Goal: Task Accomplishment & Management: Complete application form

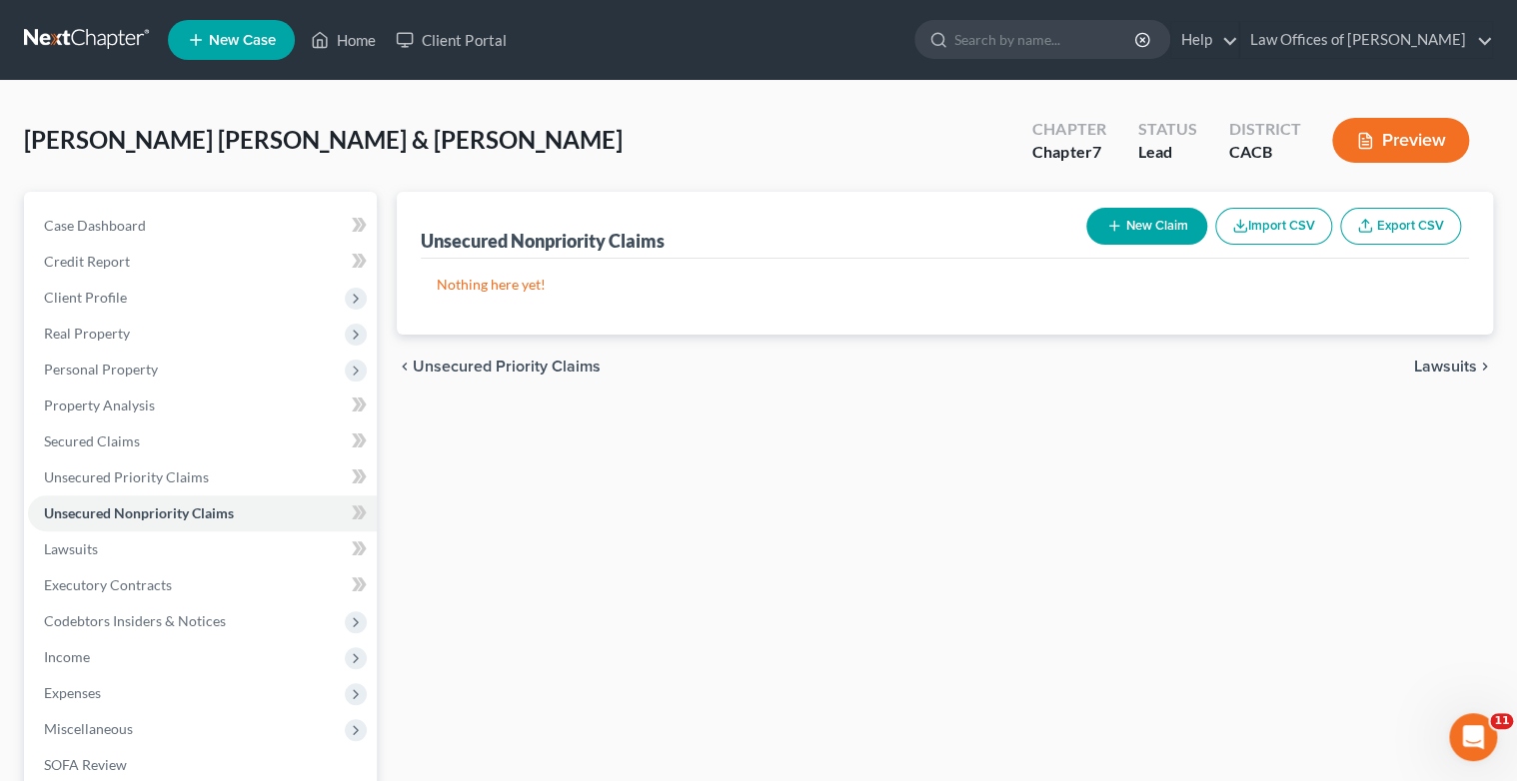
click at [1152, 224] on button "New Claim" at bounding box center [1146, 226] width 121 height 37
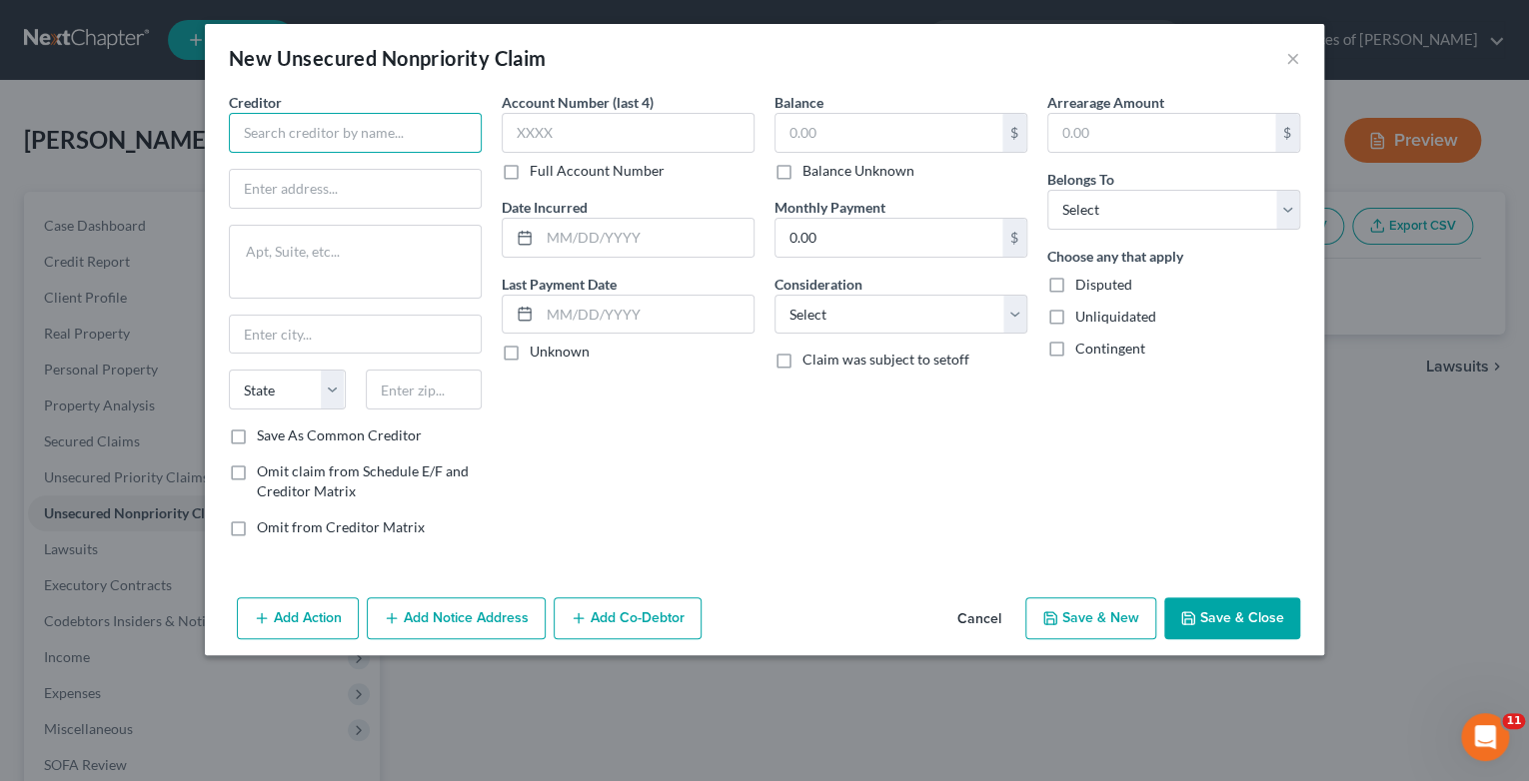
click at [340, 128] on input "text" at bounding box center [355, 133] width 253 height 40
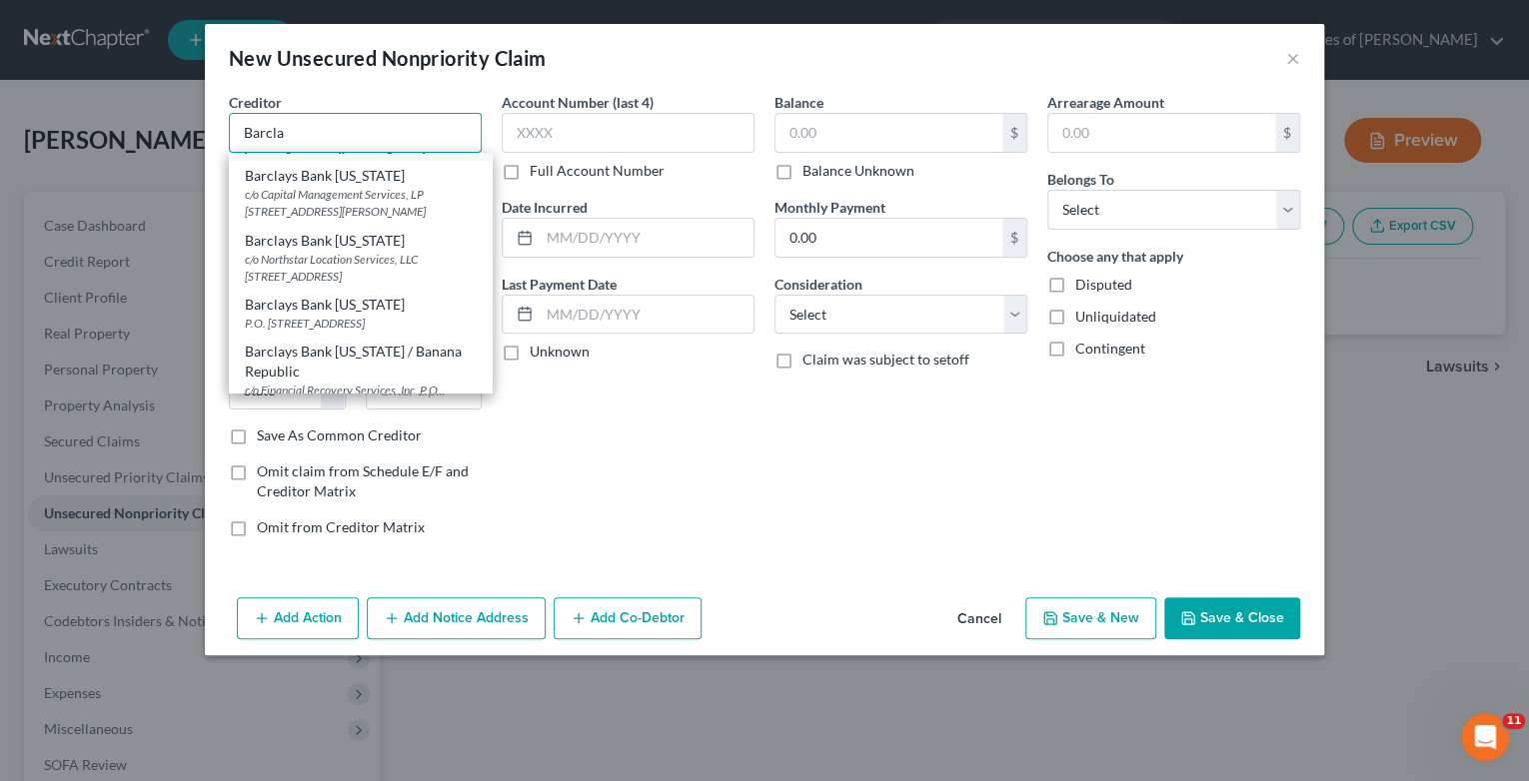
scroll to position [160, 0]
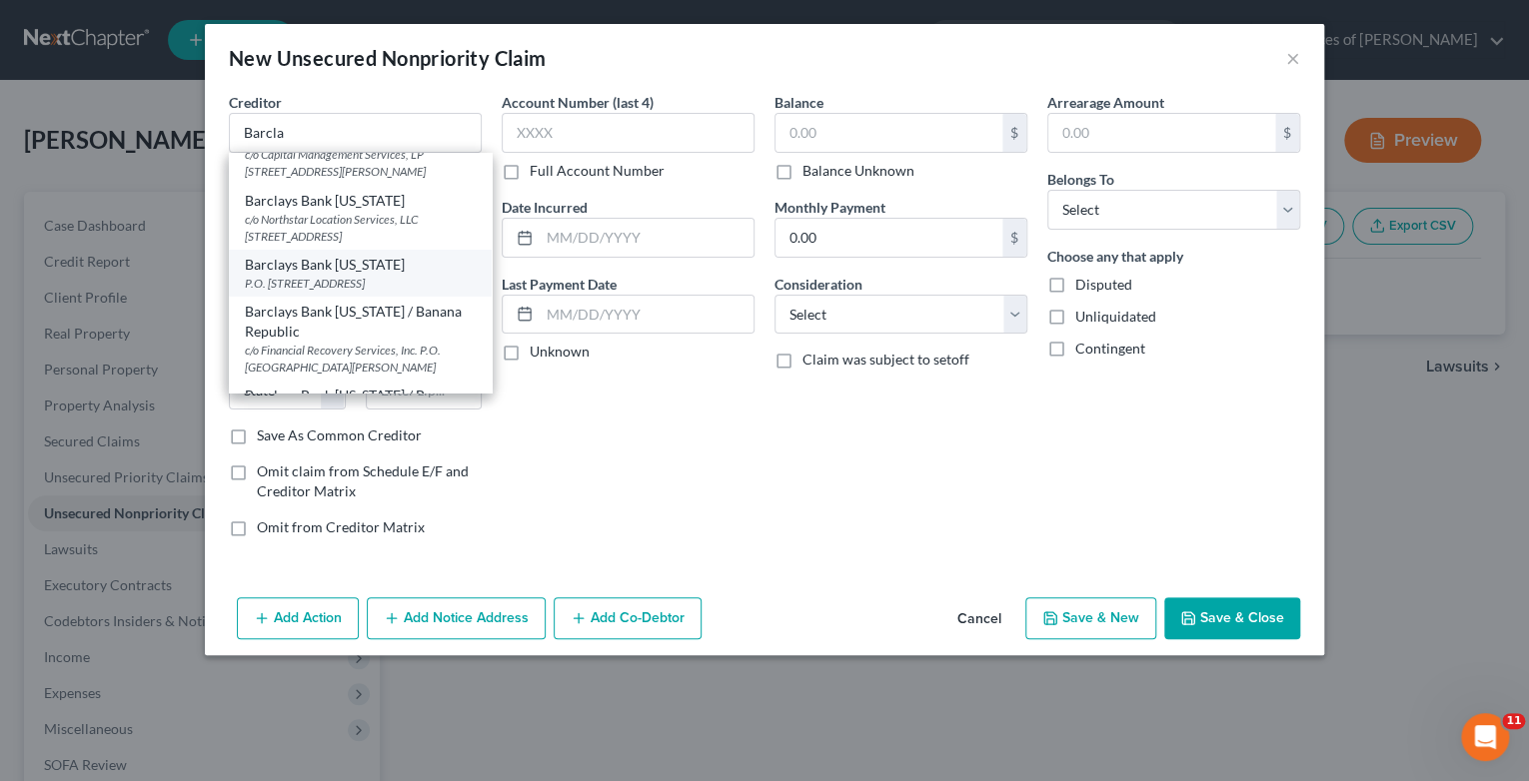
click at [384, 276] on div "P.O. [STREET_ADDRESS]" at bounding box center [360, 283] width 231 height 17
type input "Barclays Bank [US_STATE]"
type input "P.O. Box 8803"
type input "Wilmington"
select select "7"
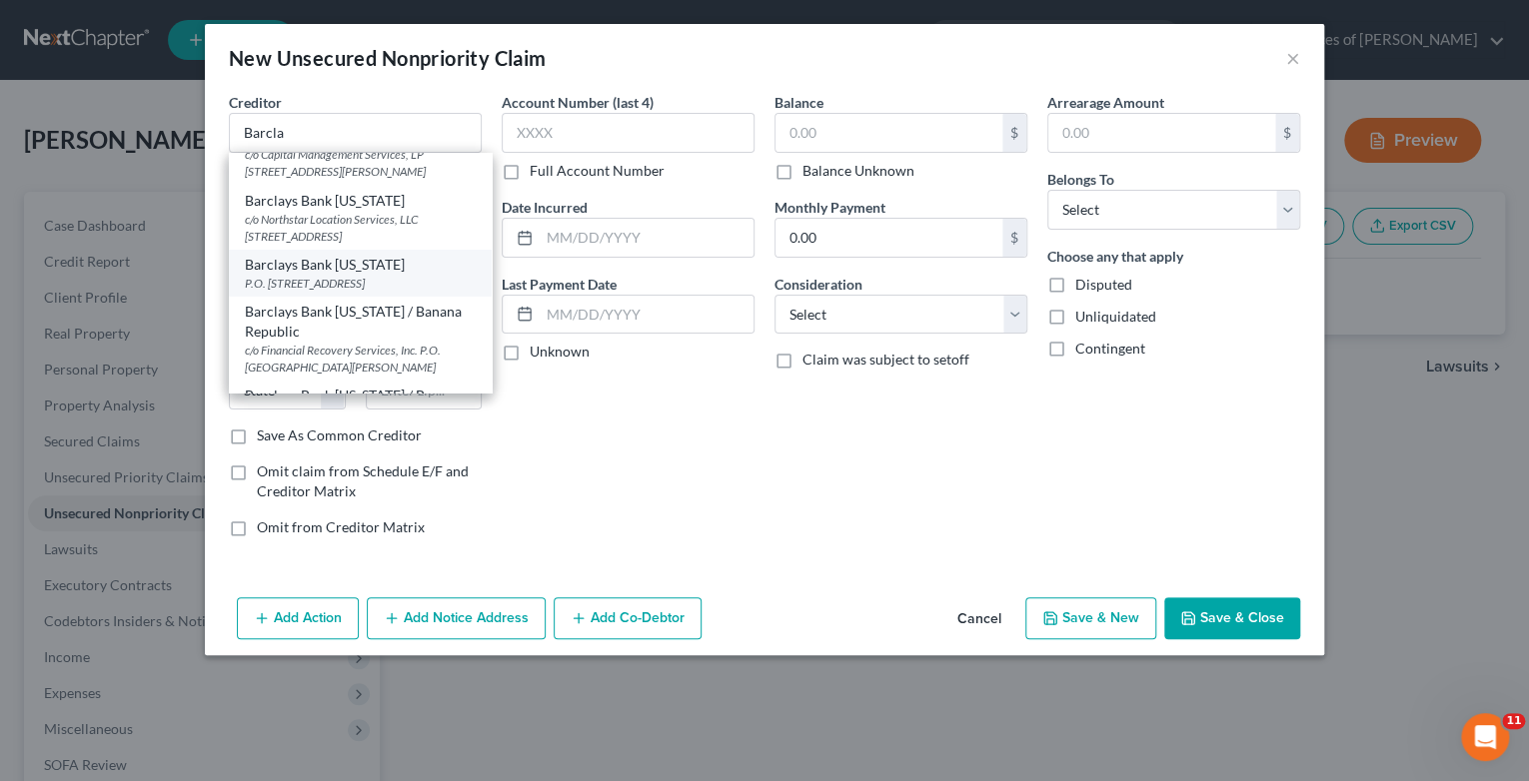
type input "19899"
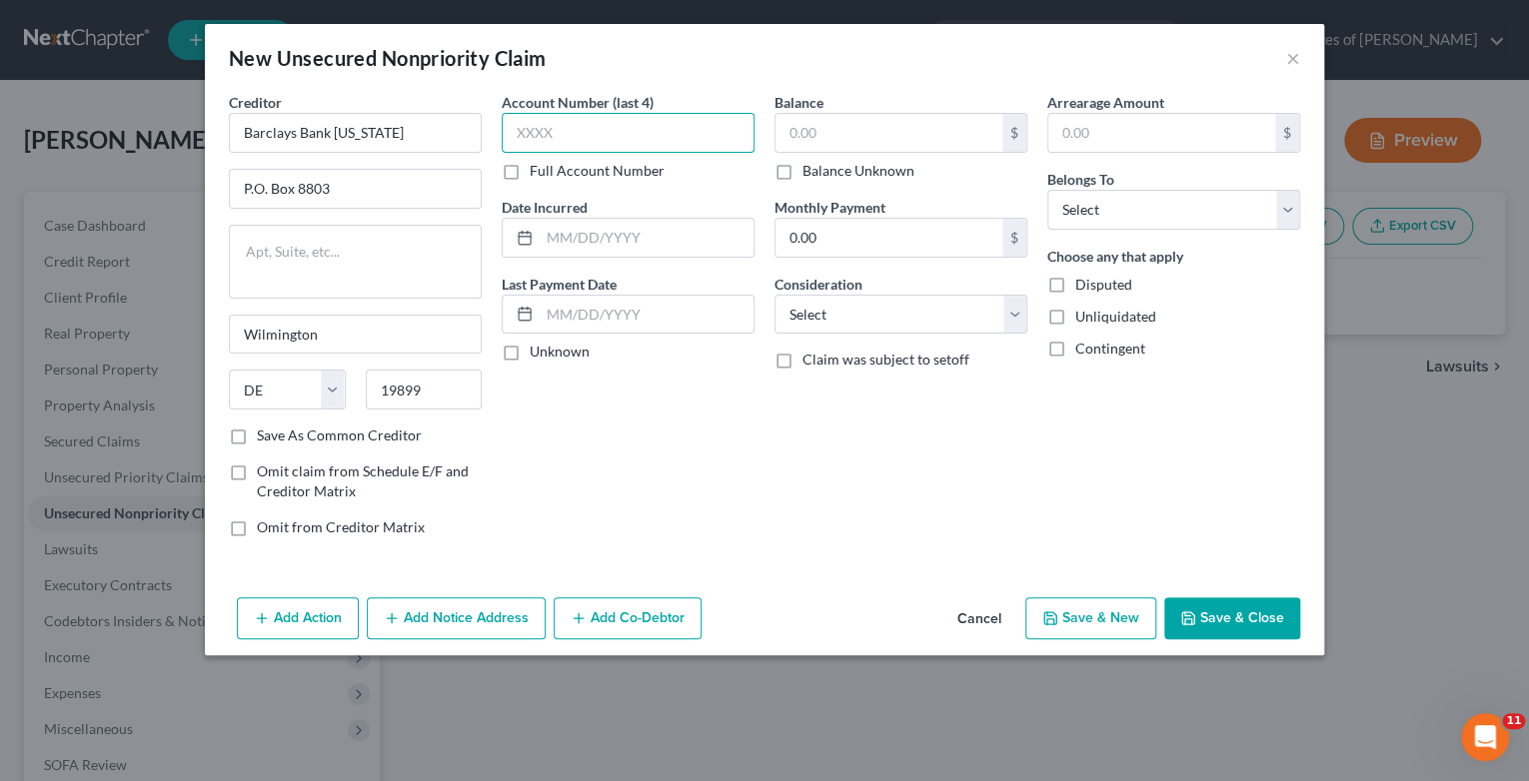
click at [636, 117] on input "text" at bounding box center [628, 133] width 253 height 40
type input "5253"
click at [631, 227] on input "text" at bounding box center [647, 238] width 214 height 38
type input "7/2019"
click at [815, 131] on input "text" at bounding box center [888, 133] width 227 height 38
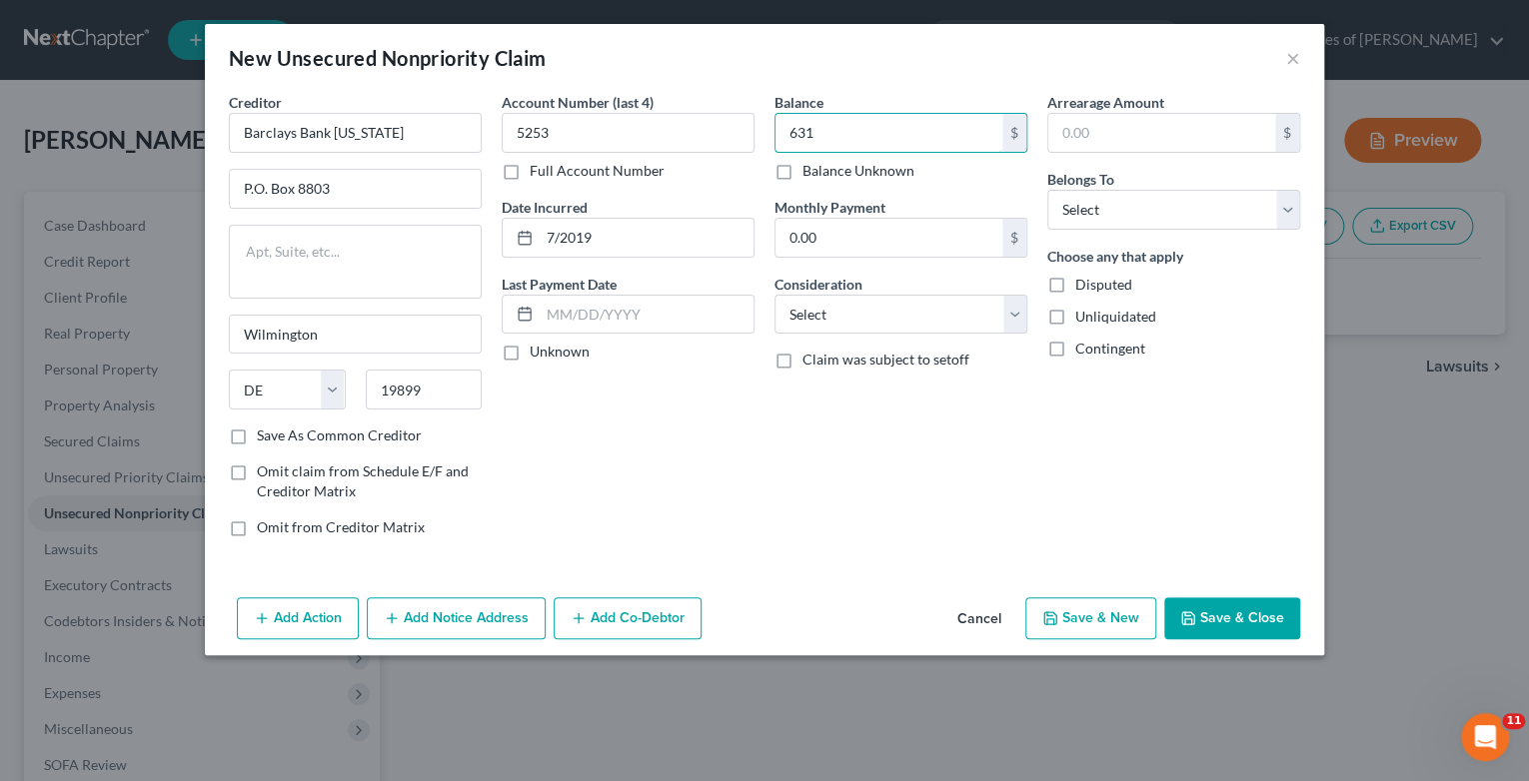
type input "631"
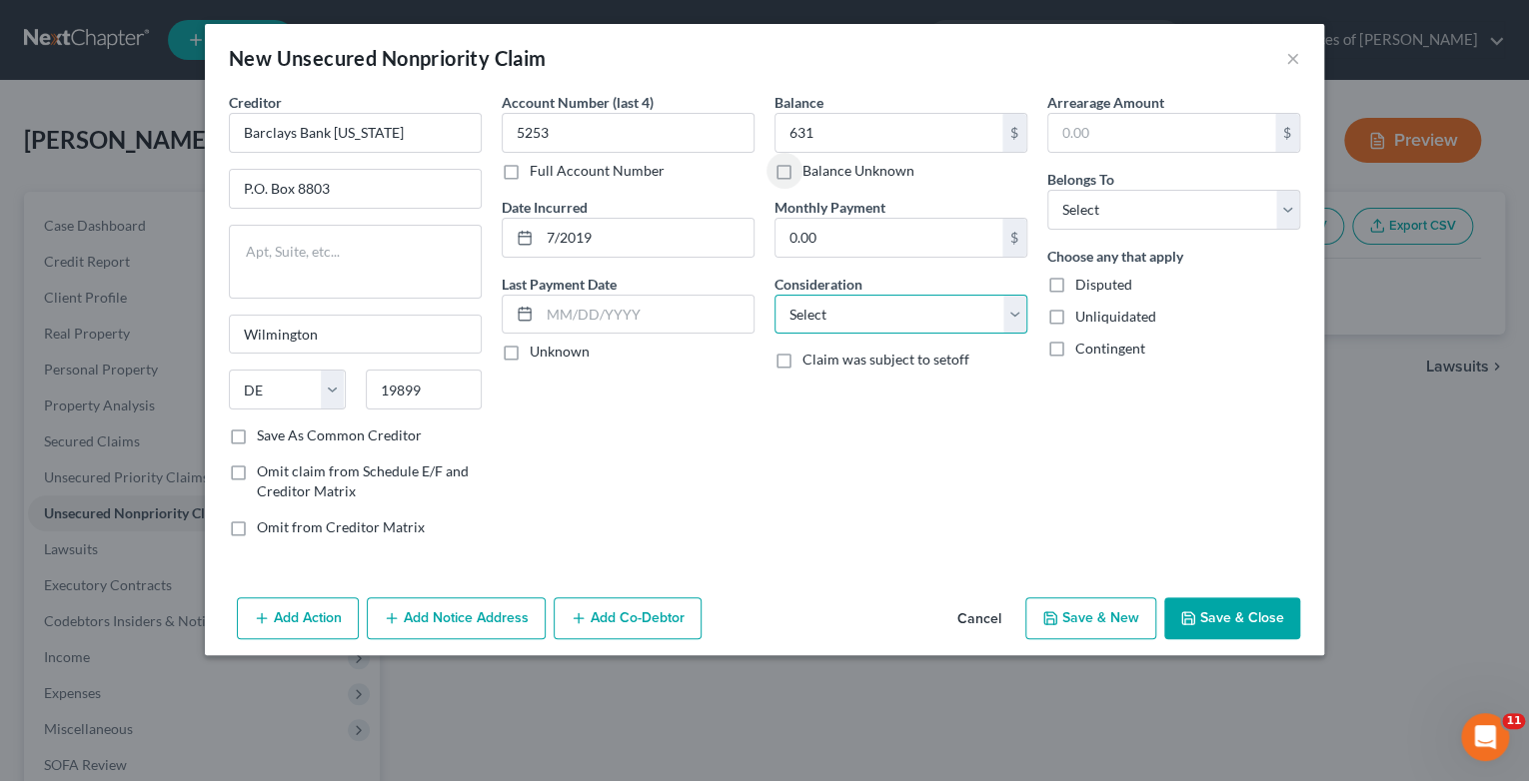
click at [1018, 324] on select "Select Cable / Satellite Services Collection Agency Credit Card Debt Debt Couns…" at bounding box center [900, 315] width 253 height 40
select select "2"
click at [774, 295] on select "Select Cable / Satellite Services Collection Agency Credit Card Debt Debt Couns…" at bounding box center [900, 315] width 253 height 40
click at [1294, 217] on select "Select Debtor 1 Only Debtor 2 Only Debtor 1 And Debtor 2 Only At Least One Of T…" at bounding box center [1173, 210] width 253 height 40
select select "0"
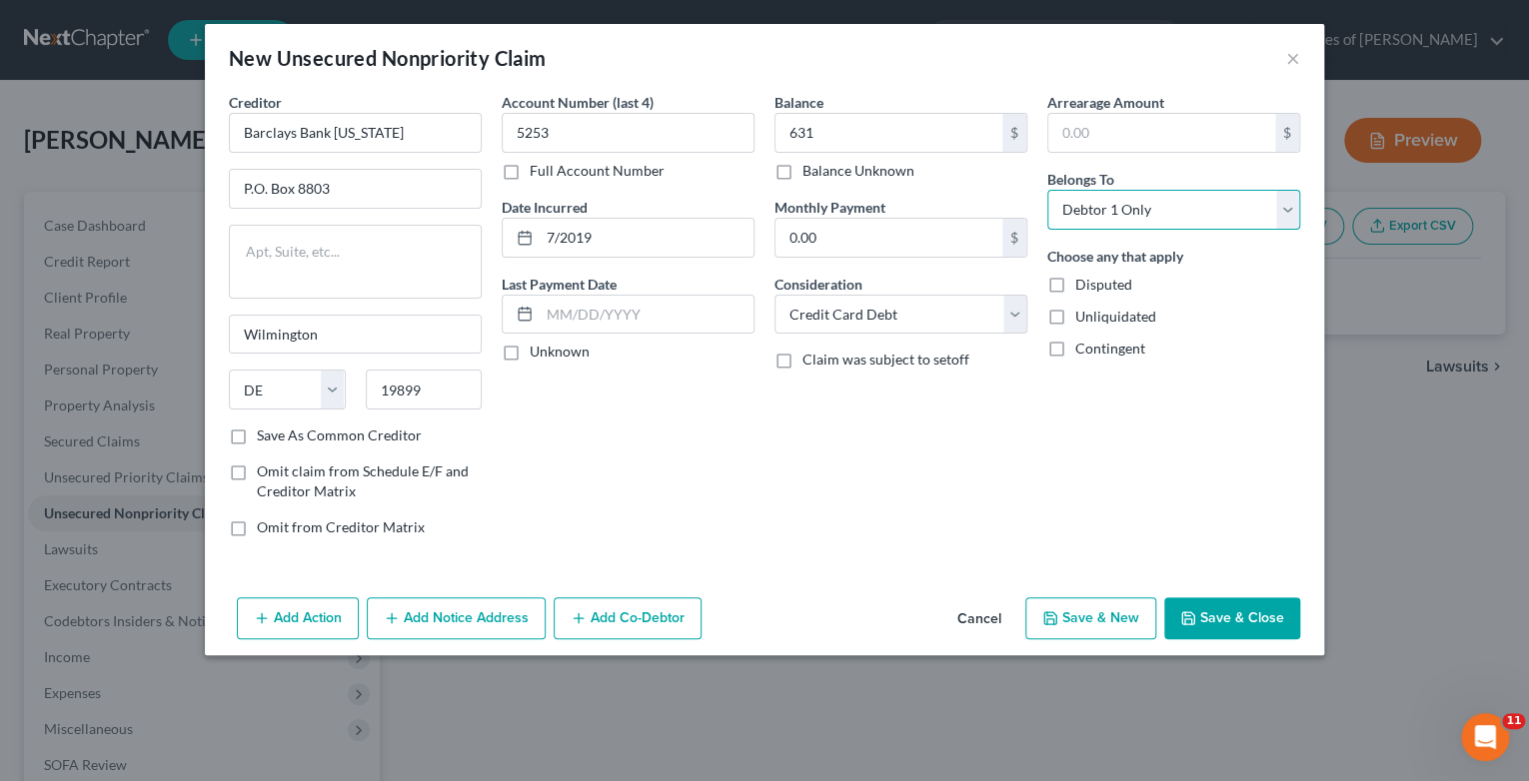
click at [1047, 190] on select "Select Debtor 1 Only Debtor 2 Only Debtor 1 And Debtor 2 Only At Least One Of T…" at bounding box center [1173, 210] width 253 height 40
click at [1107, 620] on button "Save & New" at bounding box center [1090, 619] width 131 height 42
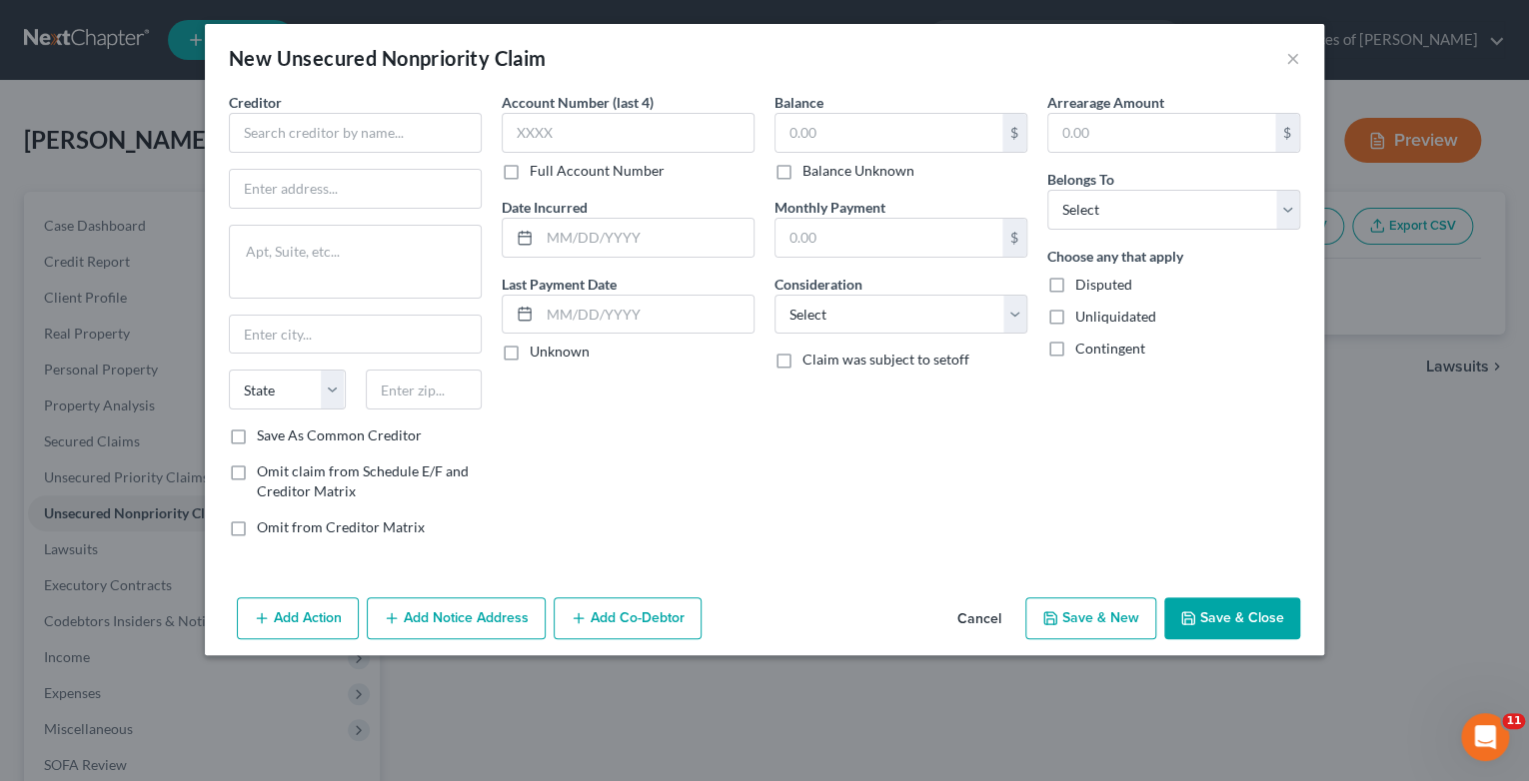
type input "631.00"
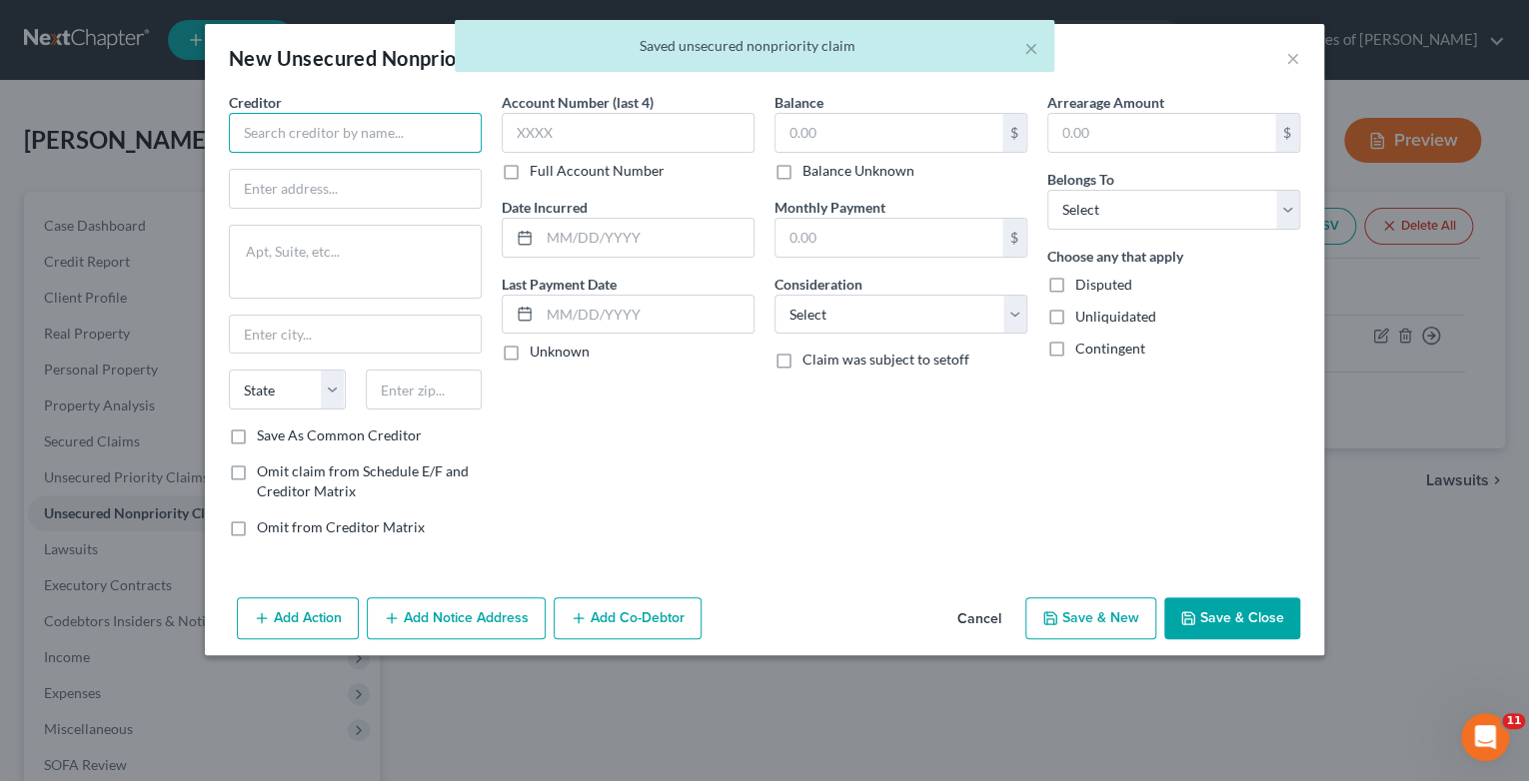
click at [260, 124] on input "text" at bounding box center [355, 133] width 253 height 40
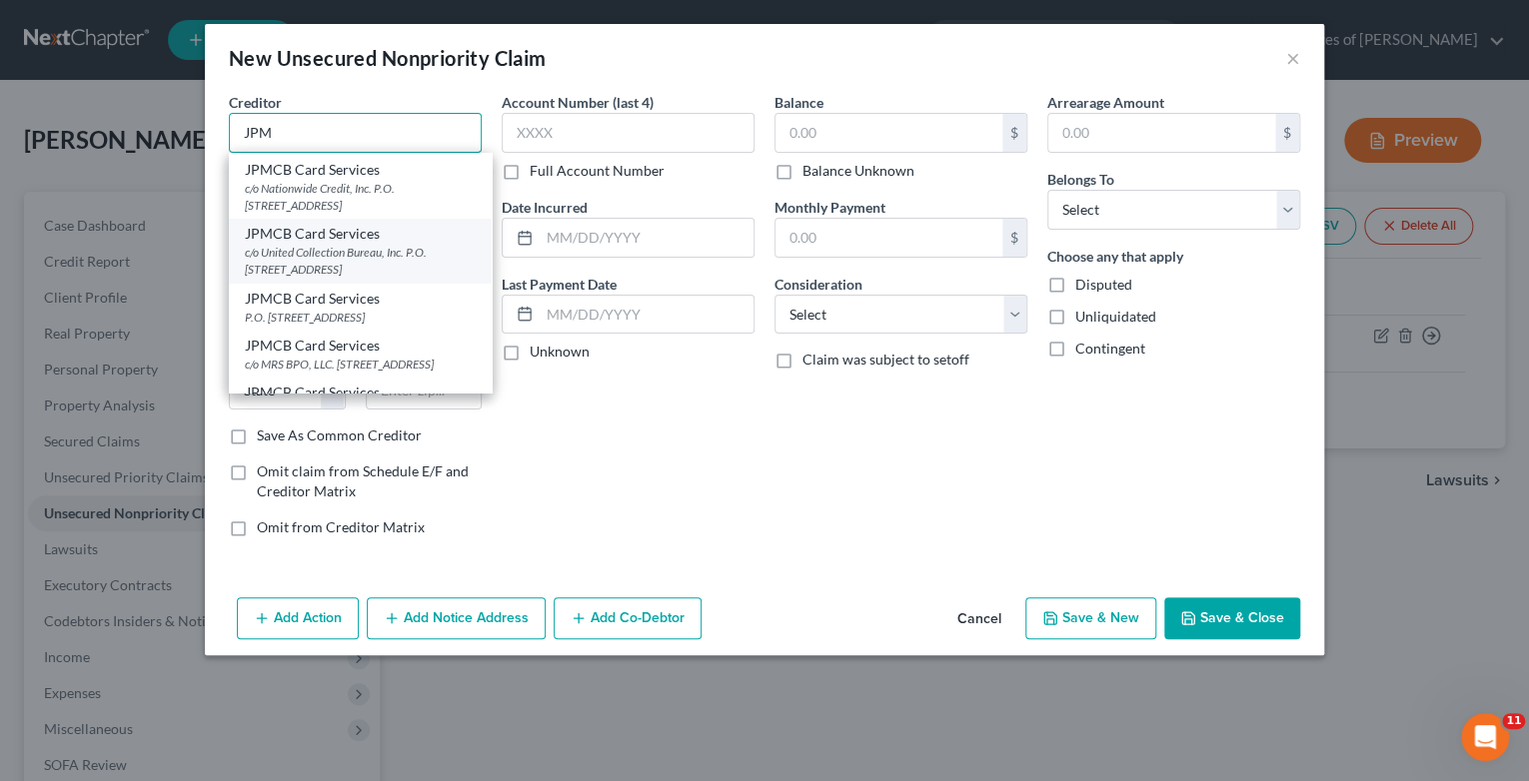
scroll to position [160, 0]
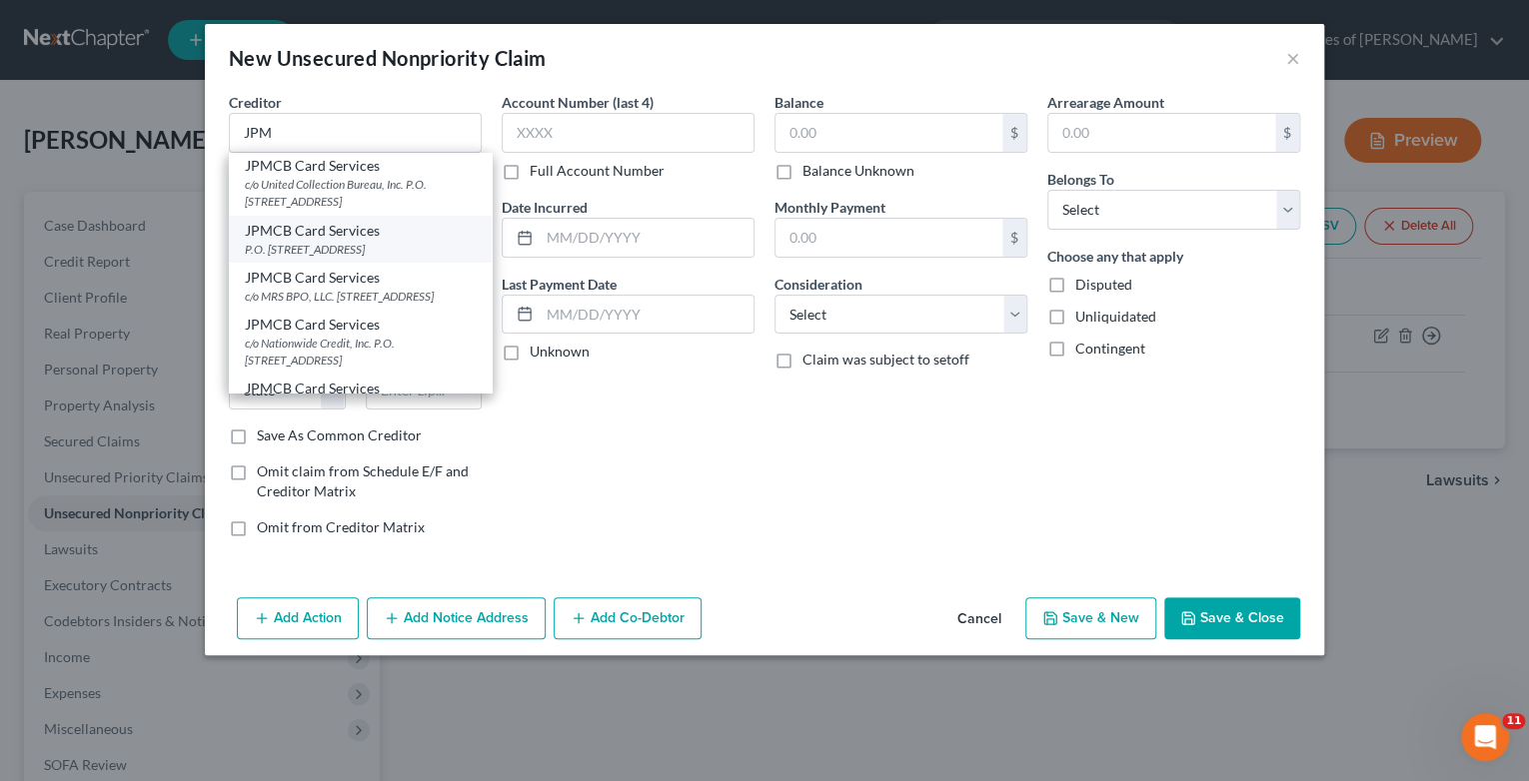
click at [371, 258] on div "P.O. [STREET_ADDRESS]" at bounding box center [360, 249] width 231 height 17
type input "JPMCB Card Services"
type input "P.O. Box 15369"
type input "Wilmington"
select select "7"
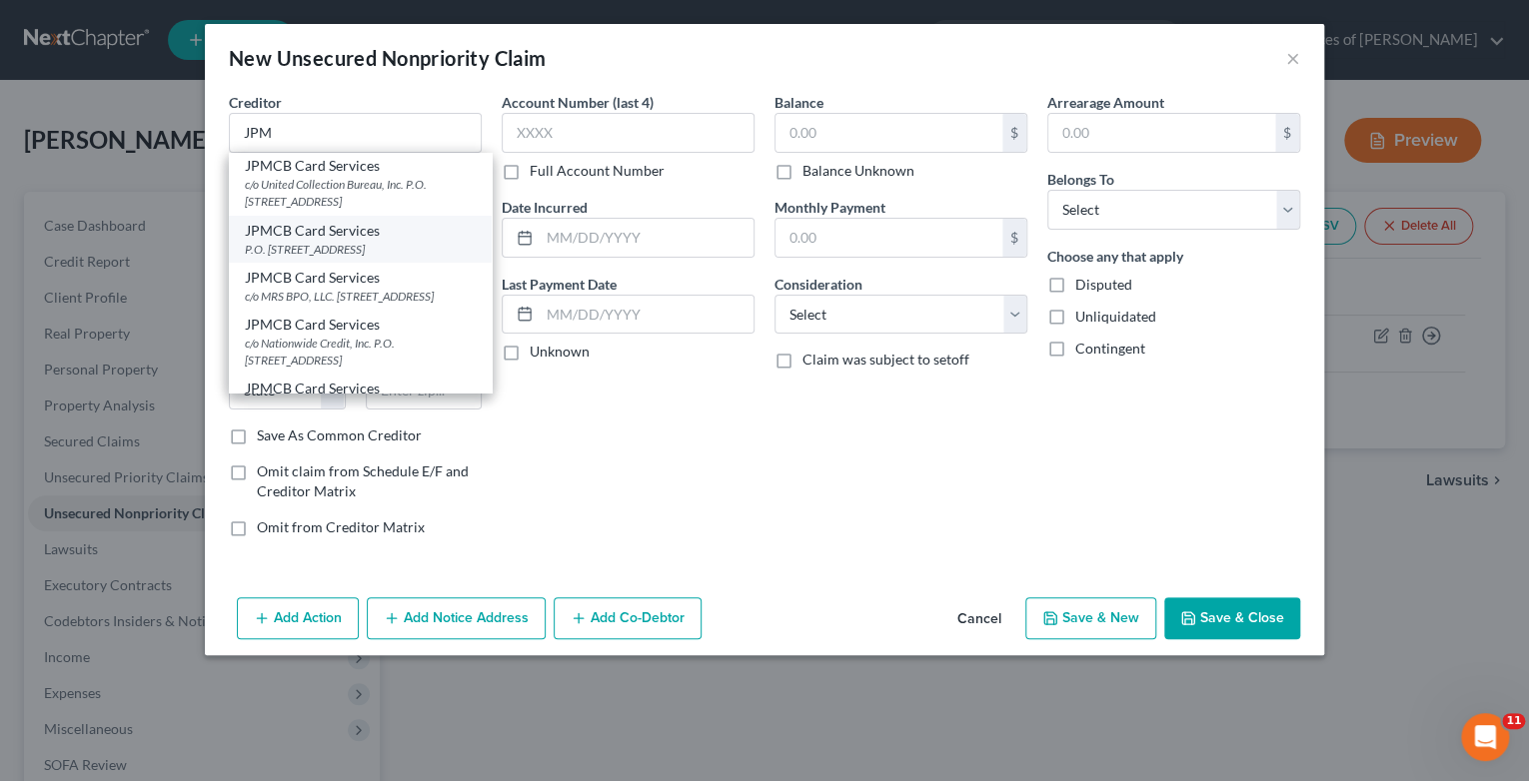
type input "19850"
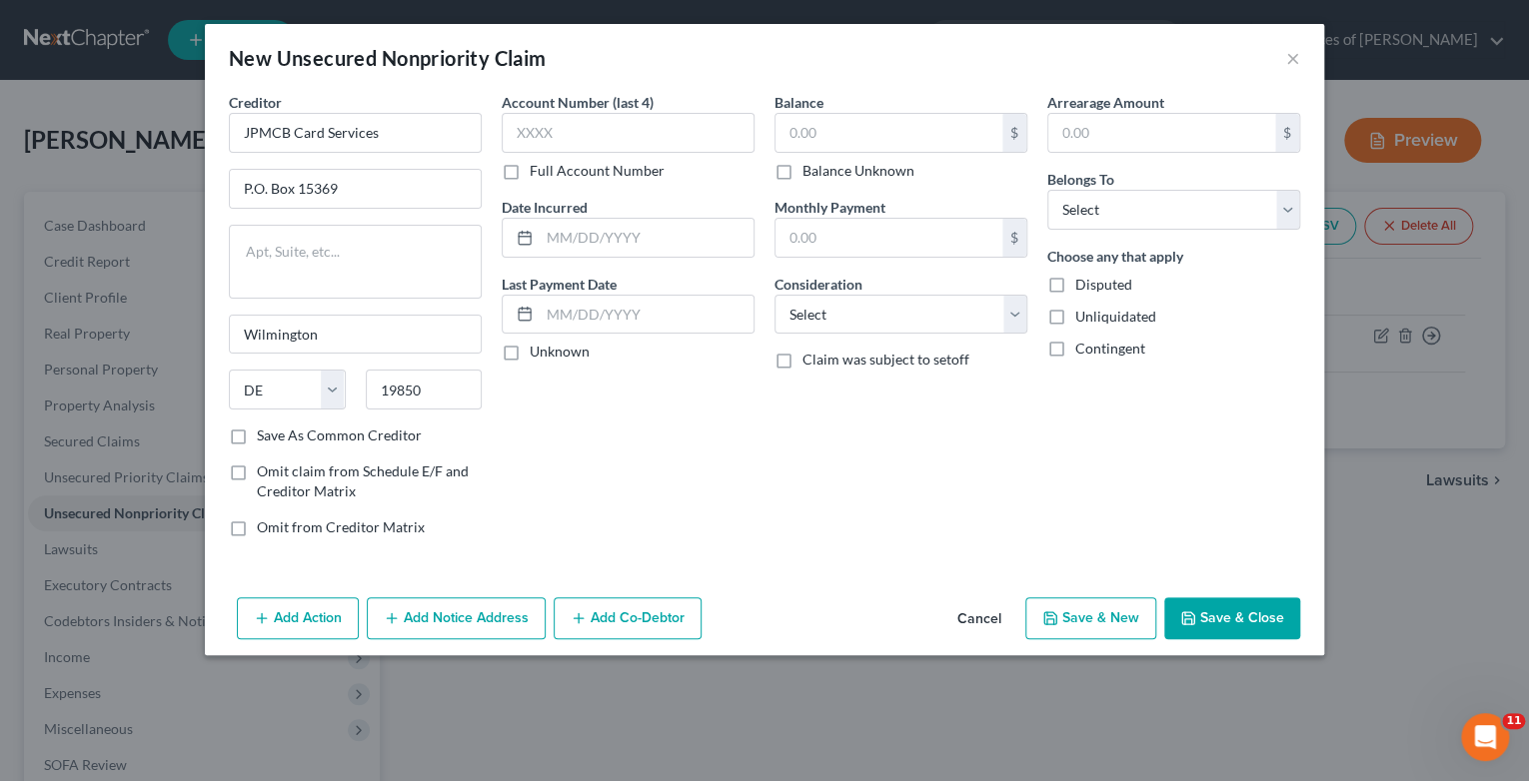
scroll to position [0, 0]
click at [645, 145] on input "text" at bounding box center [628, 133] width 253 height 40
type input "9001"
click at [875, 128] on input "text" at bounding box center [888, 133] width 227 height 38
type input "8,102"
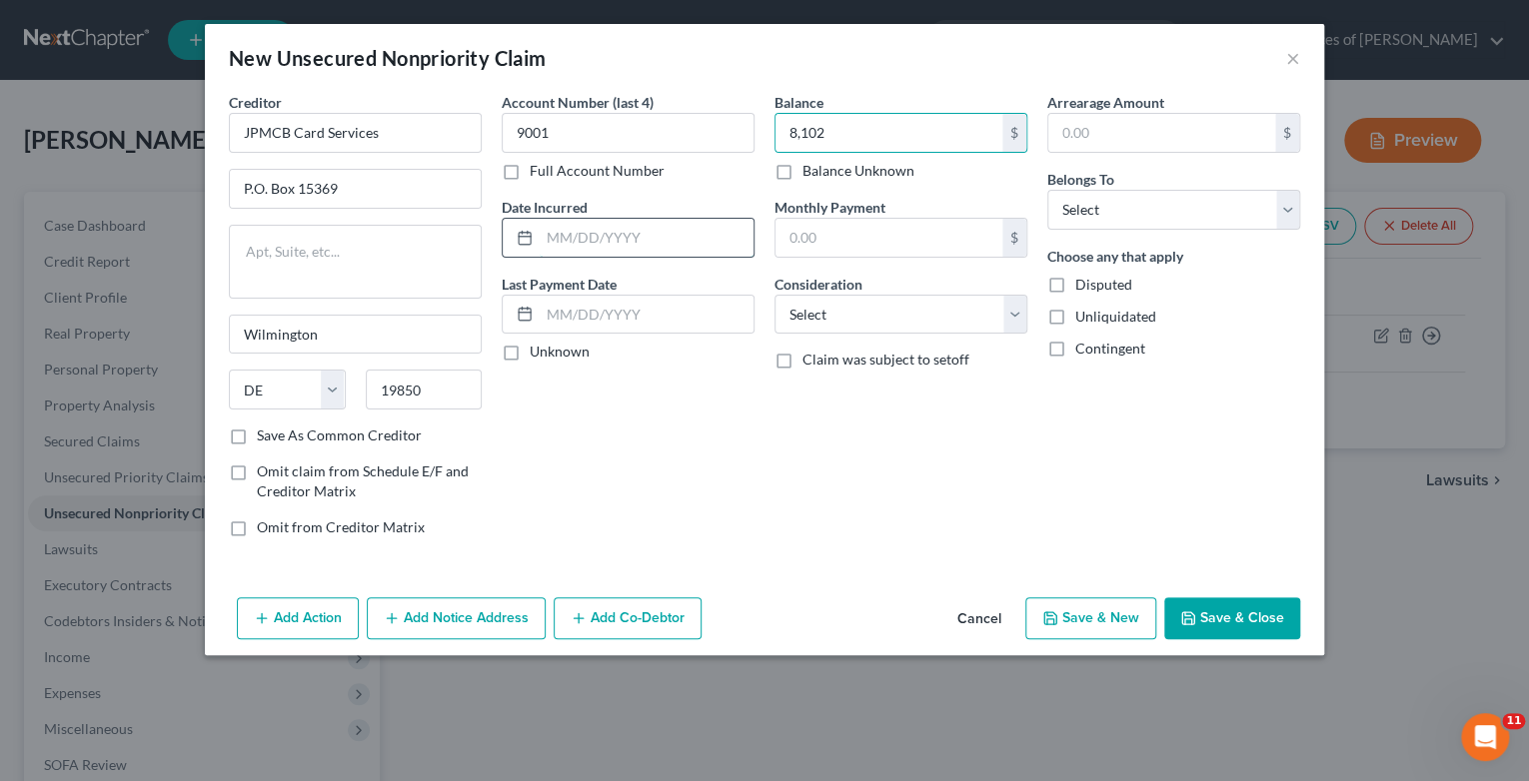
click at [593, 244] on input "text" at bounding box center [647, 238] width 214 height 38
type input "7/2016"
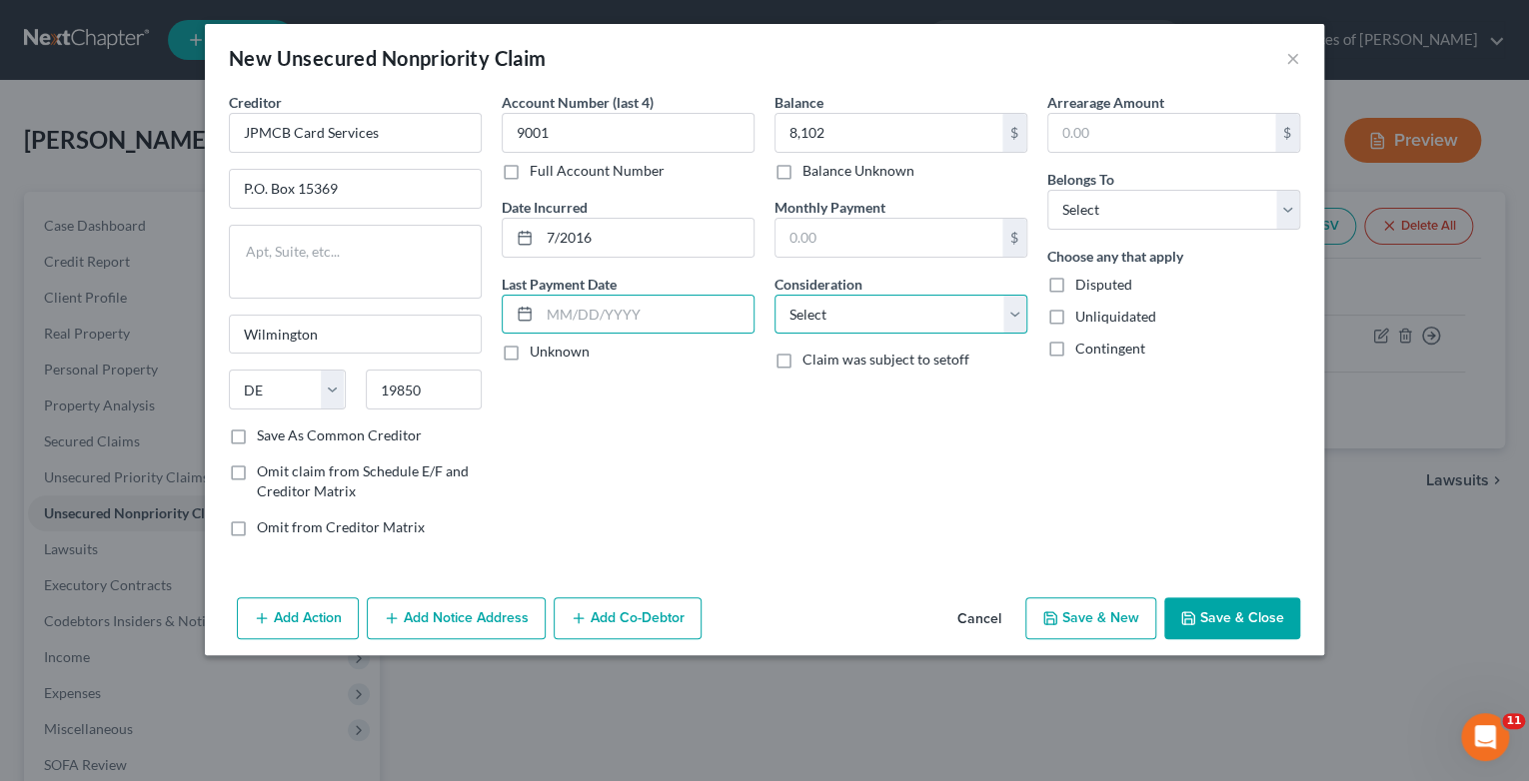
click at [1025, 318] on select "Select Cable / Satellite Services Collection Agency Credit Card Debt Debt Couns…" at bounding box center [900, 315] width 253 height 40
select select "2"
click at [774, 295] on select "Select Cable / Satellite Services Collection Agency Credit Card Debt Debt Couns…" at bounding box center [900, 315] width 253 height 40
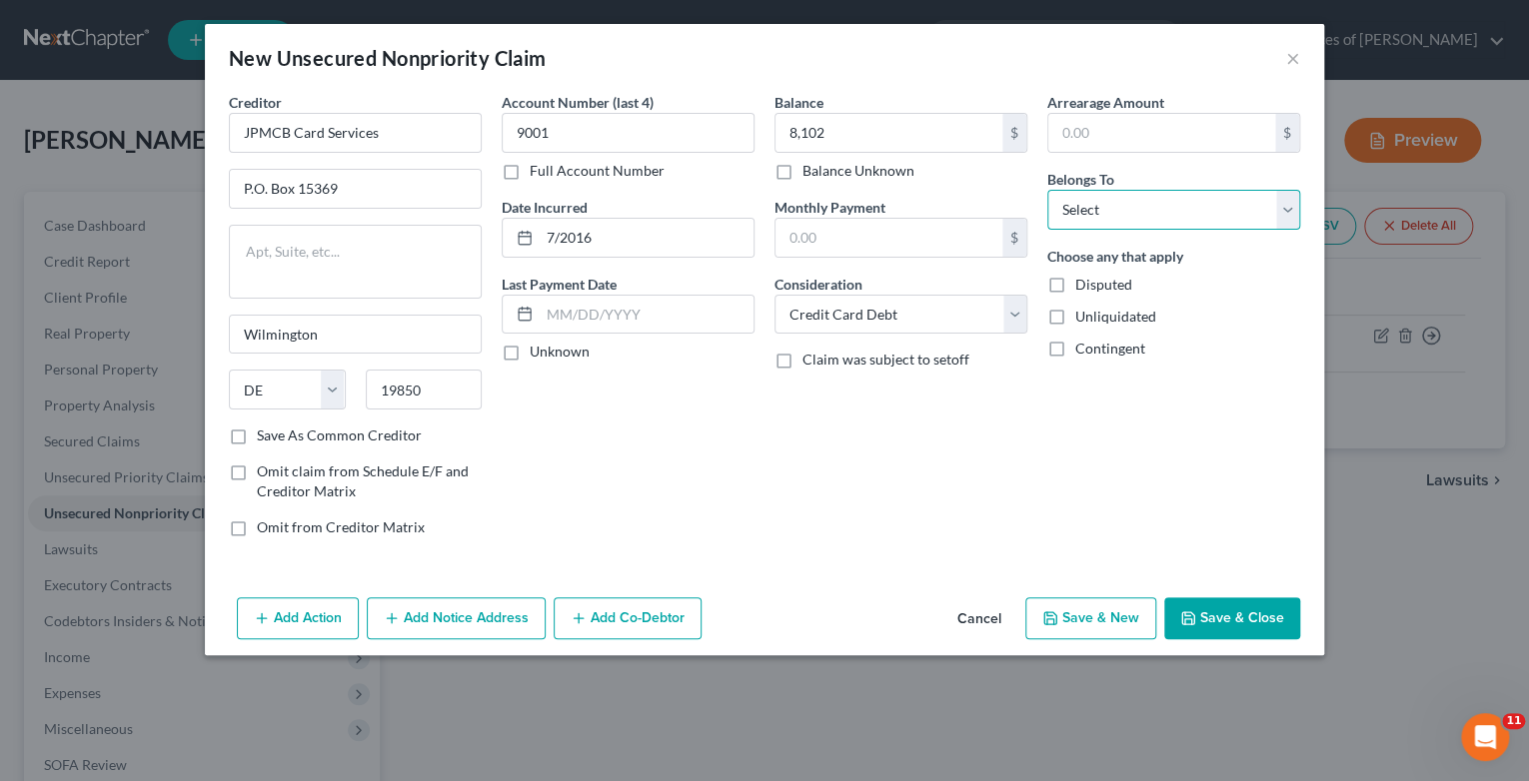
click at [1295, 204] on select "Select Debtor 1 Only Debtor 2 Only Debtor 1 And Debtor 2 Only At Least One Of T…" at bounding box center [1173, 210] width 253 height 40
select select "0"
click at [1047, 190] on select "Select Debtor 1 Only Debtor 2 Only Debtor 1 And Debtor 2 Only At Least One Of T…" at bounding box center [1173, 210] width 253 height 40
click at [1078, 627] on button "Save & New" at bounding box center [1090, 619] width 131 height 42
type input "8,102.00"
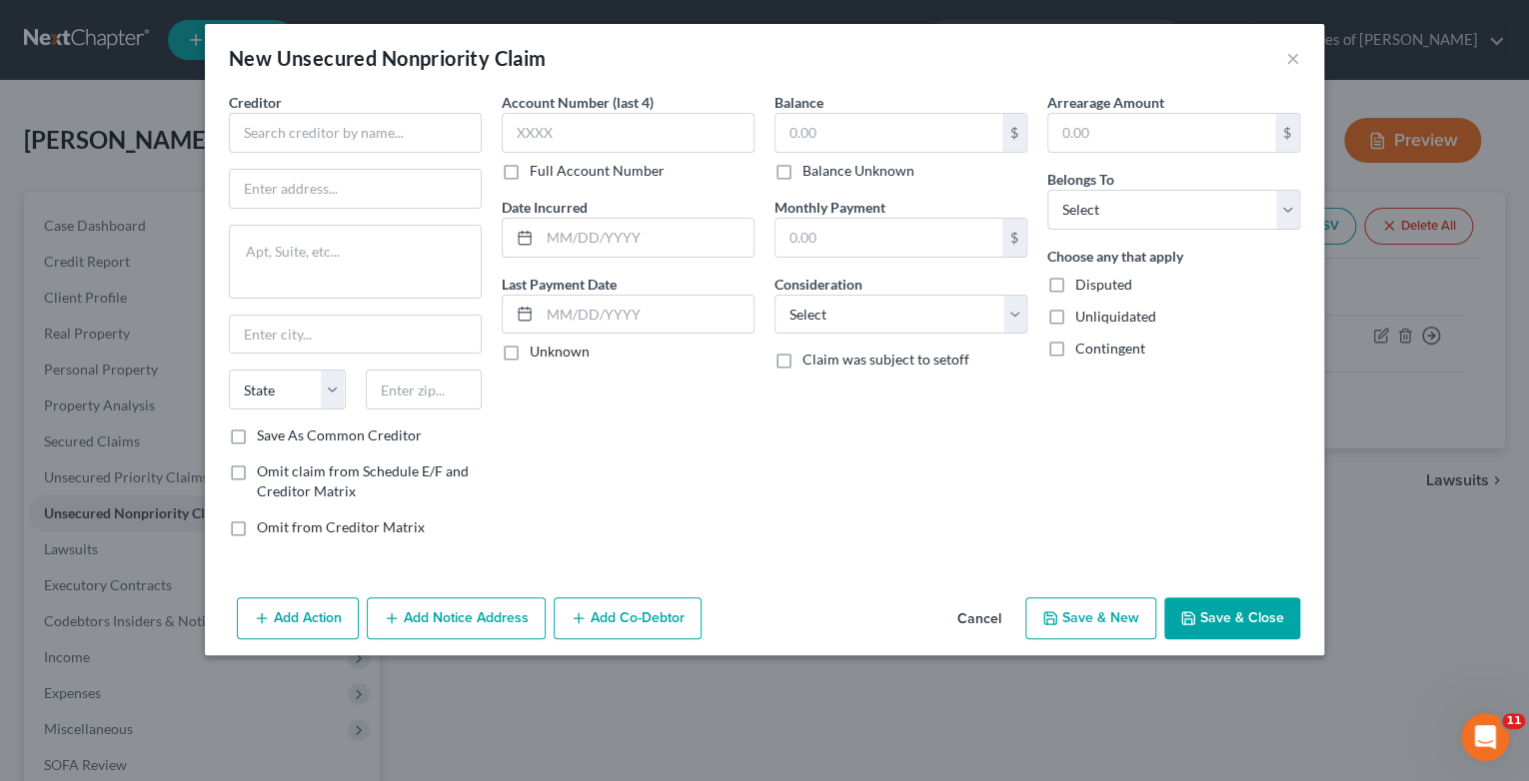
type input "0.00"
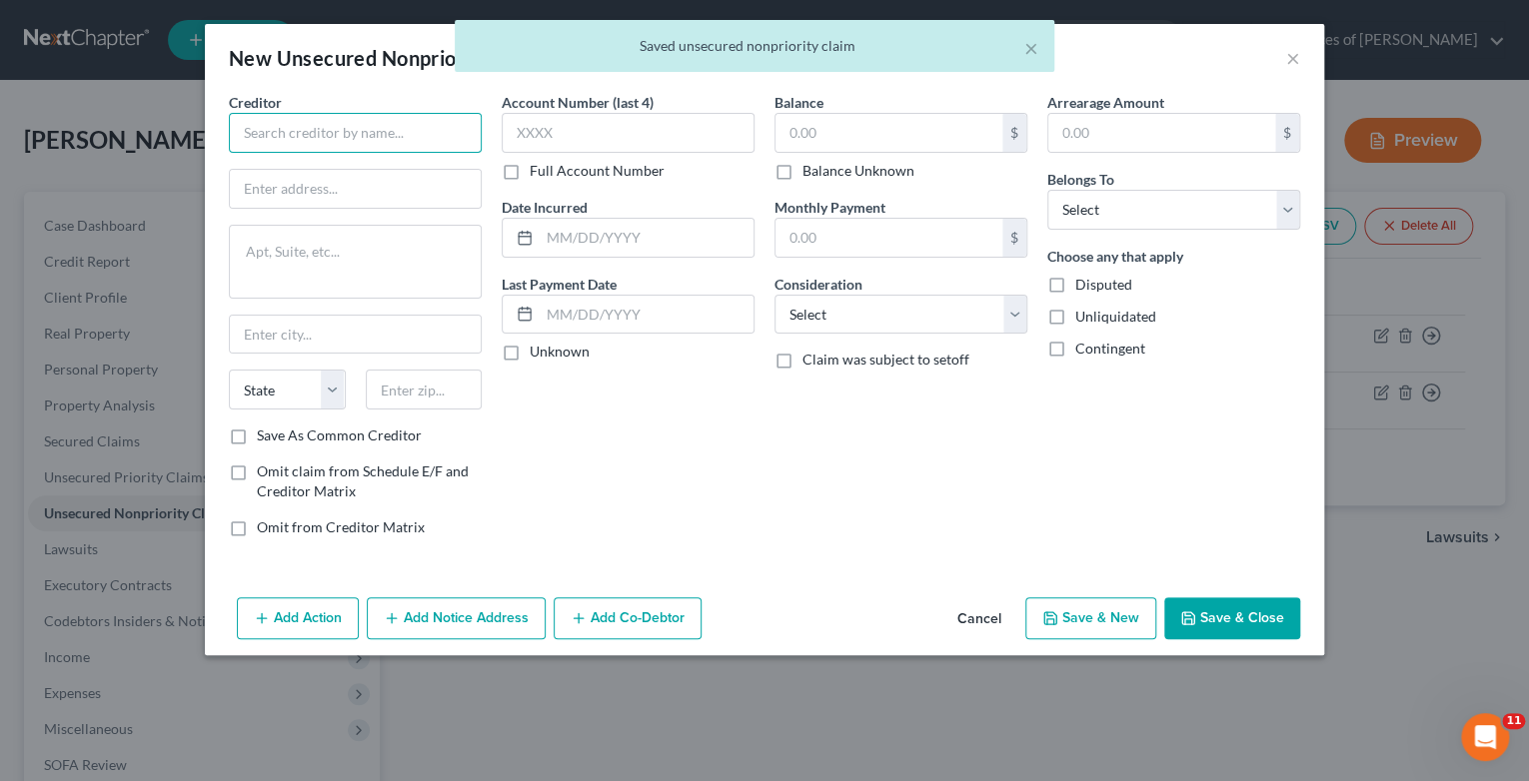
click at [296, 127] on input "text" at bounding box center [355, 133] width 253 height 40
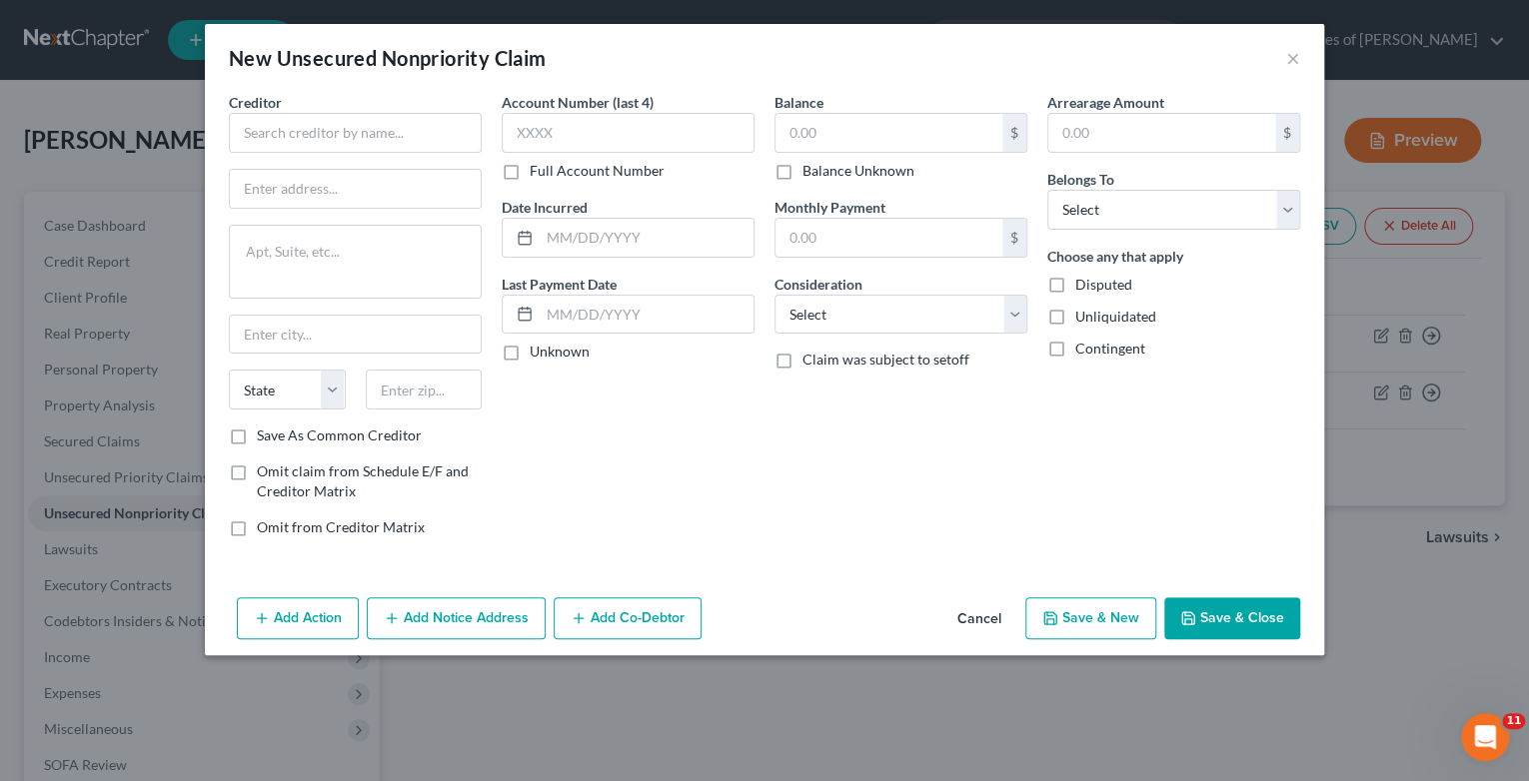
click at [975, 620] on button "Cancel" at bounding box center [979, 620] width 76 height 40
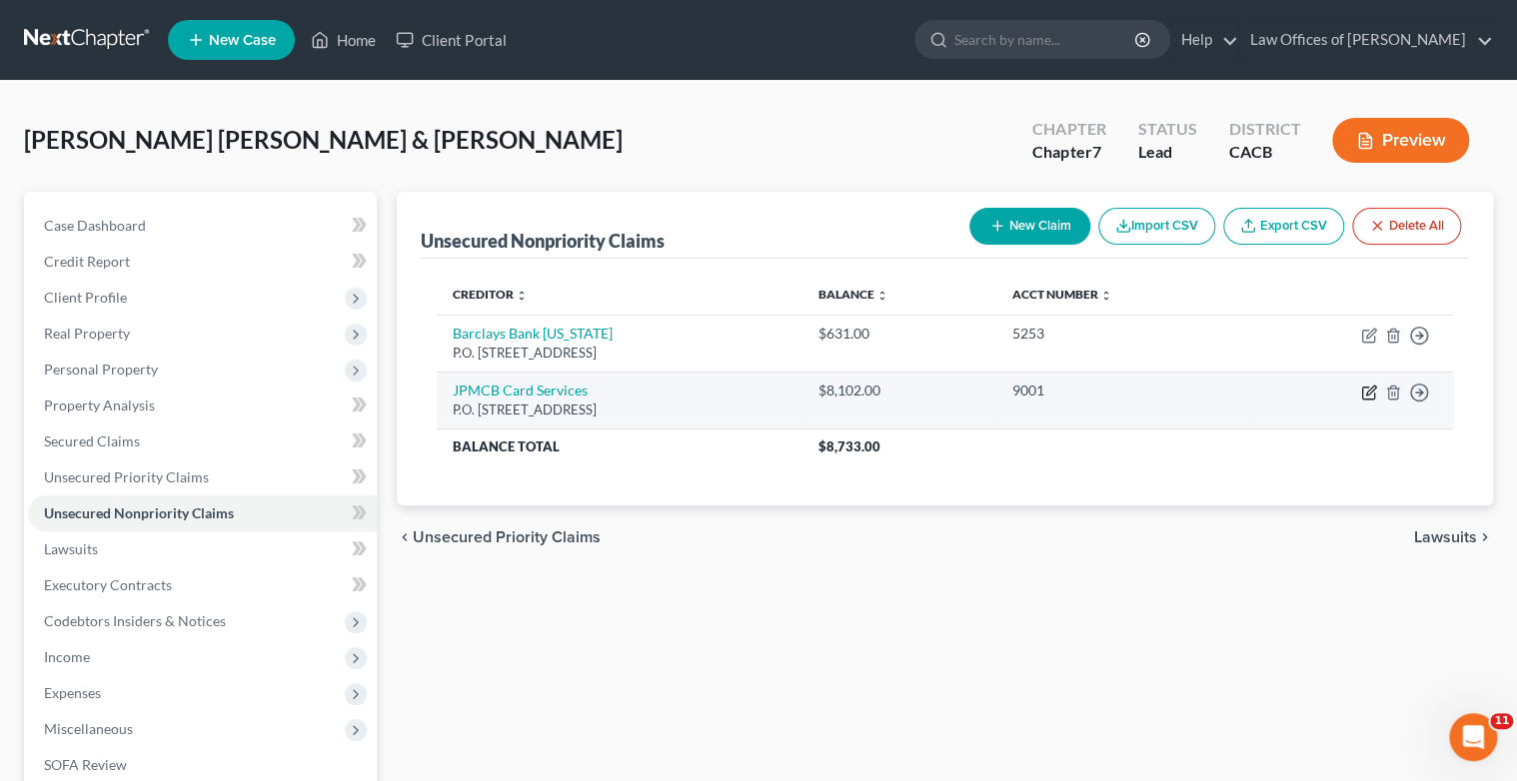
click at [1371, 395] on icon "button" at bounding box center [1369, 393] width 16 height 16
select select "7"
select select "2"
select select "0"
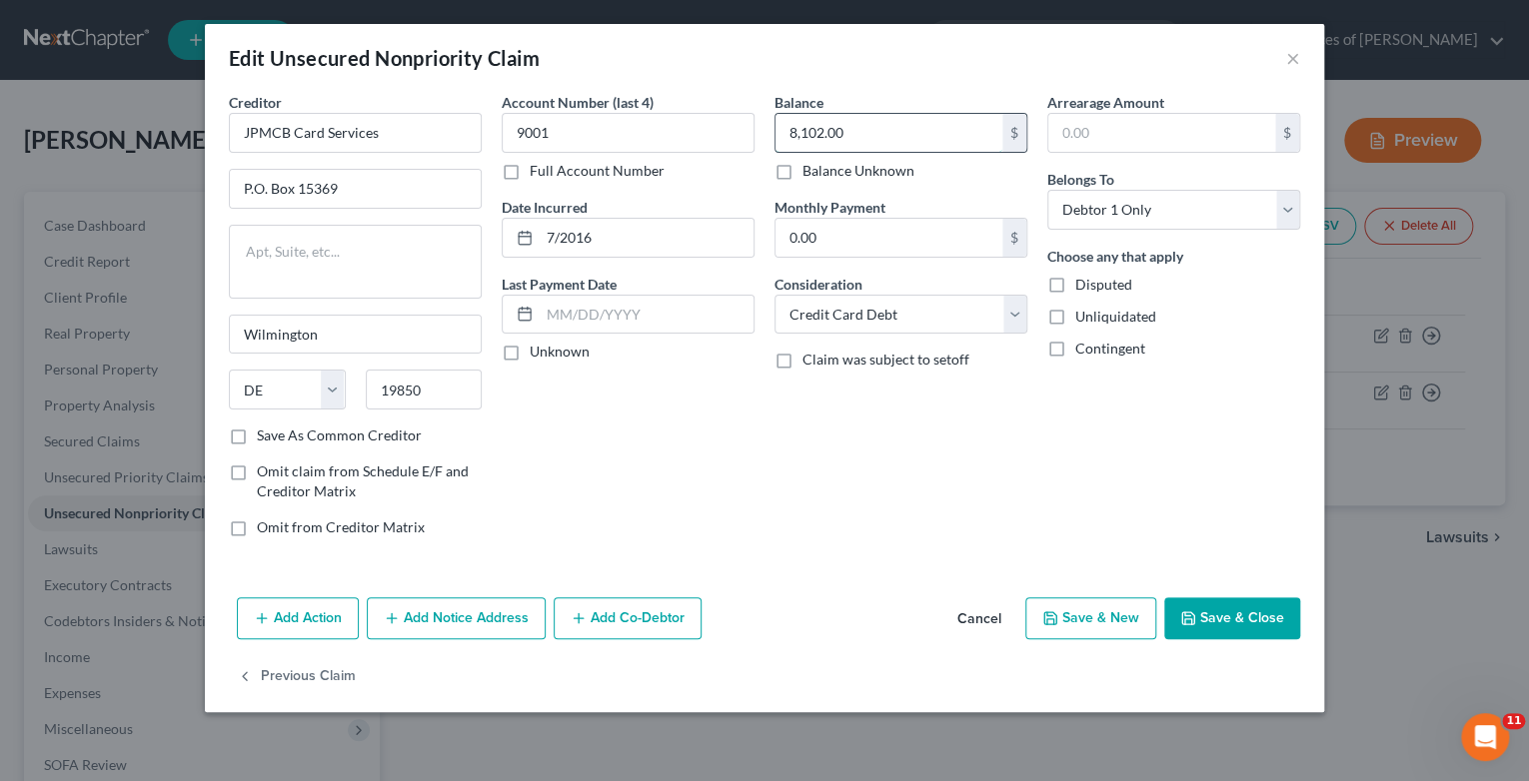
click at [887, 120] on input "8,102.00" at bounding box center [888, 133] width 227 height 38
type input "31,040"
click at [380, 133] on input "JPMCB Card Services" at bounding box center [355, 133] width 253 height 40
type input "JPMCB Card Services (2 acct's)"
click at [1119, 621] on button "Save & New" at bounding box center [1090, 619] width 131 height 42
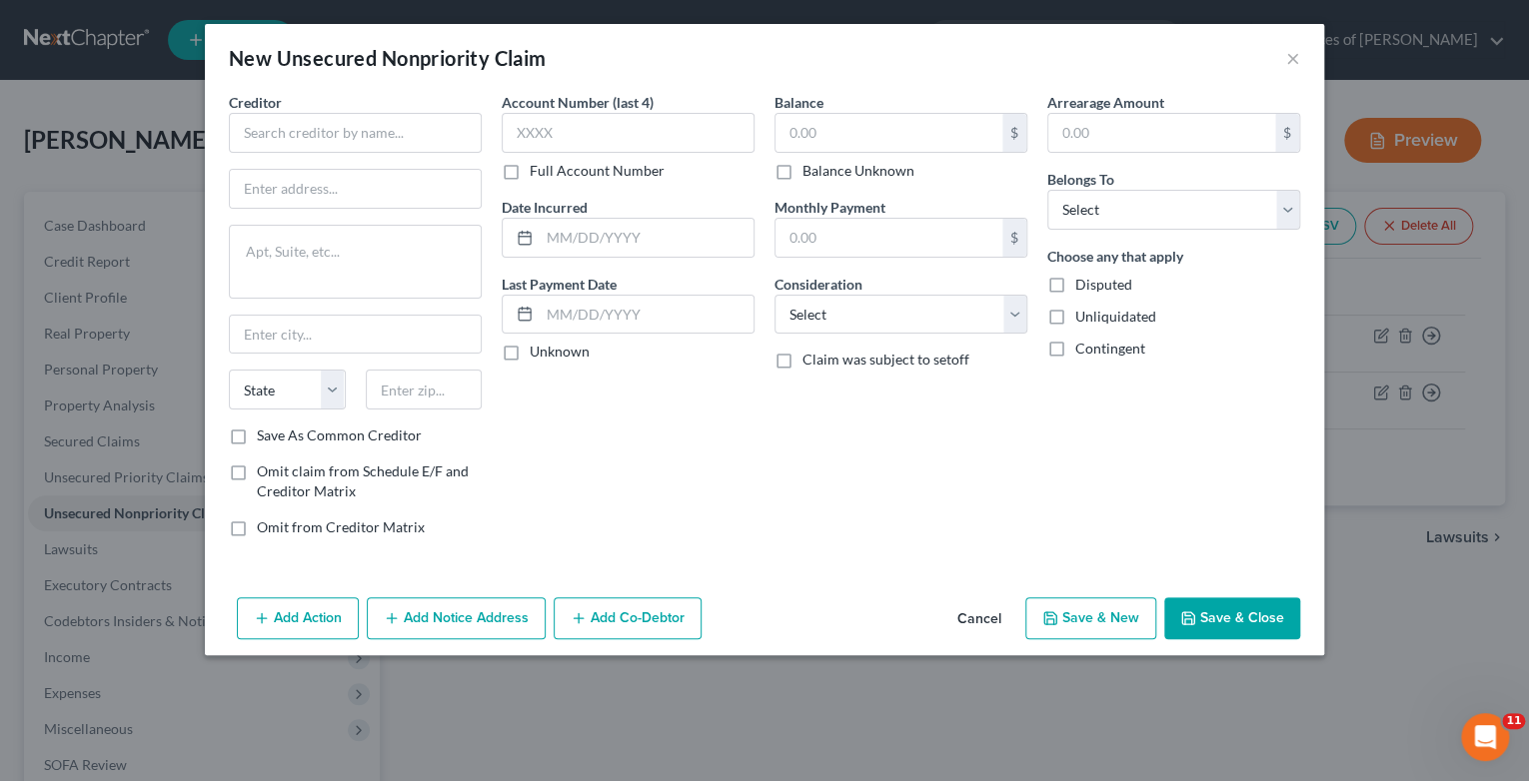
type input "31,040.00"
type input "0"
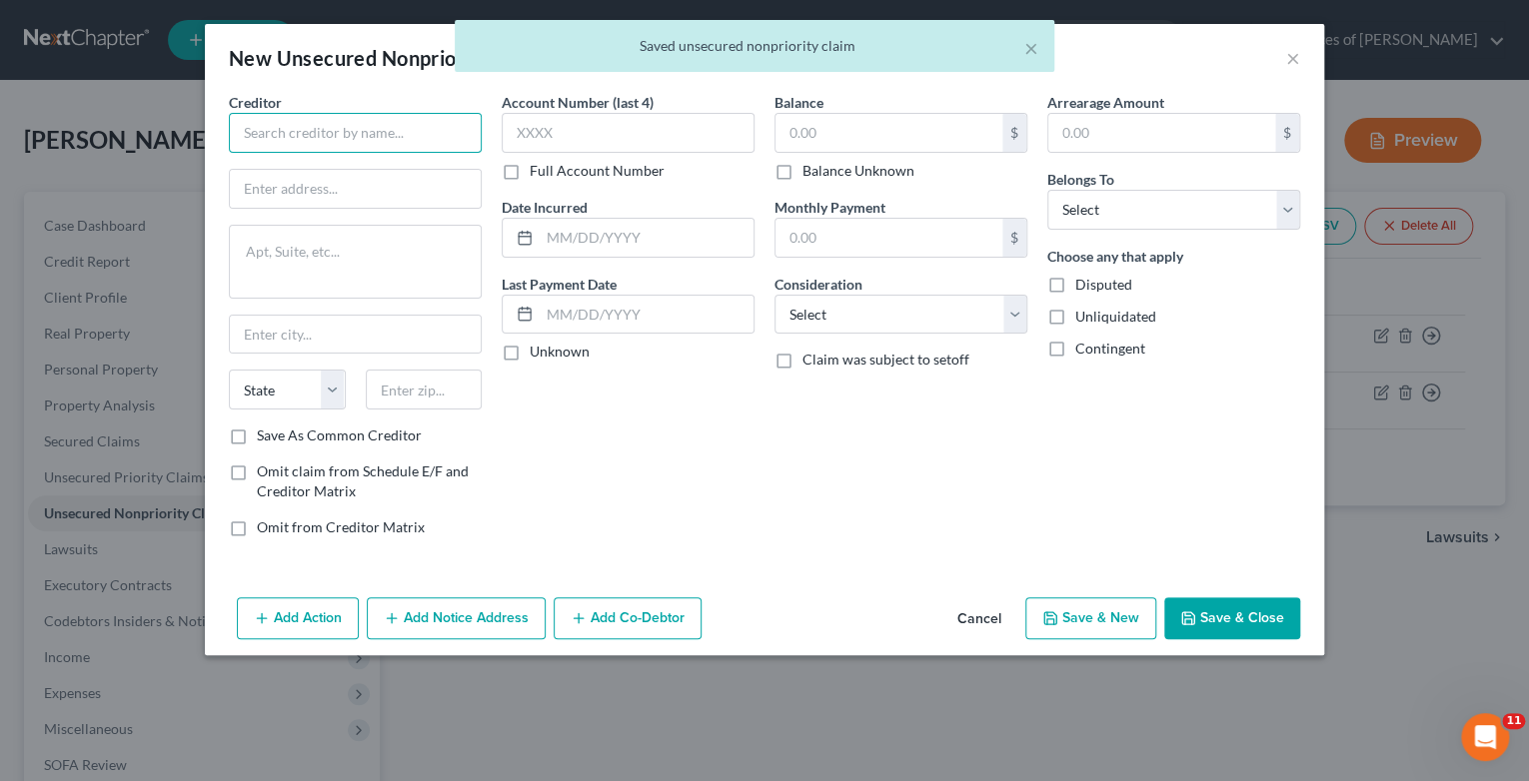
click at [244, 140] on input "text" at bounding box center [355, 133] width 253 height 40
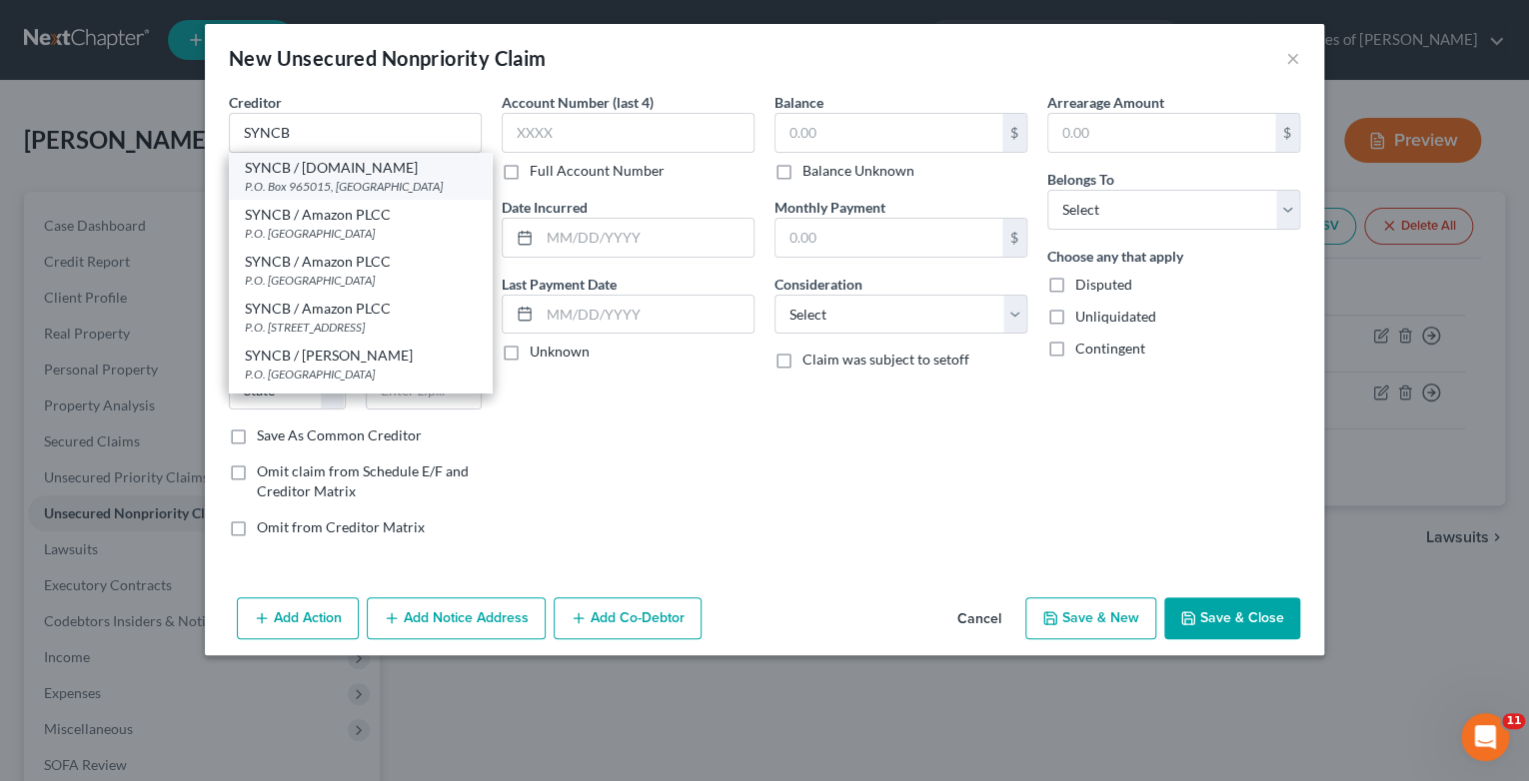
click at [347, 186] on div "P.O. Box 965015, [GEOGRAPHIC_DATA]" at bounding box center [360, 186] width 231 height 17
type input "SYNCB / [DOMAIN_NAME]"
type input "P.O. Box 965015"
type input "Orlando"
select select "9"
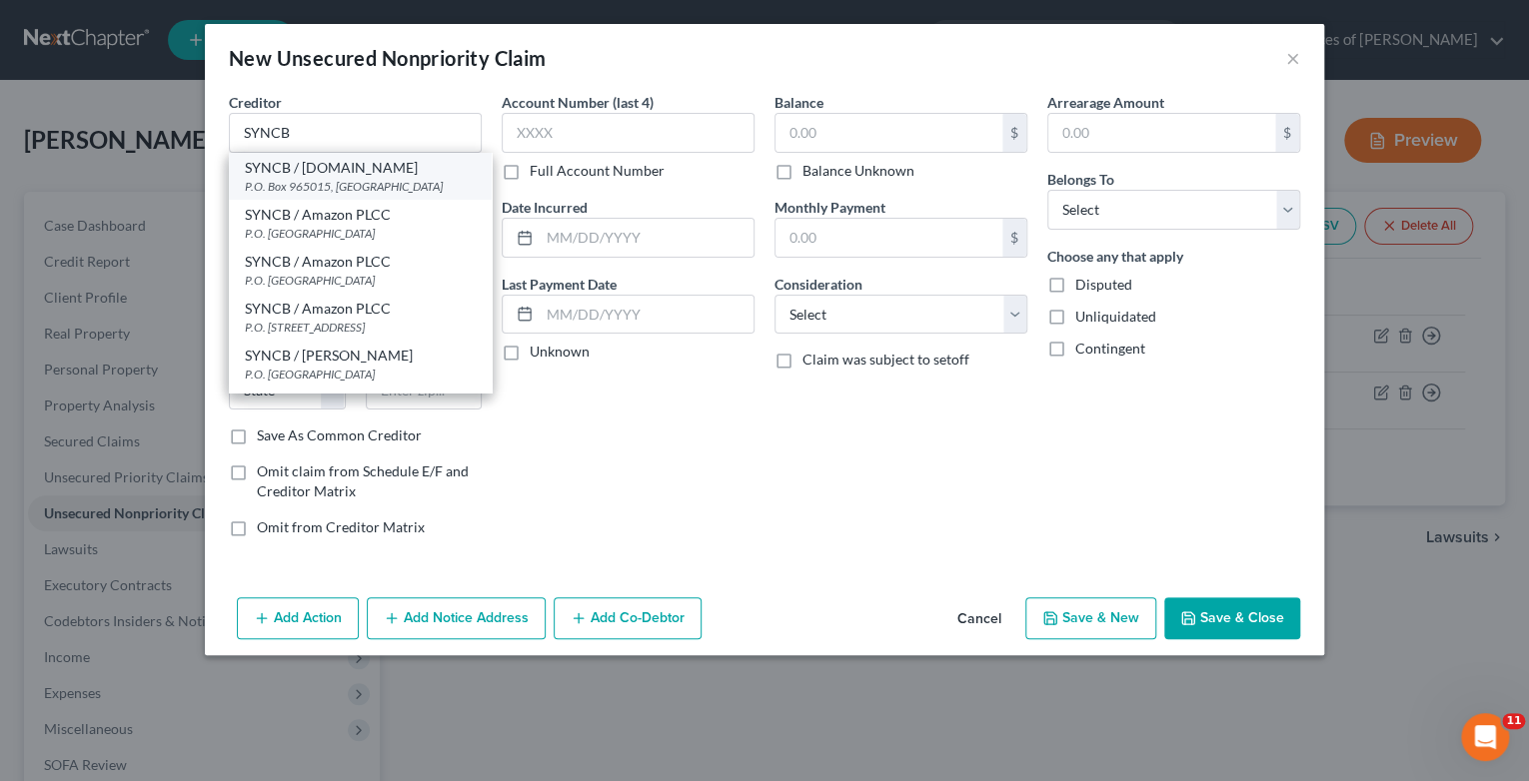
type input "32896"
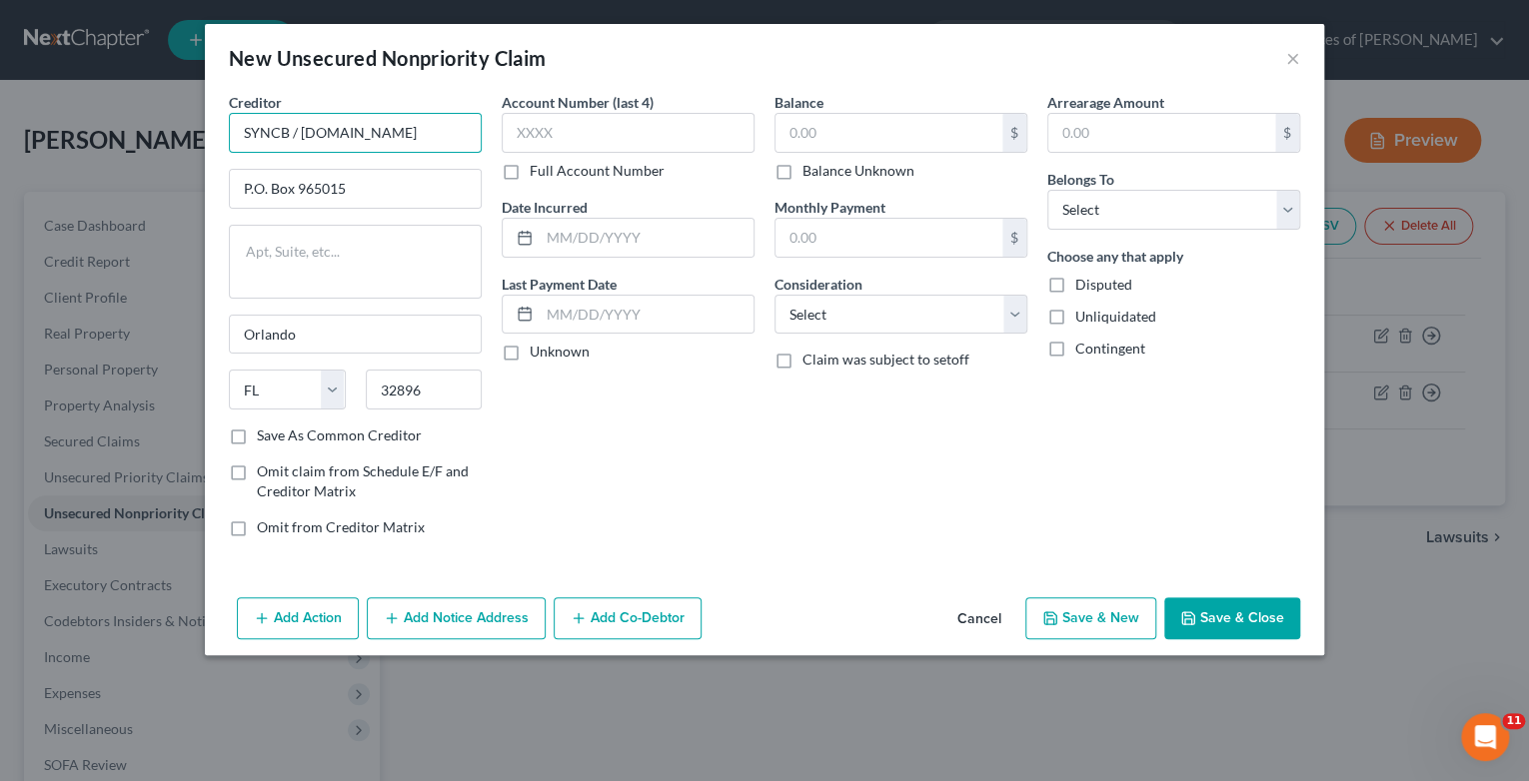
drag, startPoint x: 300, startPoint y: 130, endPoint x: 321, endPoint y: 145, distance: 25.8
click at [301, 130] on input "SYNCB / [DOMAIN_NAME]" at bounding box center [355, 133] width 253 height 40
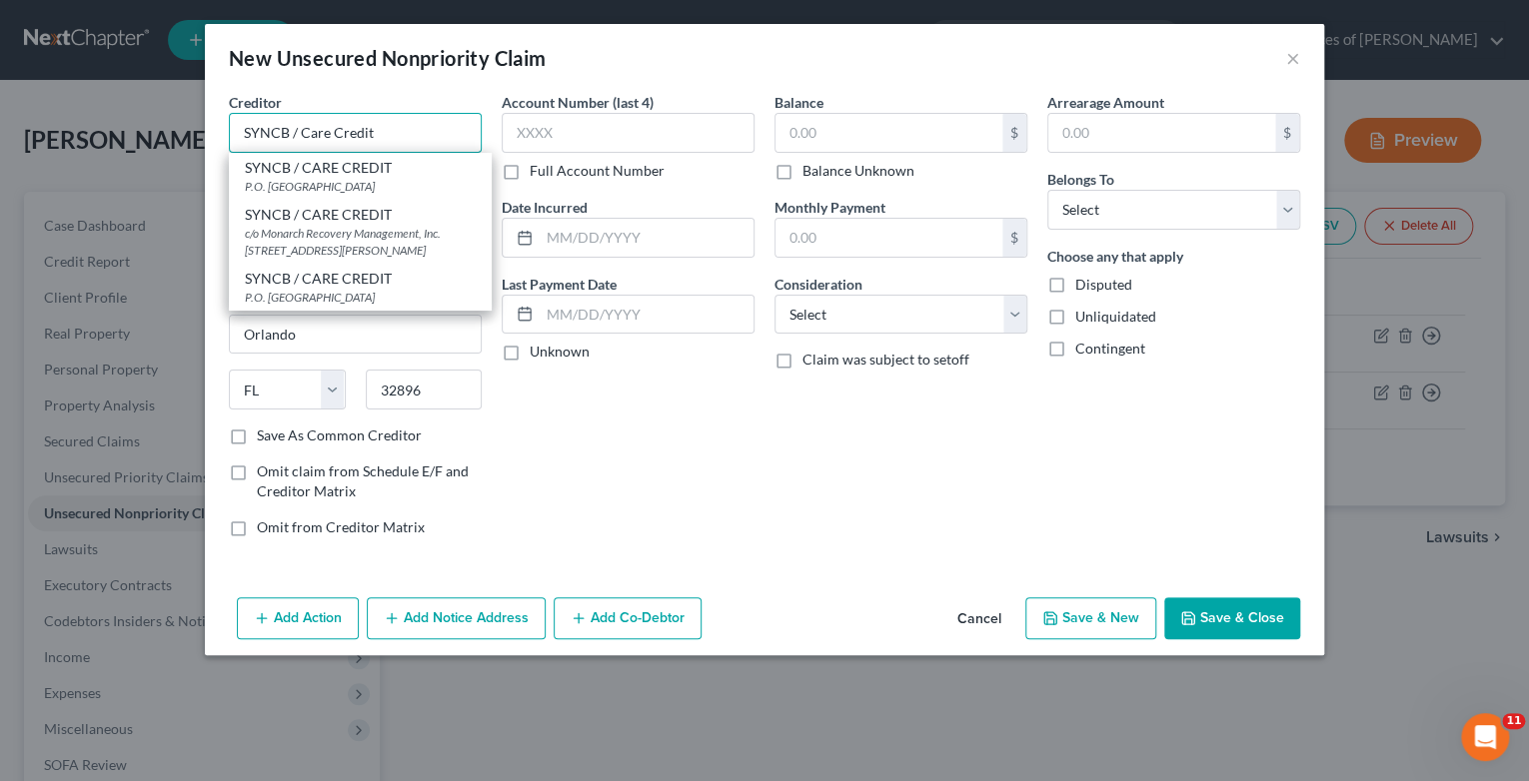
type input "SYNCB / Care Credit"
click at [407, 136] on input "SYNCB / Care Credit" at bounding box center [355, 133] width 253 height 40
click at [461, 82] on div "New Unsecured Nonpriority Claim ×" at bounding box center [764, 58] width 1119 height 68
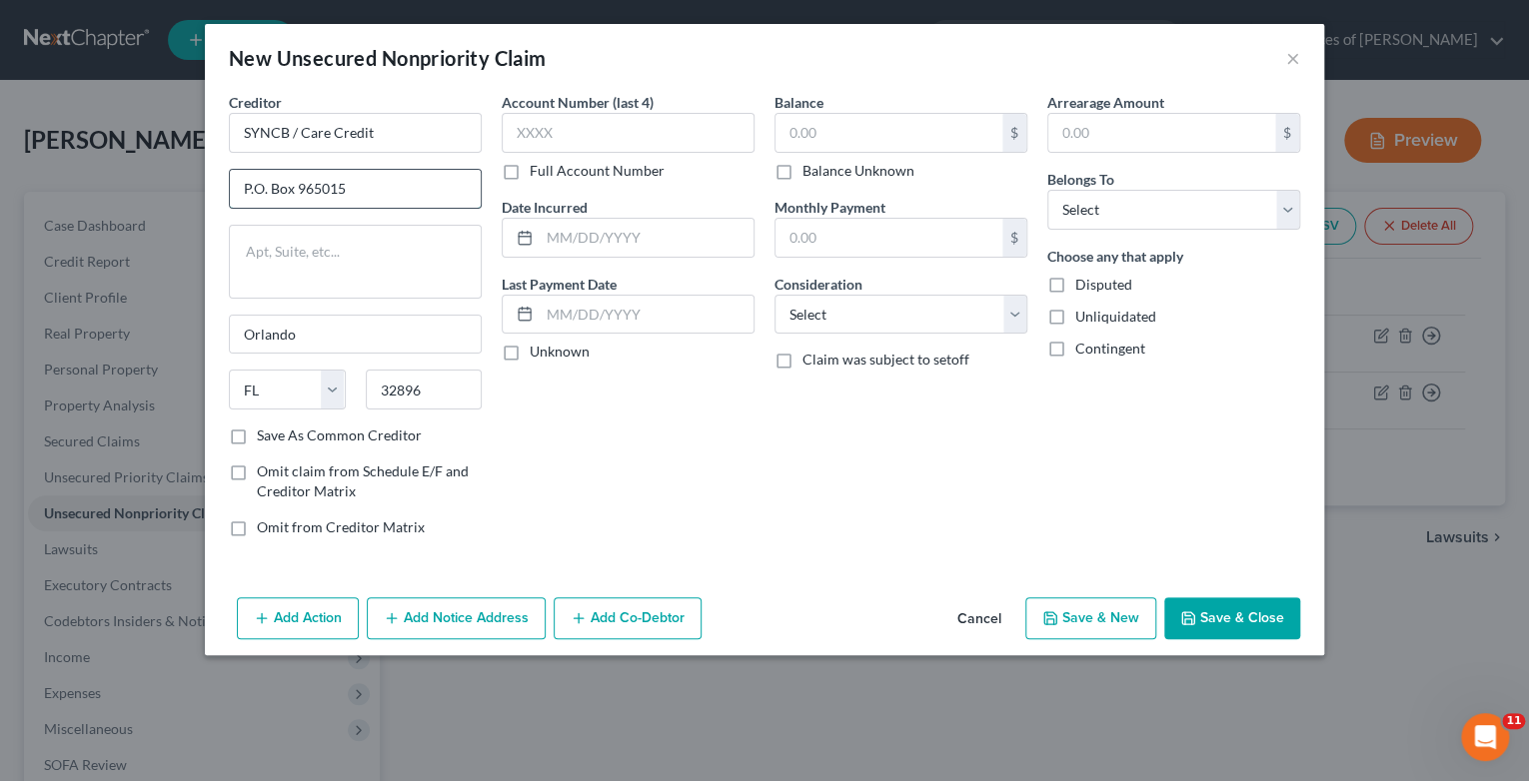
click at [334, 181] on input "P.O. Box 965015" at bounding box center [355, 189] width 251 height 38
click at [328, 184] on input "P.O. Box 965015" at bounding box center [355, 189] width 251 height 38
type input "P.O. Box 965036"
click at [507, 120] on input "text" at bounding box center [628, 133] width 253 height 40
type input "4031"
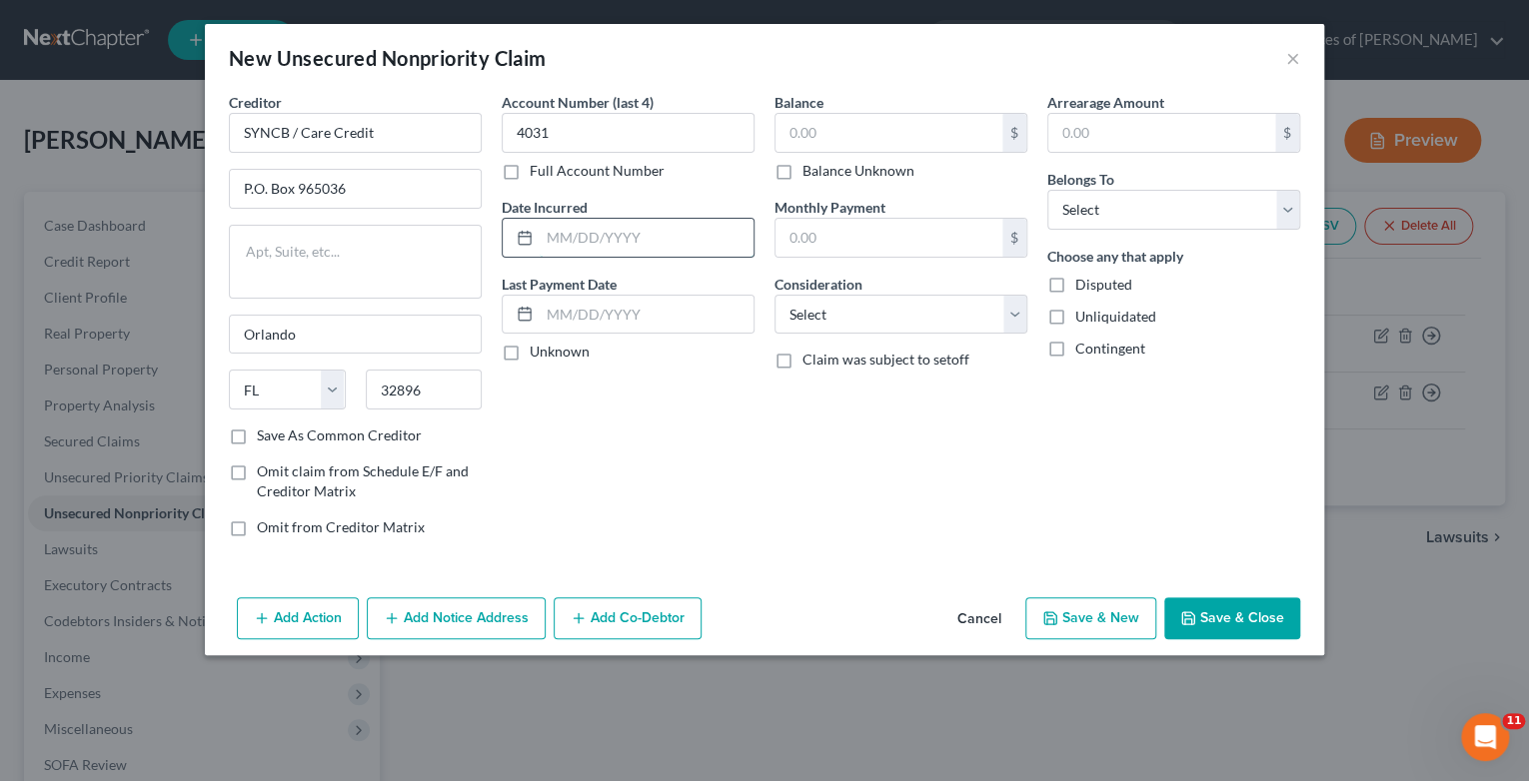
drag, startPoint x: 633, startPoint y: 228, endPoint x: 648, endPoint y: 246, distance: 23.4
click at [633, 228] on input "text" at bounding box center [647, 238] width 214 height 38
type input "5743"
click at [780, 134] on input "text" at bounding box center [888, 133] width 227 height 38
type input "5,743"
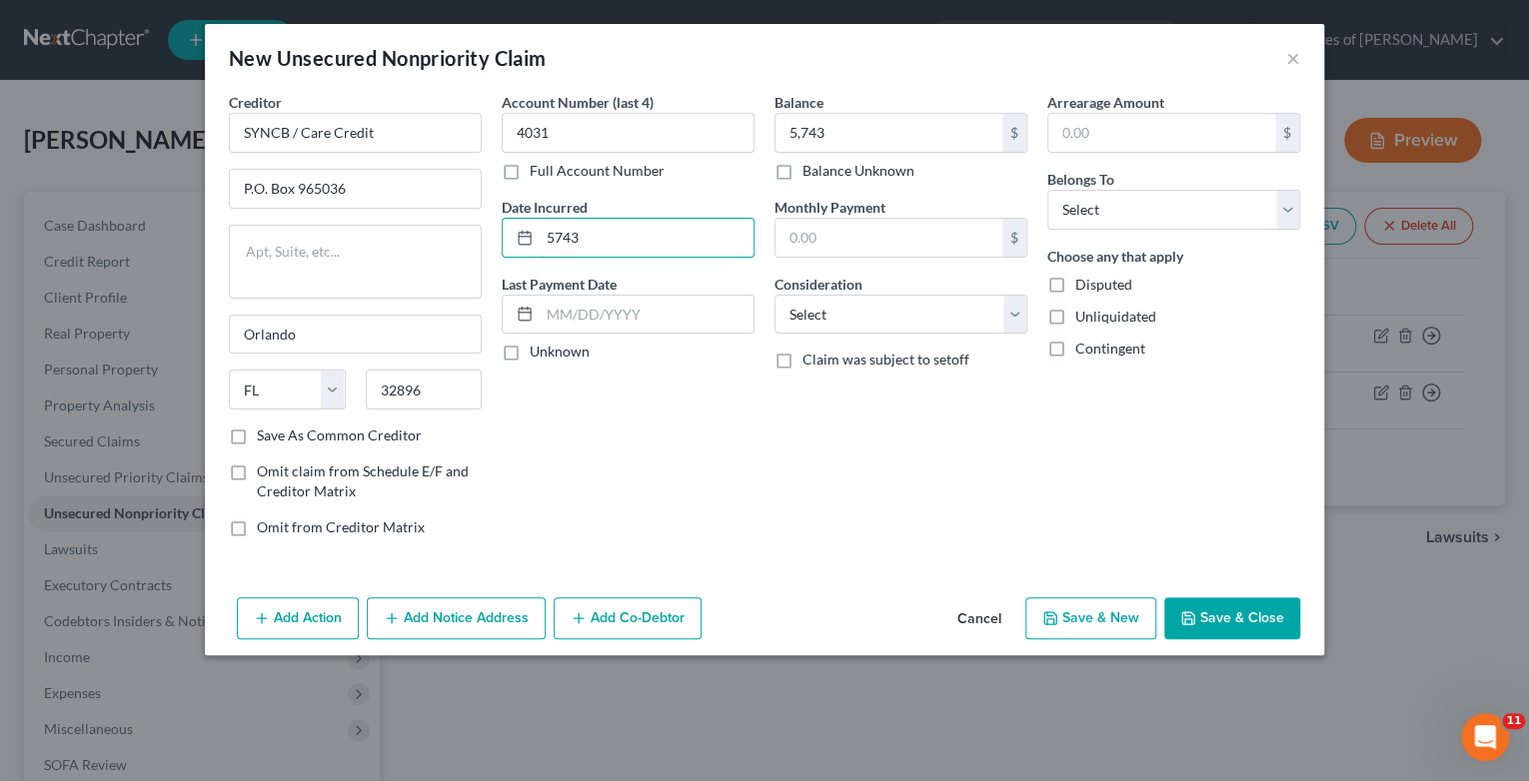
drag, startPoint x: 592, startPoint y: 231, endPoint x: 445, endPoint y: 221, distance: 147.2
click at [445, 221] on div "Creditor * SYNCB / Care Credit P.O. [GEOGRAPHIC_DATA] [US_STATE] AK AR AZ CA CO…" at bounding box center [764, 323] width 1091 height 462
type input "1/2024"
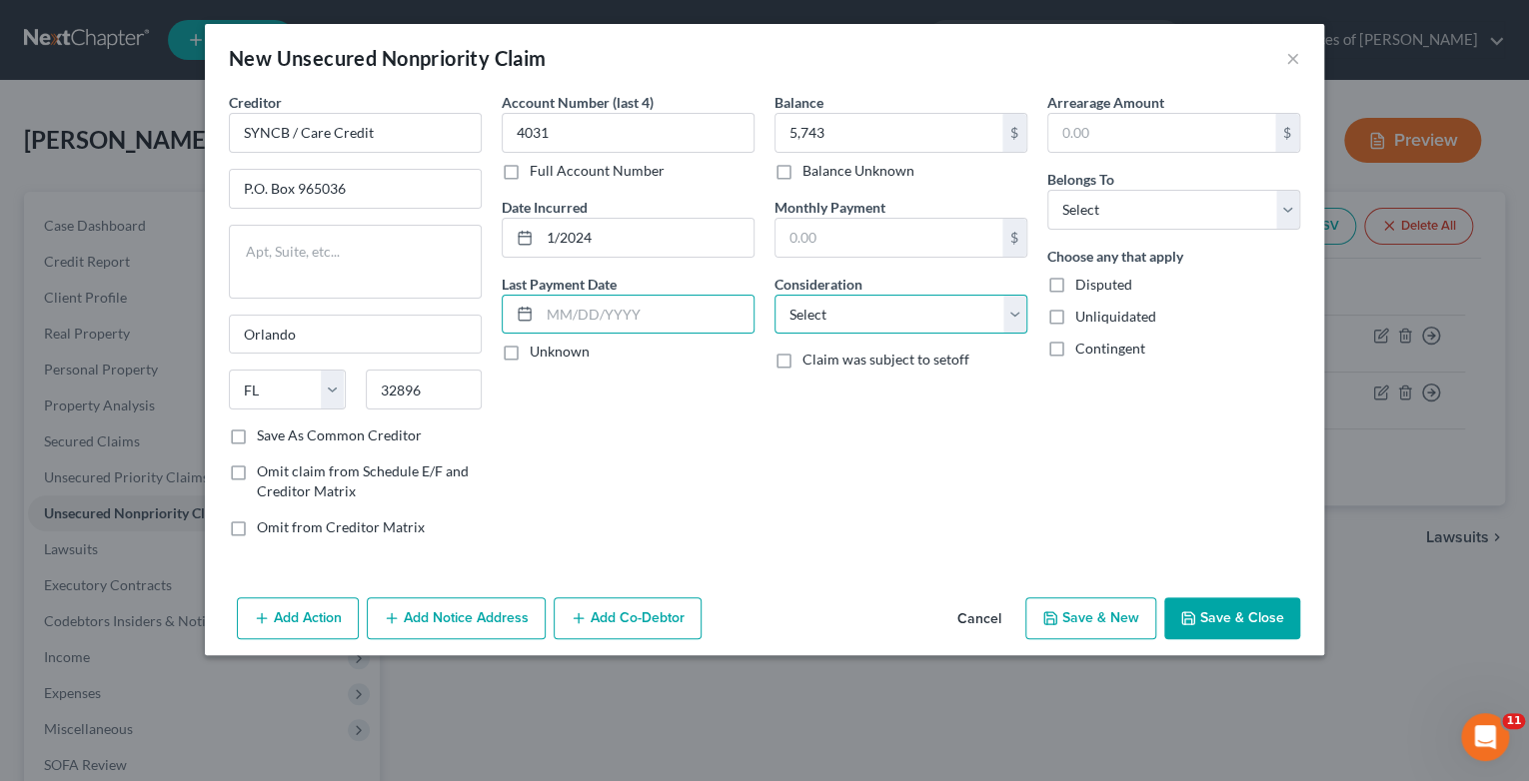
click at [1016, 319] on select "Select Cable / Satellite Services Collection Agency Credit Card Debt Debt Couns…" at bounding box center [900, 315] width 253 height 40
select select "2"
click at [774, 295] on select "Select Cable / Satellite Services Collection Agency Credit Card Debt Debt Couns…" at bounding box center [900, 315] width 253 height 40
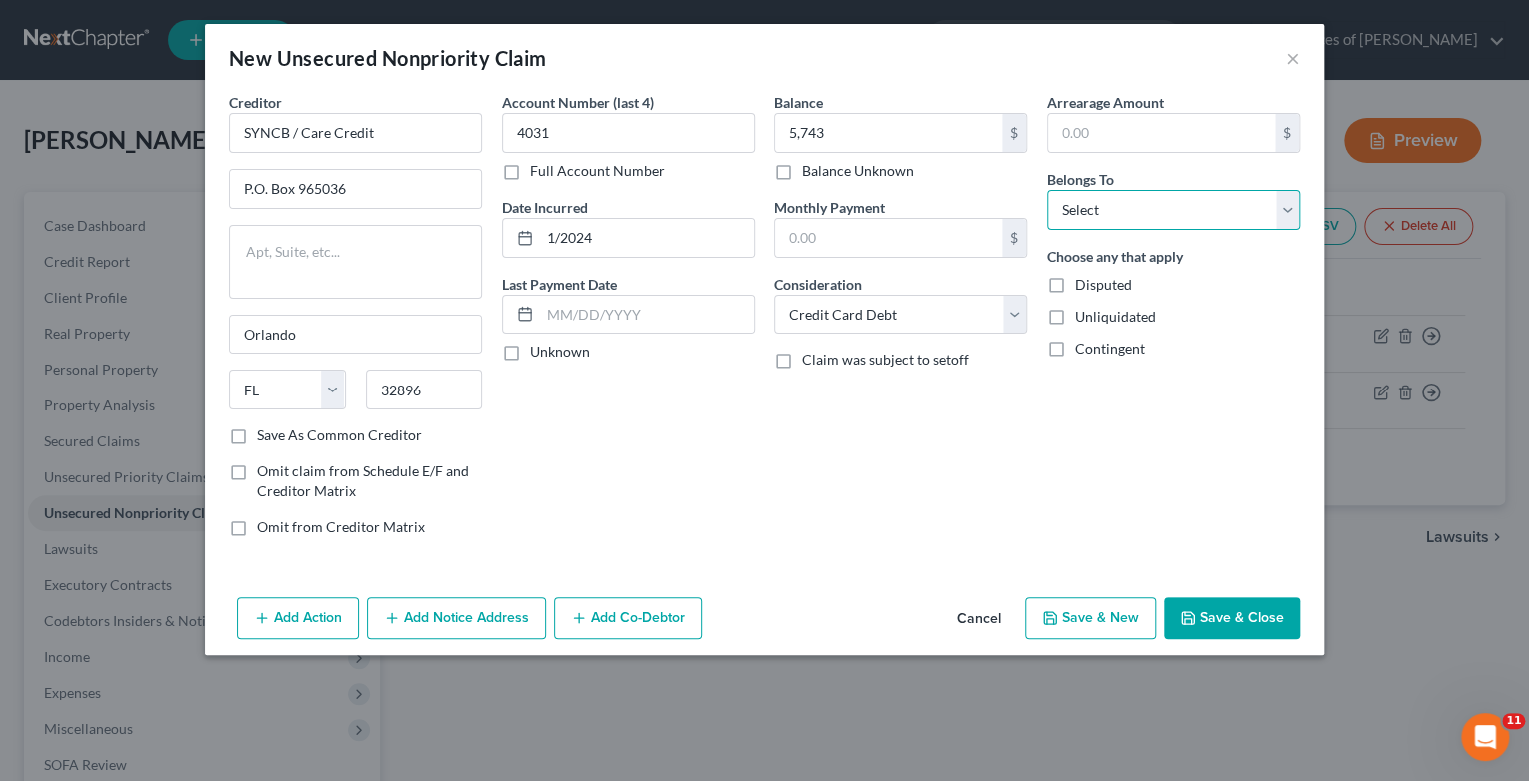
click at [1288, 212] on select "Select Debtor 1 Only Debtor 2 Only Debtor 1 And Debtor 2 Only At Least One Of T…" at bounding box center [1173, 210] width 253 height 40
select select "0"
click at [1047, 190] on select "Select Debtor 1 Only Debtor 2 Only Debtor 1 And Debtor 2 Only At Least One Of T…" at bounding box center [1173, 210] width 253 height 40
click at [1113, 617] on button "Save & New" at bounding box center [1090, 619] width 131 height 42
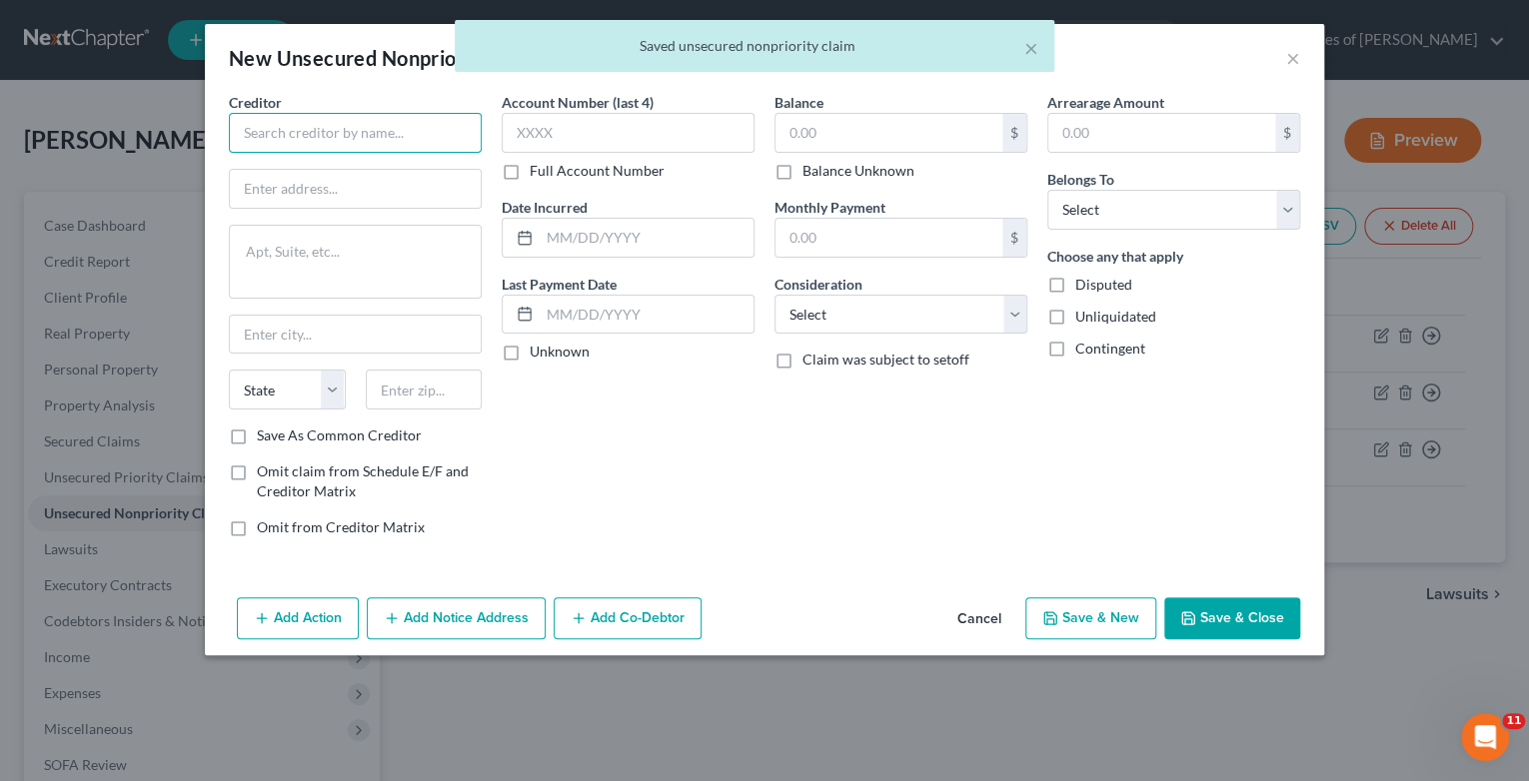
click at [265, 134] on input "text" at bounding box center [355, 133] width 253 height 40
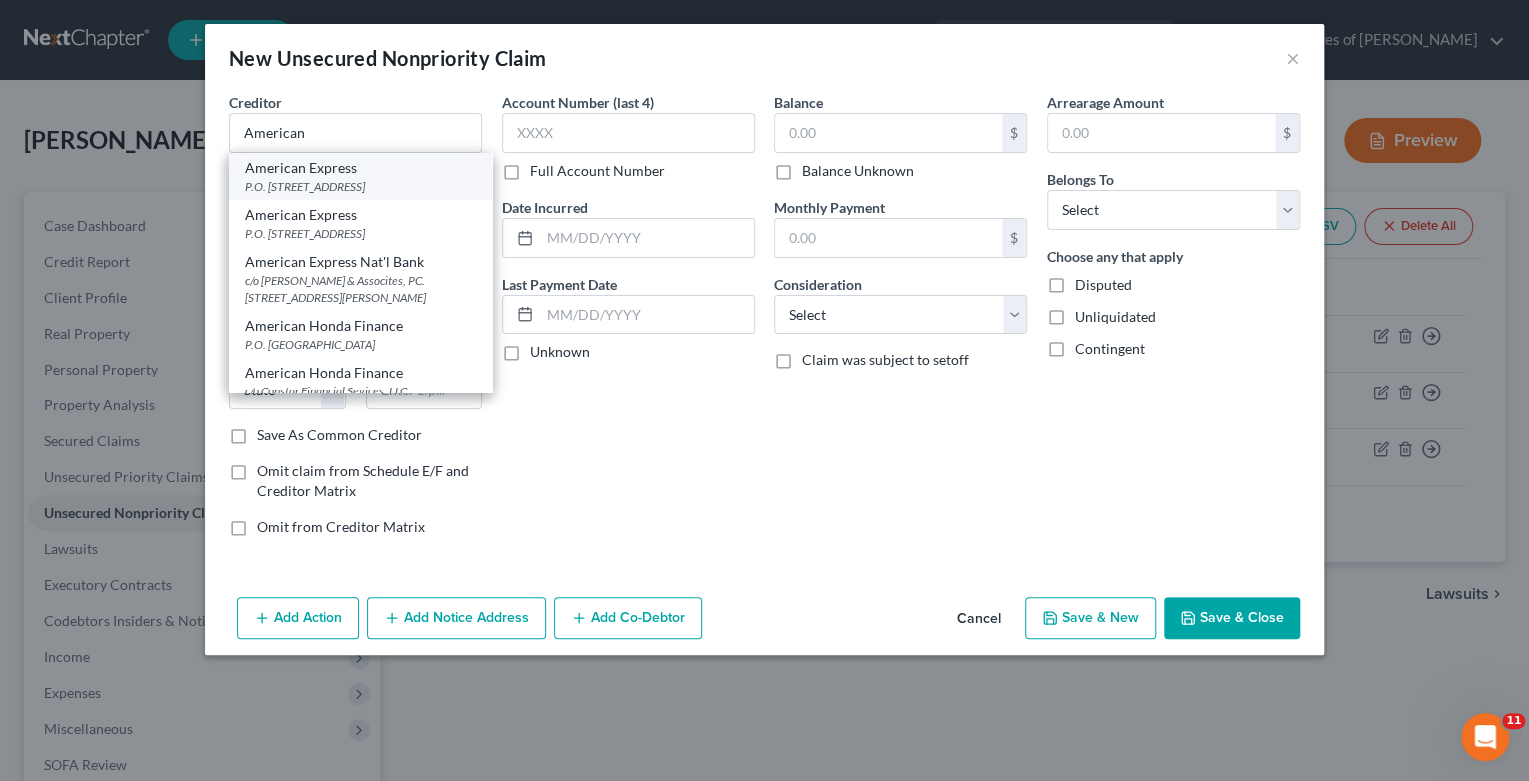
click at [321, 189] on div "P.O. [STREET_ADDRESS]" at bounding box center [360, 186] width 231 height 17
type input "American Express"
type input "P.O. Box 981537"
type input "[GEOGRAPHIC_DATA]"
select select "45"
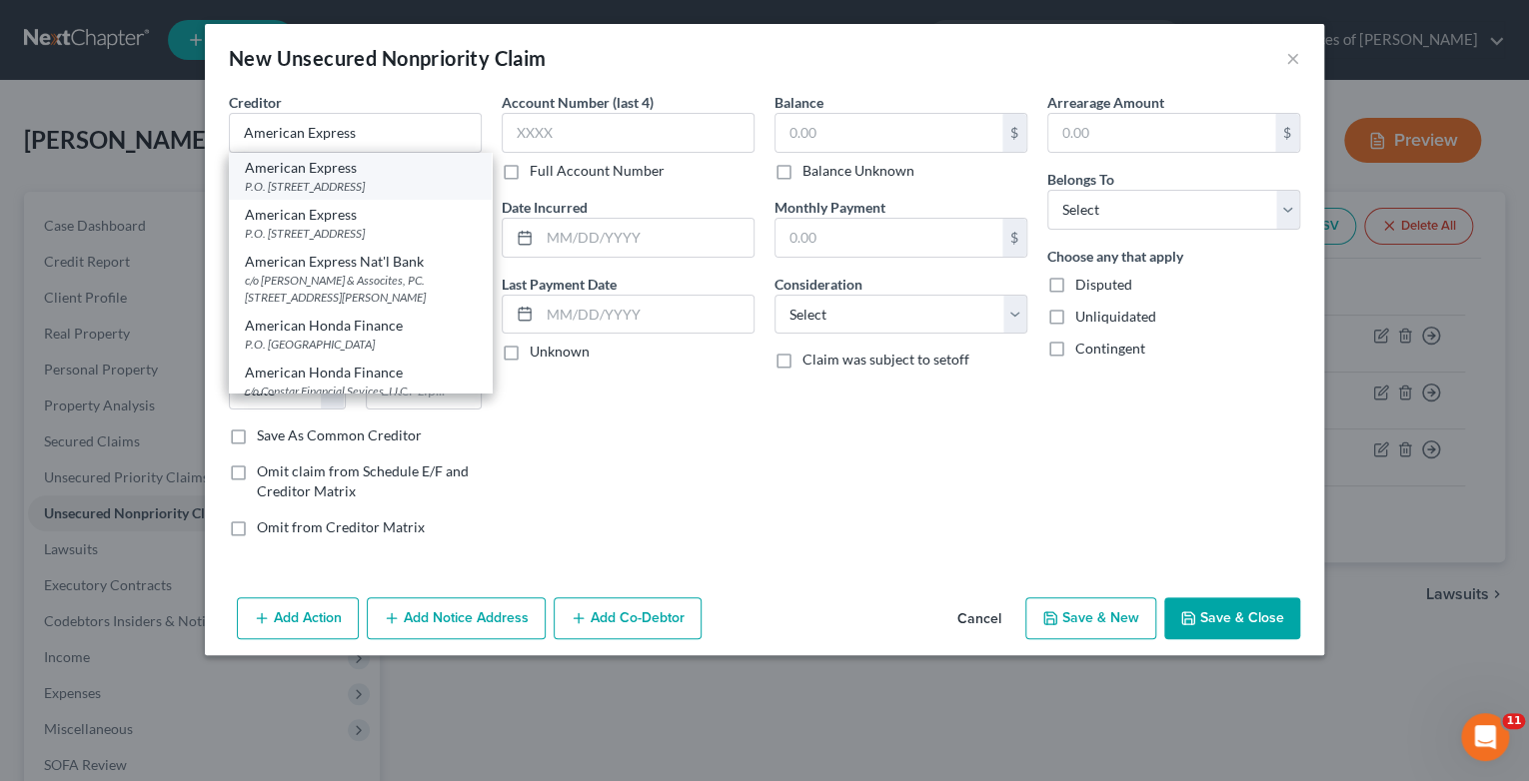
type input "79998"
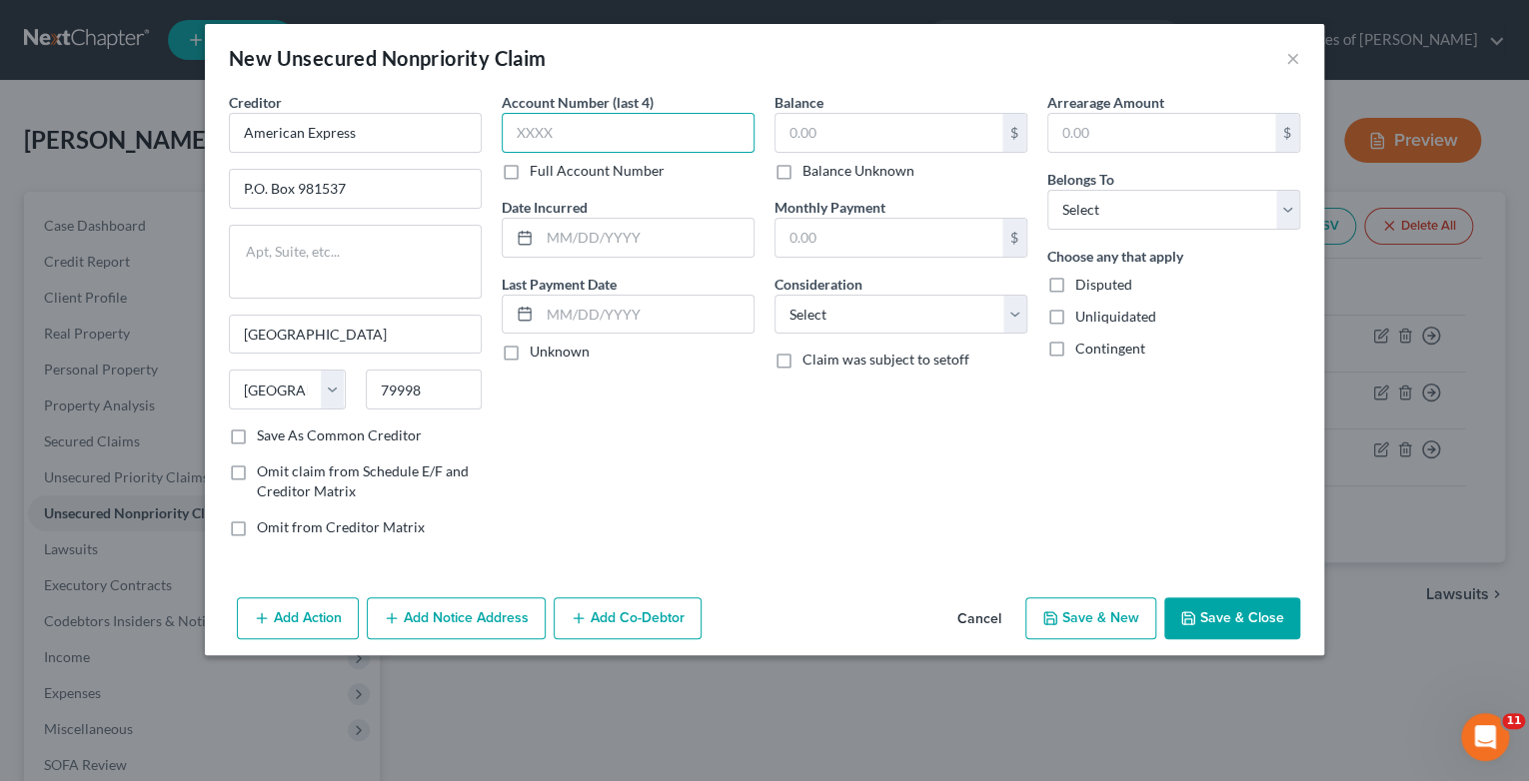
click at [575, 129] on input "text" at bounding box center [628, 133] width 253 height 40
type input "7491"
click at [600, 251] on input "text" at bounding box center [647, 238] width 214 height 38
type input "1/2025"
click at [791, 140] on input "text" at bounding box center [888, 133] width 227 height 38
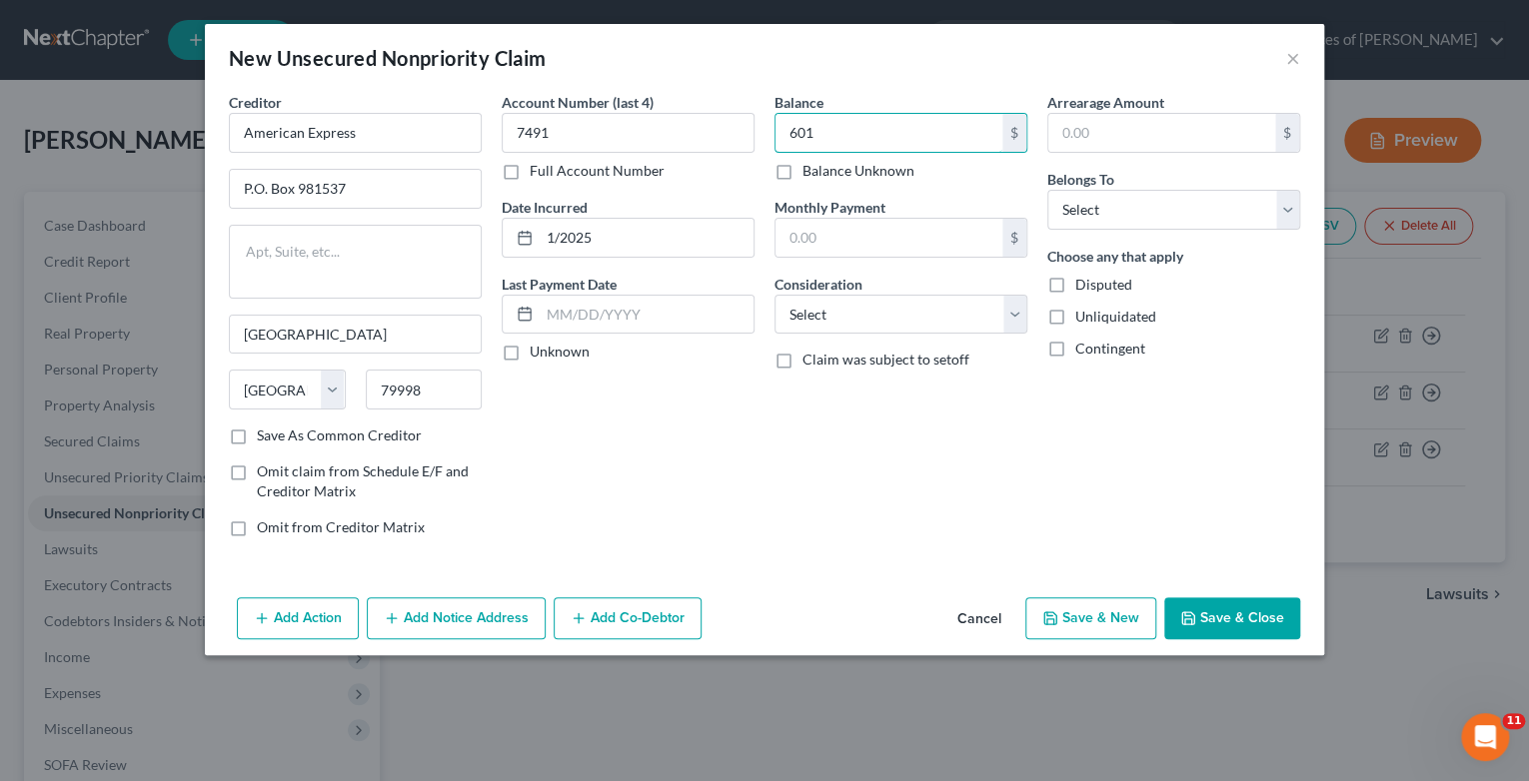
type input "601"
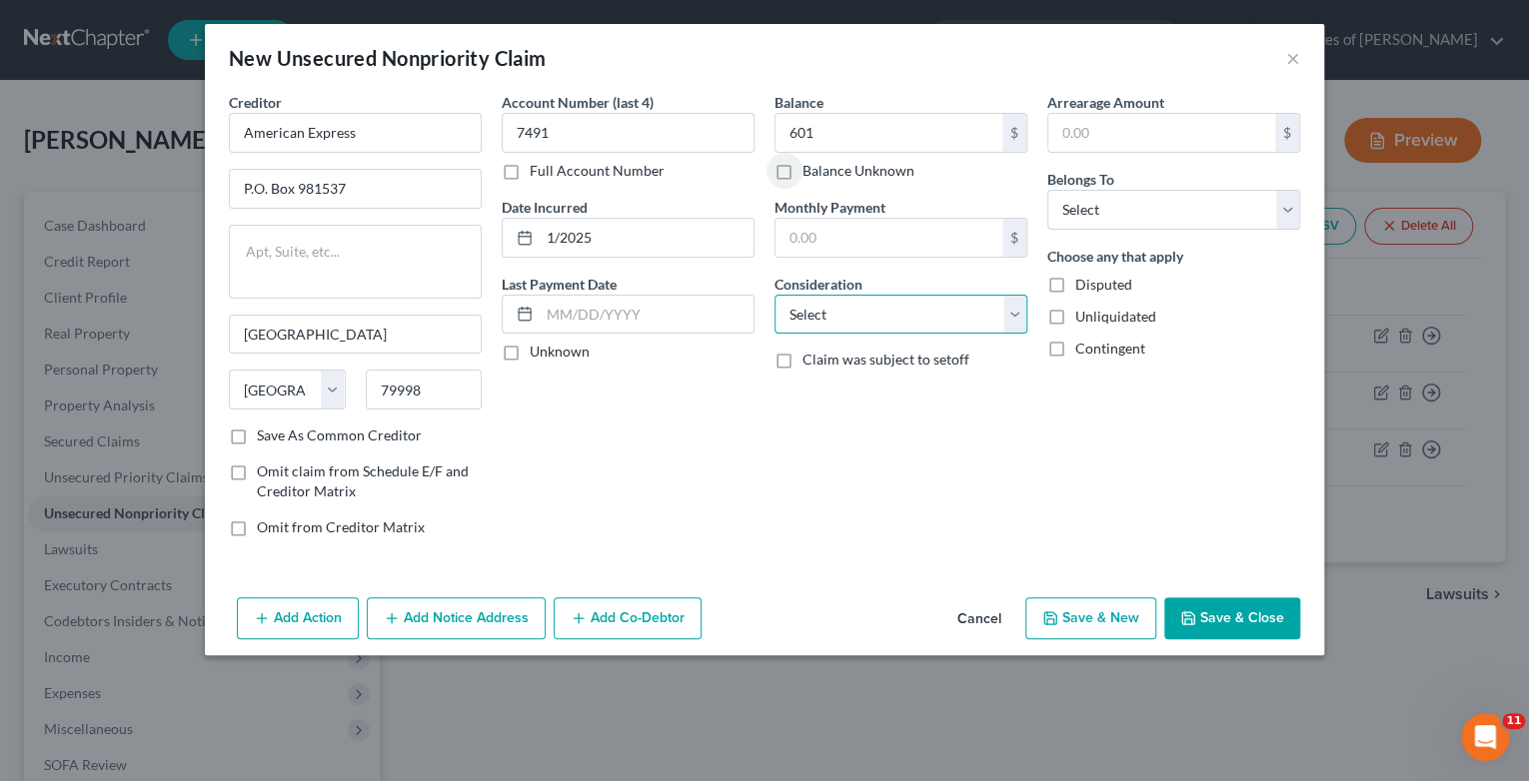
click at [1016, 322] on select "Select Cable / Satellite Services Collection Agency Credit Card Debt Debt Couns…" at bounding box center [900, 315] width 253 height 40
select select "2"
click at [774, 295] on select "Select Cable / Satellite Services Collection Agency Credit Card Debt Debt Couns…" at bounding box center [900, 315] width 253 height 40
click at [1298, 215] on select "Select Debtor 1 Only Debtor 2 Only Debtor 1 And Debtor 2 Only At Least One Of T…" at bounding box center [1173, 210] width 253 height 40
select select "0"
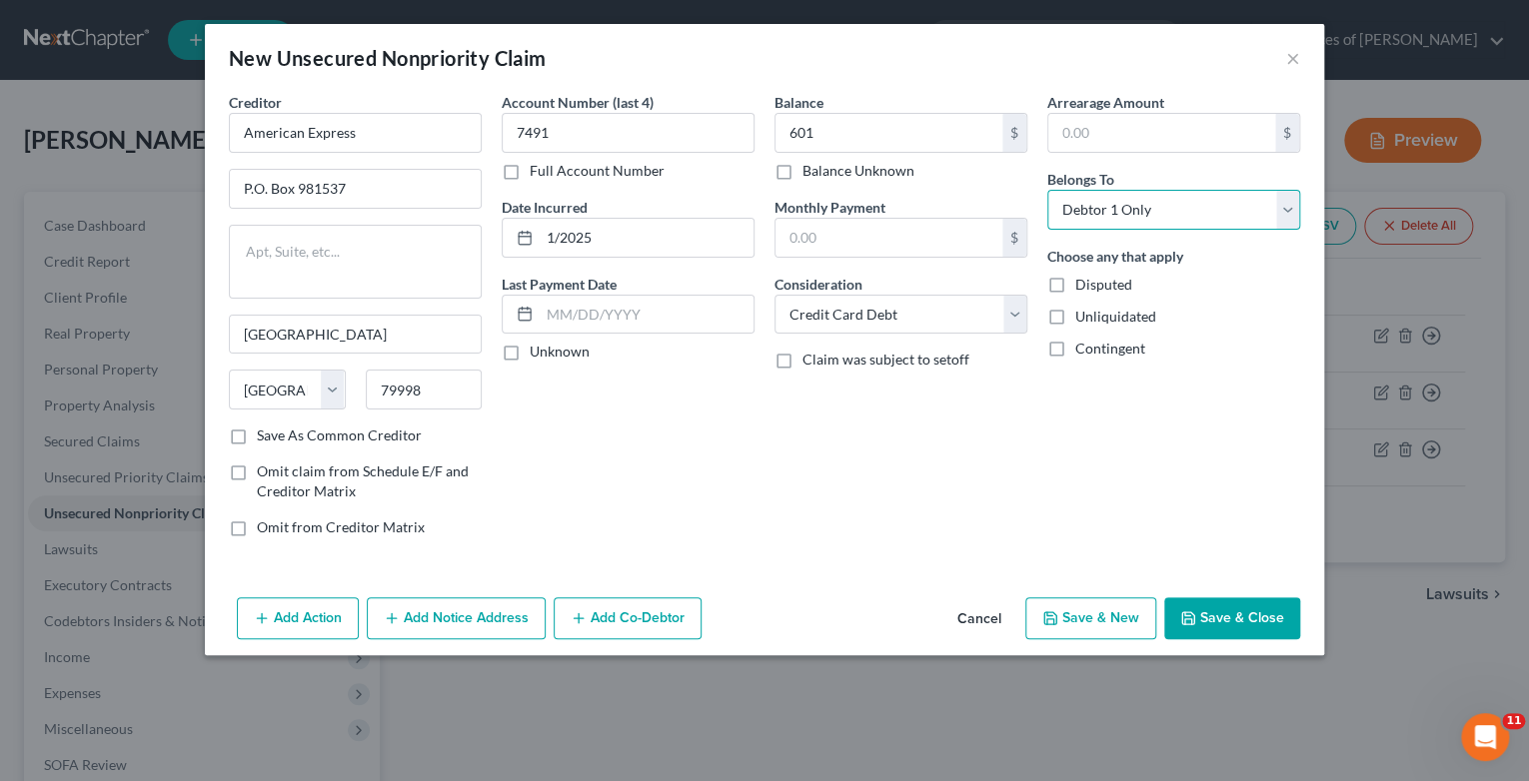
click at [1047, 190] on select "Select Debtor 1 Only Debtor 2 Only Debtor 1 And Debtor 2 Only At Least One Of T…" at bounding box center [1173, 210] width 253 height 40
click at [1056, 613] on icon "button" at bounding box center [1050, 619] width 12 height 12
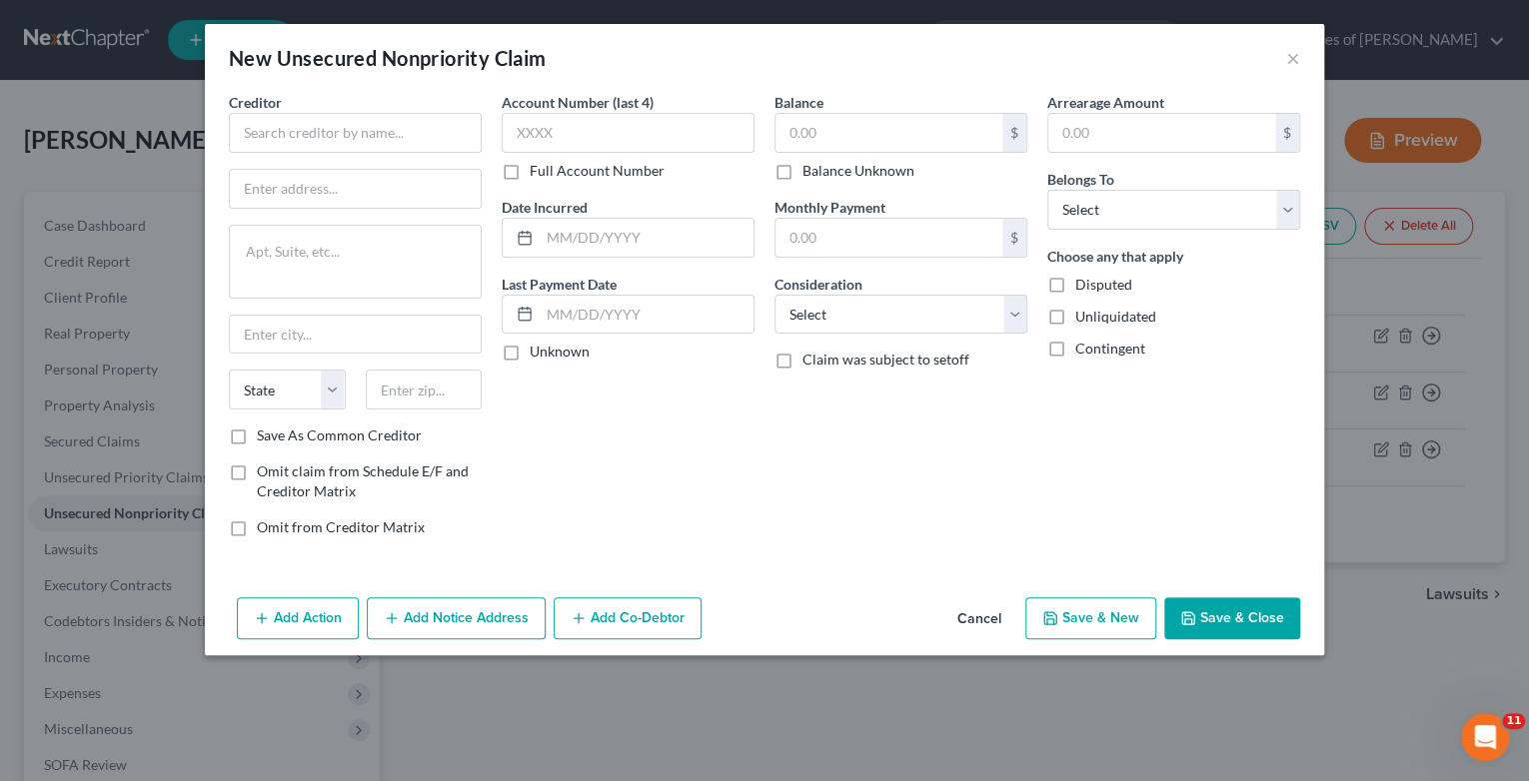
type input "601.00"
type input "0.00"
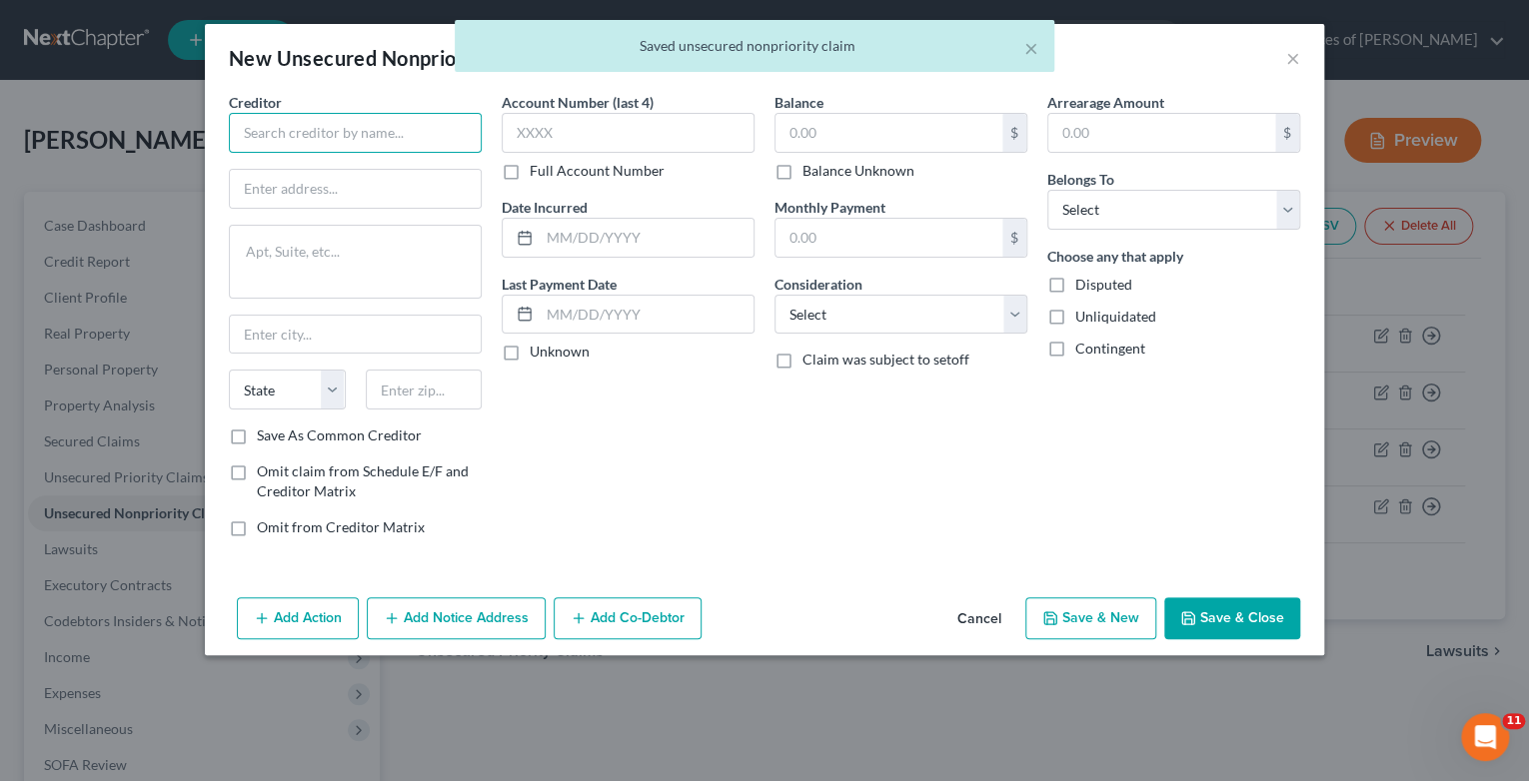
click at [264, 140] on input "text" at bounding box center [355, 133] width 253 height 40
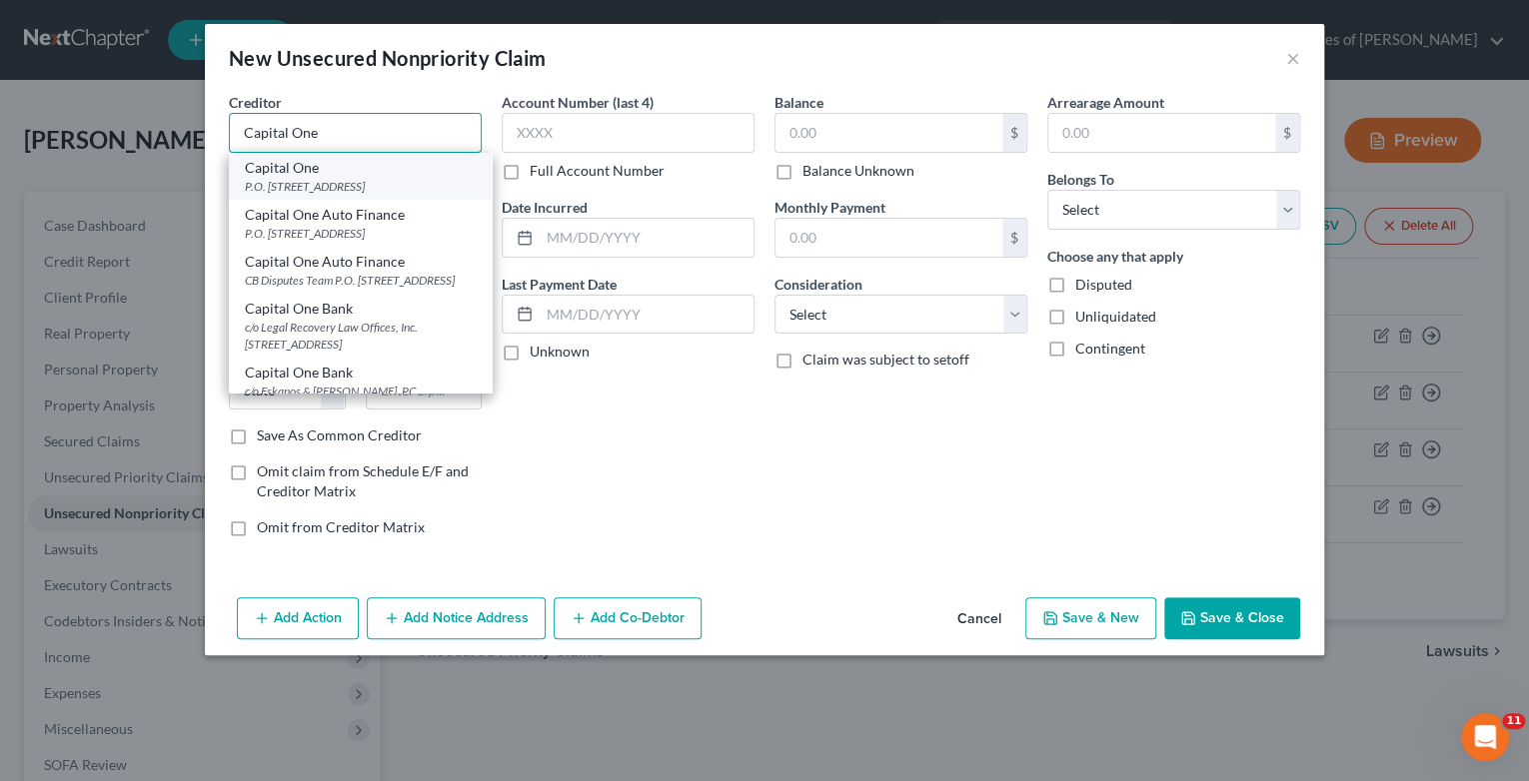
type input "Capital One"
click at [311, 183] on div "P.O. [STREET_ADDRESS]" at bounding box center [360, 186] width 231 height 17
type input "P.O. Box 31293"
type input "[GEOGRAPHIC_DATA]"
select select "46"
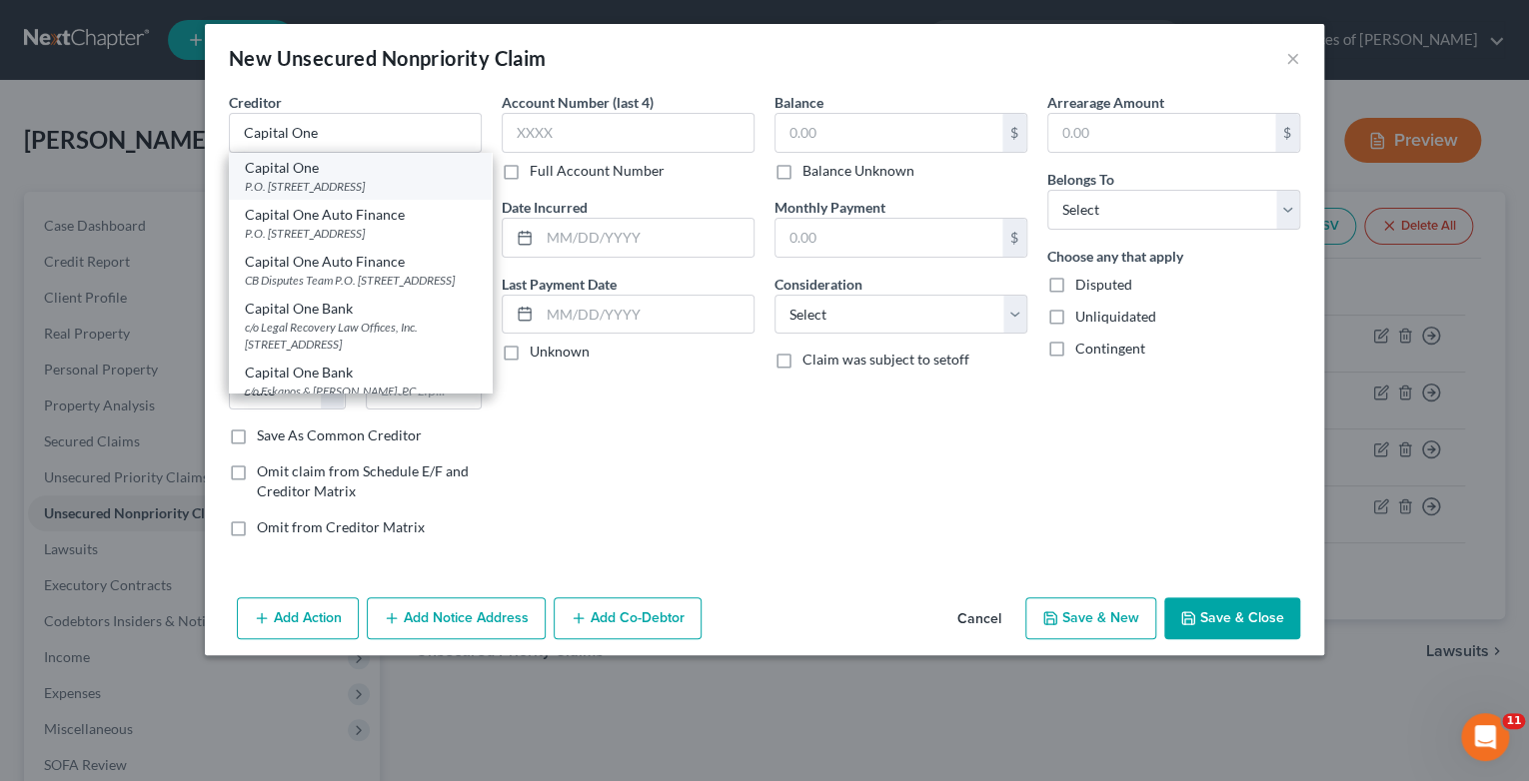
type input "84131"
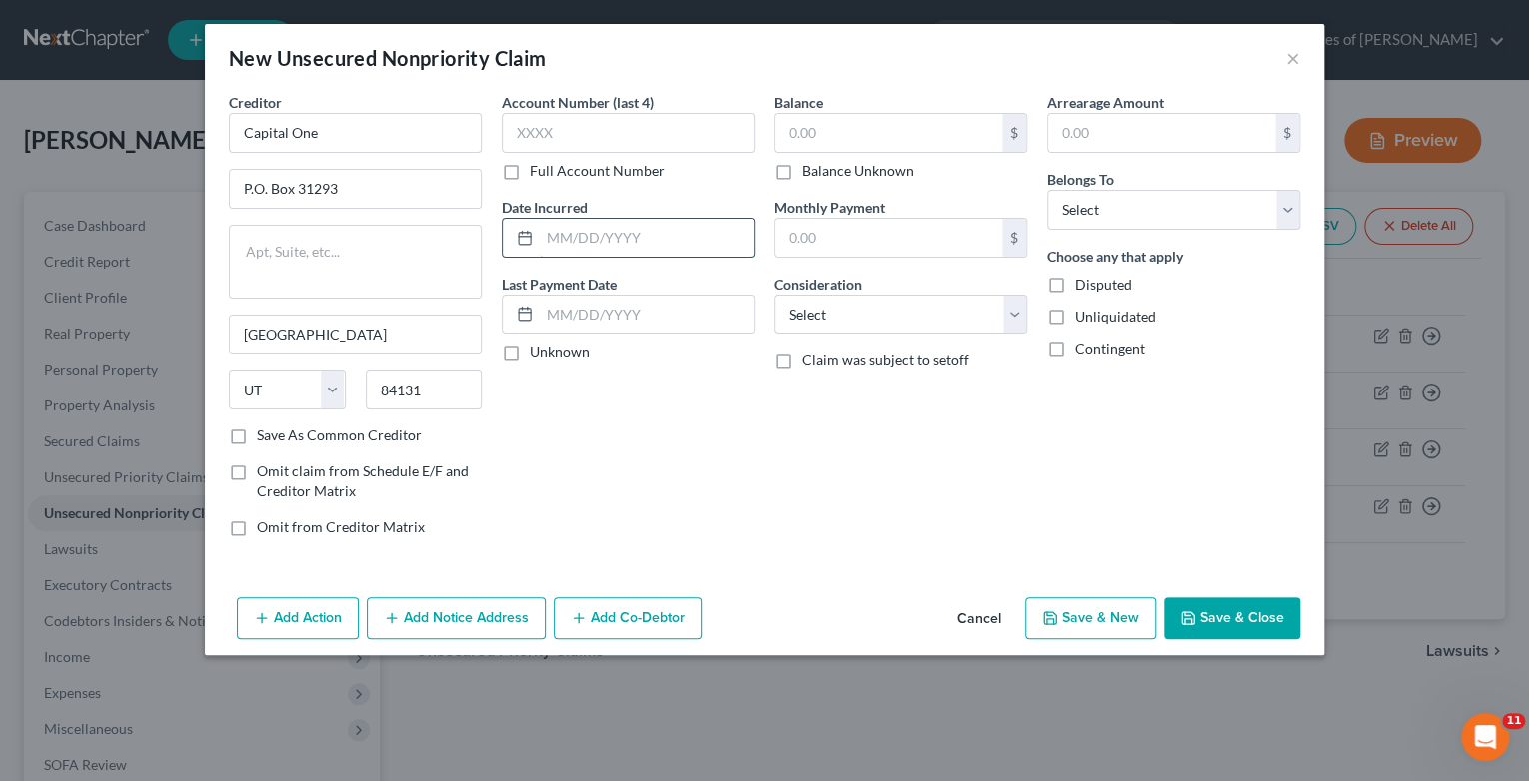
click at [660, 252] on input "text" at bounding box center [647, 238] width 214 height 38
type input "12/2021"
click at [526, 149] on input "text" at bounding box center [628, 133] width 253 height 40
type input "6834"
click at [837, 128] on input "text" at bounding box center [888, 133] width 227 height 38
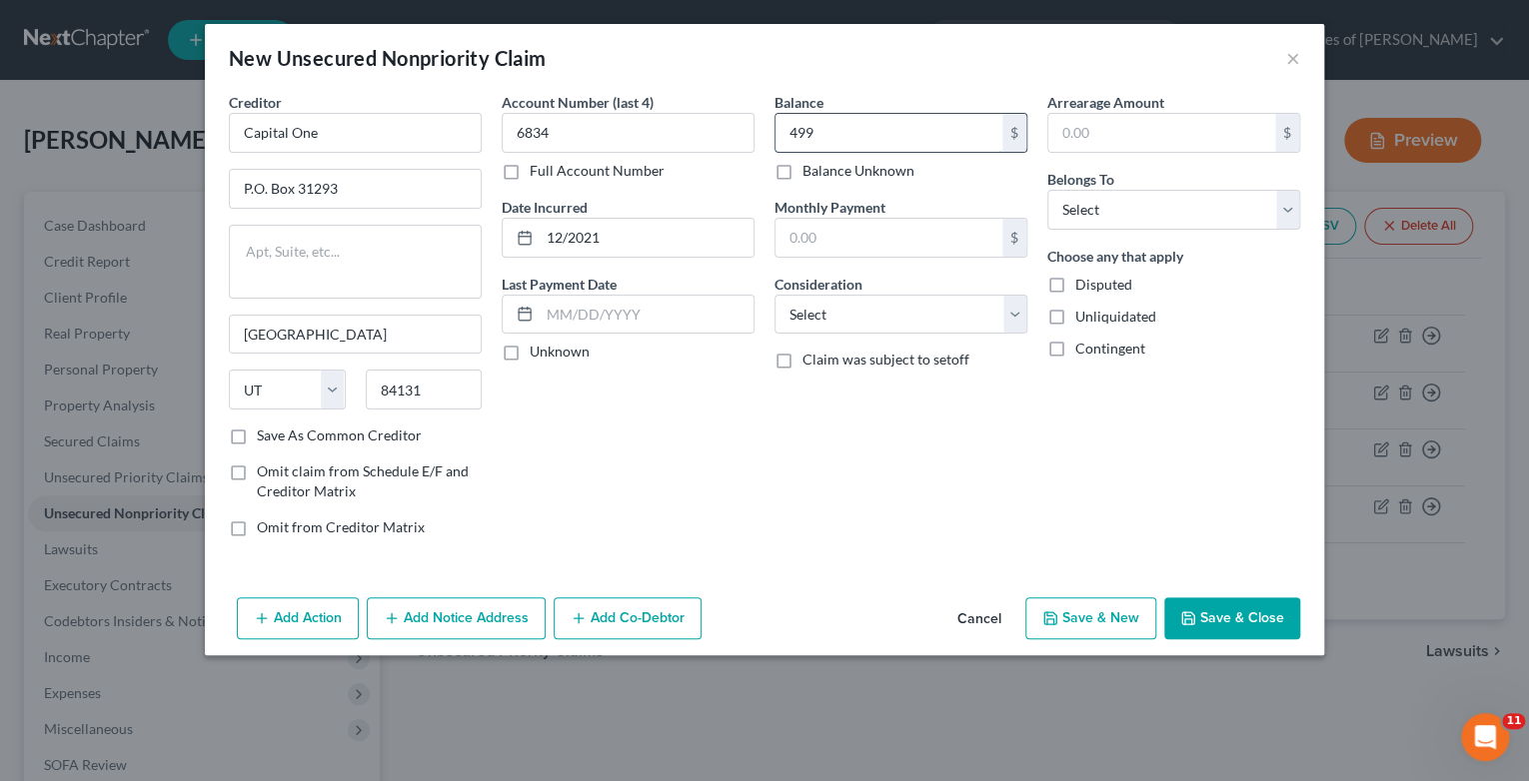
type input "499"
click at [1011, 313] on select "Select Cable / Satellite Services Collection Agency Credit Card Debt Debt Couns…" at bounding box center [900, 315] width 253 height 40
select select "2"
click at [774, 295] on select "Select Cable / Satellite Services Collection Agency Credit Card Debt Debt Couns…" at bounding box center [900, 315] width 253 height 40
click at [1282, 214] on select "Select Debtor 1 Only Debtor 2 Only Debtor 1 And Debtor 2 Only At Least One Of T…" at bounding box center [1173, 210] width 253 height 40
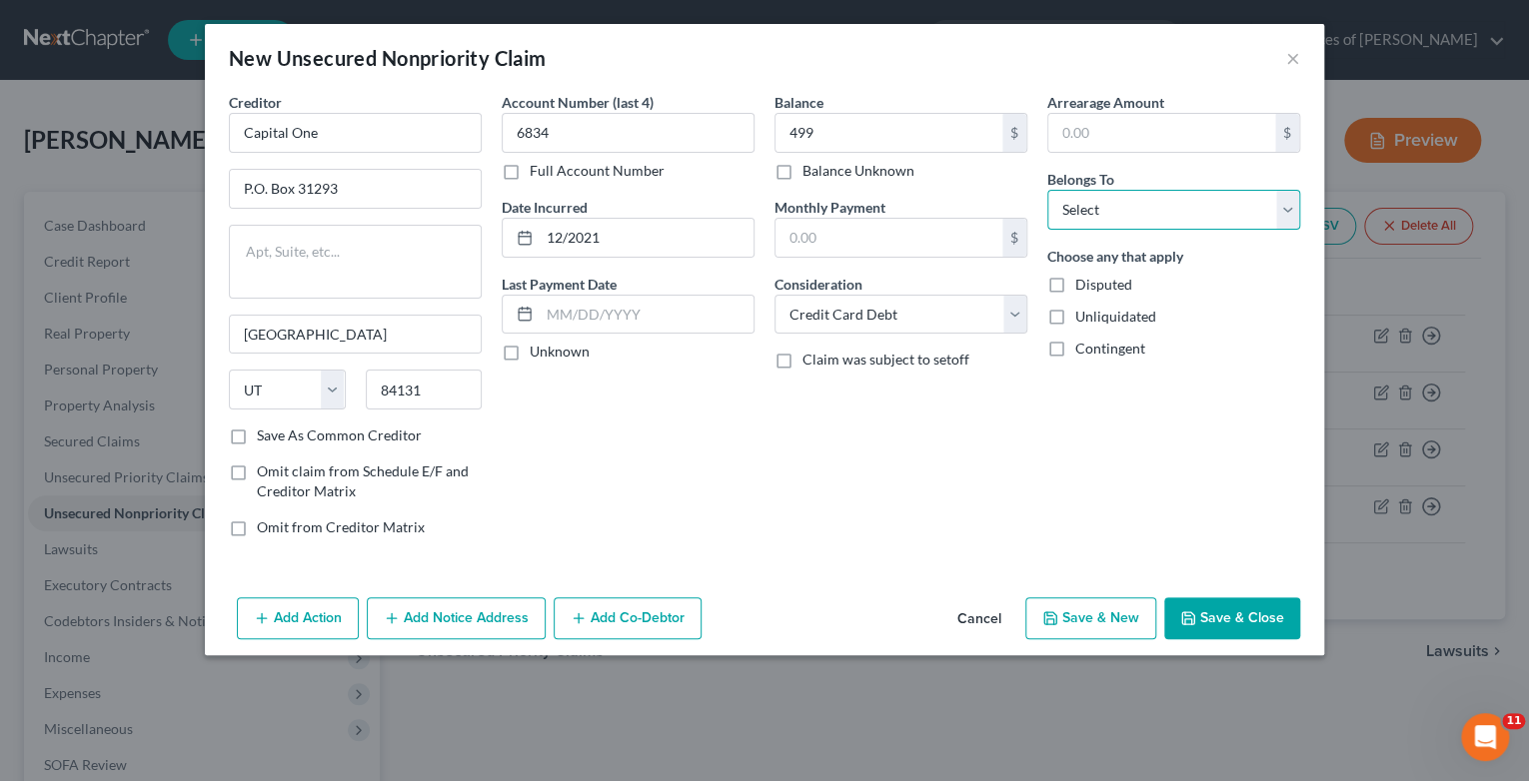
select select "0"
click at [1047, 190] on select "Select Debtor 1 Only Debtor 2 Only Debtor 1 And Debtor 2 Only At Least One Of T…" at bounding box center [1173, 210] width 253 height 40
click at [1104, 614] on button "Save & New" at bounding box center [1090, 619] width 131 height 42
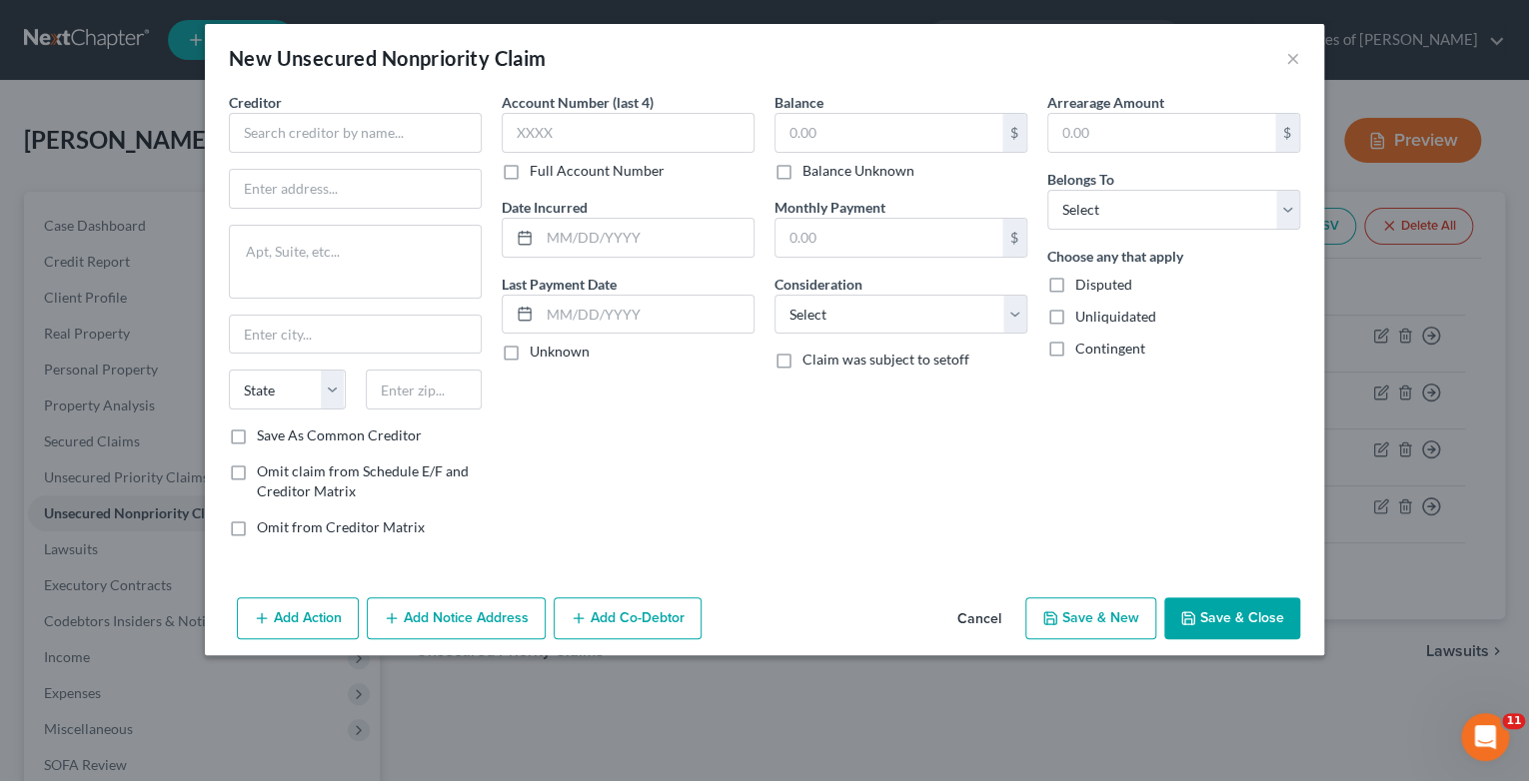
type input "499.00"
type input "0.00"
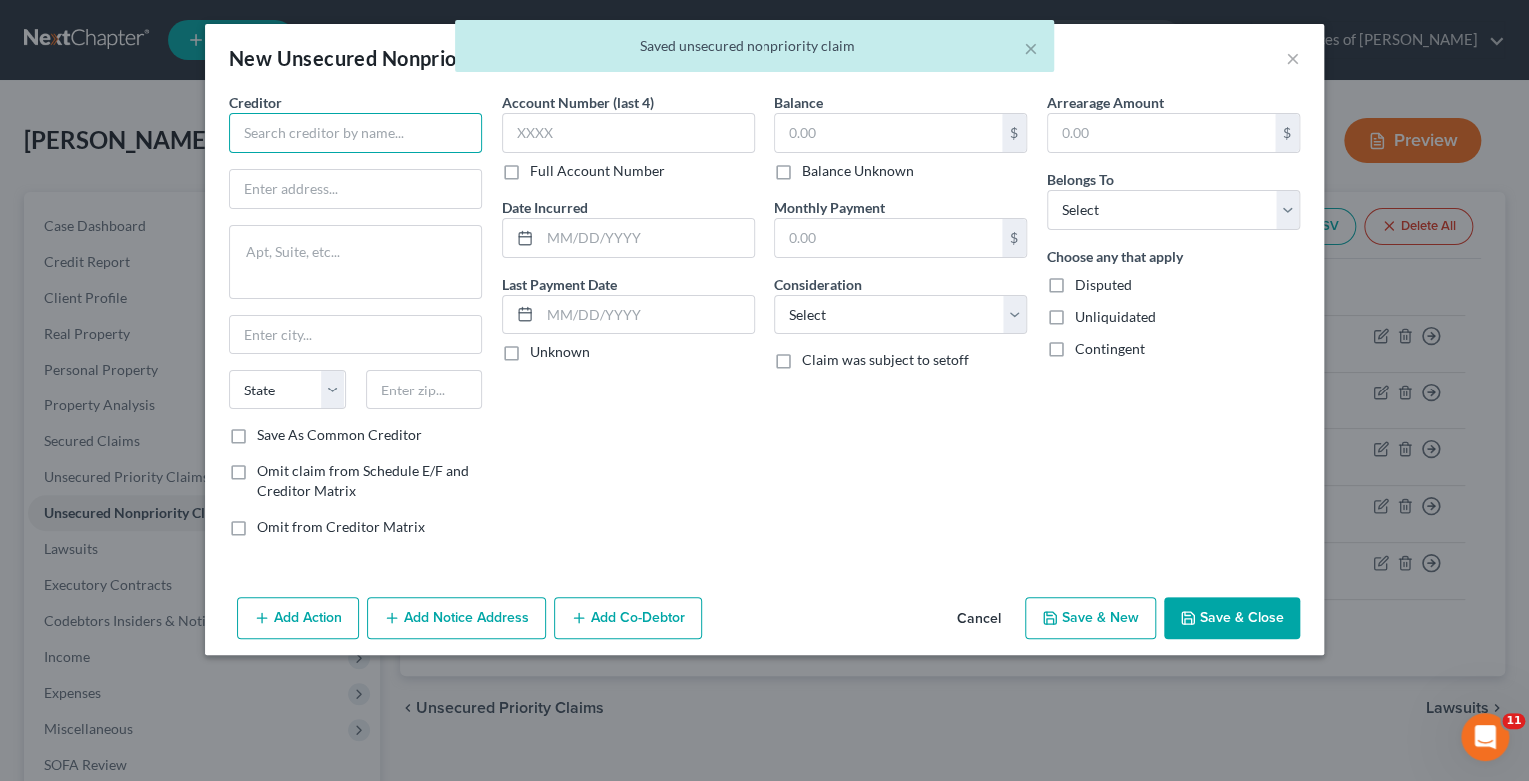
click at [293, 135] on input "text" at bounding box center [355, 133] width 253 height 40
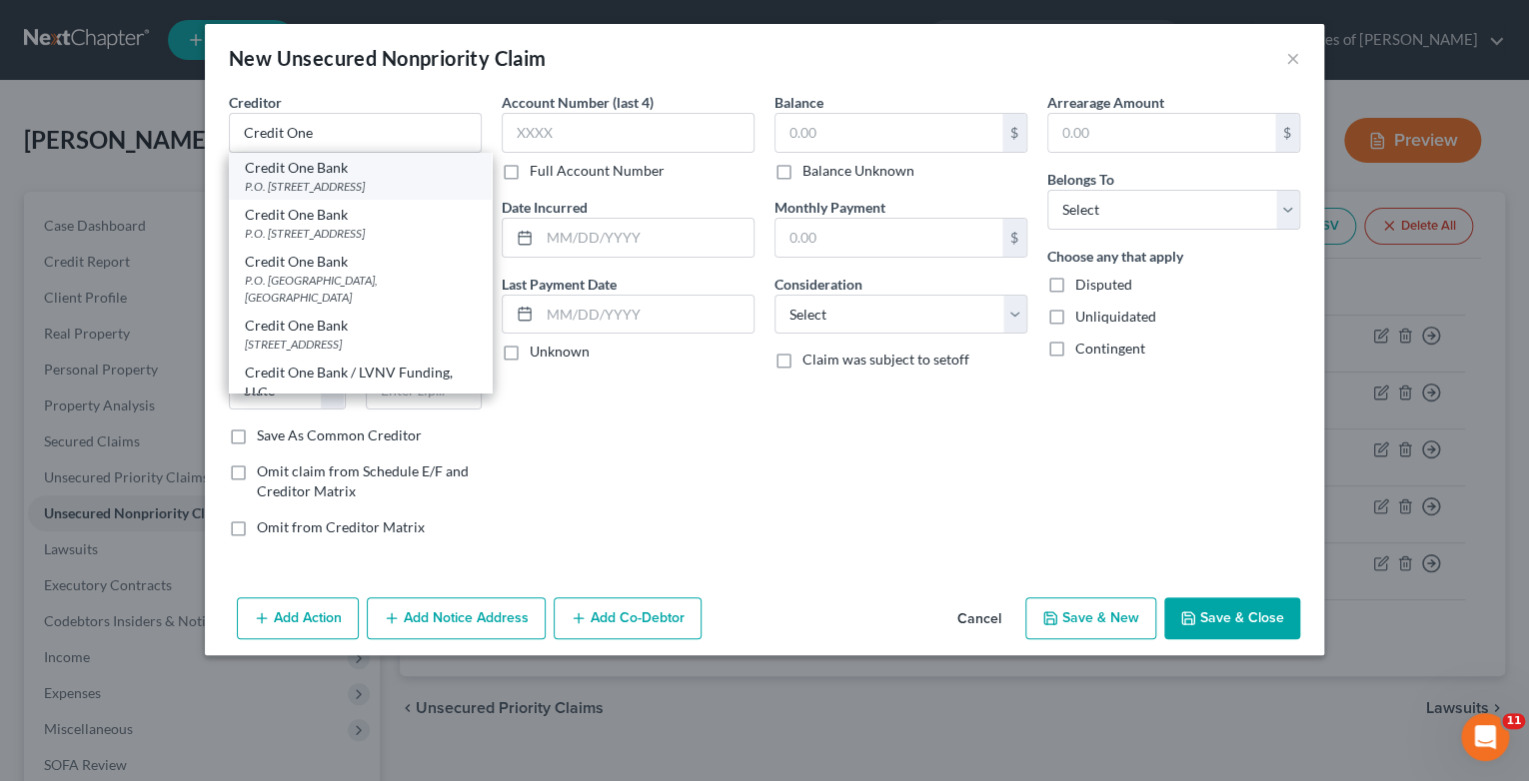
click at [319, 172] on div "Credit One Bank" at bounding box center [360, 168] width 231 height 20
type input "Credit One Bank"
type input "P.O. Box 98875"
type input "[GEOGRAPHIC_DATA]"
select select "31"
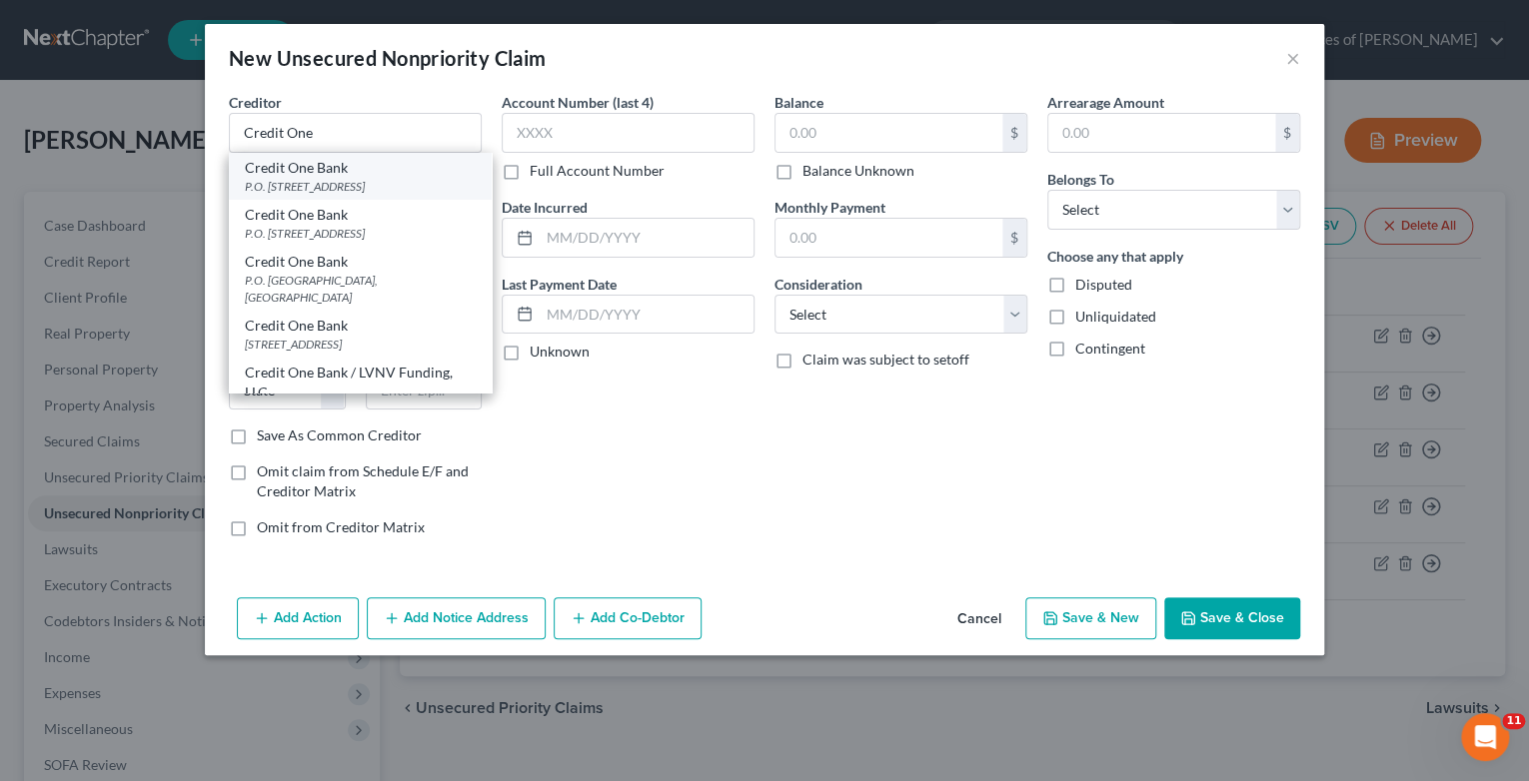
type input "89193"
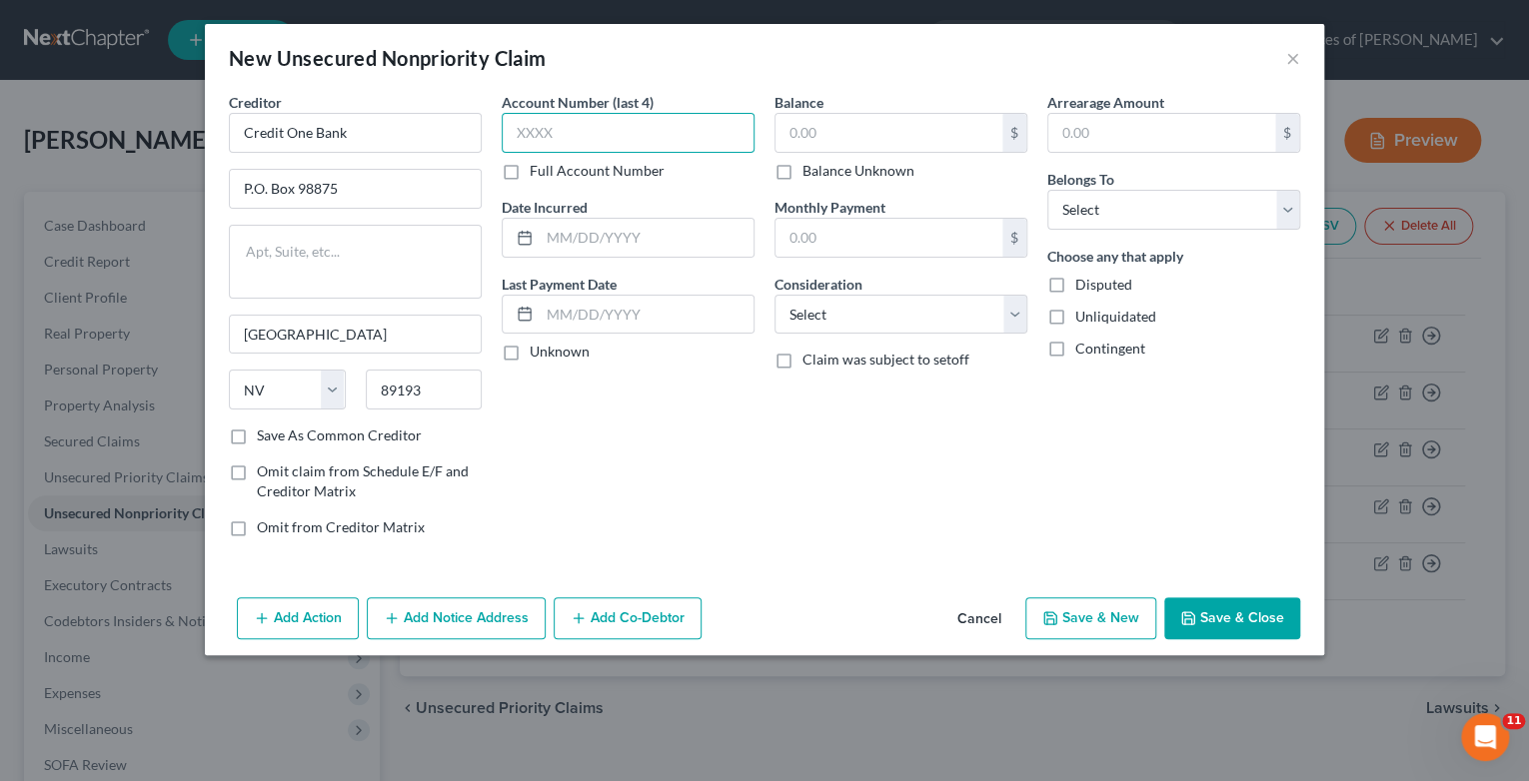
click at [568, 137] on input "text" at bounding box center [628, 133] width 253 height 40
type input "0376"
click at [575, 231] on input "text" at bounding box center [647, 238] width 214 height 38
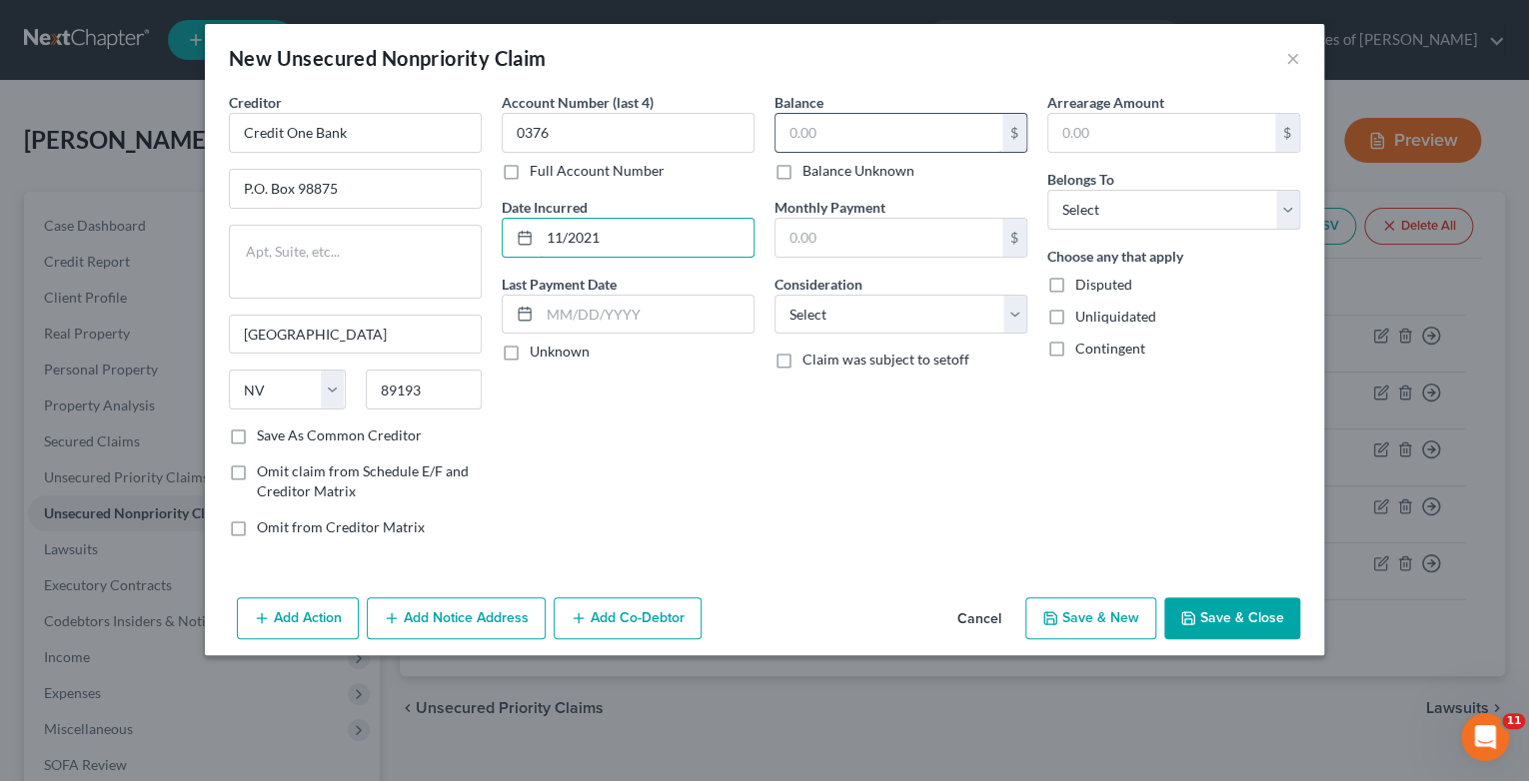
type input "11/2021"
click at [818, 116] on input "text" at bounding box center [888, 133] width 227 height 38
type input "2,460"
click at [1018, 326] on select "Select Cable / Satellite Services Collection Agency Credit Card Debt Debt Couns…" at bounding box center [900, 315] width 253 height 40
select select "2"
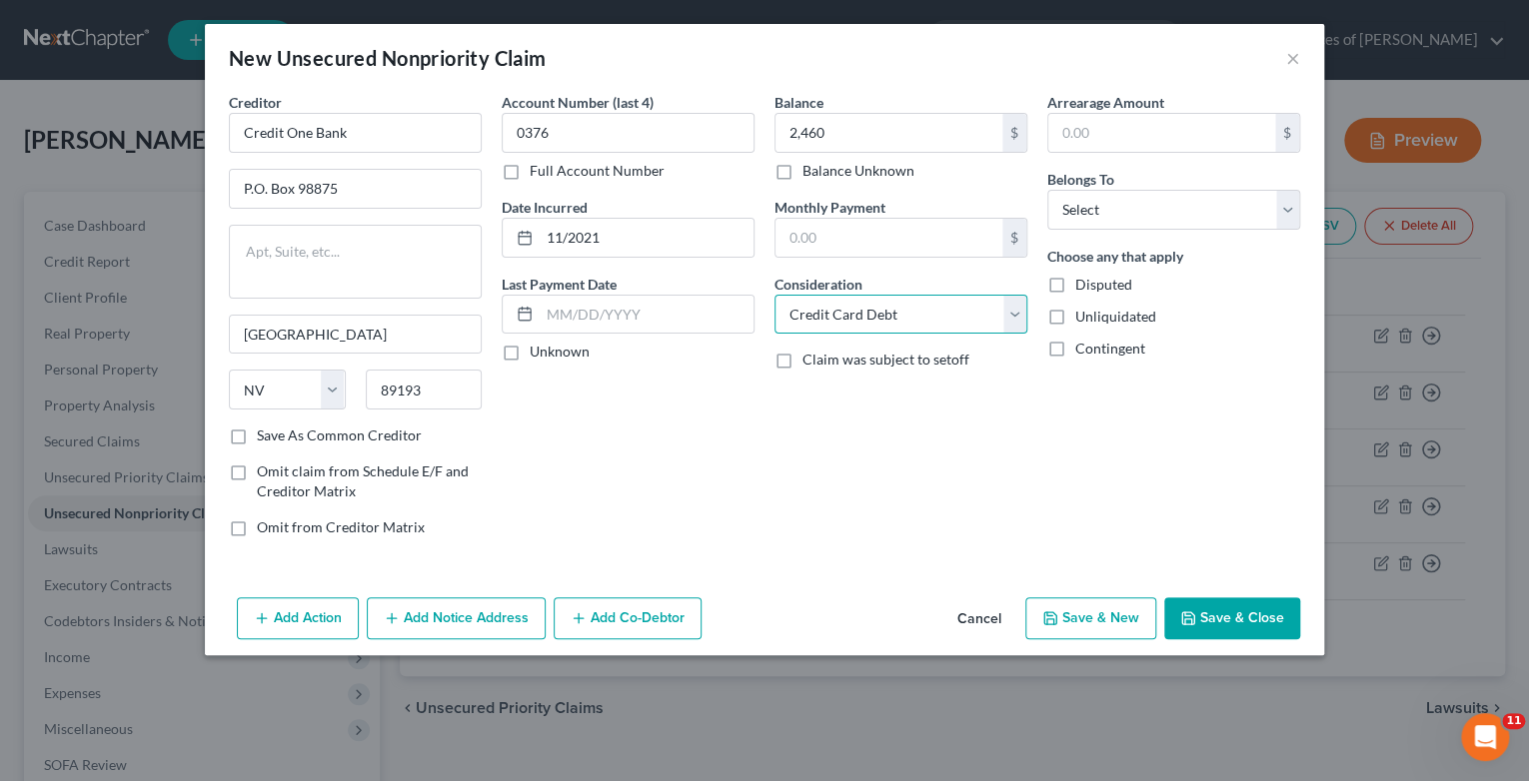
click at [774, 295] on select "Select Cable / Satellite Services Collection Agency Credit Card Debt Debt Couns…" at bounding box center [900, 315] width 253 height 40
click at [1289, 216] on select "Select Debtor 1 Only Debtor 2 Only Debtor 1 And Debtor 2 Only At Least One Of T…" at bounding box center [1173, 210] width 253 height 40
select select "0"
click at [1047, 190] on select "Select Debtor 1 Only Debtor 2 Only Debtor 1 And Debtor 2 Only At Least One Of T…" at bounding box center [1173, 210] width 253 height 40
click at [1083, 628] on button "Save & New" at bounding box center [1090, 619] width 131 height 42
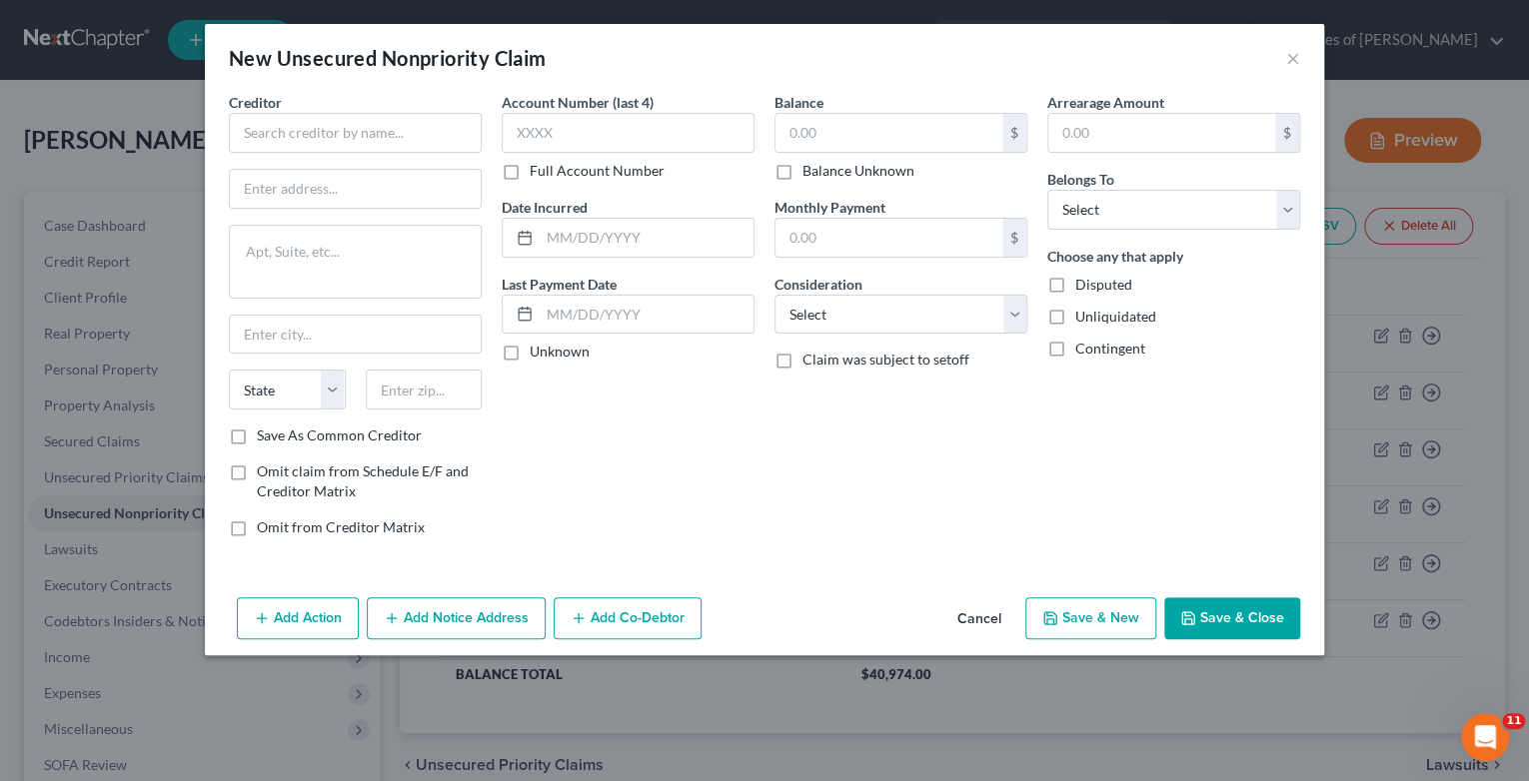
click at [993, 623] on button "Cancel" at bounding box center [979, 620] width 76 height 40
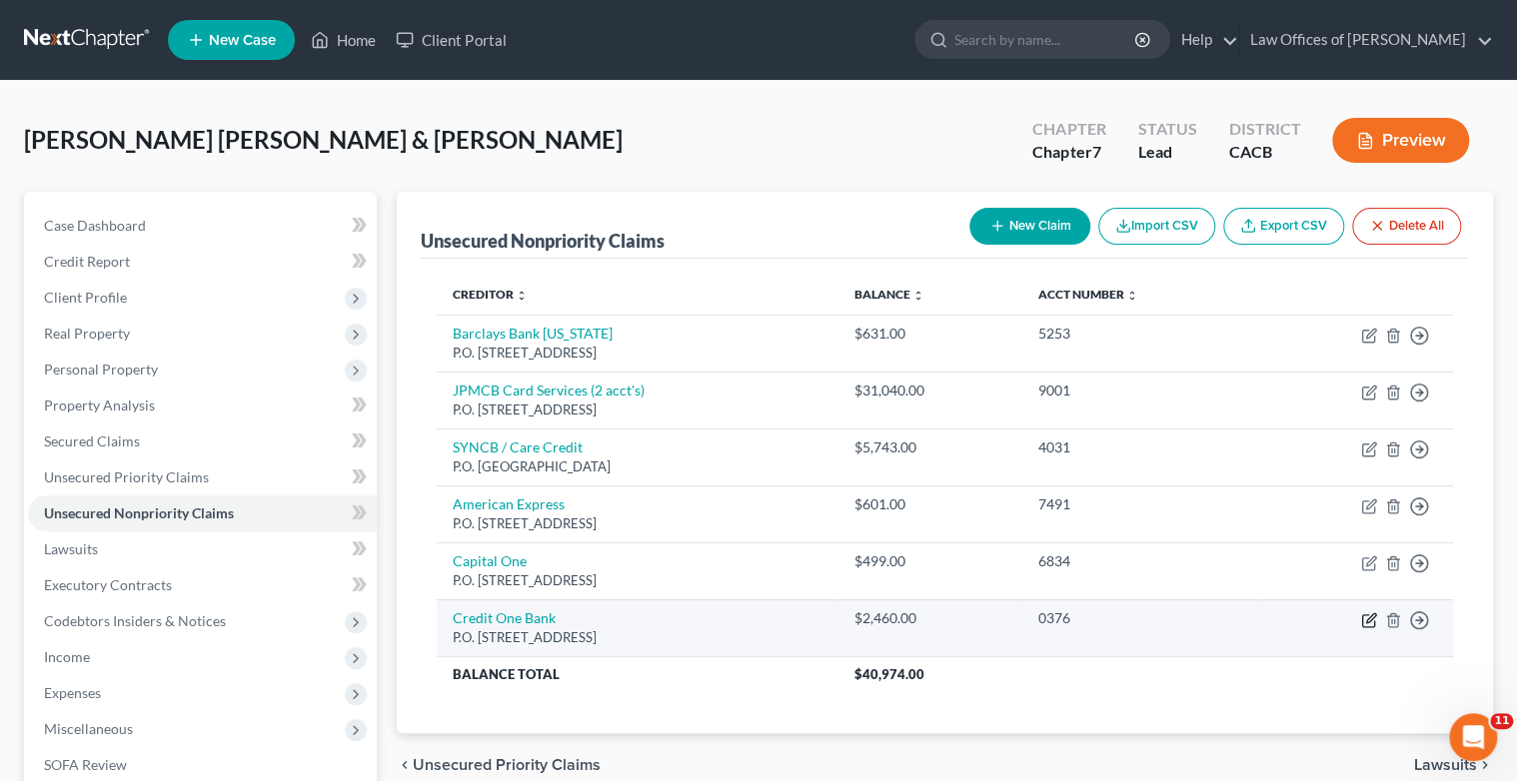
click at [1371, 622] on icon "button" at bounding box center [1369, 621] width 16 height 16
select select "31"
select select "2"
select select "0"
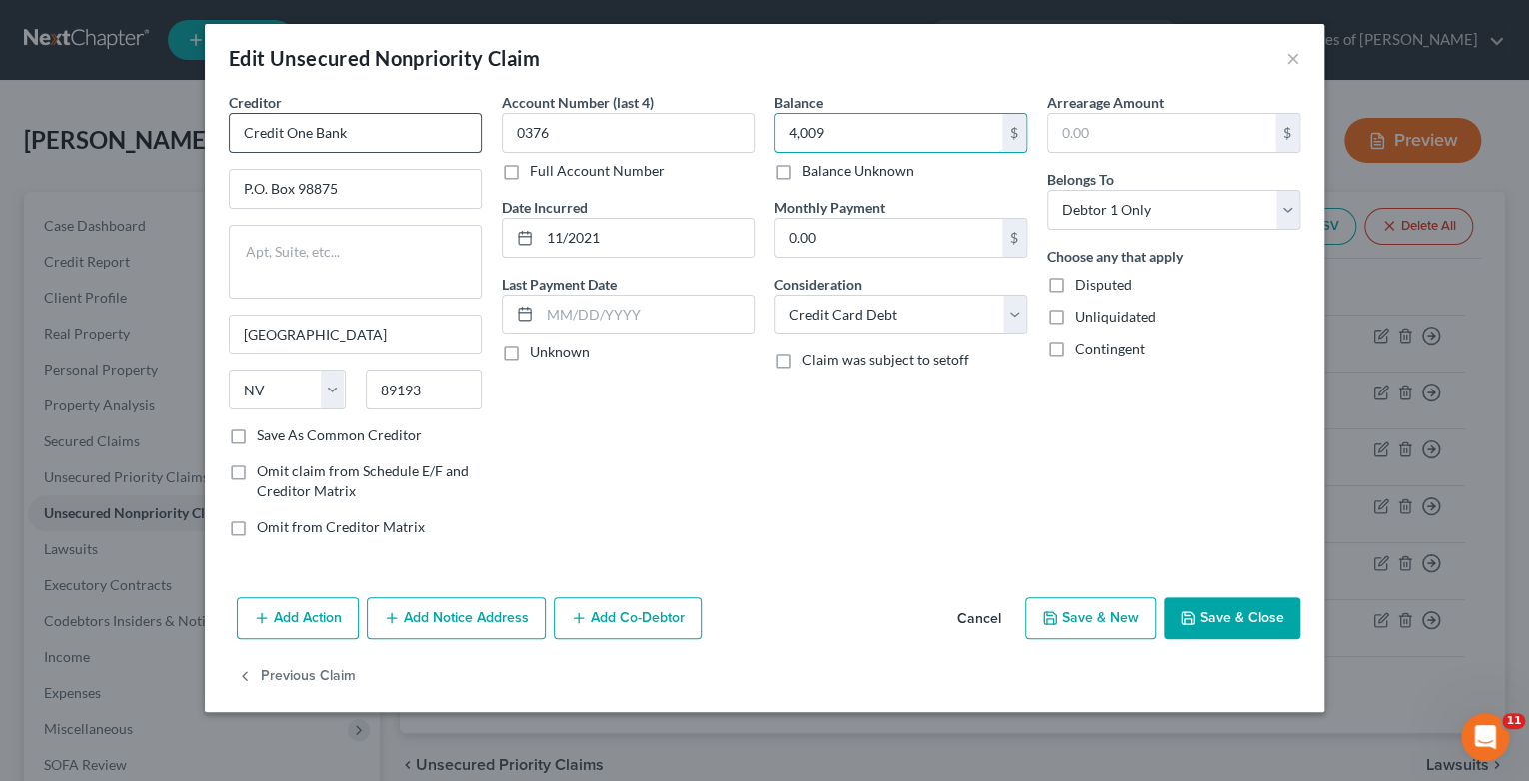
type input "4,009"
click at [355, 142] on input "Credit One Bank" at bounding box center [355, 133] width 253 height 40
type input "Credit One Bank (2 acct's)"
click at [1069, 616] on button "Save & New" at bounding box center [1090, 619] width 131 height 42
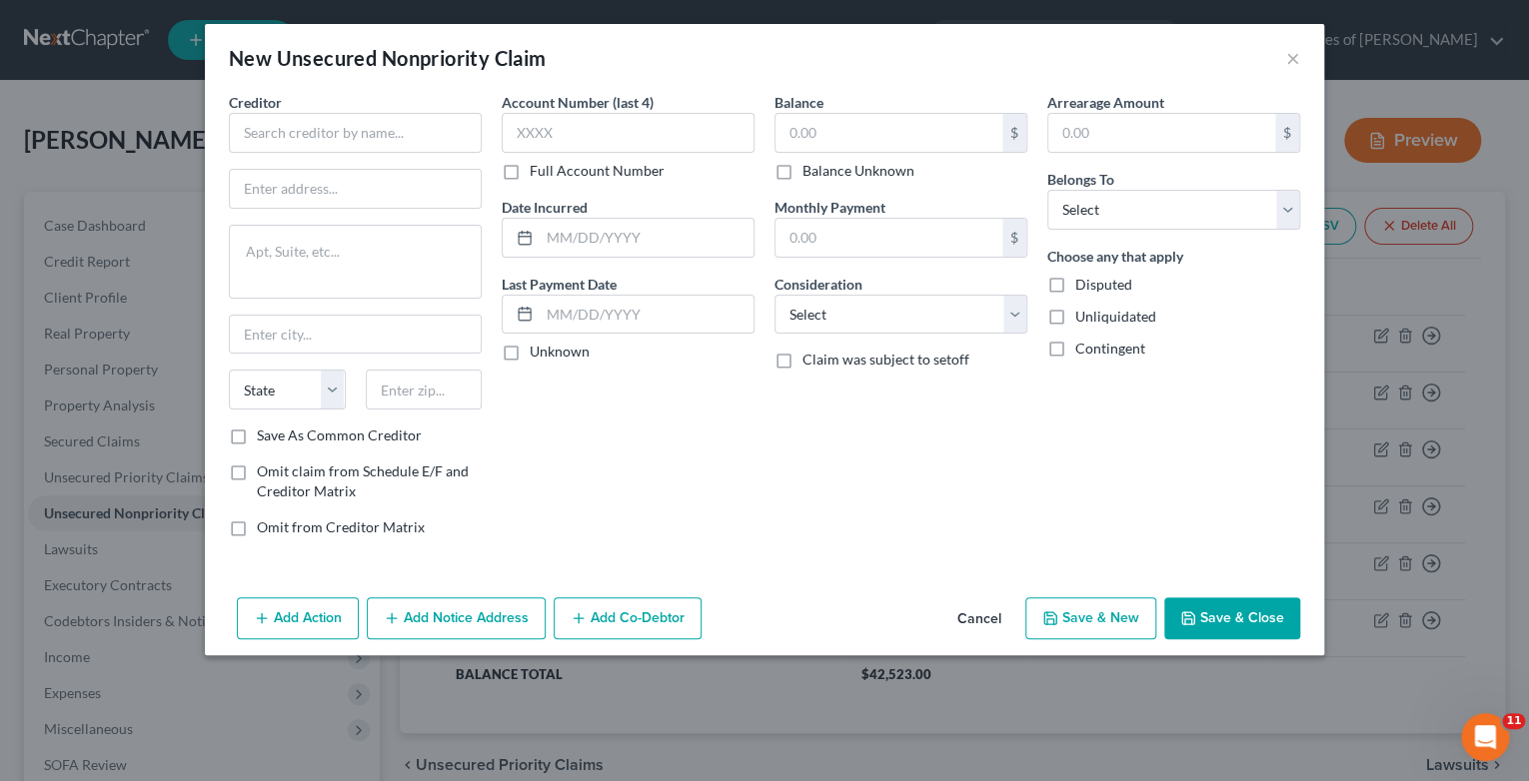
click at [992, 620] on button "Cancel" at bounding box center [979, 620] width 76 height 40
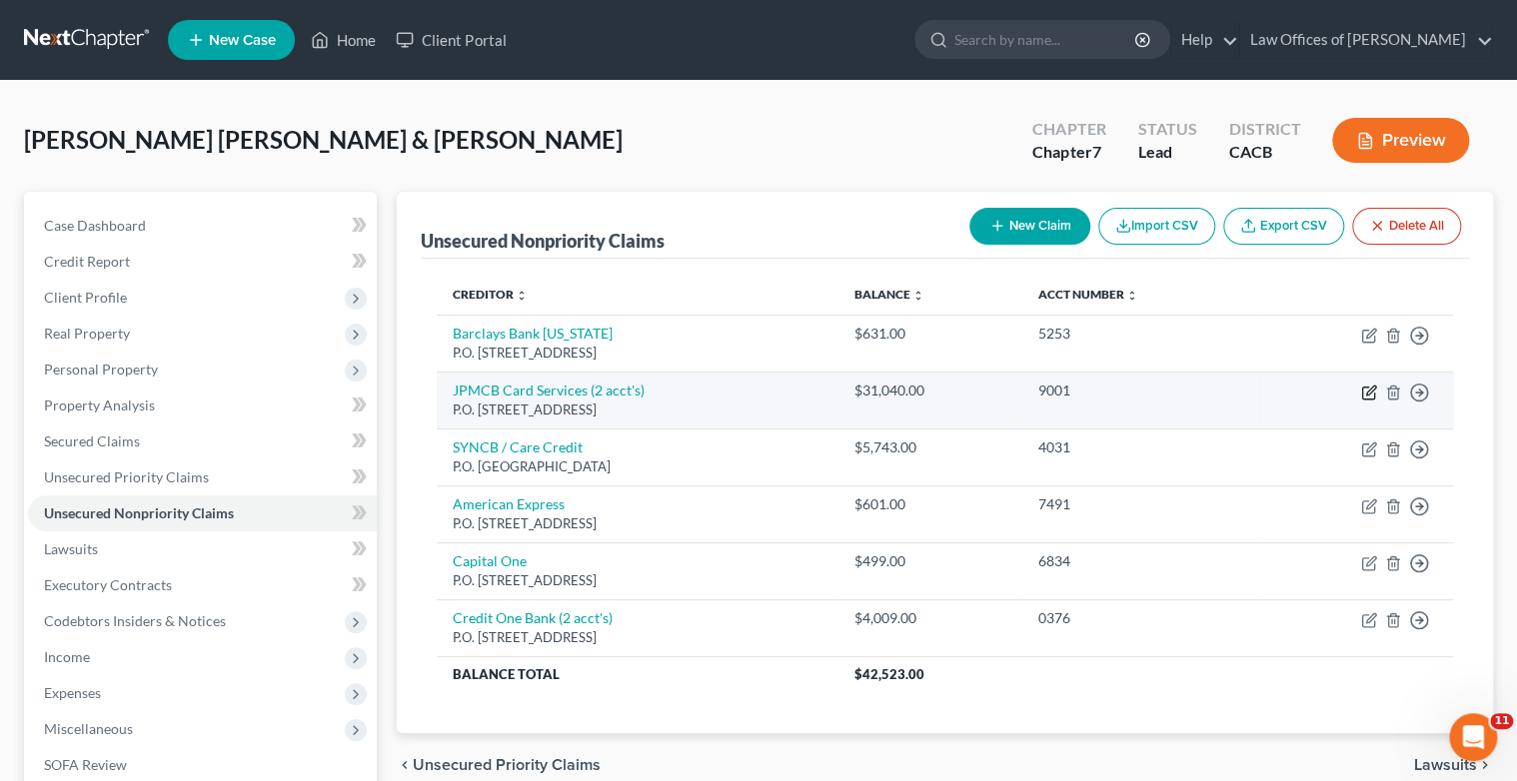
click at [1373, 393] on icon "button" at bounding box center [1368, 394] width 12 height 12
select select "7"
select select "2"
select select "0"
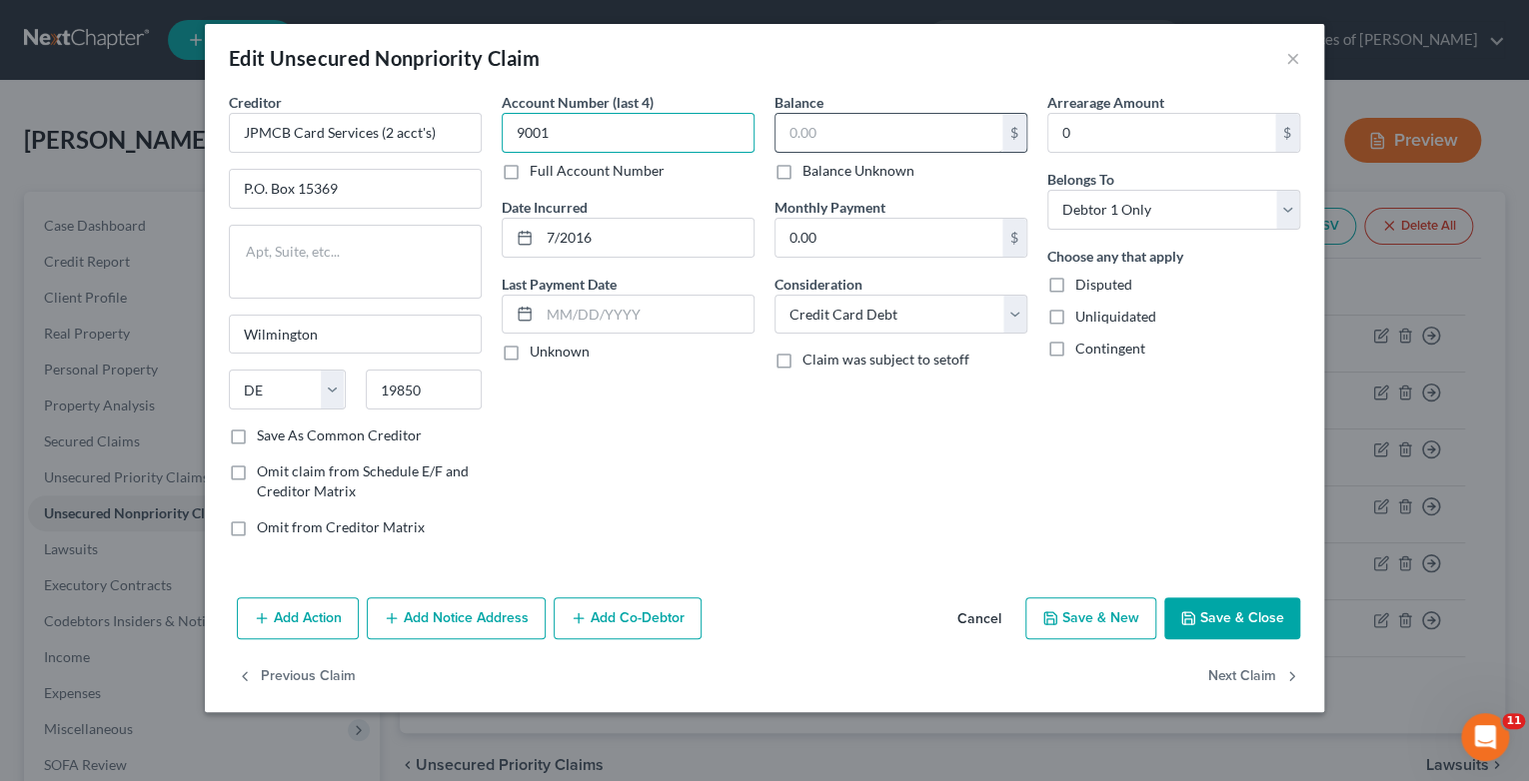
type input "9001"
click at [943, 137] on input "text" at bounding box center [888, 133] width 227 height 38
type input "40,941"
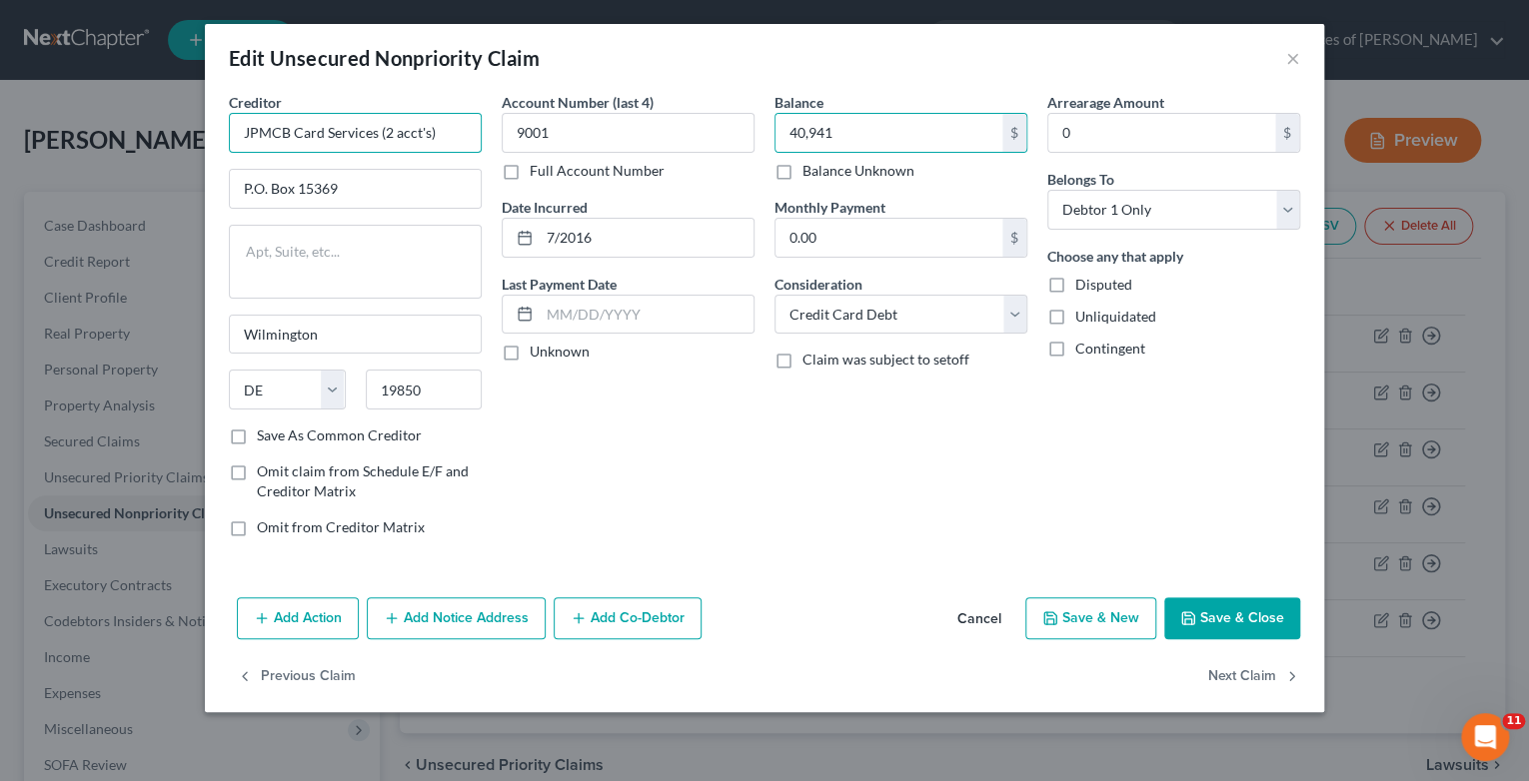
click at [388, 125] on input "JPMCB Card Services (2 acct's)" at bounding box center [355, 133] width 253 height 40
type input "JPMCB Card Services (3 acct's)"
click at [1122, 617] on button "Save & New" at bounding box center [1090, 619] width 131 height 42
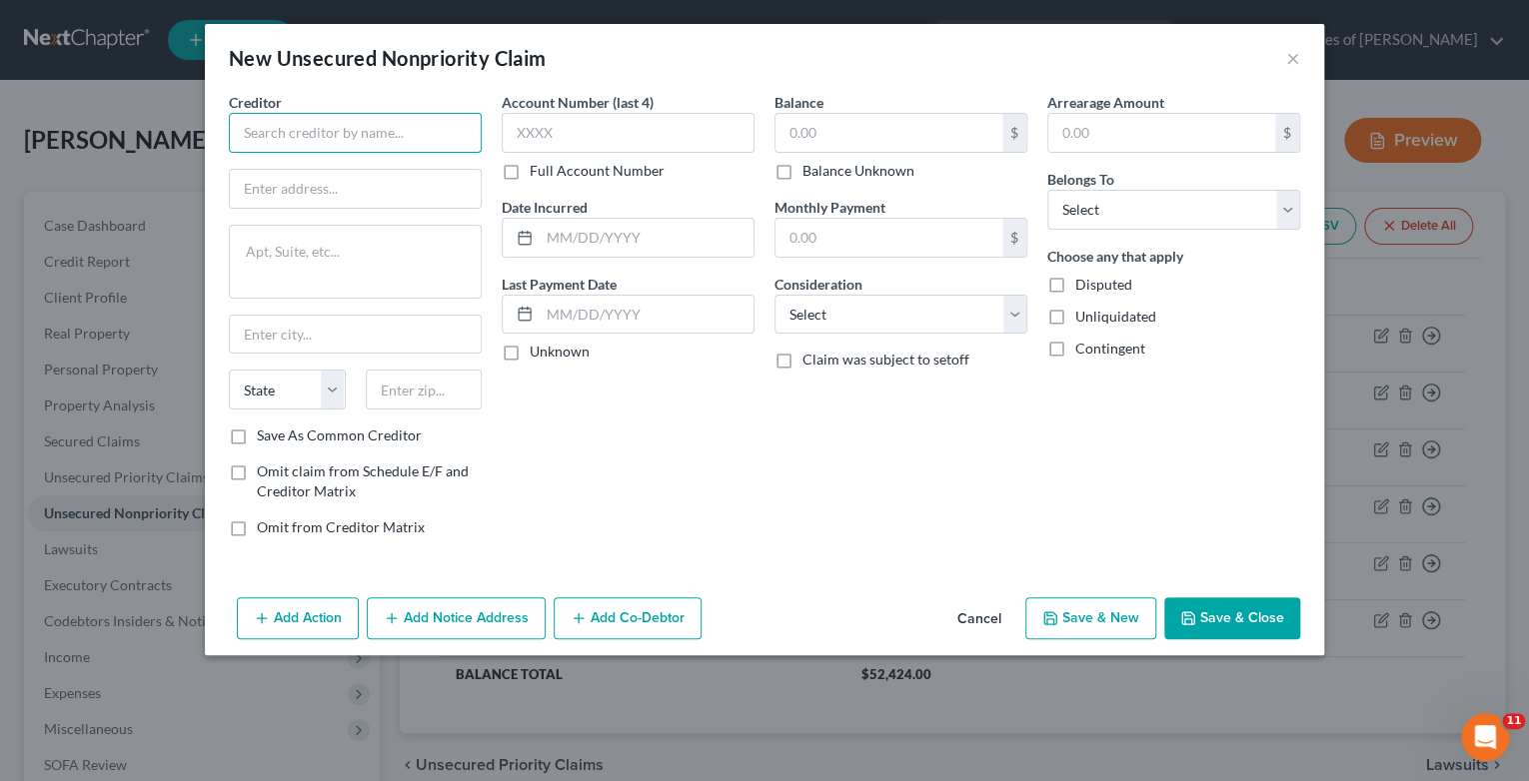
click at [244, 135] on input "text" at bounding box center [355, 133] width 253 height 40
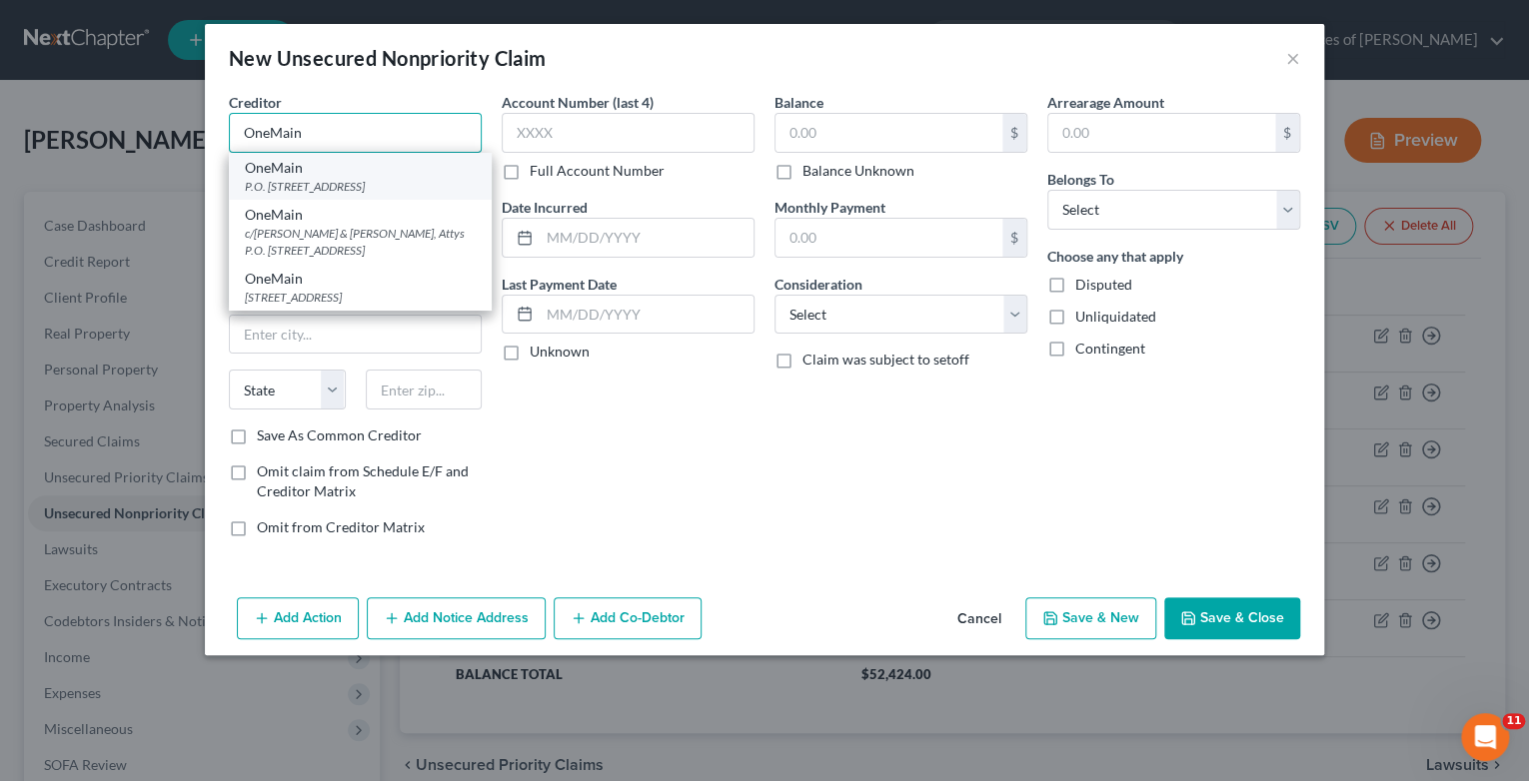
type input "OneMain"
click at [328, 191] on div "P.O. [STREET_ADDRESS]" at bounding box center [360, 186] width 231 height 17
type input "P.O. Box 1010"
type input "[GEOGRAPHIC_DATA]"
select select "15"
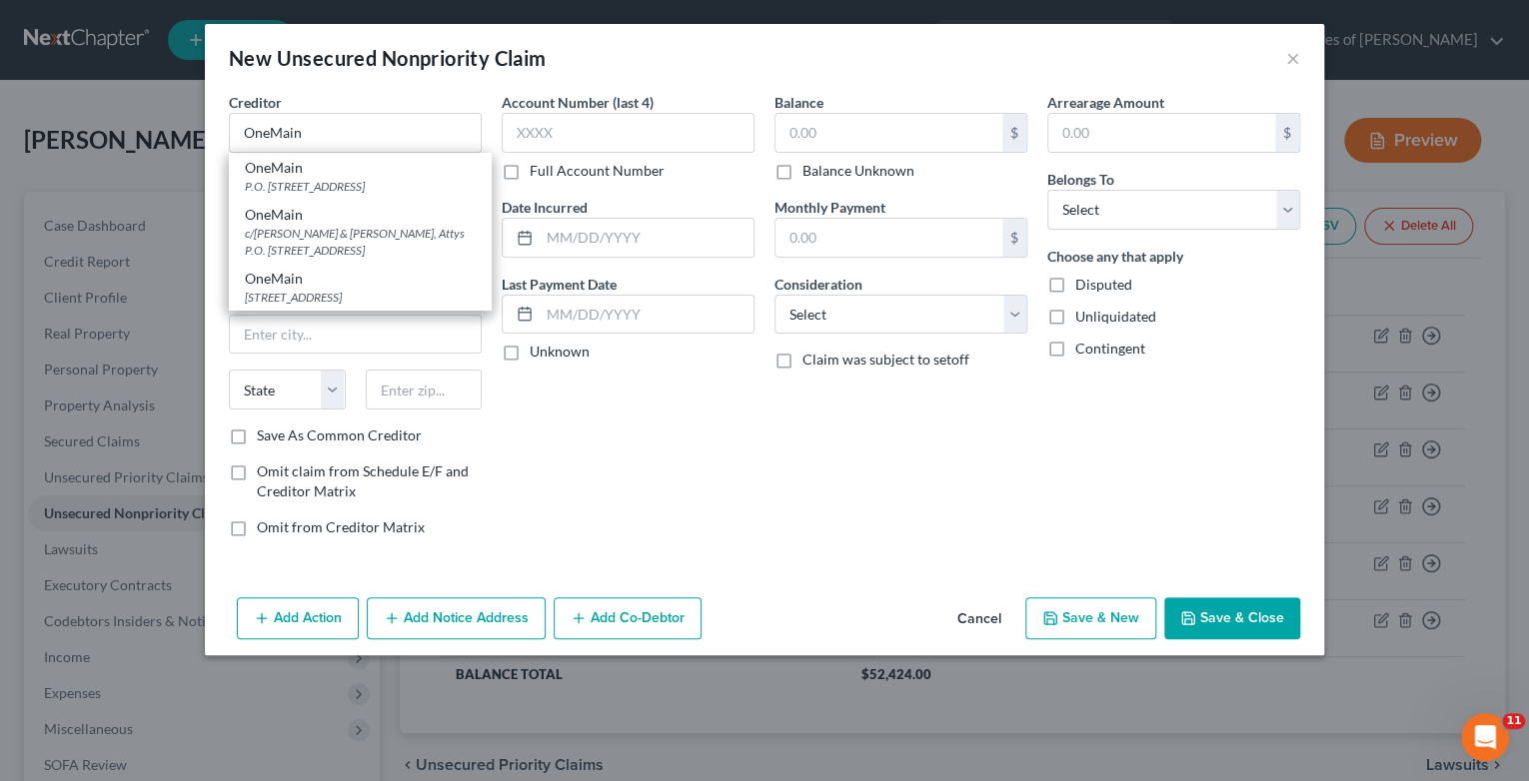
type input "47706"
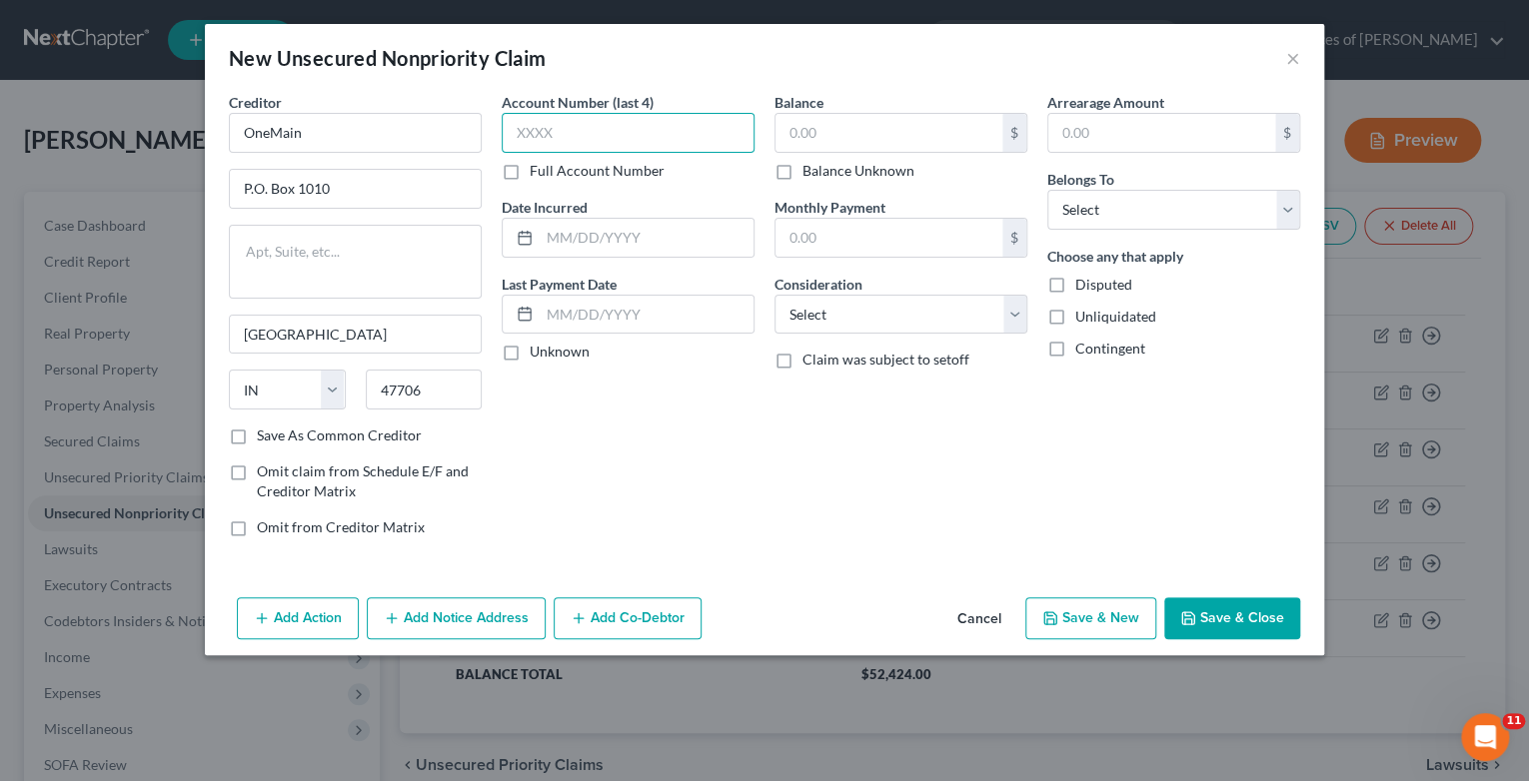
click at [557, 129] on input "text" at bounding box center [628, 133] width 253 height 40
type input "3736"
click at [588, 231] on input "text" at bounding box center [647, 238] width 214 height 38
type input "5/2017"
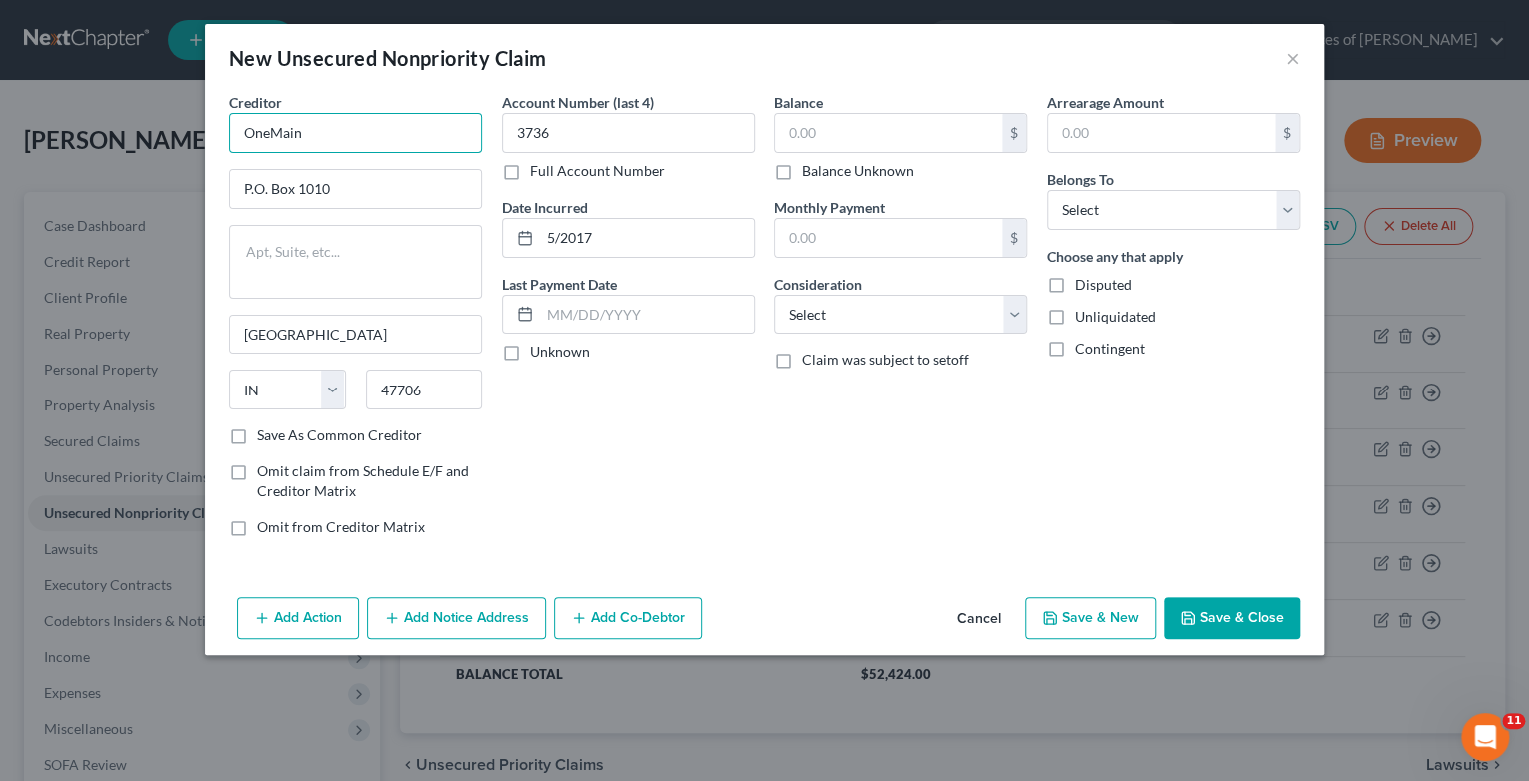
drag, startPoint x: 336, startPoint y: 131, endPoint x: 200, endPoint y: 147, distance: 136.8
click at [200, 147] on div "New Unsecured Nonpriority Claim × Creditor * OneMain P.O. [GEOGRAPHIC_DATA] [US…" at bounding box center [764, 390] width 1529 height 781
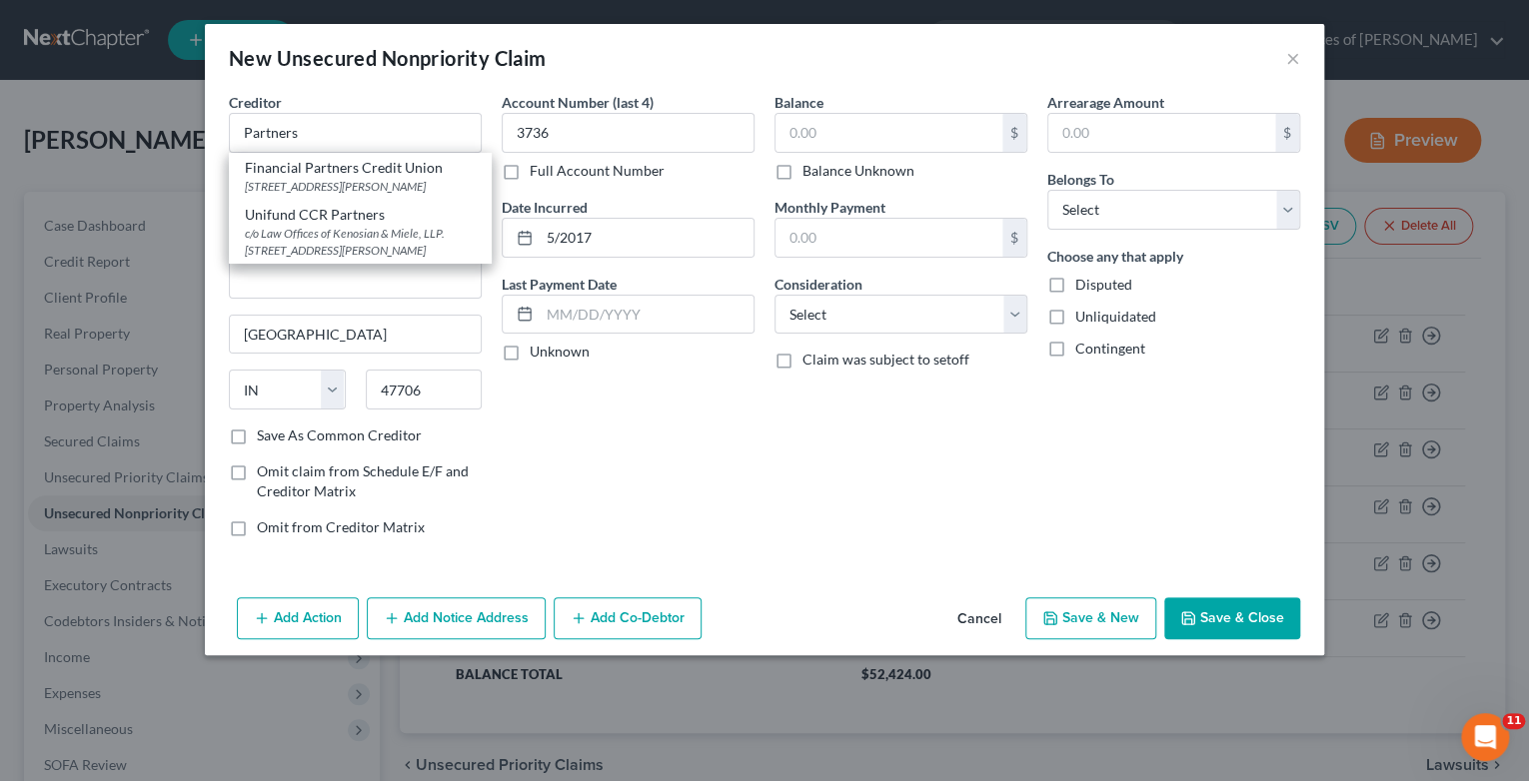
click at [484, 269] on div "Creditor * Partners Financial Partners Credit Union [STREET_ADDRESS] Unifund CC…" at bounding box center [355, 323] width 273 height 462
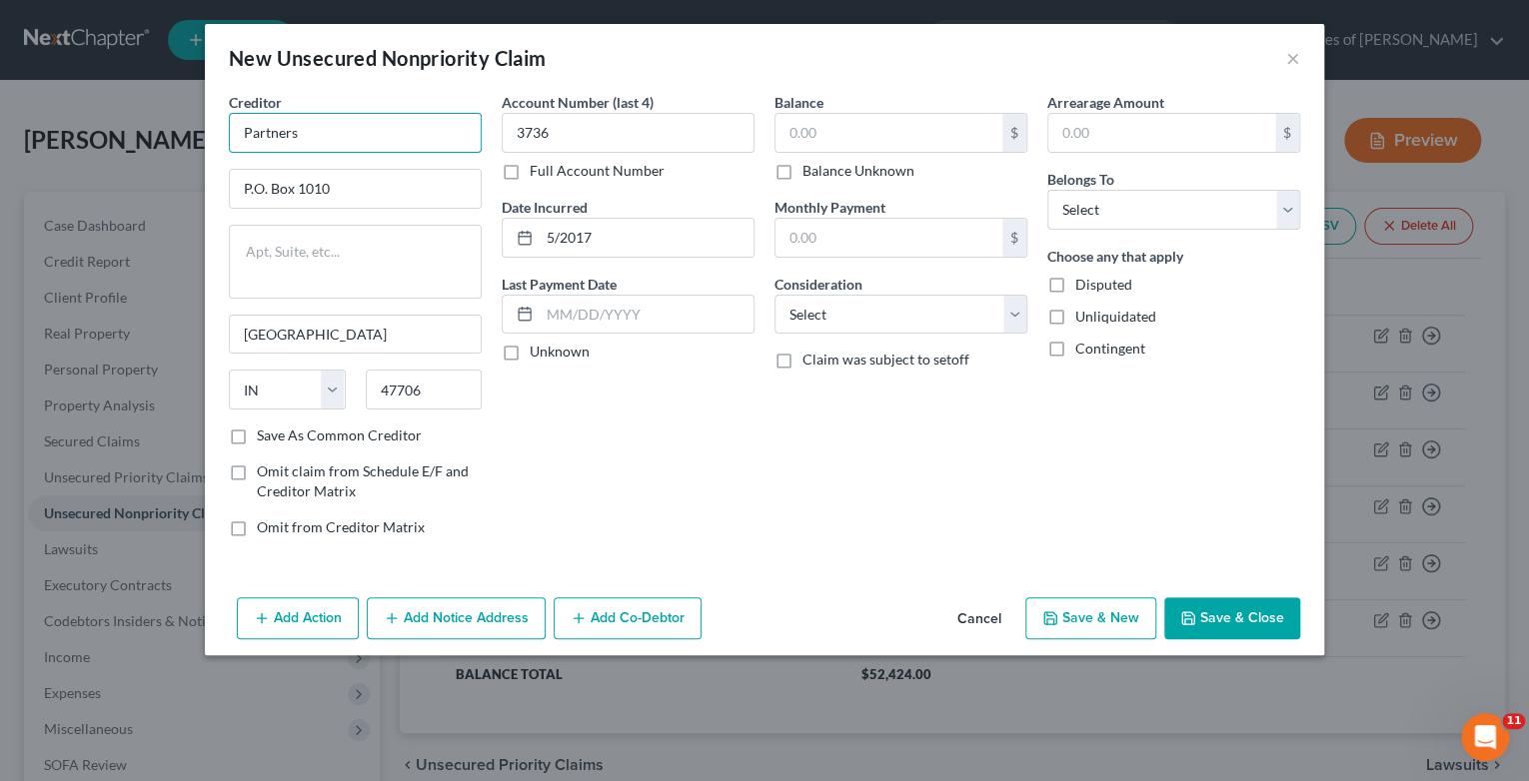
click at [338, 142] on input "Partners" at bounding box center [355, 133] width 253 height 40
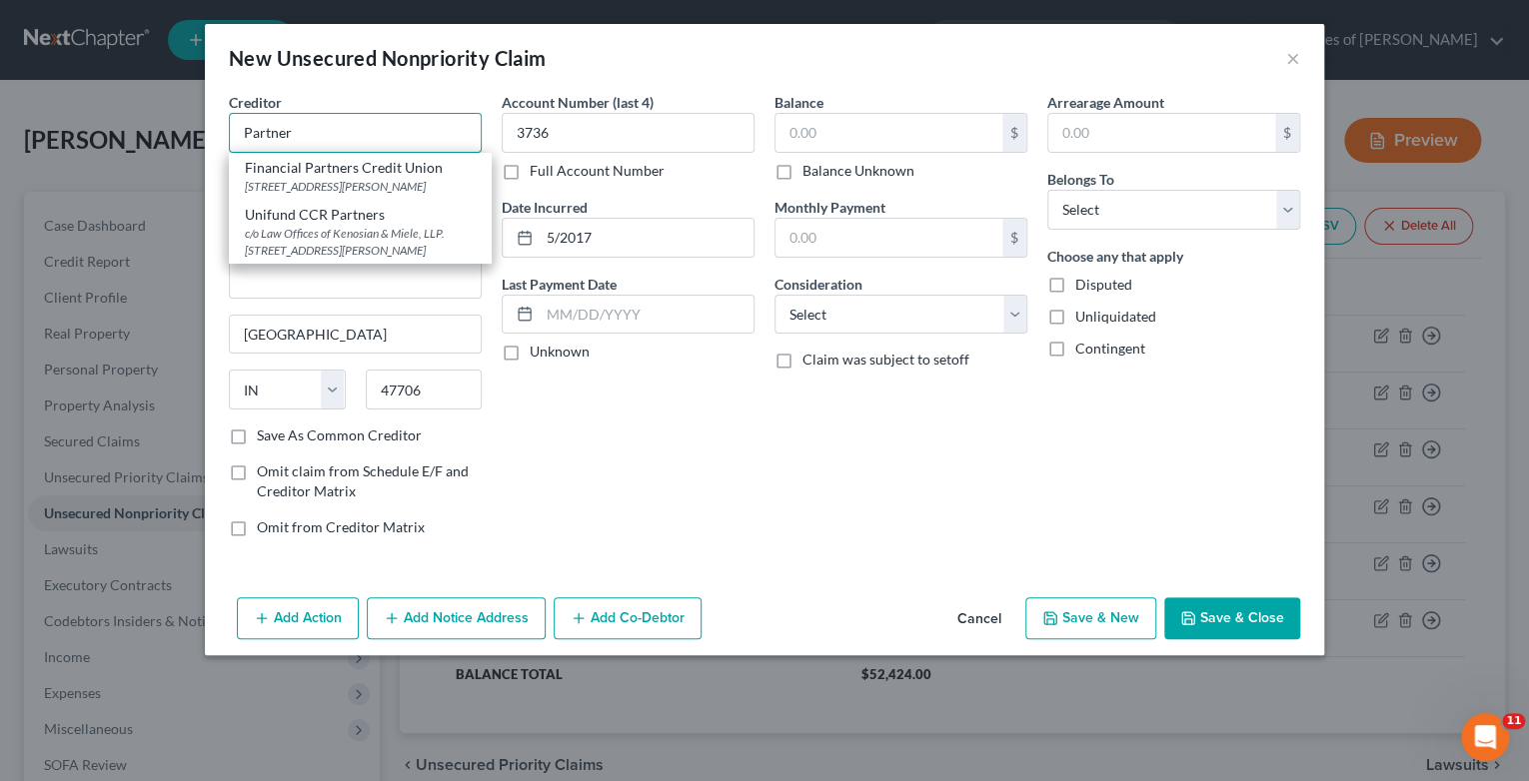
click at [356, 125] on input "Partner" at bounding box center [355, 133] width 253 height 40
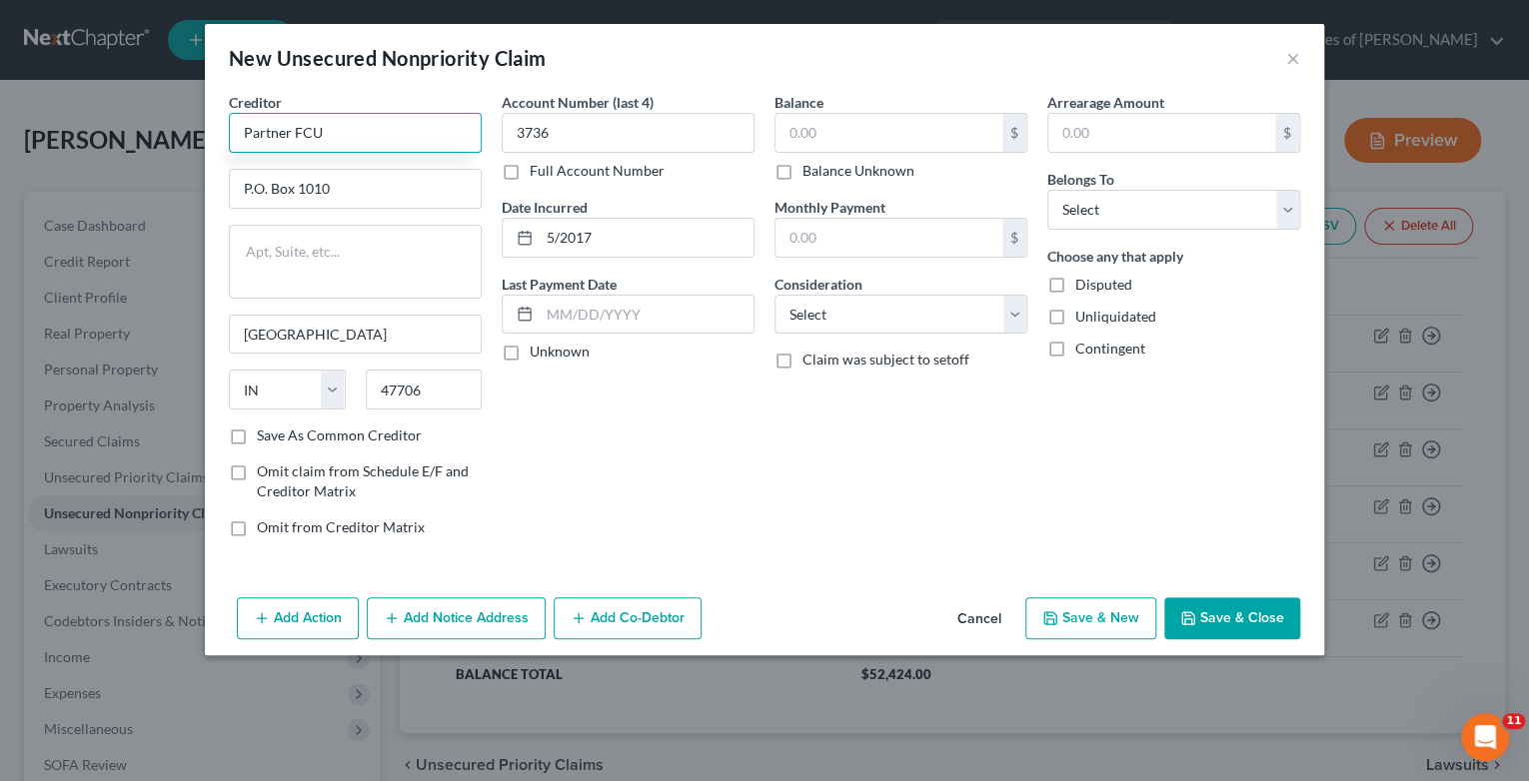
type input "Partner FCU"
click at [340, 275] on textarea at bounding box center [355, 262] width 253 height 74
paste textarea "[GEOGRAPHIC_DATA]"
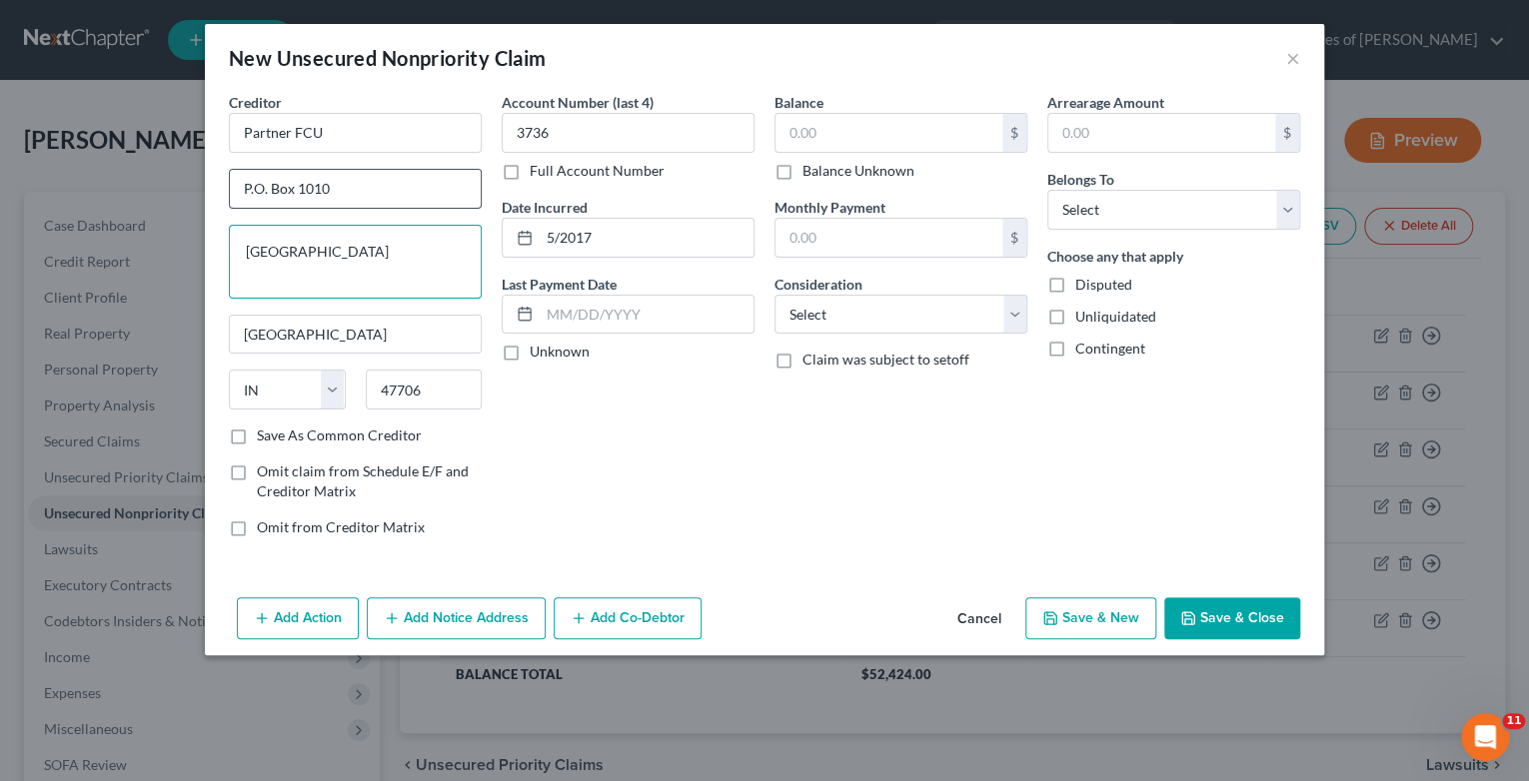
type textarea "[GEOGRAPHIC_DATA]"
drag, startPoint x: 344, startPoint y: 188, endPoint x: 152, endPoint y: 174, distance: 192.4
click at [152, 174] on div "New Unsecured Nonpriority Claim × Creditor * Partner FCU P.O. Box 1010 [GEOGRAP…" at bounding box center [764, 390] width 1529 height 781
type input "13705 International"
type input "Orlando"
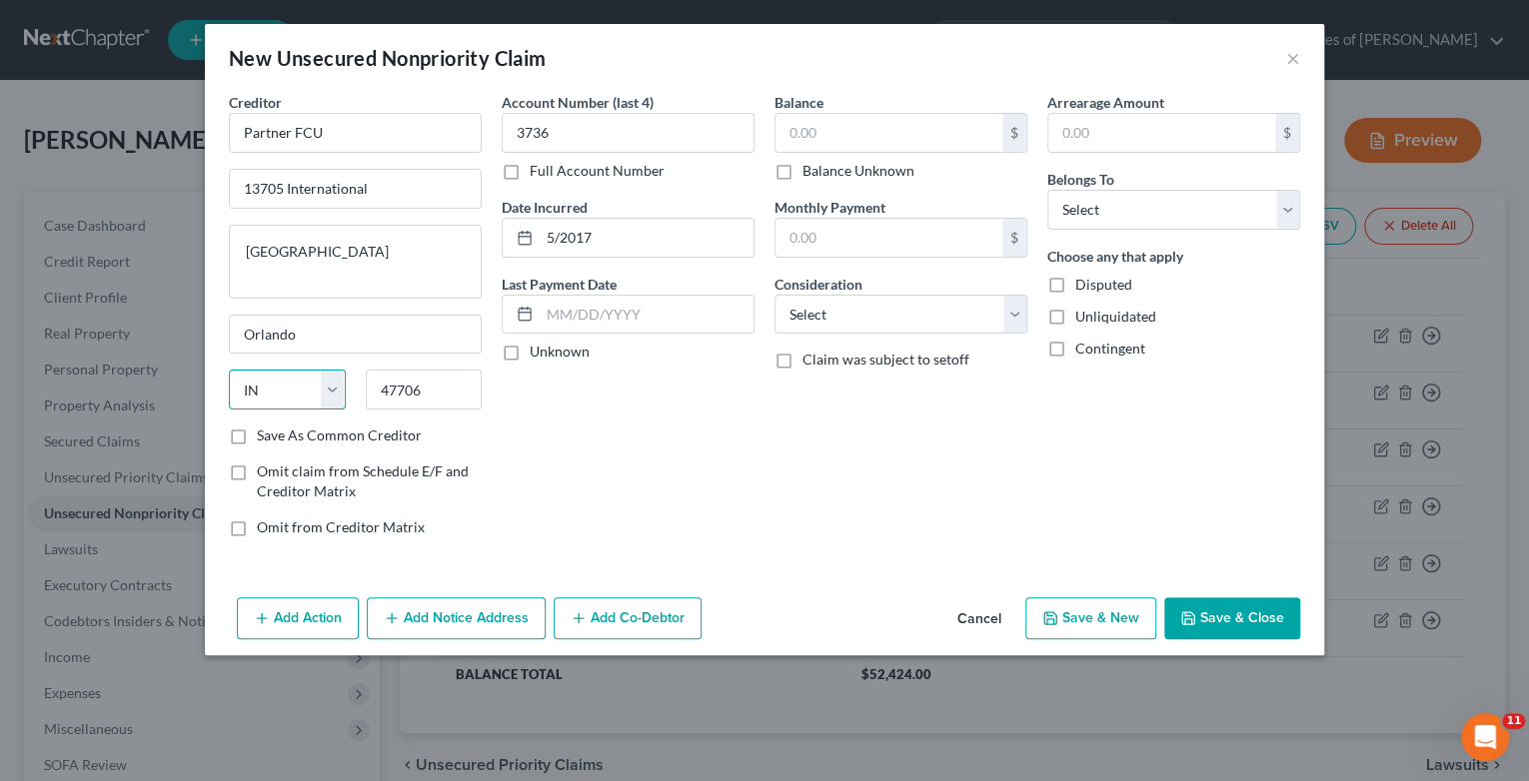
select select "9"
type input "32821"
drag, startPoint x: 406, startPoint y: 272, endPoint x: 156, endPoint y: 243, distance: 251.5
click at [156, 243] on div "New Unsecured Nonpriority Claim × Creditor * Partner FCU 13705 International [G…" at bounding box center [764, 390] width 1529 height 781
click at [257, 437] on label "Save As Common Creditor" at bounding box center [339, 436] width 165 height 20
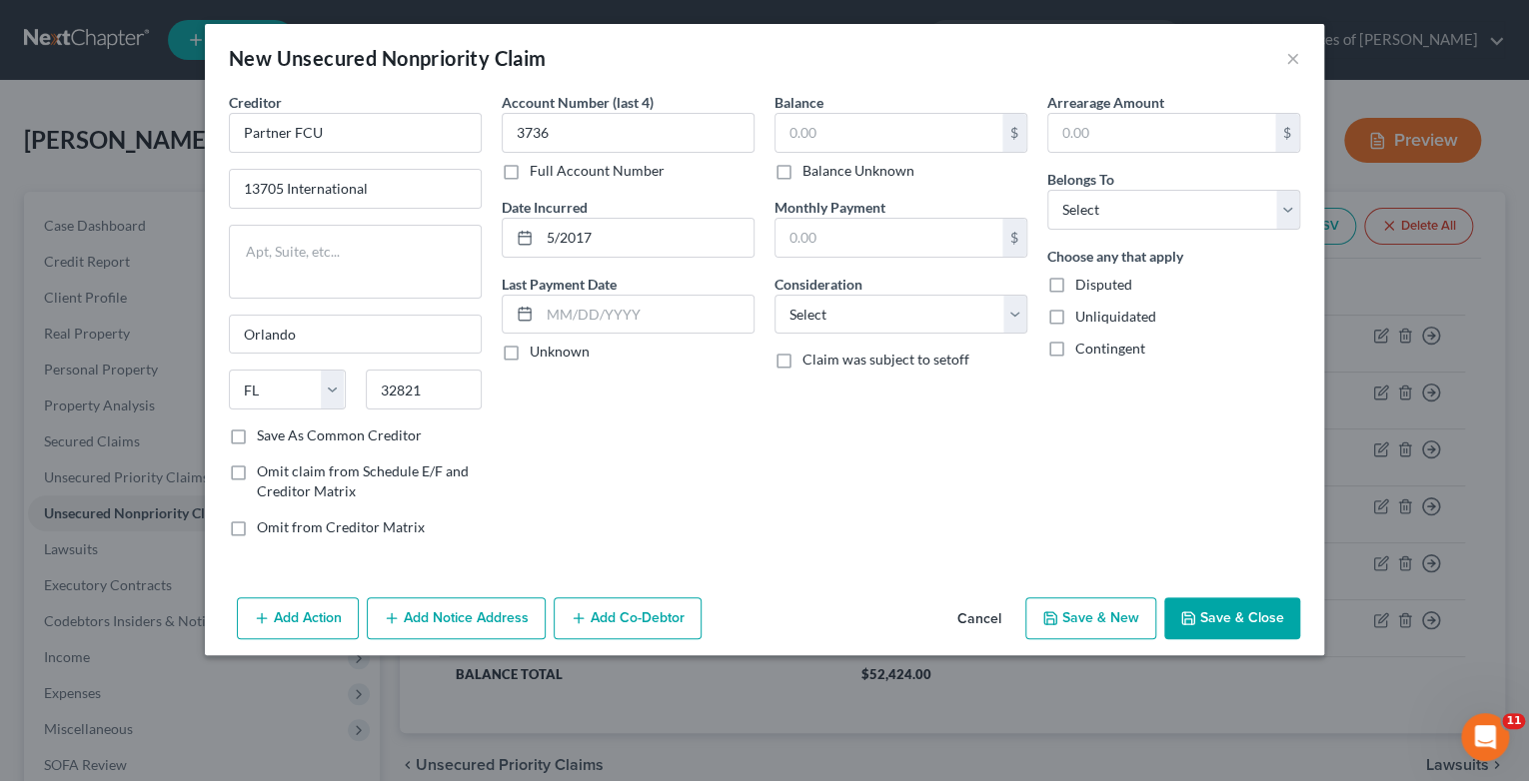
click at [265, 437] on input "Save As Common Creditor" at bounding box center [271, 432] width 13 height 13
checkbox input "true"
drag, startPoint x: 556, startPoint y: 128, endPoint x: 413, endPoint y: 150, distance: 144.6
click at [412, 131] on div "Creditor * Partner FCU 13705 International Orlando State [US_STATE] AK AR AZ CA…" at bounding box center [764, 323] width 1091 height 462
type input "8975"
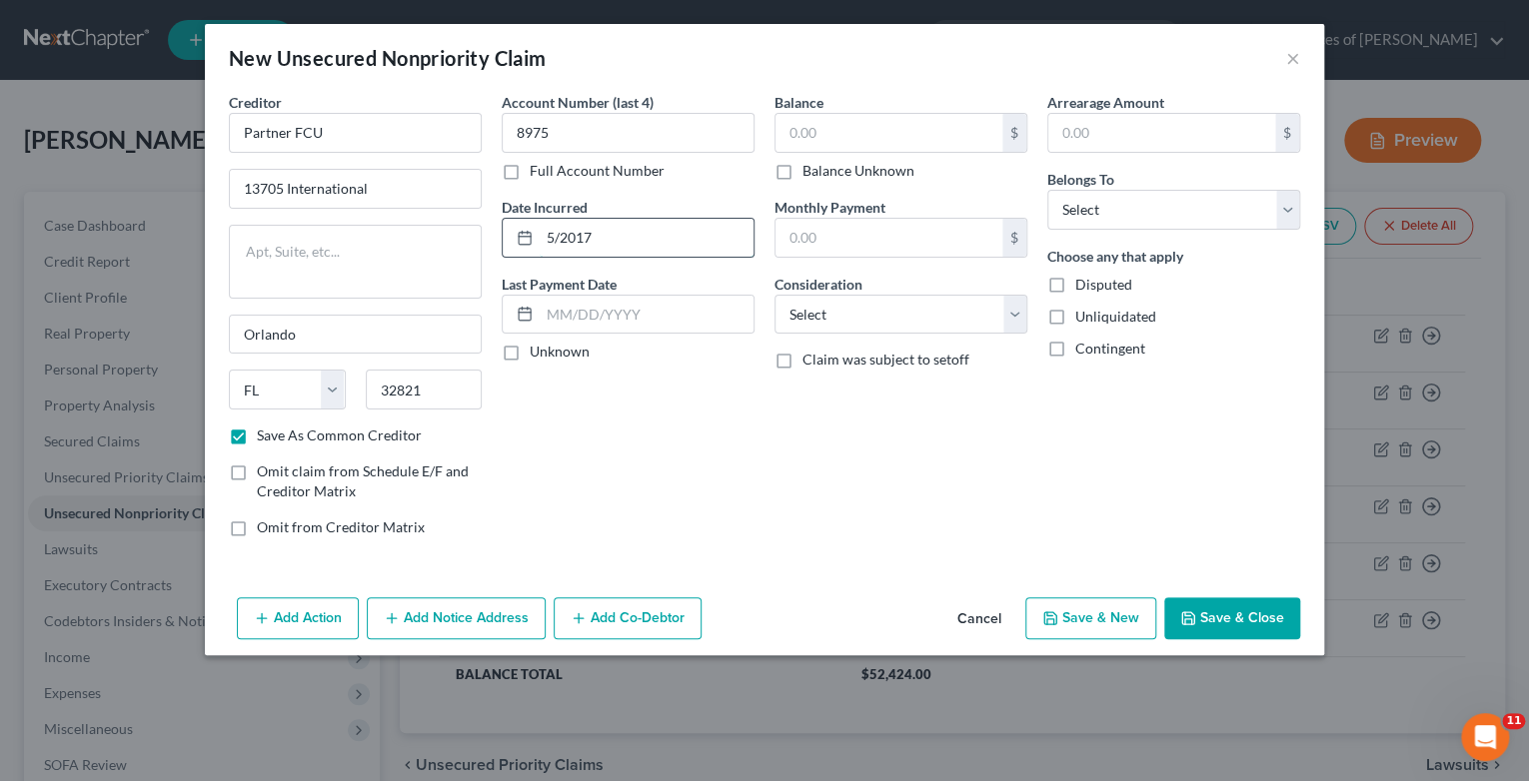
drag, startPoint x: 608, startPoint y: 236, endPoint x: 519, endPoint y: 225, distance: 89.6
click at [519, 225] on div "5/2017" at bounding box center [628, 238] width 253 height 40
type input "8/2019"
click at [791, 128] on input "text" at bounding box center [888, 133] width 227 height 38
type input "2,558"
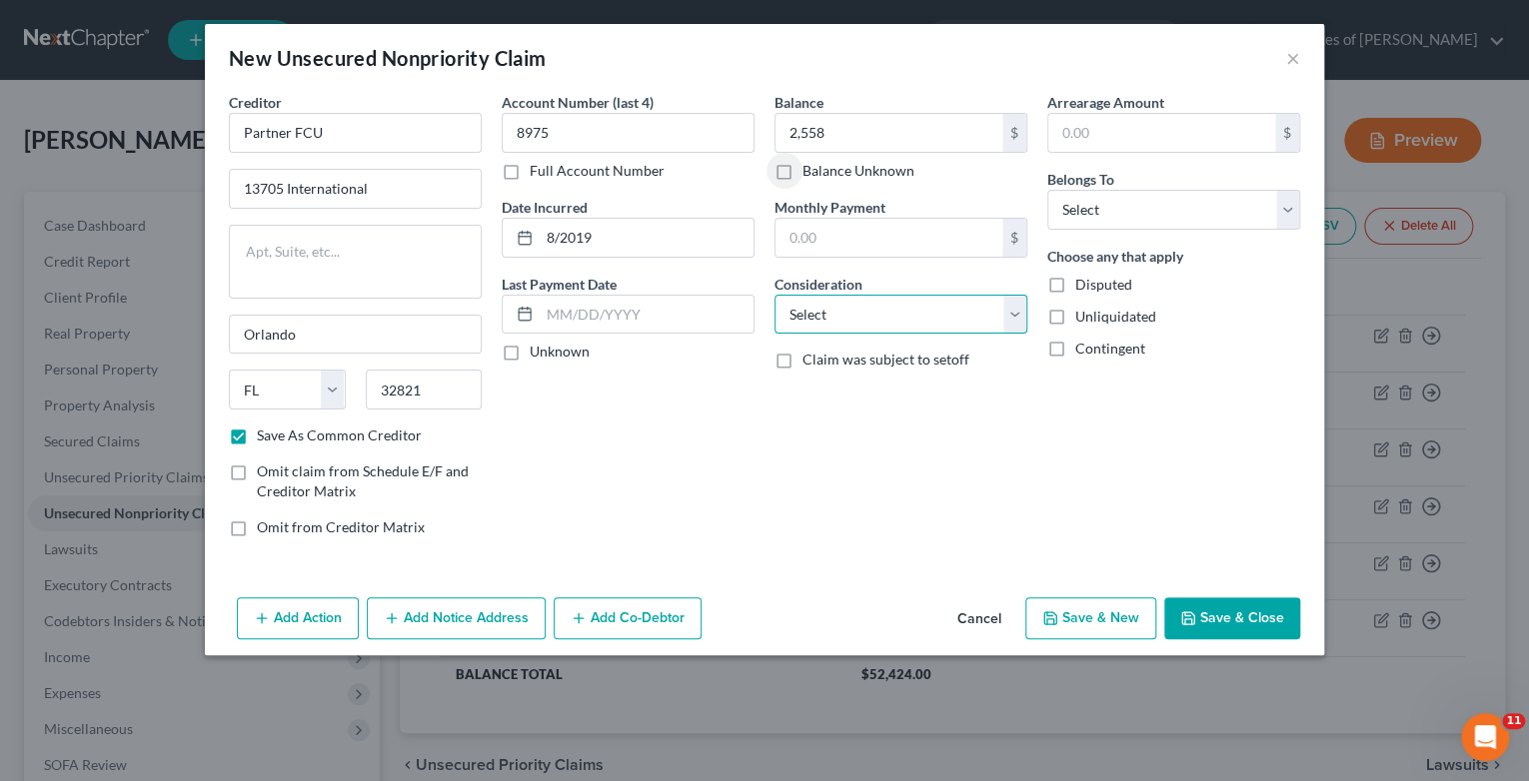
click at [1011, 320] on select "Select Cable / Satellite Services Collection Agency Credit Card Debt Debt Couns…" at bounding box center [900, 315] width 253 height 40
select select "2"
click at [774, 295] on select "Select Cable / Satellite Services Collection Agency Credit Card Debt Debt Couns…" at bounding box center [900, 315] width 253 height 40
click at [1291, 204] on select "Select Debtor 1 Only Debtor 2 Only Debtor 1 And Debtor 2 Only At Least One Of T…" at bounding box center [1173, 210] width 253 height 40
select select "0"
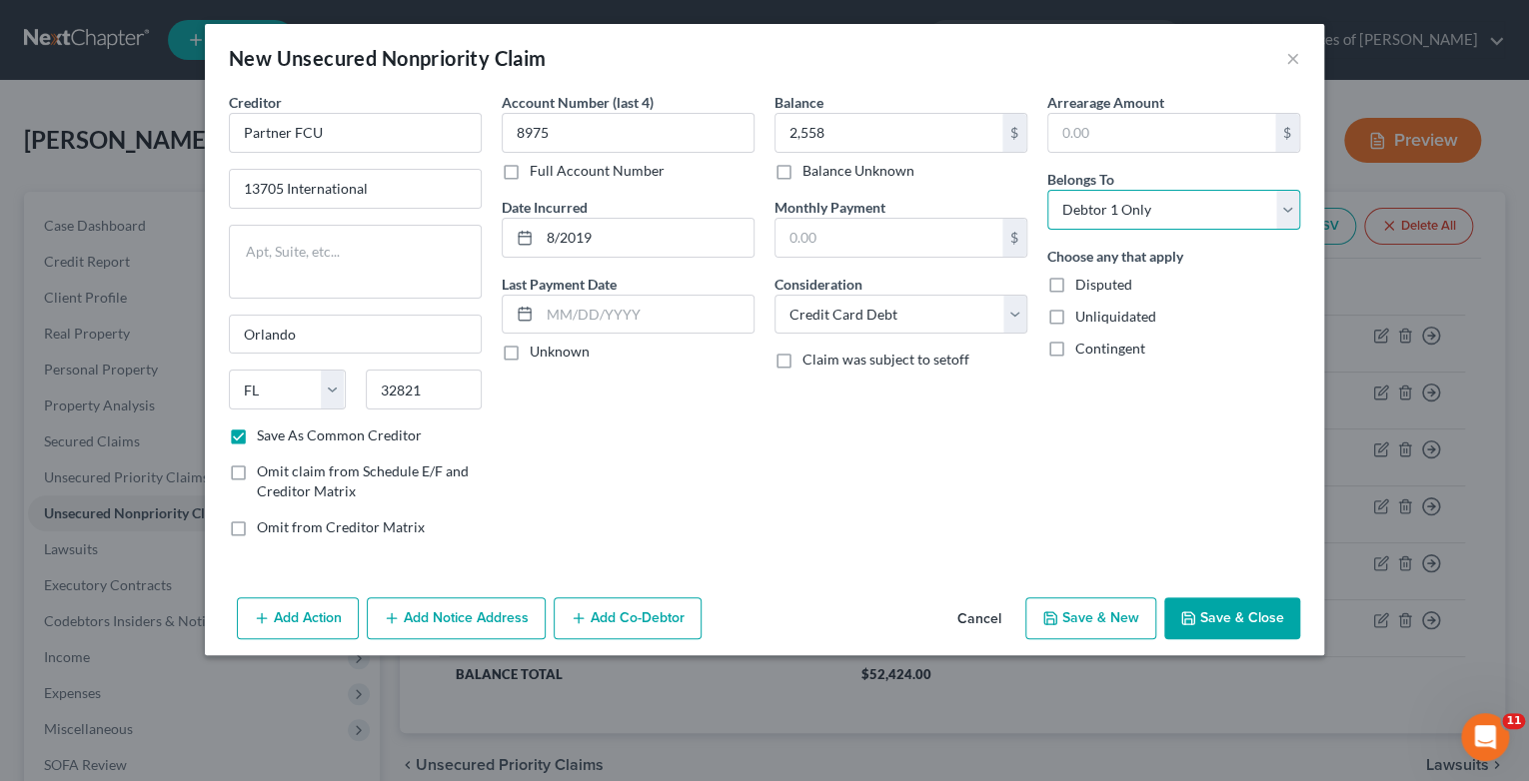
click at [1047, 190] on select "Select Debtor 1 Only Debtor 2 Only Debtor 1 And Debtor 2 Only At Least One Of T…" at bounding box center [1173, 210] width 253 height 40
click at [1118, 617] on button "Save & New" at bounding box center [1090, 619] width 131 height 42
checkbox input "false"
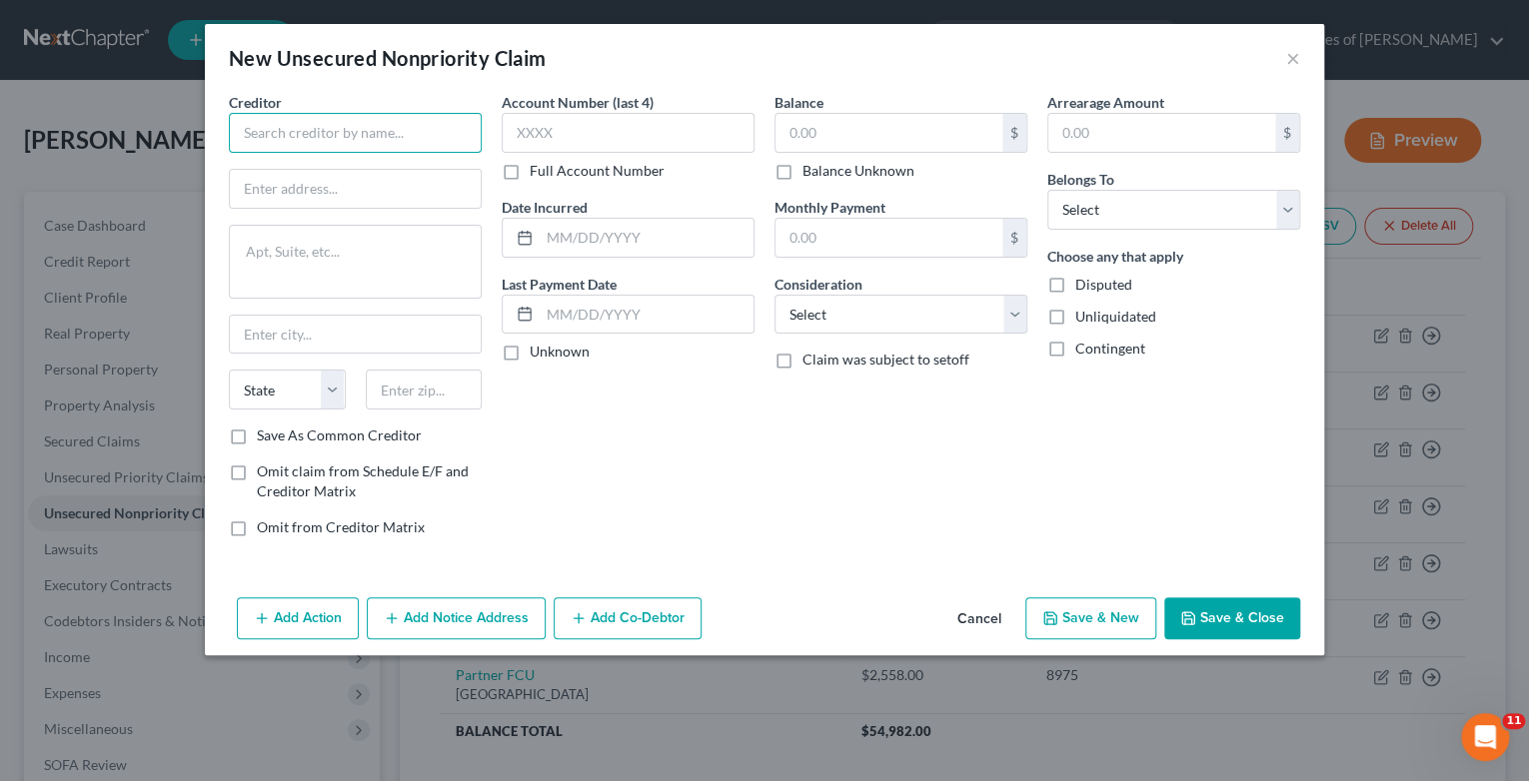
click at [338, 133] on input "text" at bounding box center [355, 133] width 253 height 40
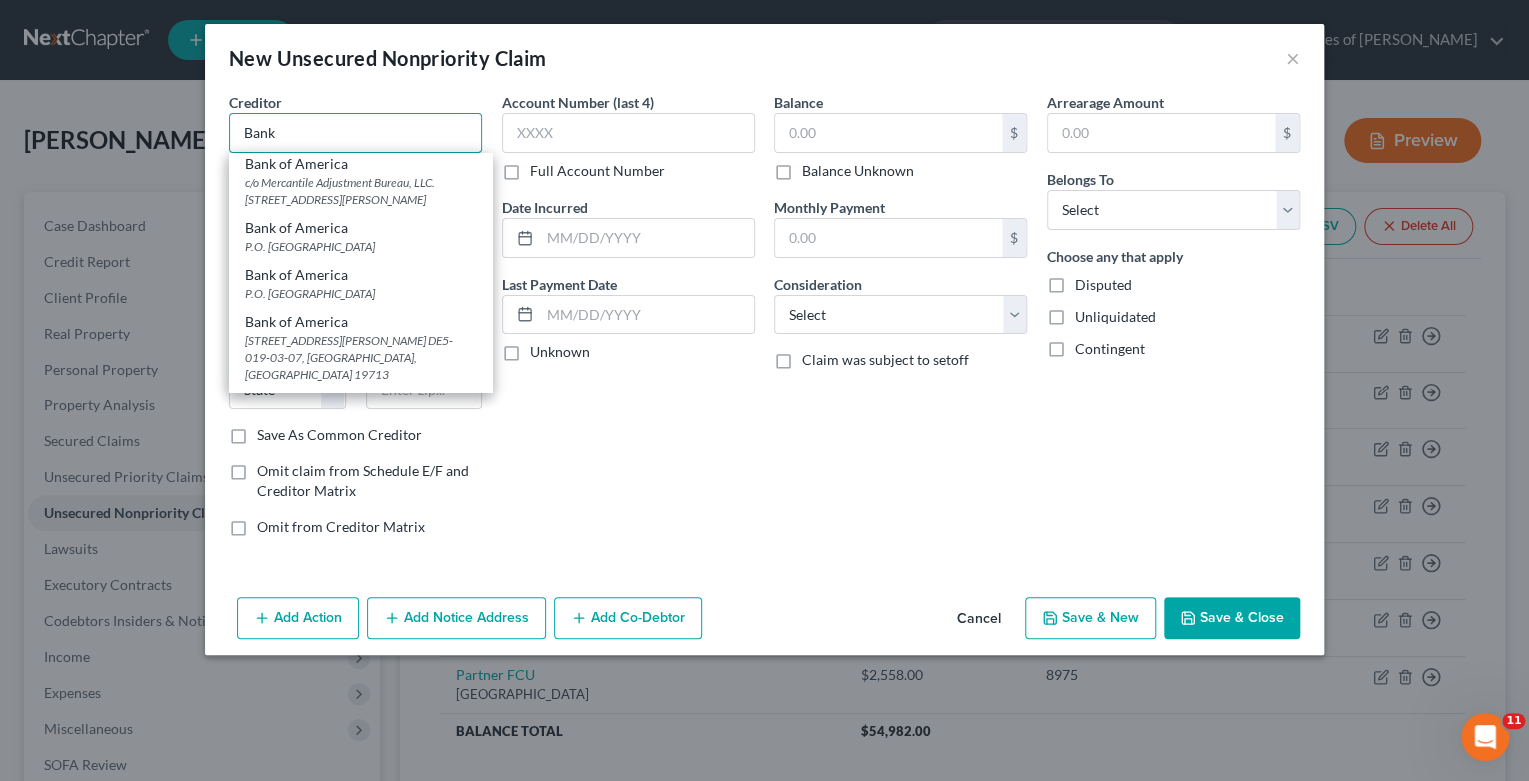
scroll to position [879, 0]
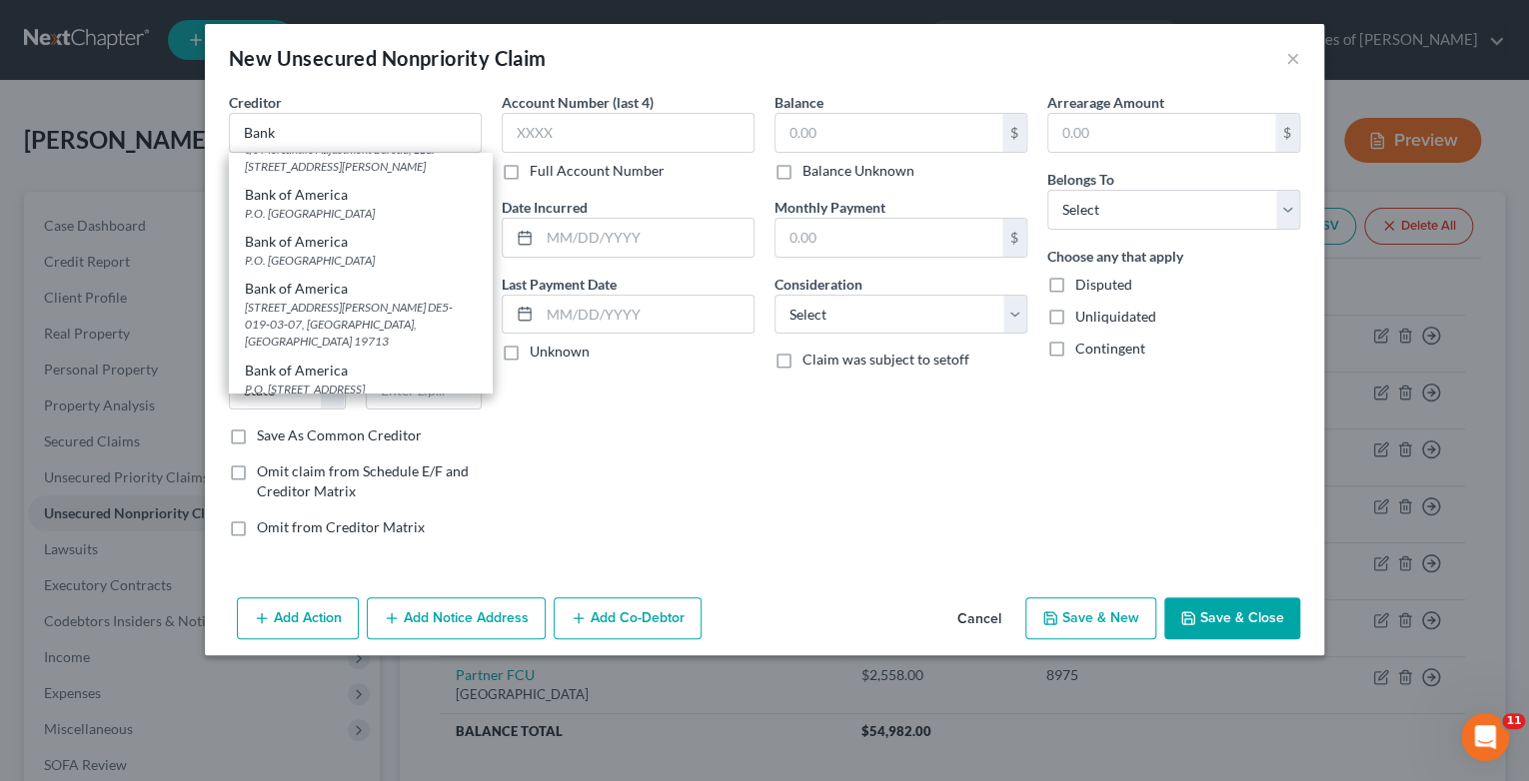
click at [328, 408] on div "Bank of America (4 Acct's)" at bounding box center [360, 418] width 231 height 20
type input "Bank of America (4 Acct's)"
type input "[STREET_ADDRESS][PERSON_NAME]-19-26"
type input "Charlotte"
select select "28"
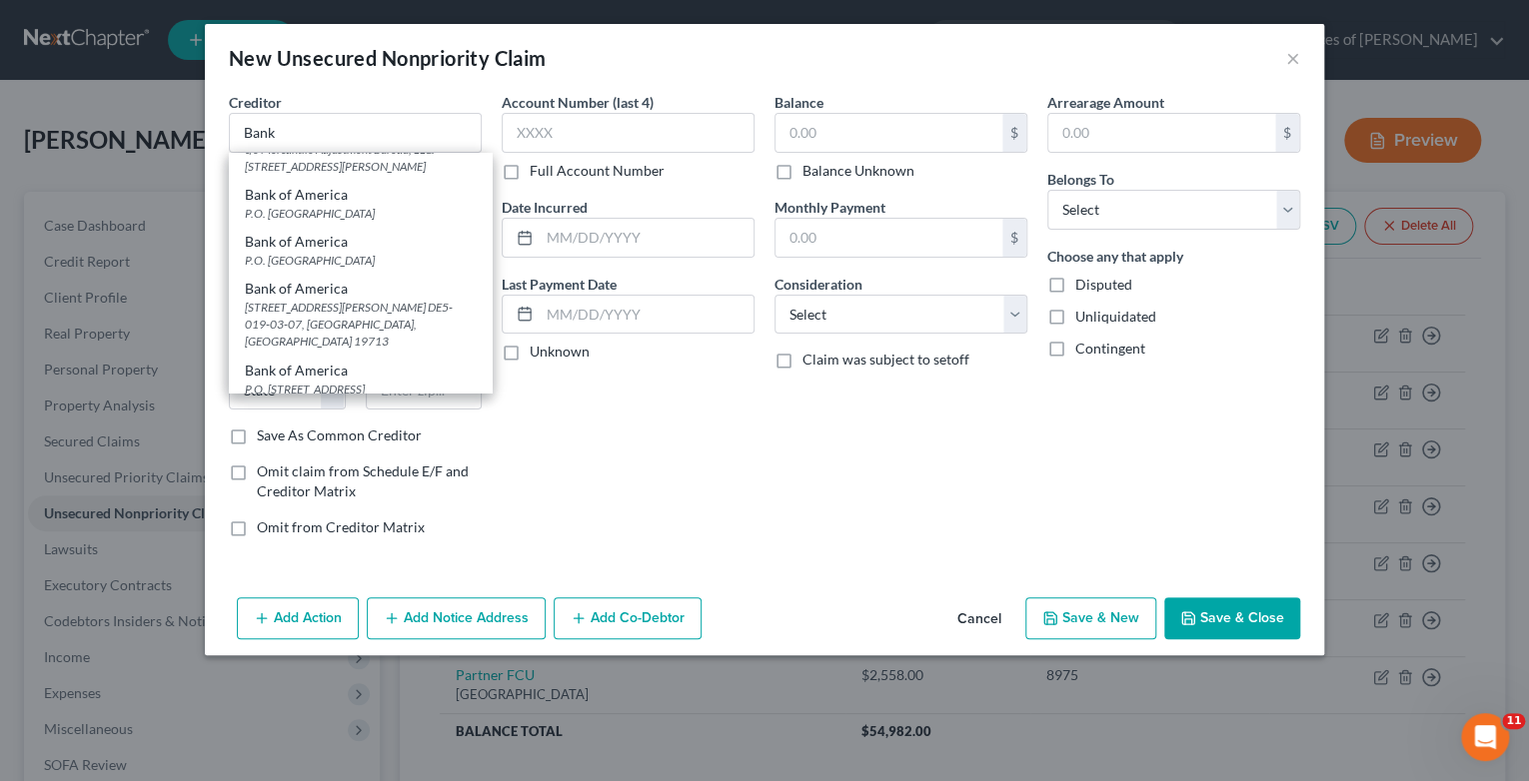
type input "28255"
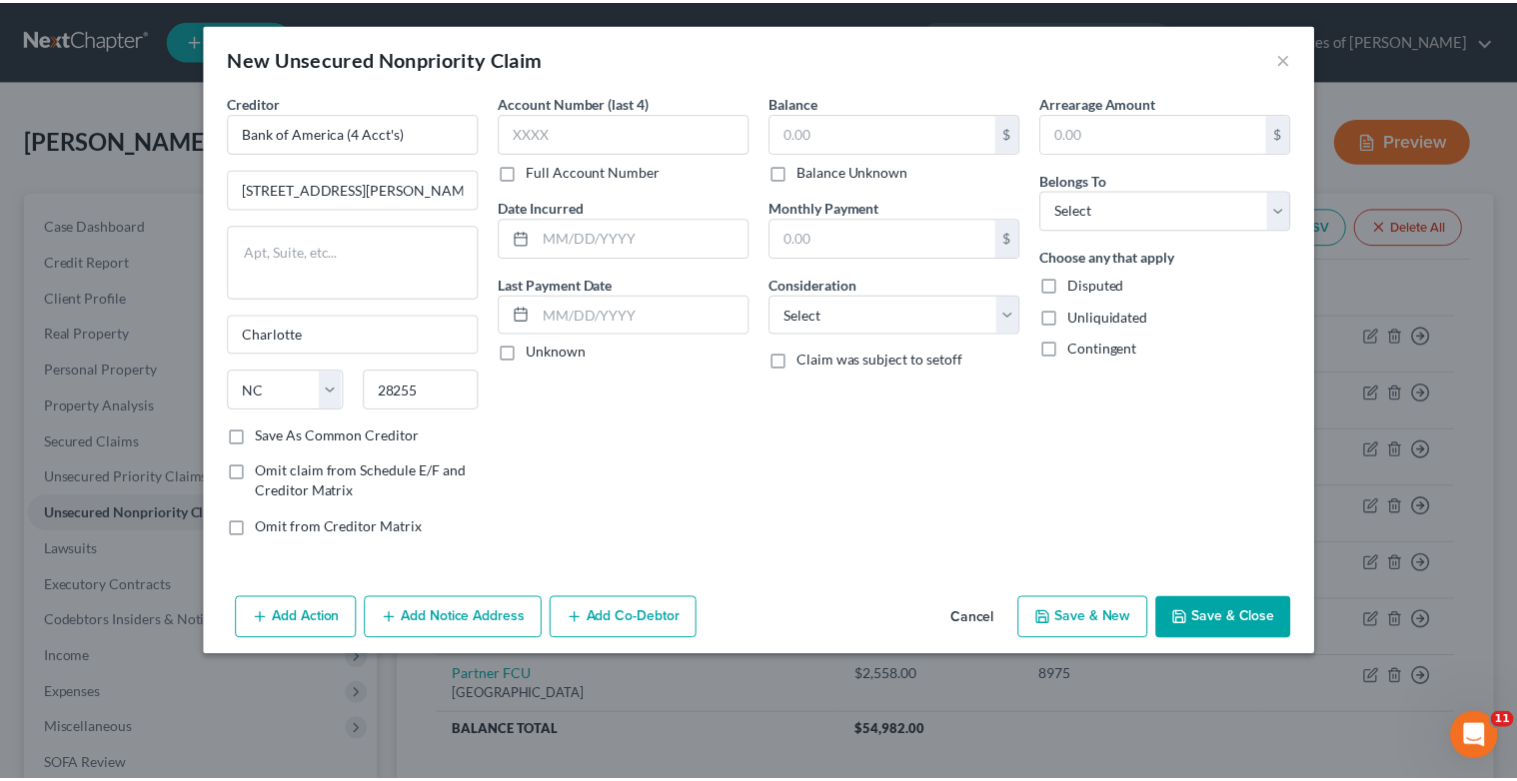
scroll to position [0, 0]
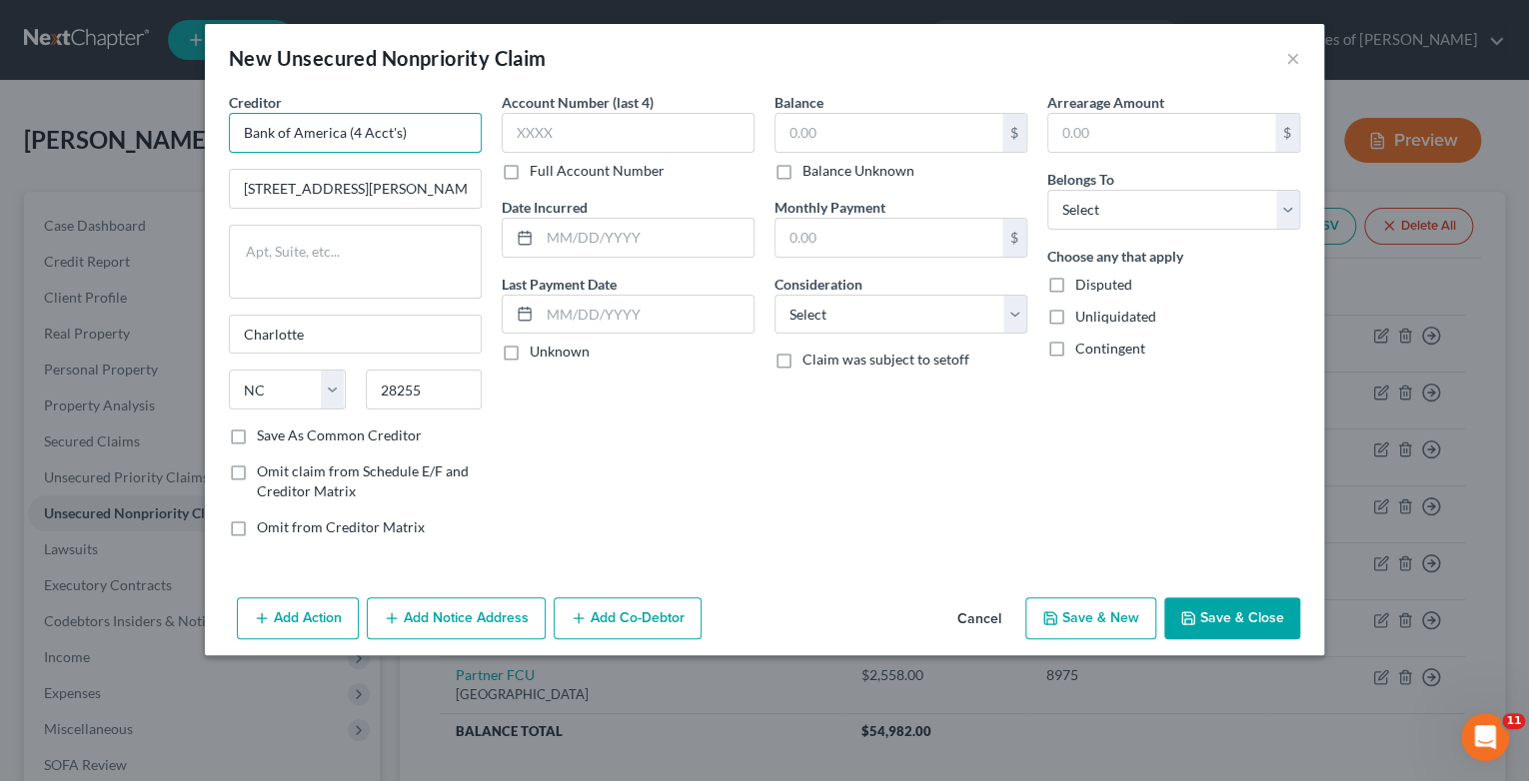
click at [445, 140] on input "Bank of America (4 Acct's)" at bounding box center [355, 133] width 253 height 40
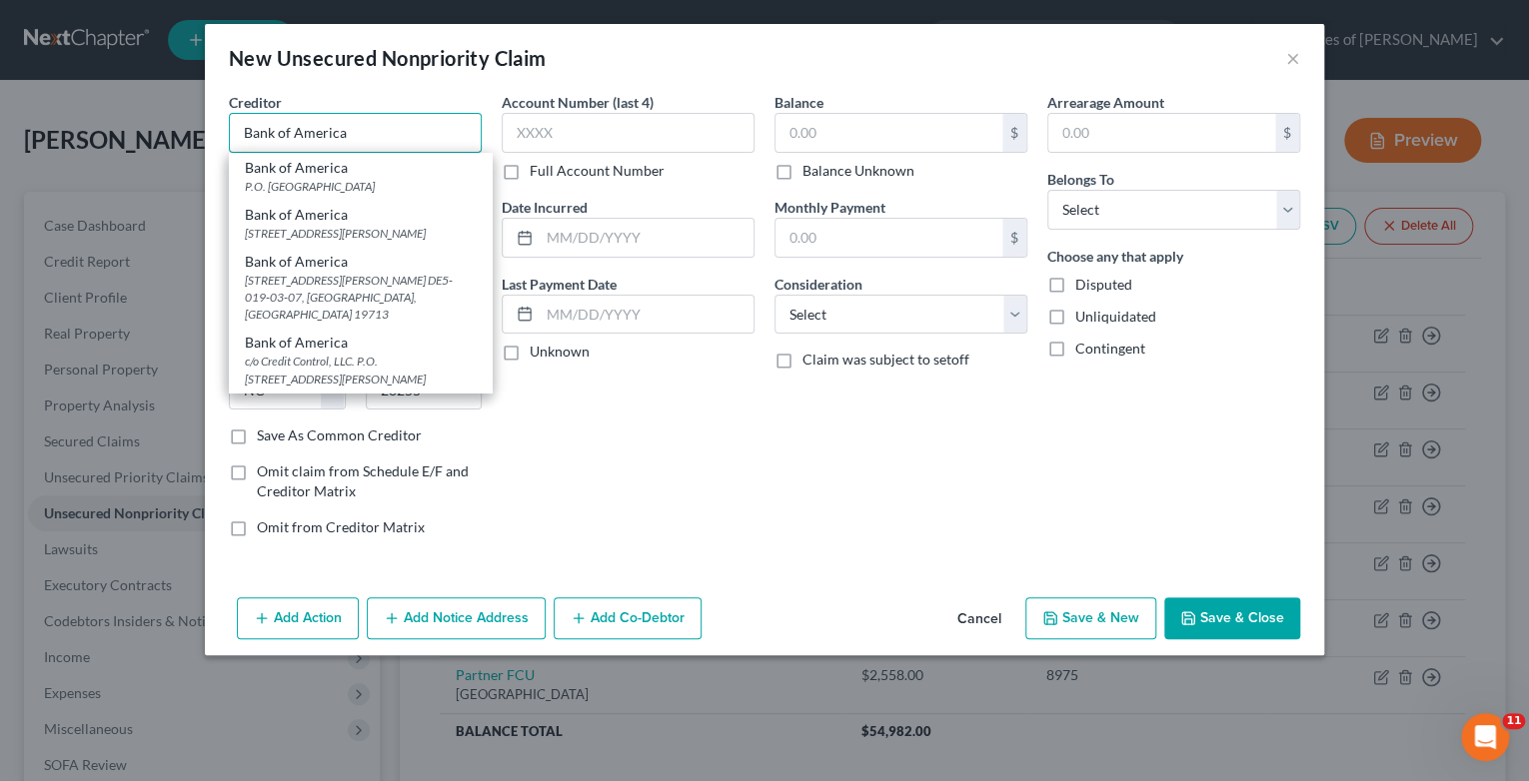
type input "Bank of America"
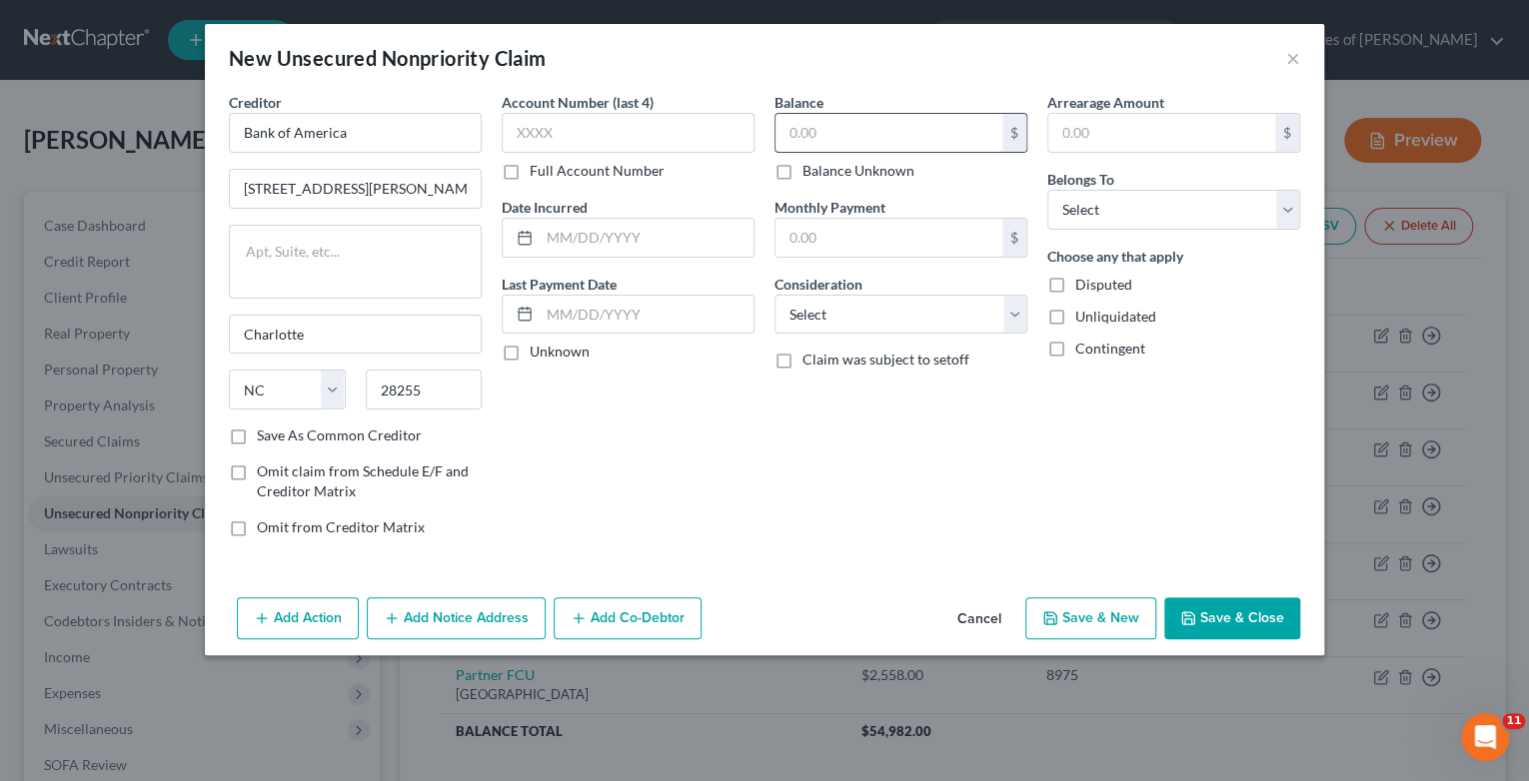
click at [956, 124] on input "text" at bounding box center [888, 133] width 227 height 38
type input "1,600"
click at [552, 128] on input "text" at bounding box center [628, 133] width 253 height 40
type input "4839"
click at [636, 228] on input "text" at bounding box center [647, 238] width 214 height 38
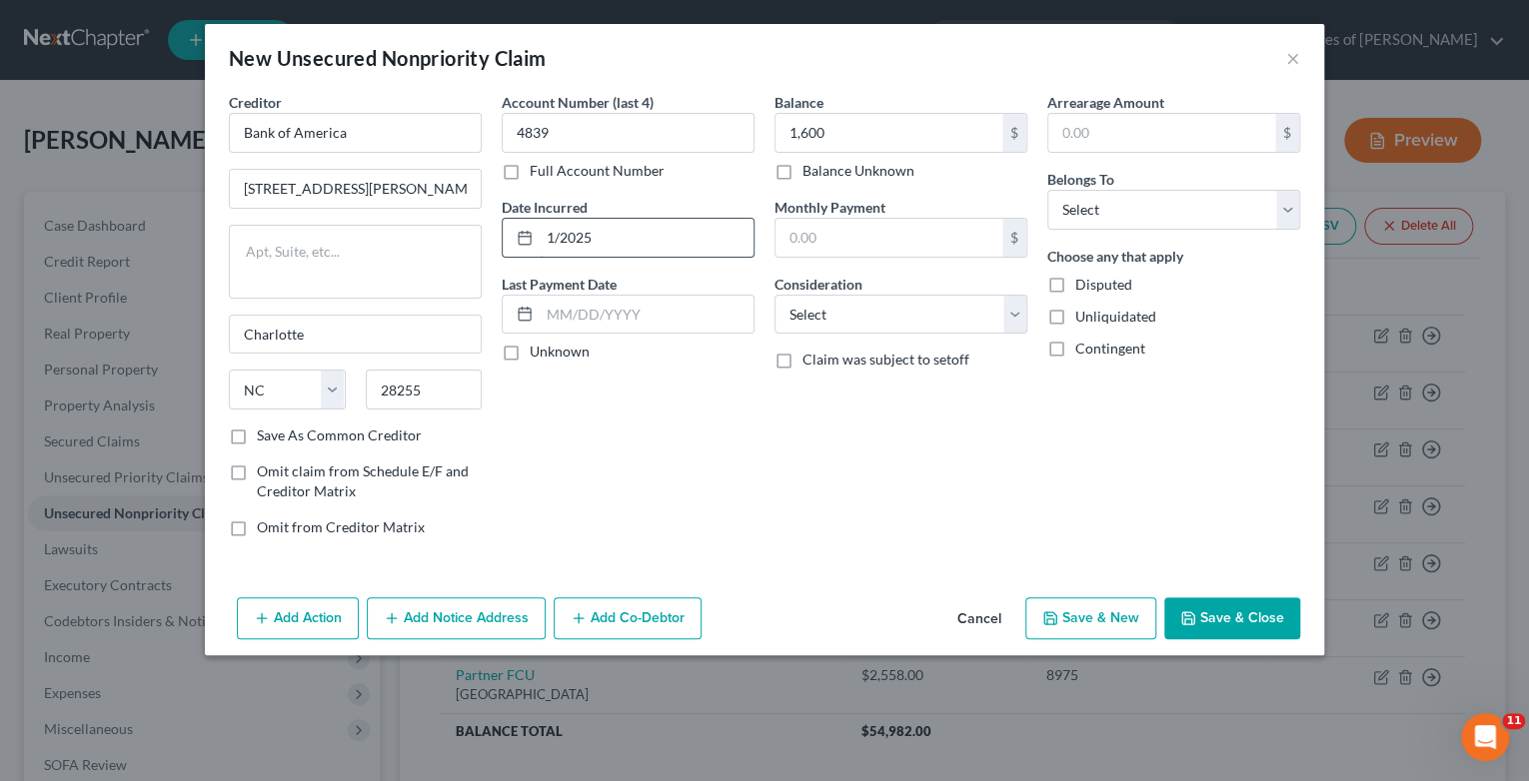
type input "1/2025"
click at [1075, 616] on button "Save & New" at bounding box center [1090, 619] width 131 height 42
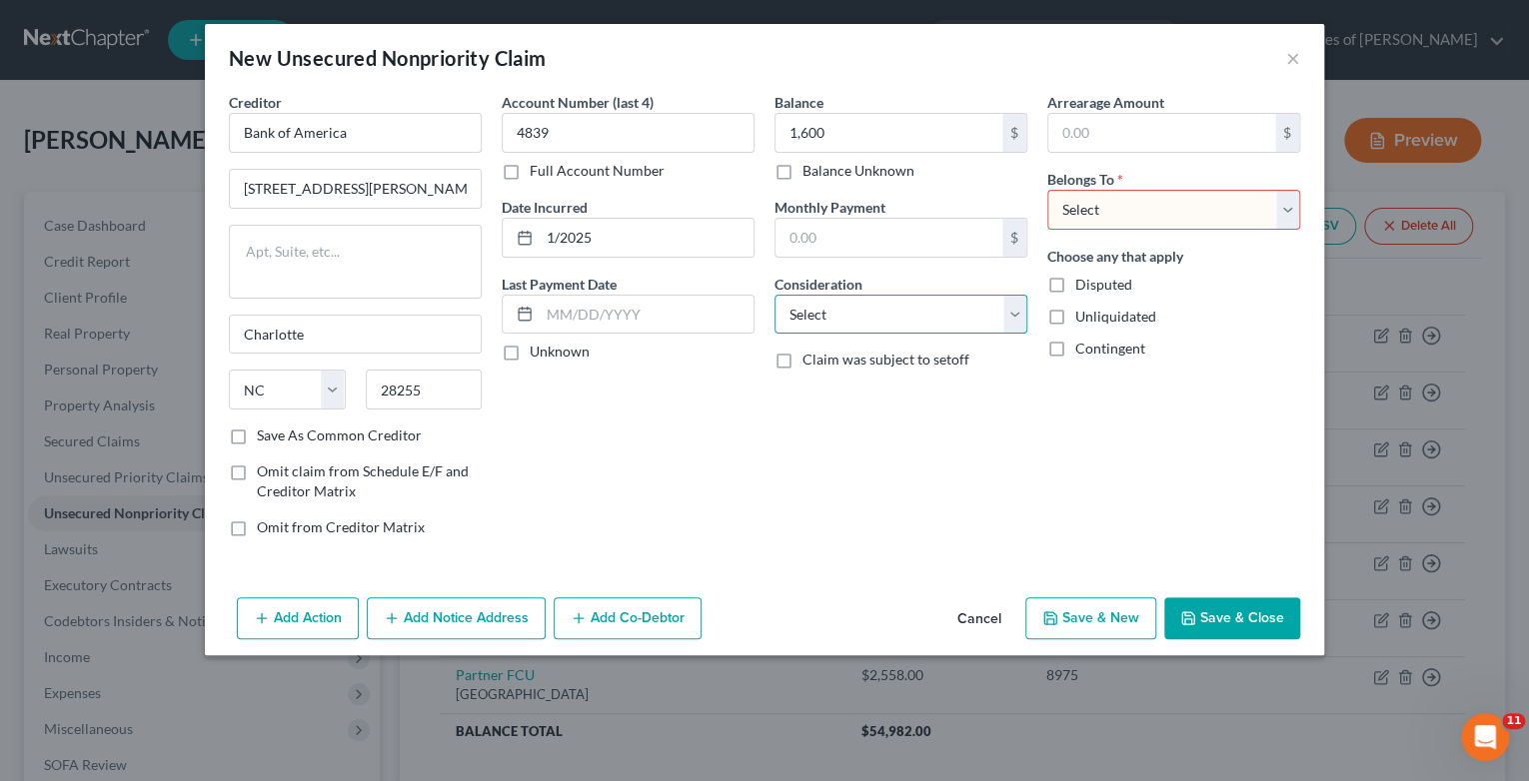
click at [1013, 312] on select "Select Cable / Satellite Services Collection Agency Credit Card Debt Debt Couns…" at bounding box center [900, 315] width 253 height 40
select select "2"
click at [774, 295] on select "Select Cable / Satellite Services Collection Agency Credit Card Debt Debt Couns…" at bounding box center [900, 315] width 253 height 40
click at [1287, 210] on select "Select Debtor 1 Only Debtor 2 Only Debtor 1 And Debtor 2 Only At Least One Of T…" at bounding box center [1173, 210] width 253 height 40
select select "1"
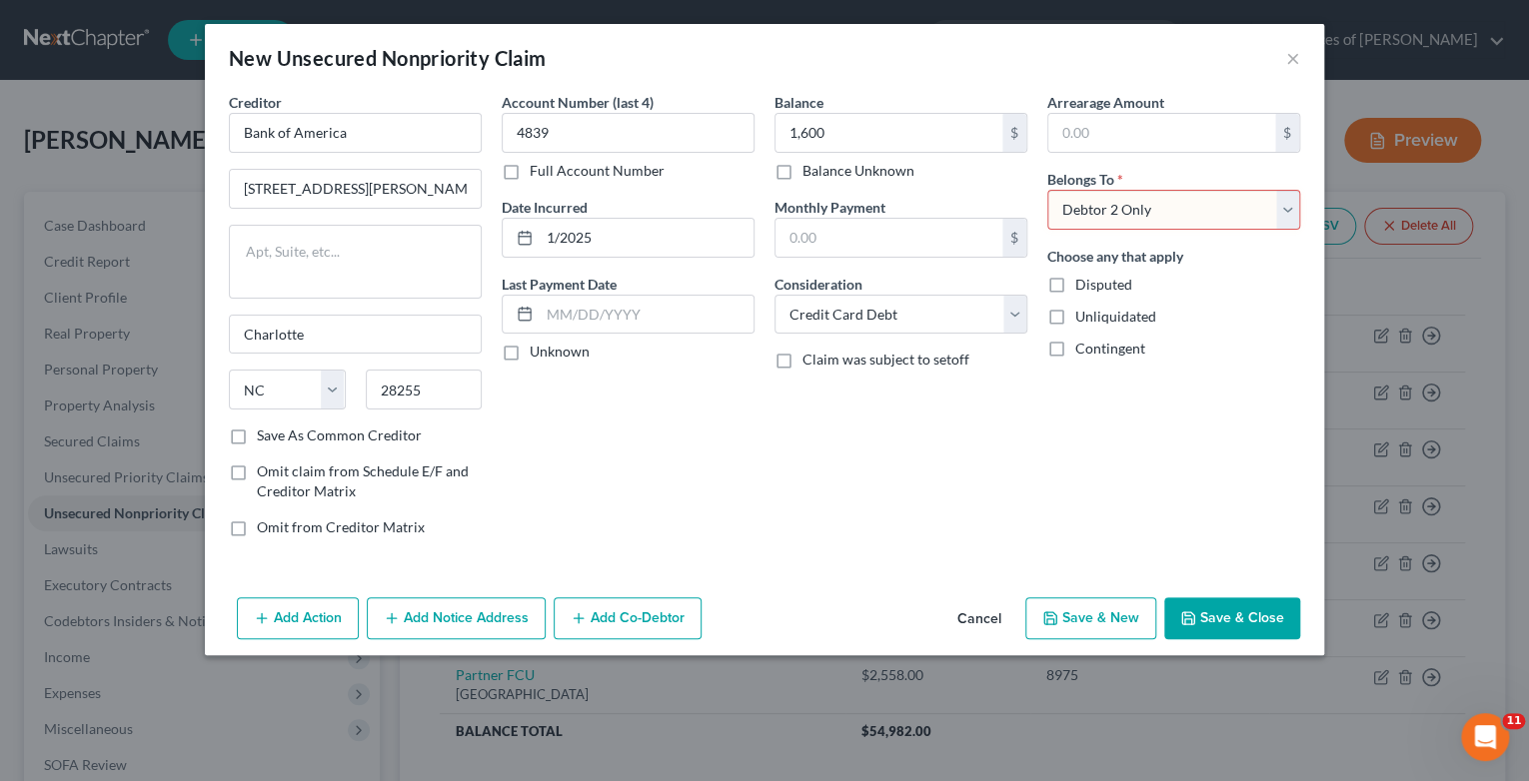
click at [1047, 190] on select "Select Debtor 1 Only Debtor 2 Only Debtor 1 And Debtor 2 Only At Least One Of T…" at bounding box center [1173, 210] width 253 height 40
click at [1112, 619] on button "Save & New" at bounding box center [1090, 619] width 131 height 42
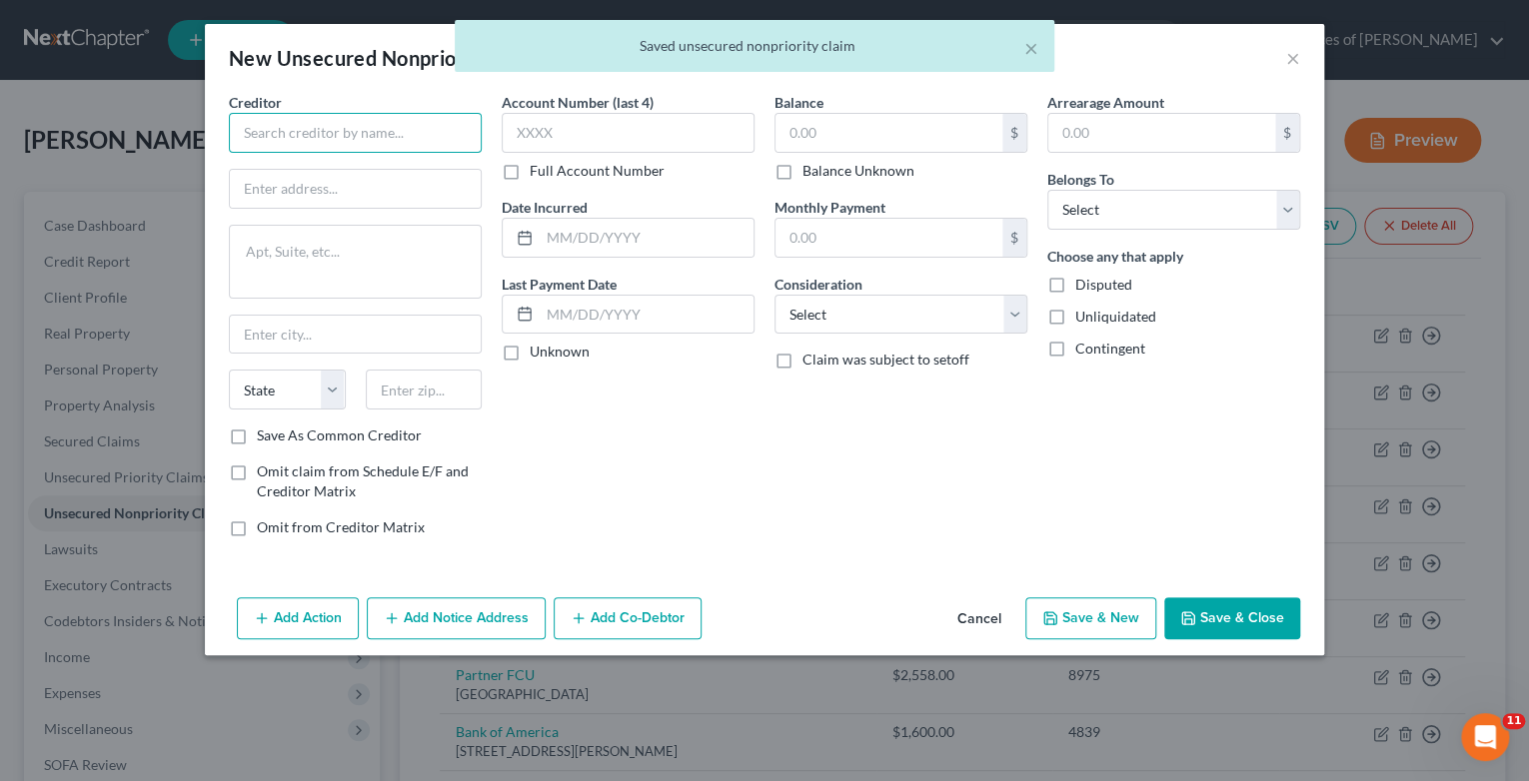
click at [302, 131] on input "text" at bounding box center [355, 133] width 253 height 40
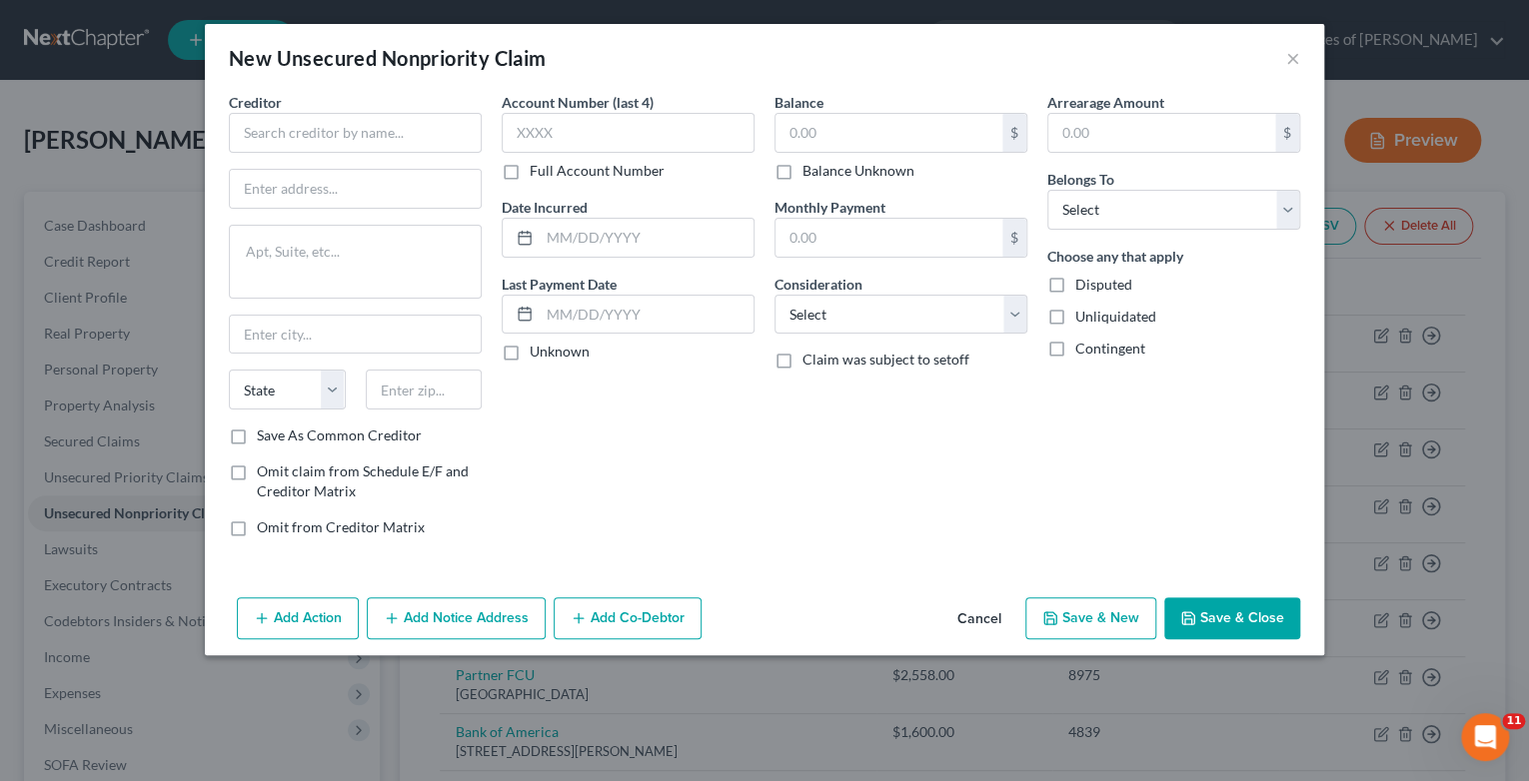
click at [979, 616] on button "Cancel" at bounding box center [979, 620] width 76 height 40
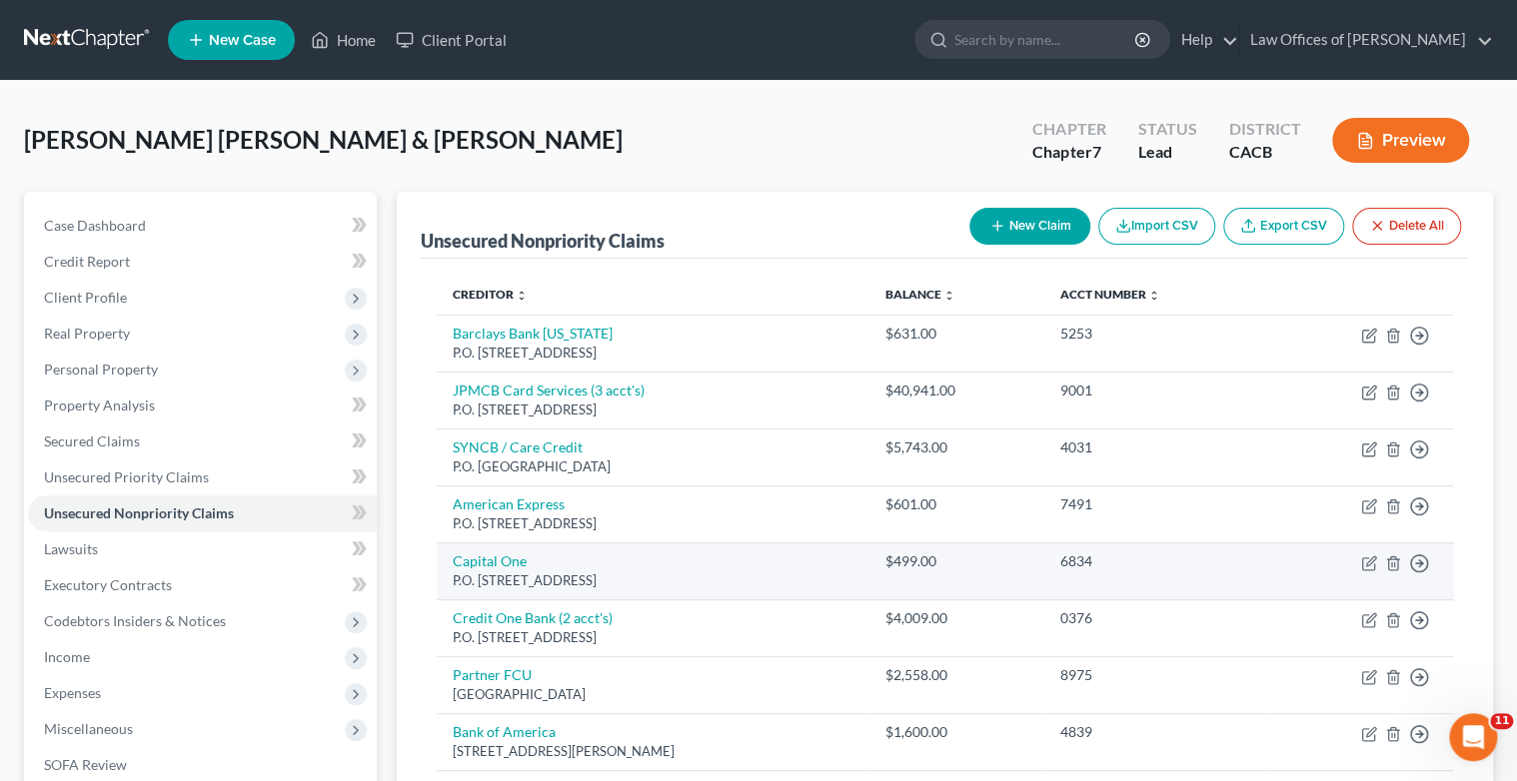
scroll to position [279, 0]
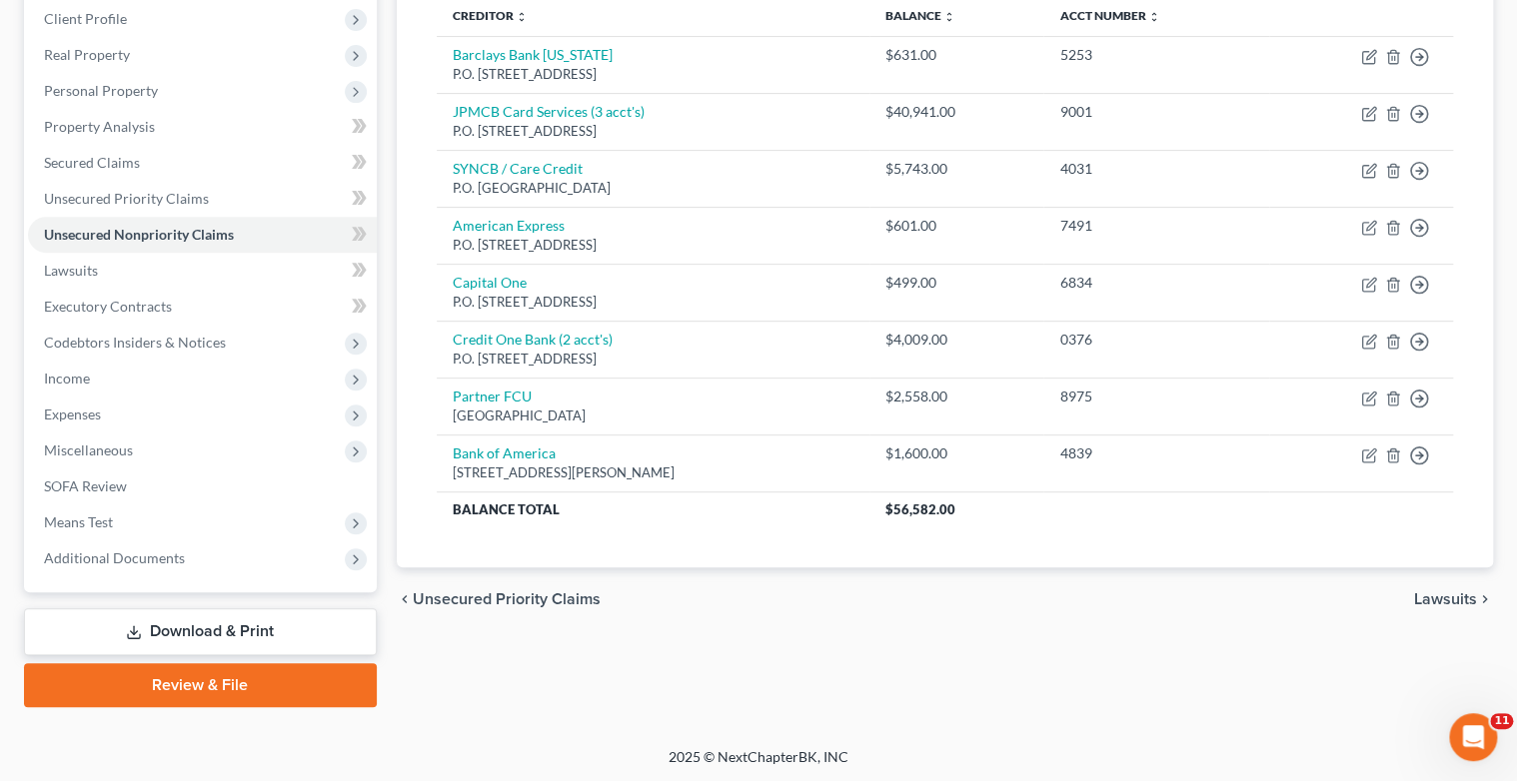
click at [465, 595] on span "Unsecured Priority Claims" at bounding box center [507, 600] width 188 height 16
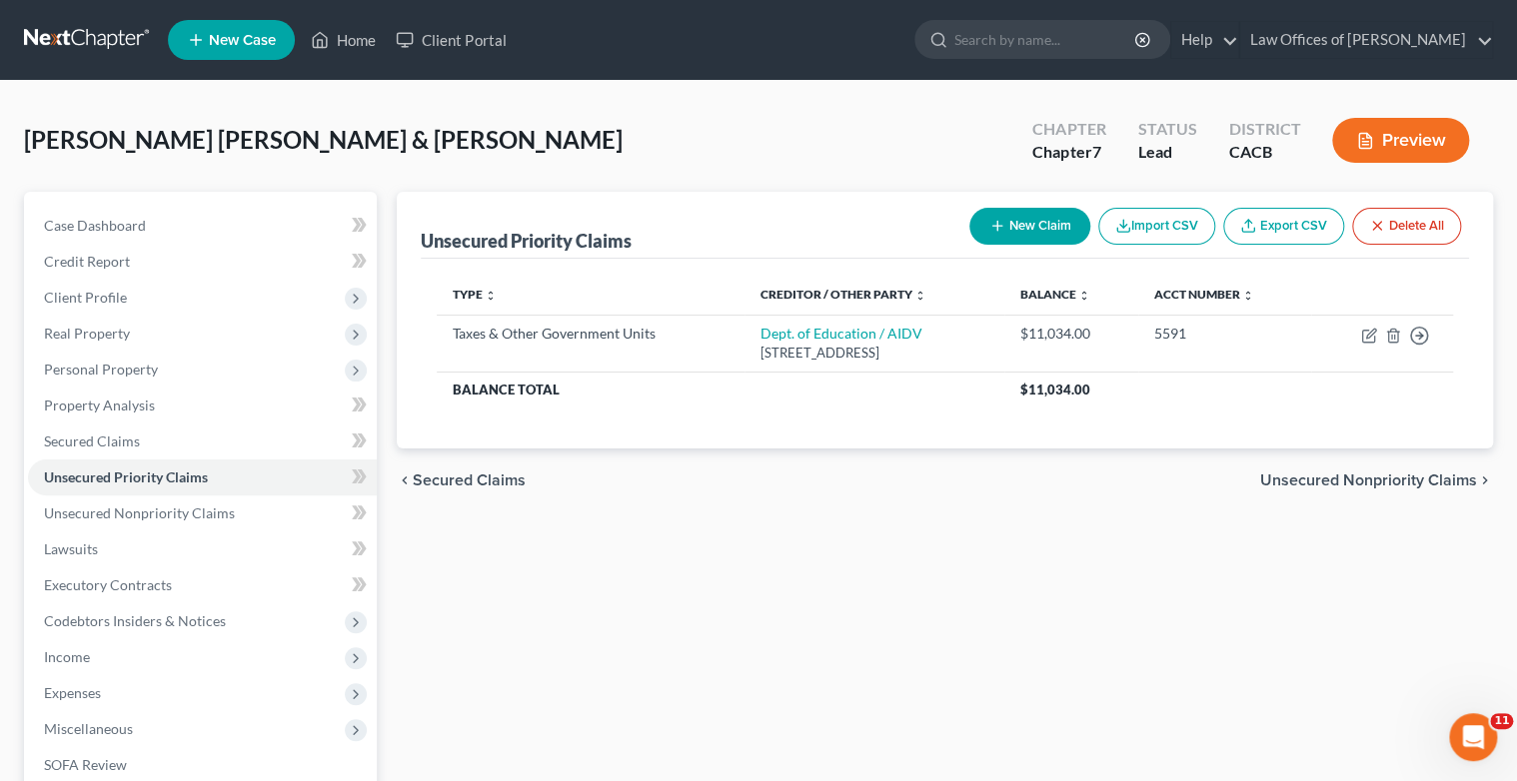
click at [1023, 230] on button "New Claim" at bounding box center [1029, 226] width 121 height 37
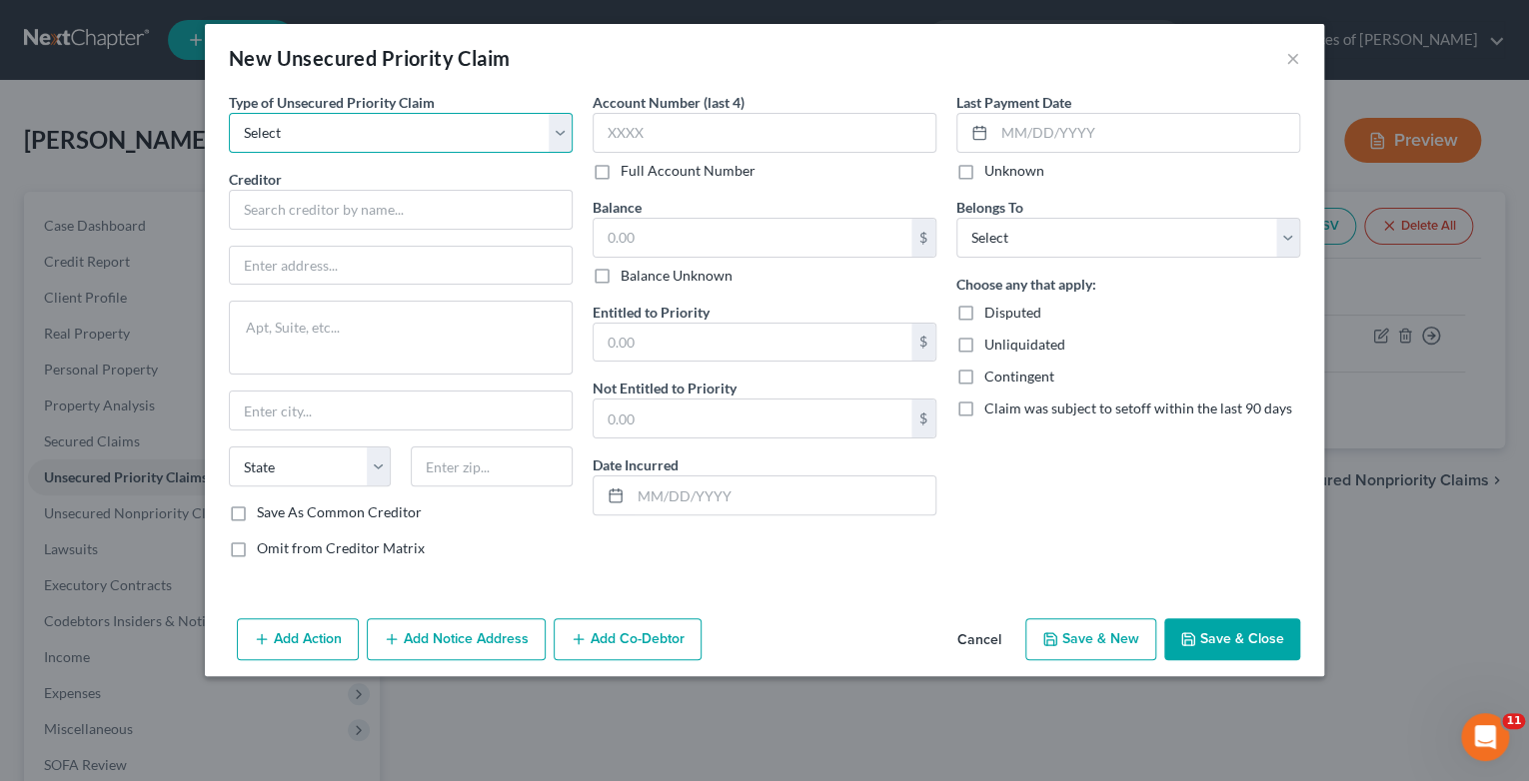
click at [560, 131] on select "Select Taxes & Other Government Units Domestic Support Obligations Extensions o…" at bounding box center [401, 133] width 344 height 40
select select "0"
click at [229, 113] on select "Select Taxes & Other Government Units Domestic Support Obligations Extensions o…" at bounding box center [401, 133] width 344 height 40
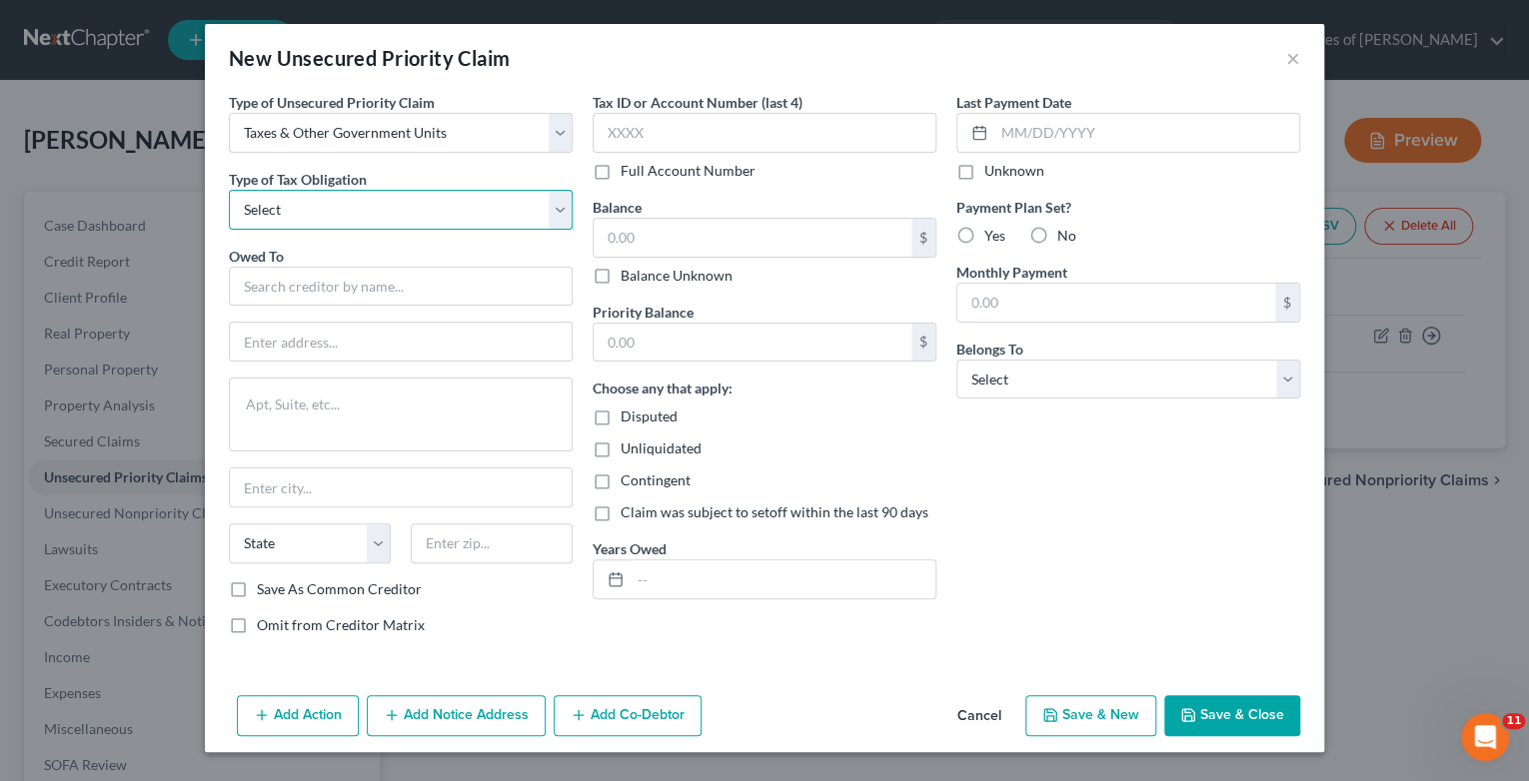
click at [387, 214] on select "Select Federal City State Franchise Tax Board Other" at bounding box center [401, 210] width 344 height 40
select select "0"
click at [229, 190] on select "Select Federal City State Franchise Tax Board Other" at bounding box center [401, 210] width 344 height 40
click at [360, 288] on input "text" at bounding box center [401, 287] width 344 height 40
type input "Federal Student Aid"
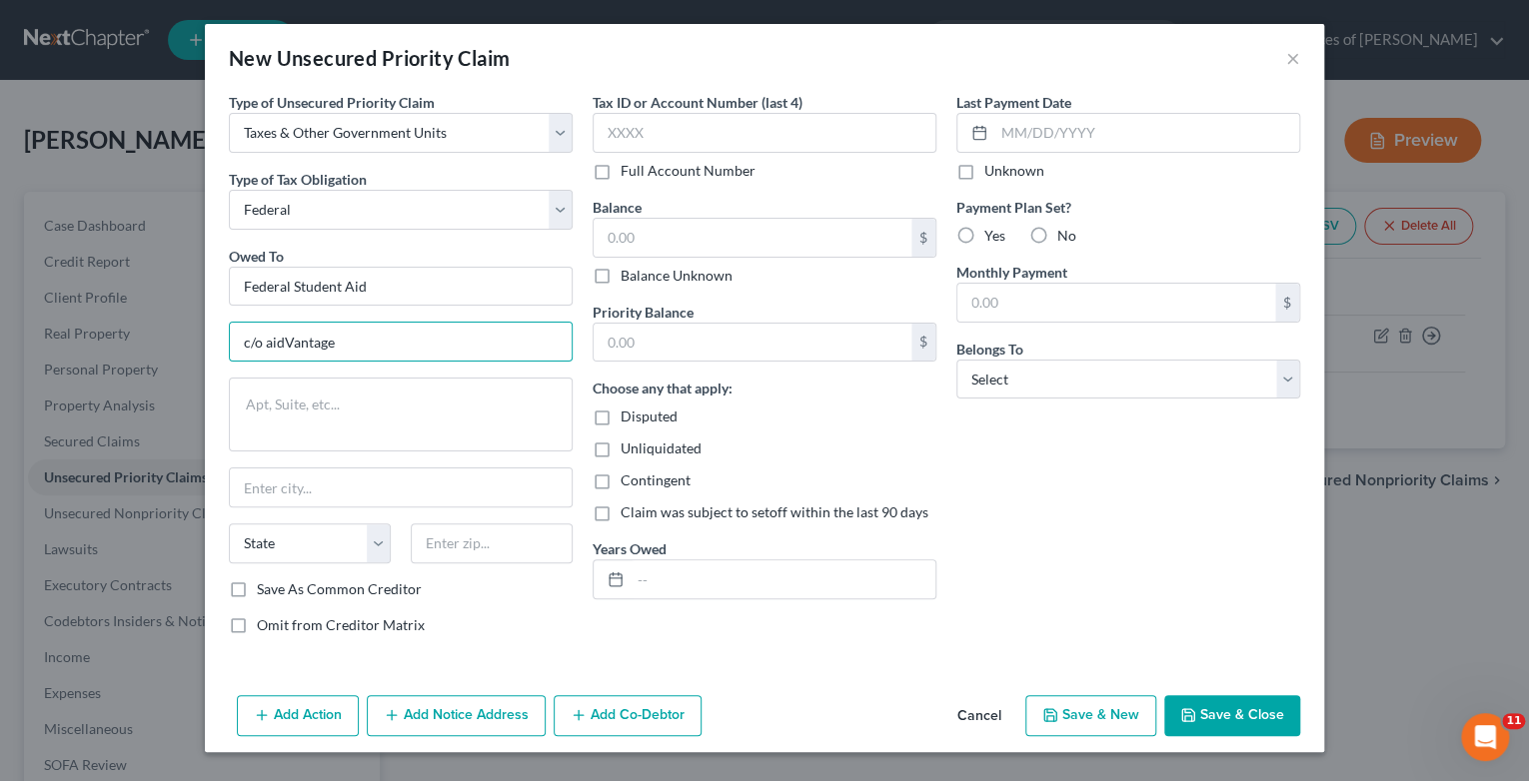
type input "c/o aidVantage"
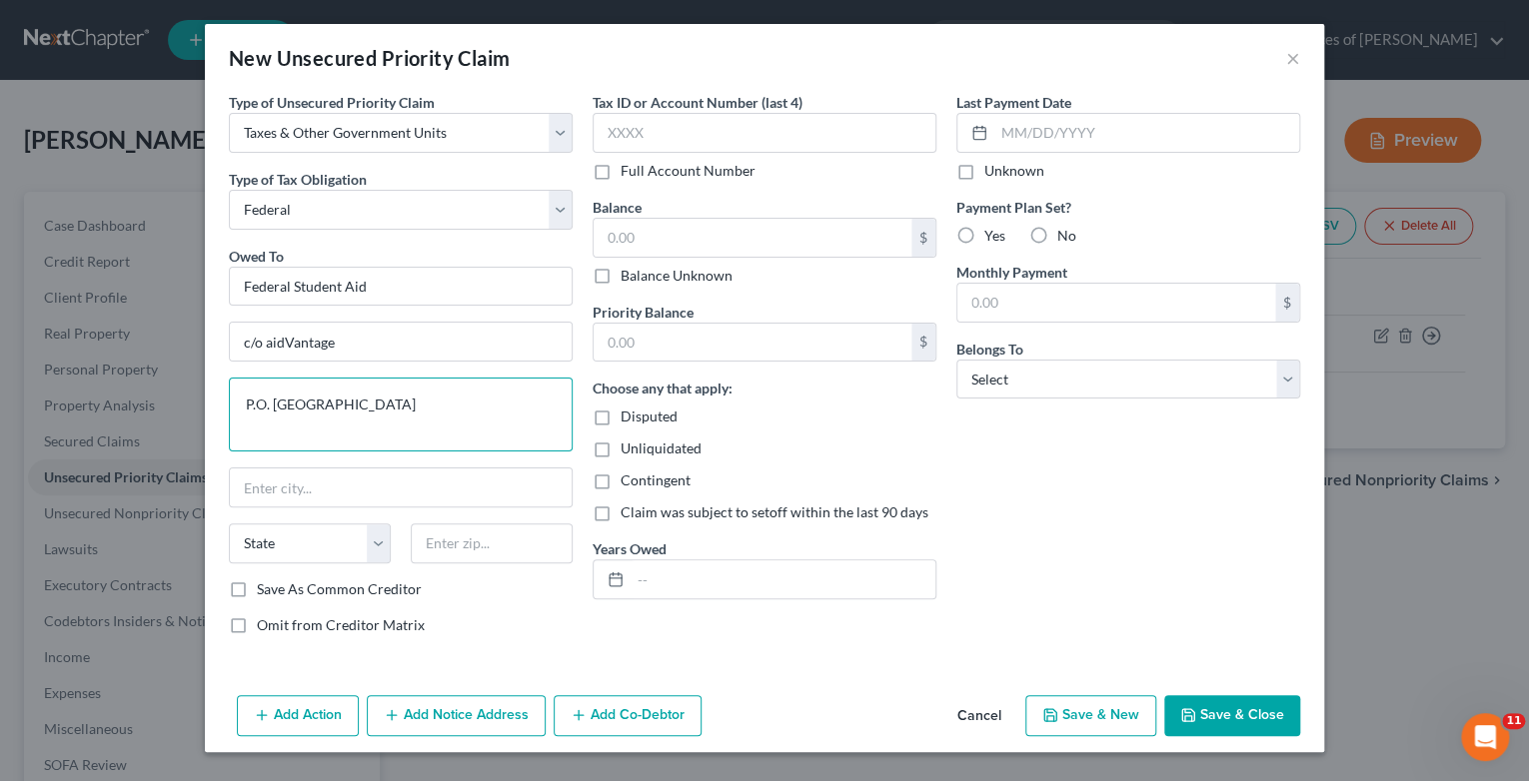
type textarea "P.O. [GEOGRAPHIC_DATA]"
type input "T"
type input "[GEOGRAPHIC_DATA]"
select select "45"
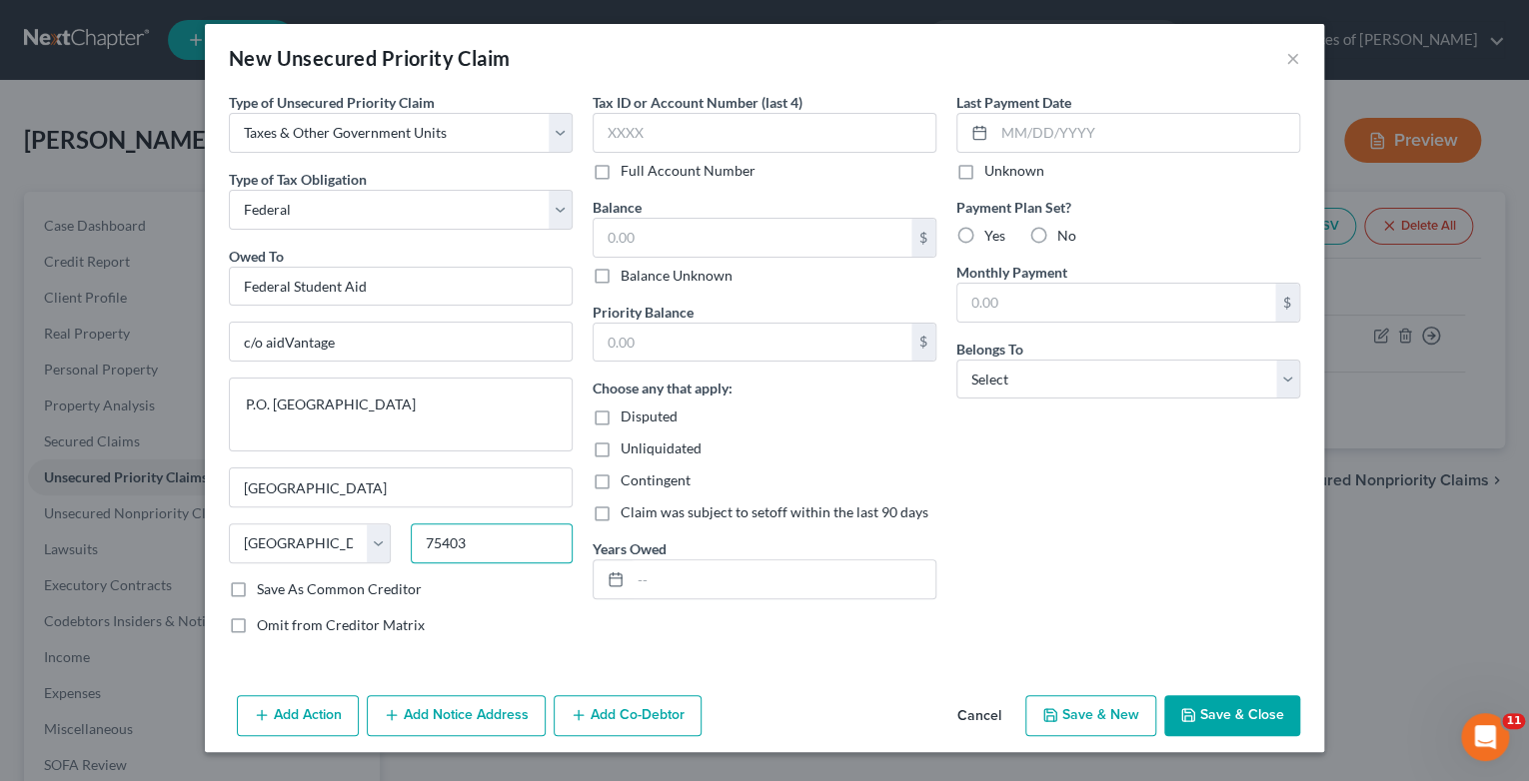
type input "75403"
click at [257, 586] on label "Save As Common Creditor" at bounding box center [339, 590] width 165 height 20
click at [265, 586] on input "Save As Common Creditor" at bounding box center [271, 586] width 13 height 13
checkbox input "true"
click at [420, 407] on textarea "P.O. [GEOGRAPHIC_DATA]" at bounding box center [401, 415] width 344 height 74
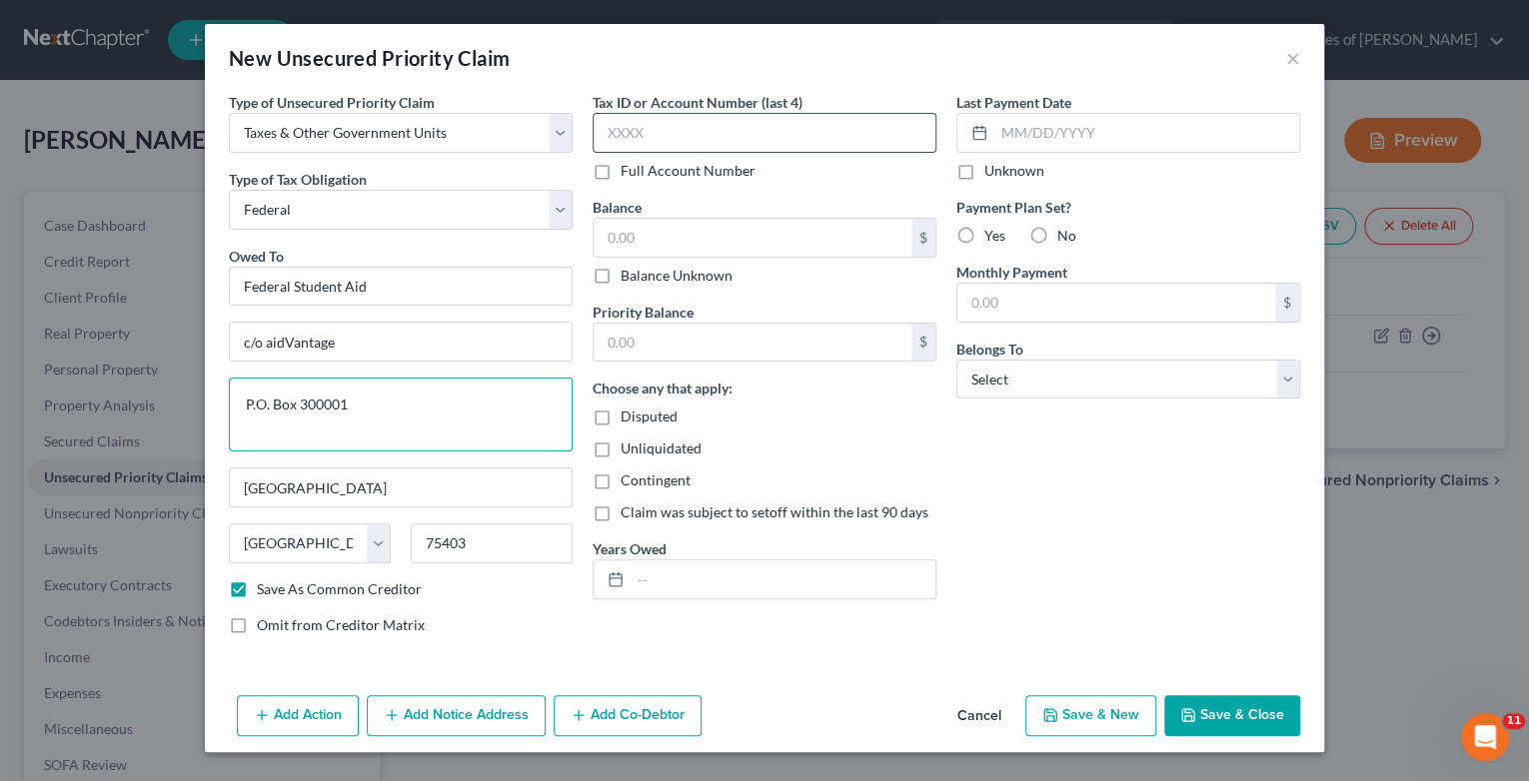
type textarea "P.O. Box 300001"
click at [710, 130] on input "text" at bounding box center [765, 133] width 344 height 40
type input "3221"
click at [621, 277] on label "Balance Unknown" at bounding box center [677, 276] width 112 height 20
click at [629, 277] on input "Balance Unknown" at bounding box center [635, 272] width 13 height 13
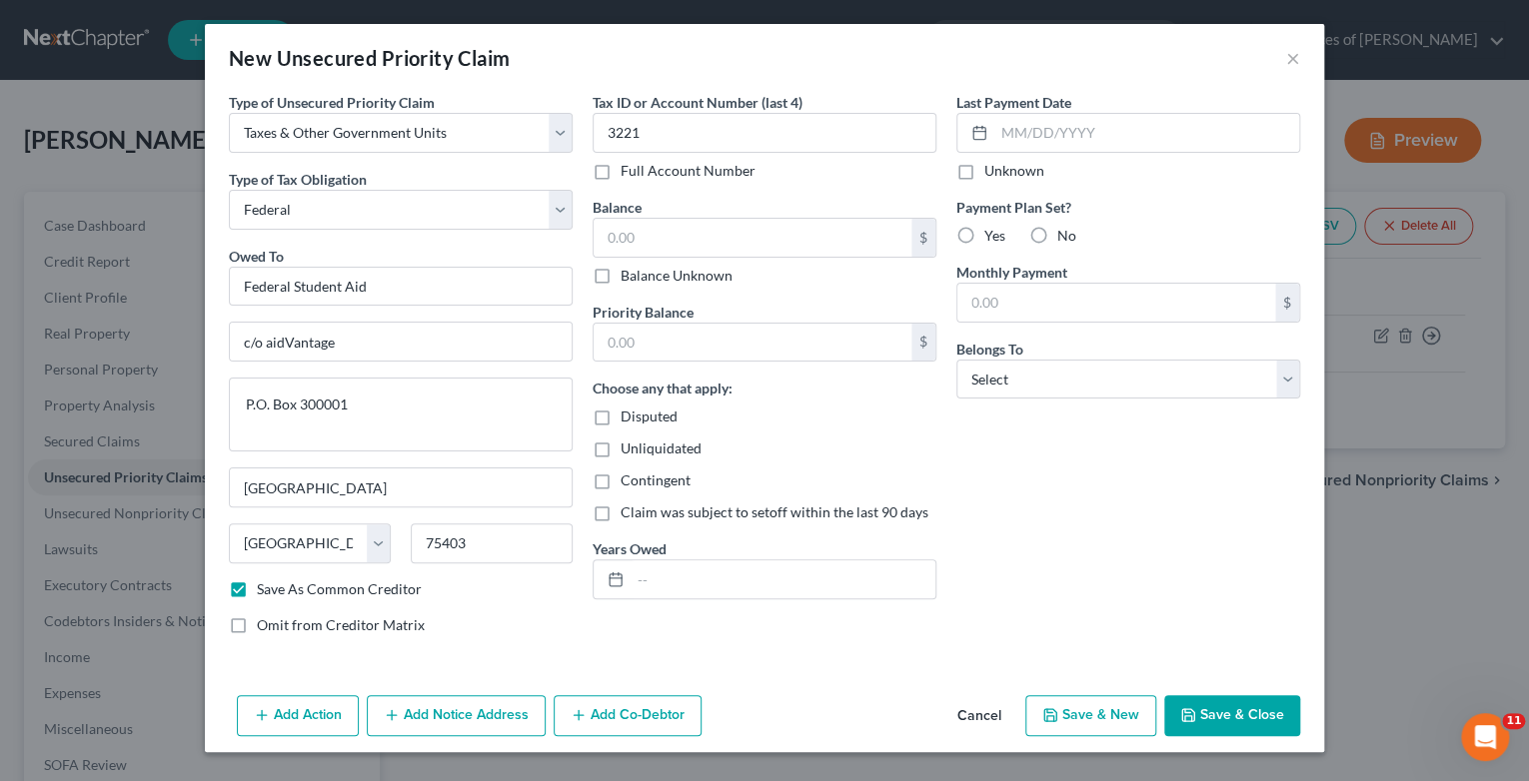
checkbox input "true"
type input "0.00"
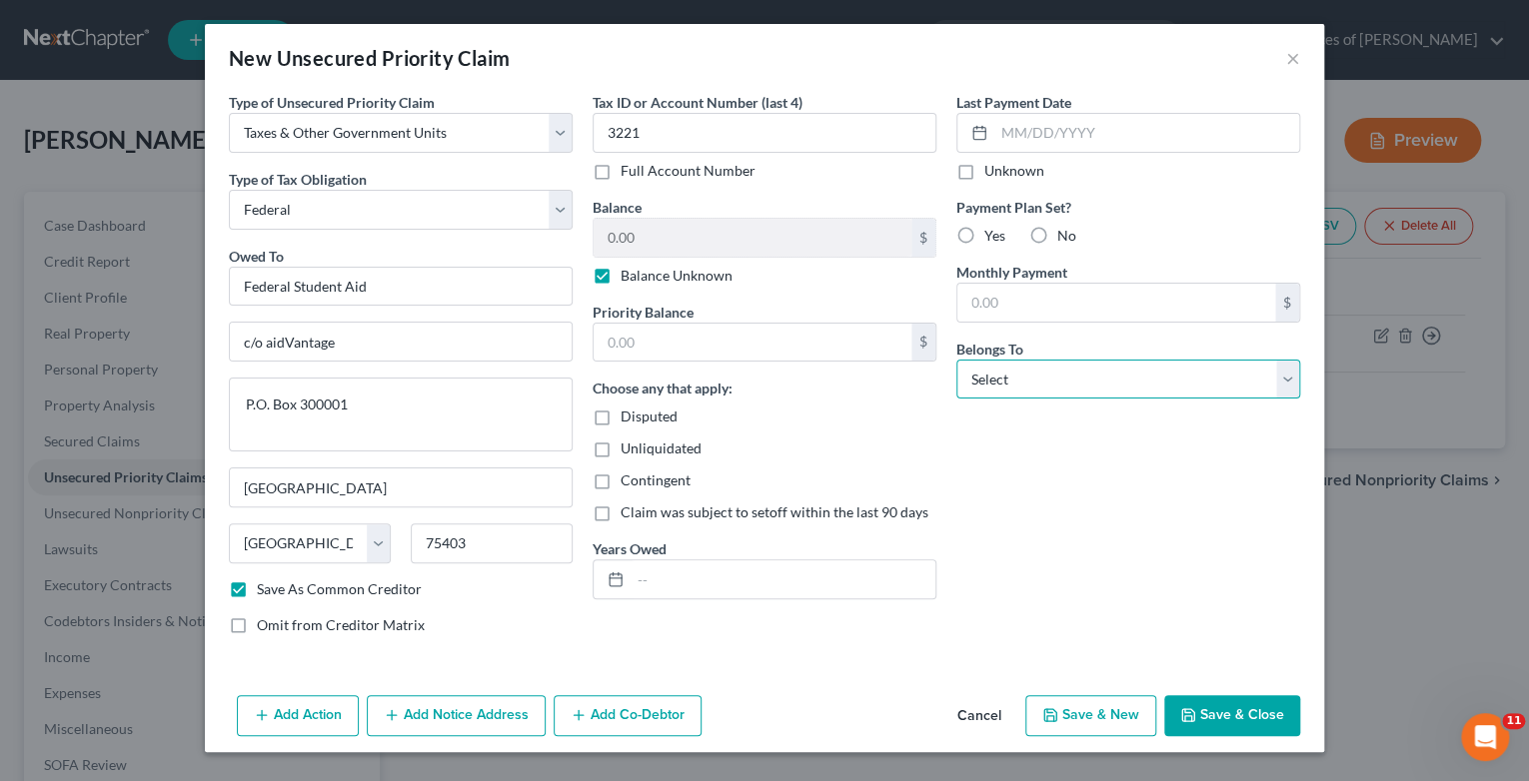
click at [1290, 384] on select "Select Debtor 1 Only Debtor 2 Only Debtor 1 And Debtor 2 Only At Least One Of T…" at bounding box center [1128, 380] width 344 height 40
select select "1"
click at [956, 360] on select "Select Debtor 1 Only Debtor 2 Only Debtor 1 And Debtor 2 Only At Least One Of T…" at bounding box center [1128, 380] width 344 height 40
click at [1208, 713] on button "Save & Close" at bounding box center [1232, 717] width 136 height 42
checkbox input "false"
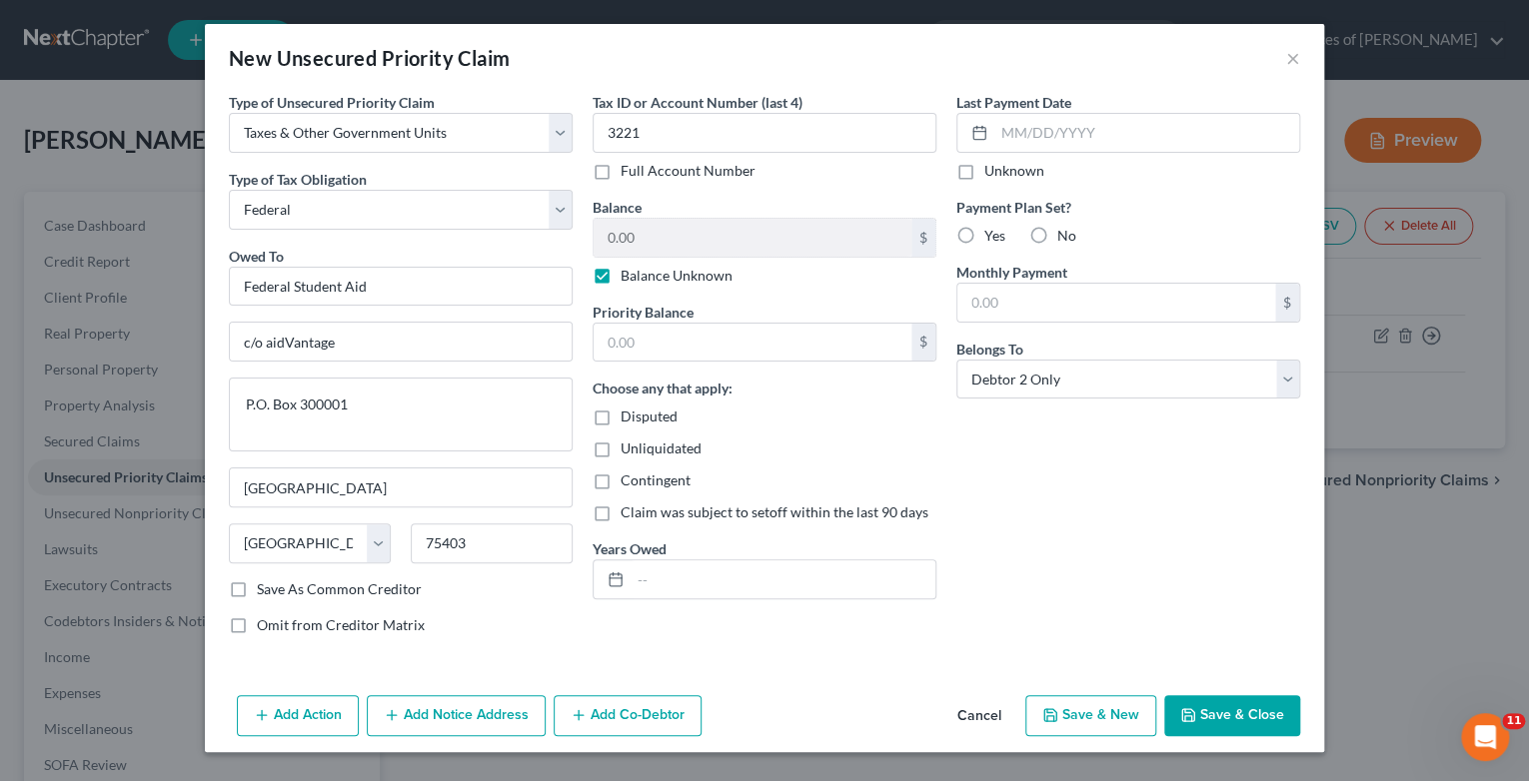
type input "0.00"
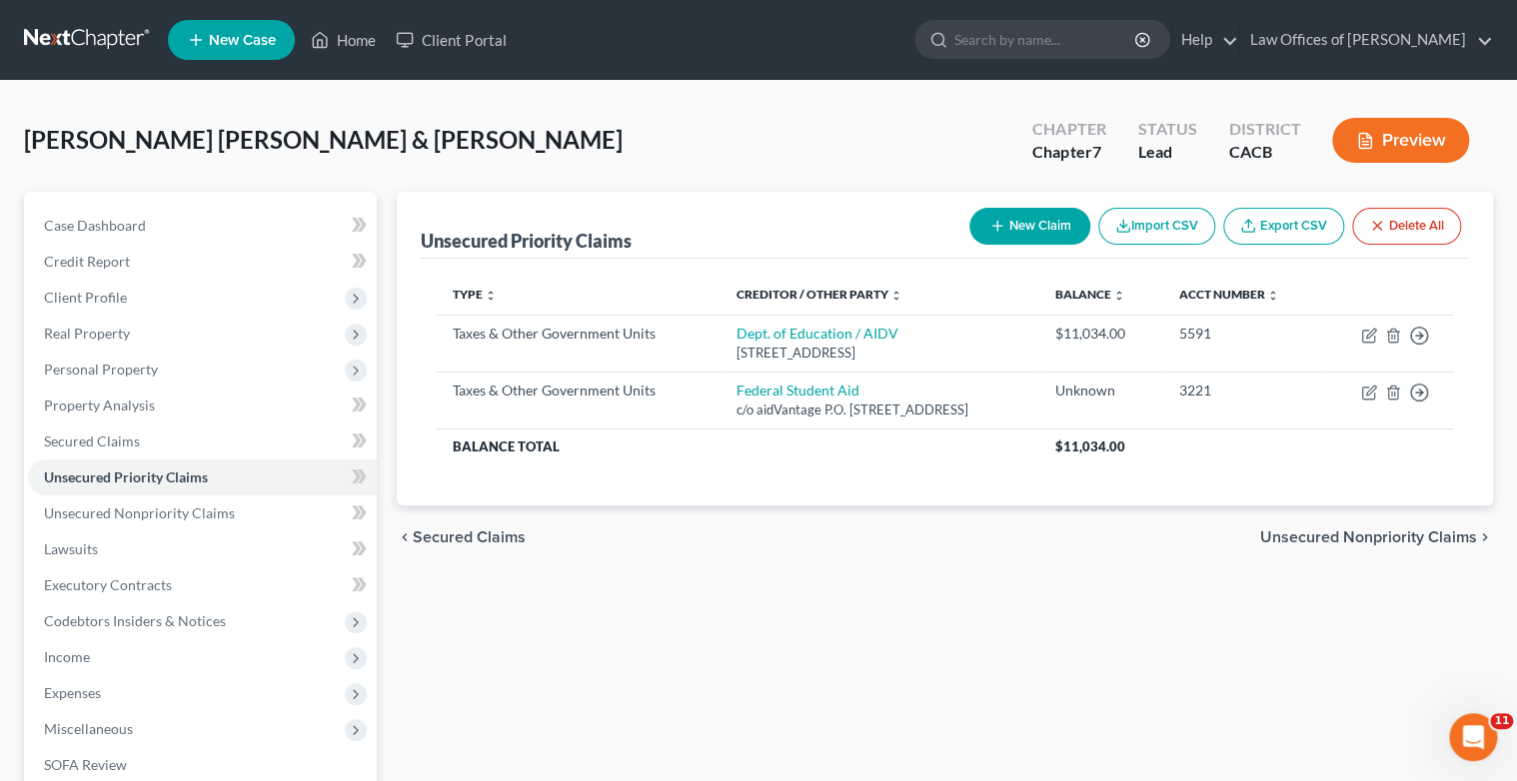
click at [1345, 535] on span "Unsecured Nonpriority Claims" at bounding box center [1368, 538] width 217 height 16
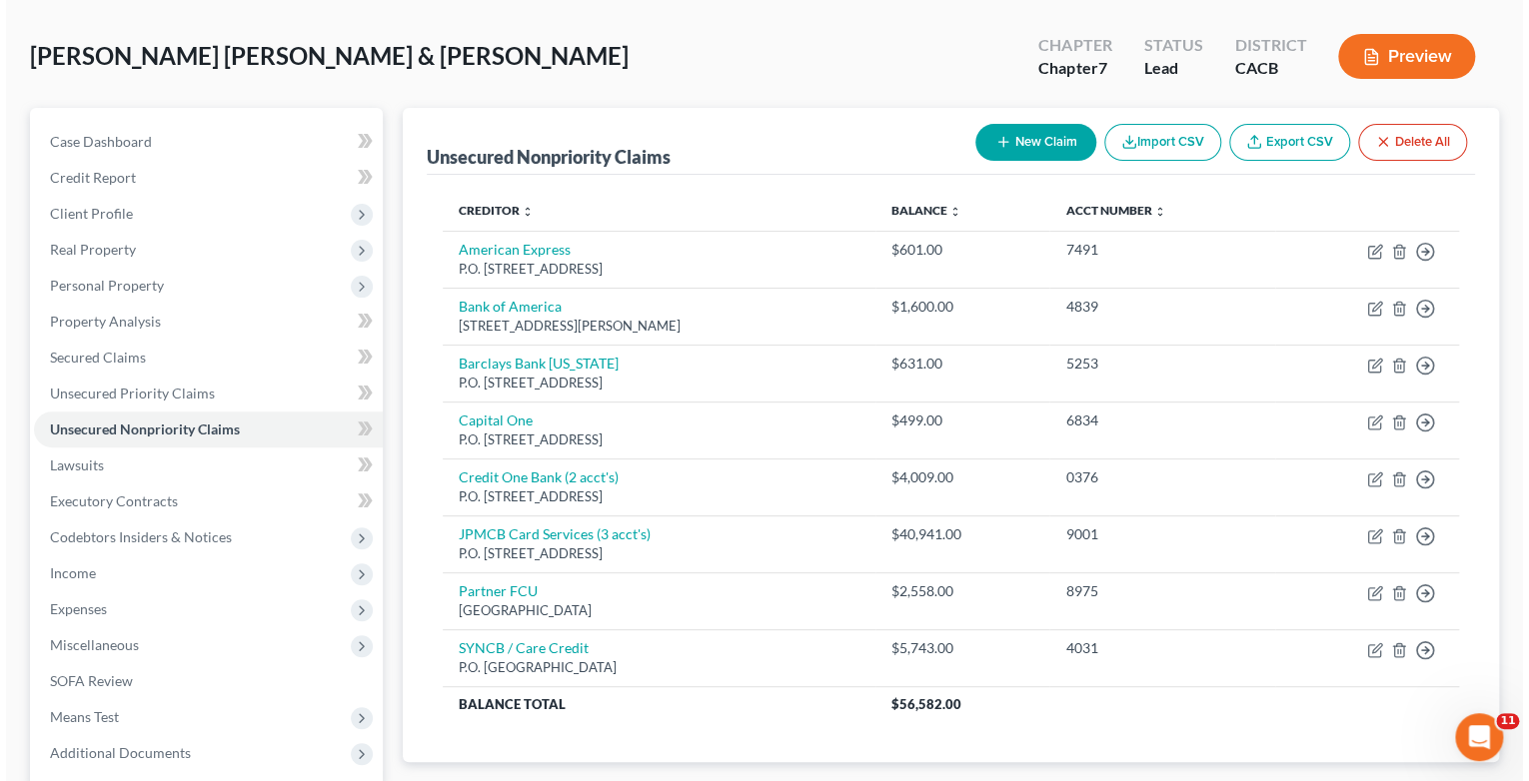
scroll to position [160, 0]
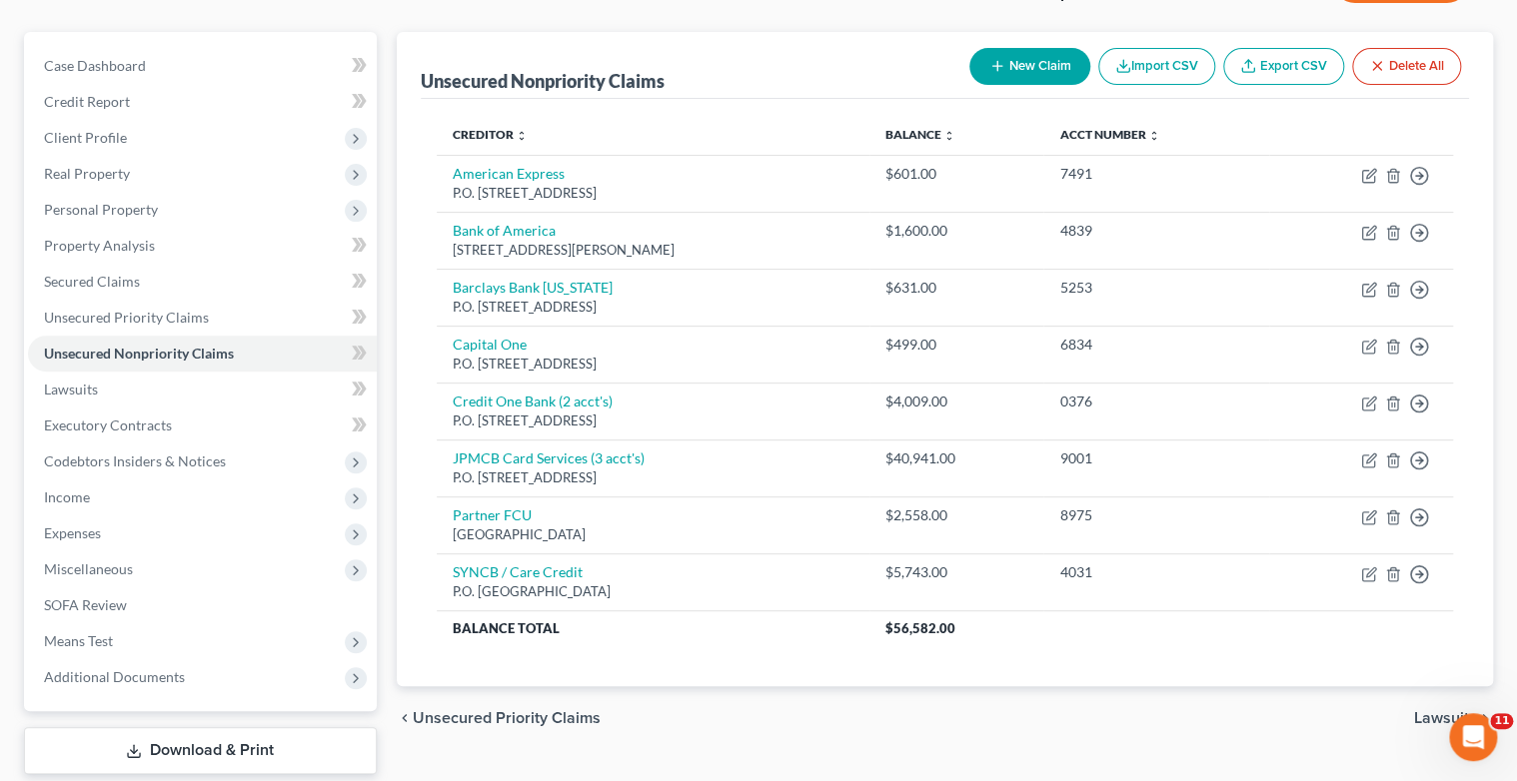
click at [1027, 72] on button "New Claim" at bounding box center [1029, 66] width 121 height 37
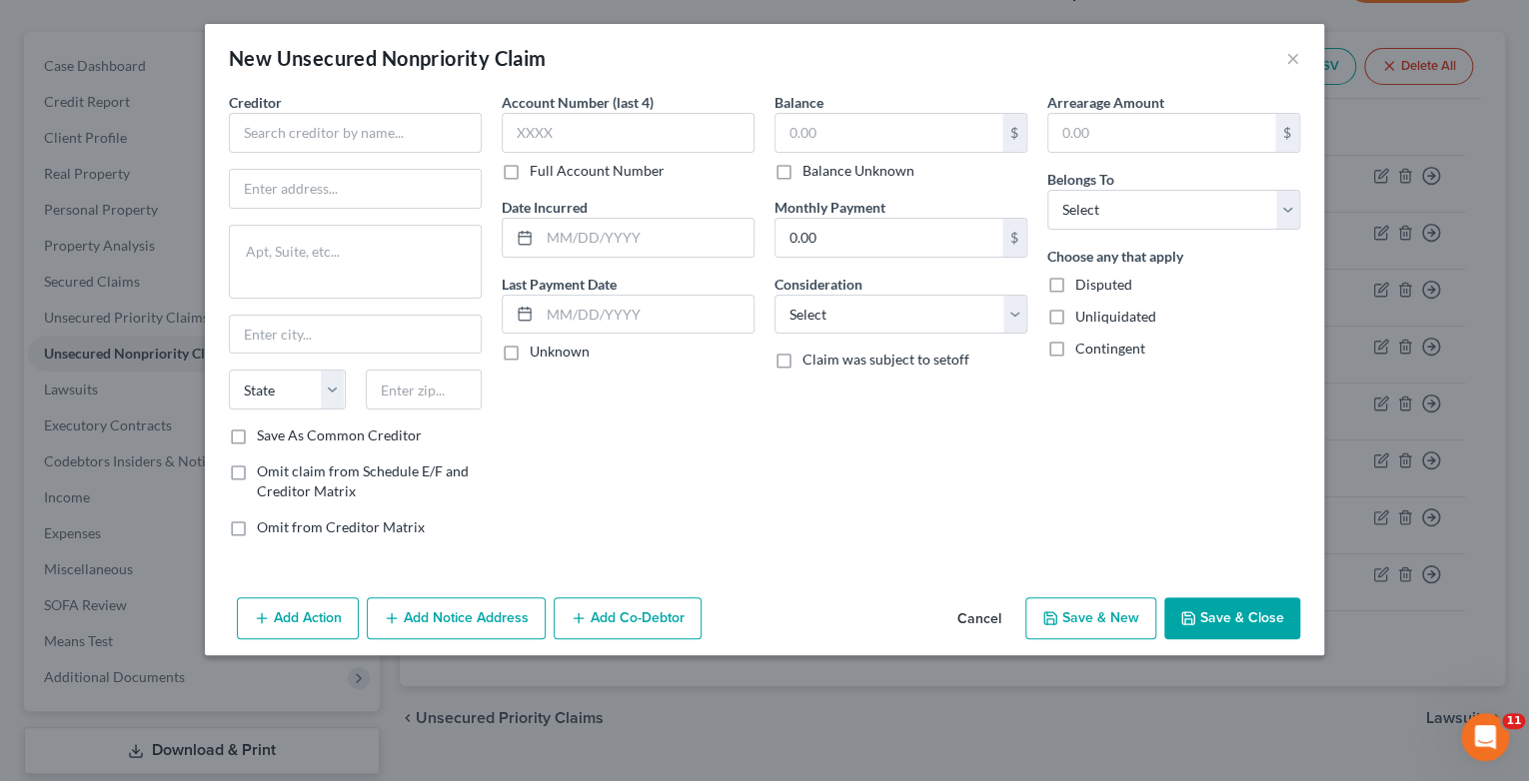
click at [978, 615] on button "Cancel" at bounding box center [979, 620] width 76 height 40
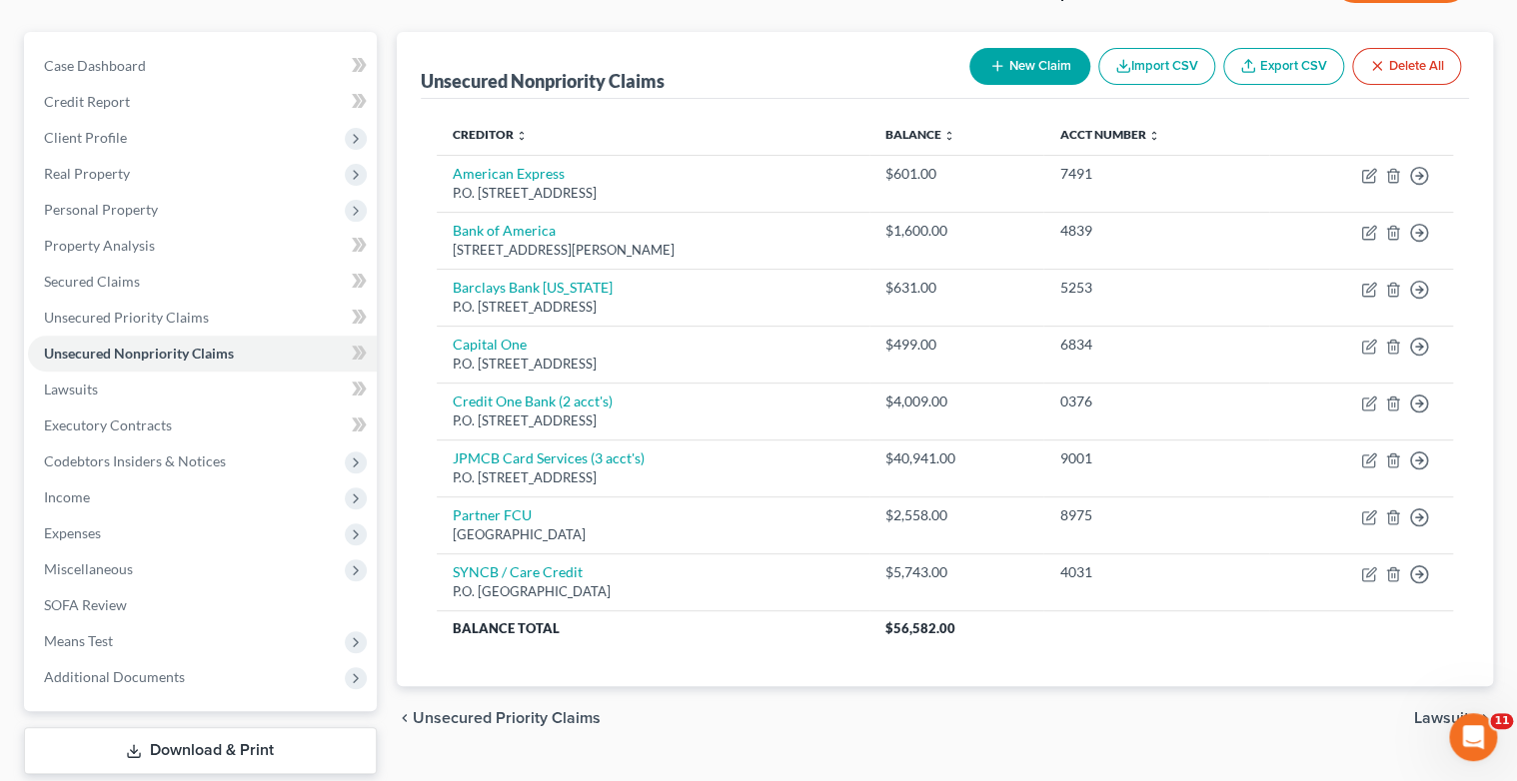
click at [1018, 67] on button "New Claim" at bounding box center [1029, 66] width 121 height 37
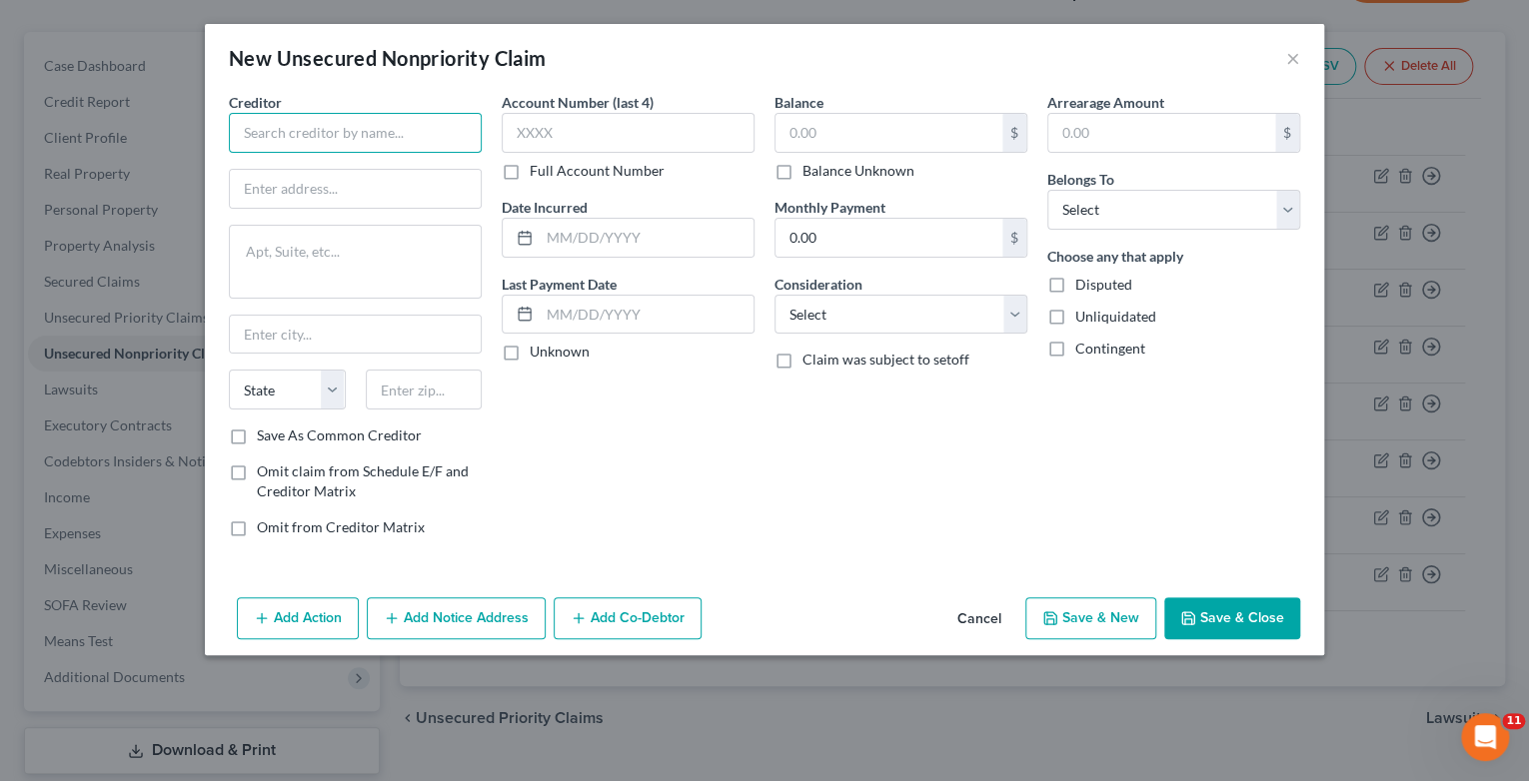
click at [295, 138] on input "text" at bounding box center [355, 133] width 253 height 40
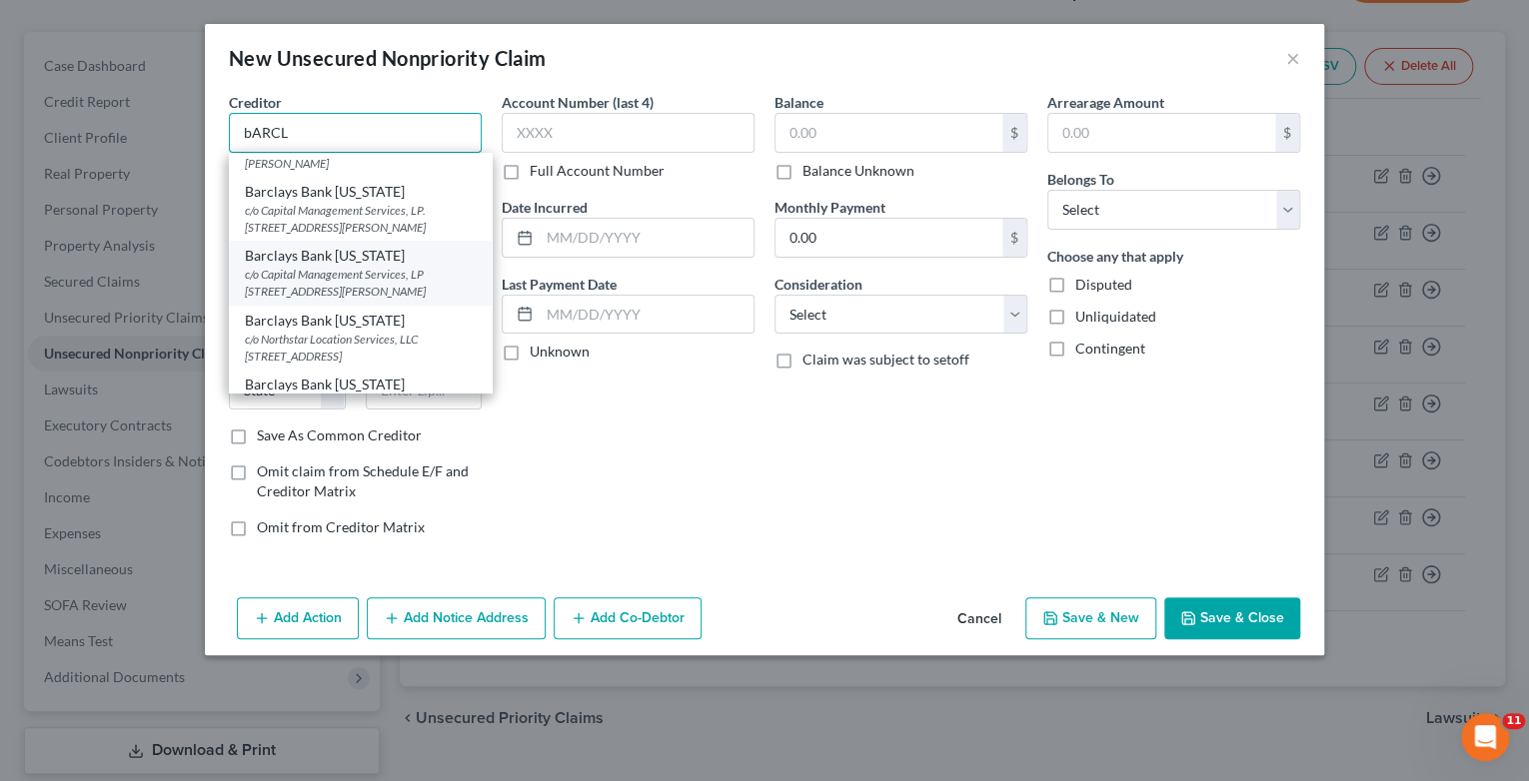
scroll to position [80, 0]
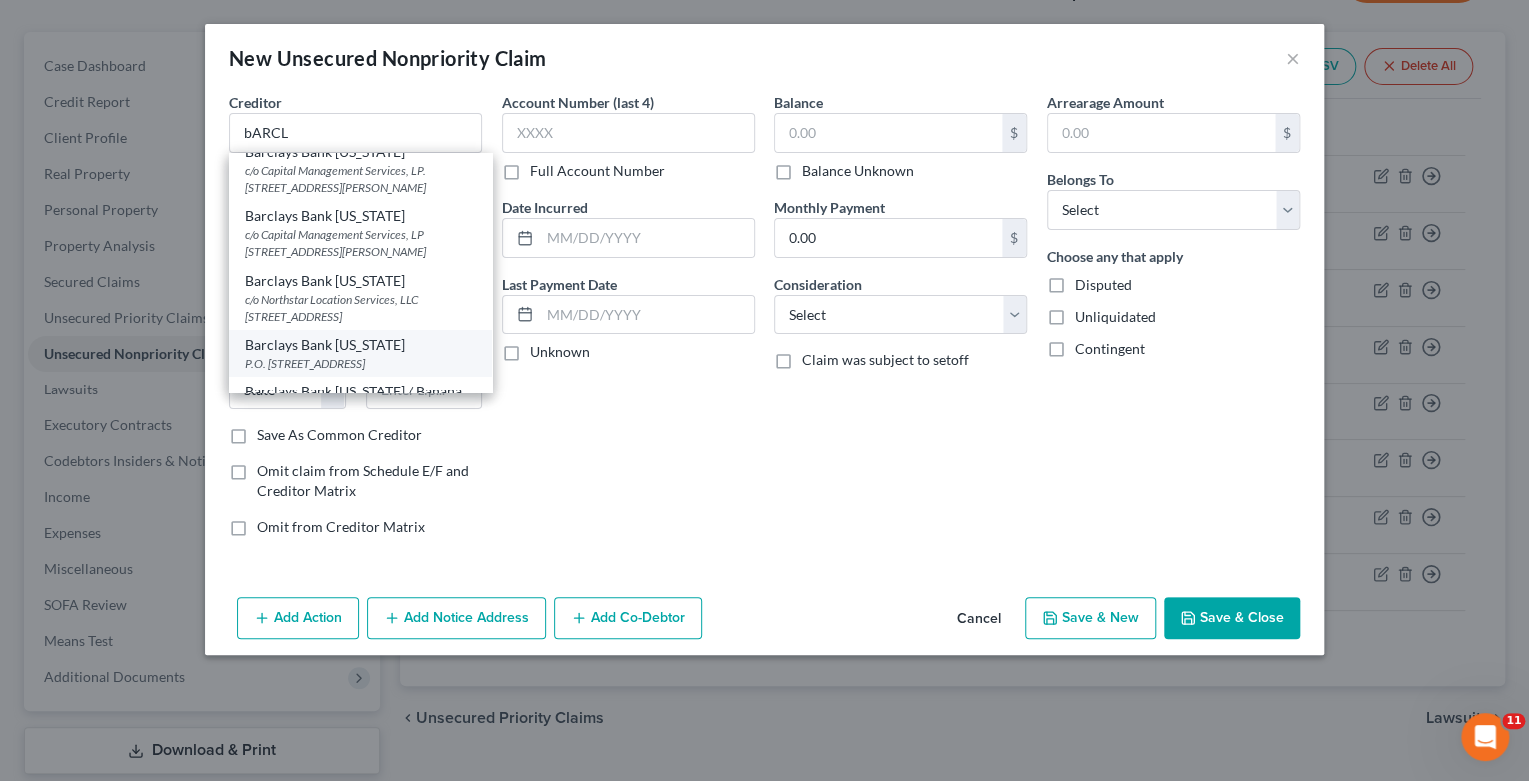
click at [368, 348] on div "Barclays Bank [US_STATE]" at bounding box center [360, 345] width 231 height 20
type input "Barclays Bank [US_STATE]"
type input "P.O. Box 8803"
type input "Wilmington"
select select "7"
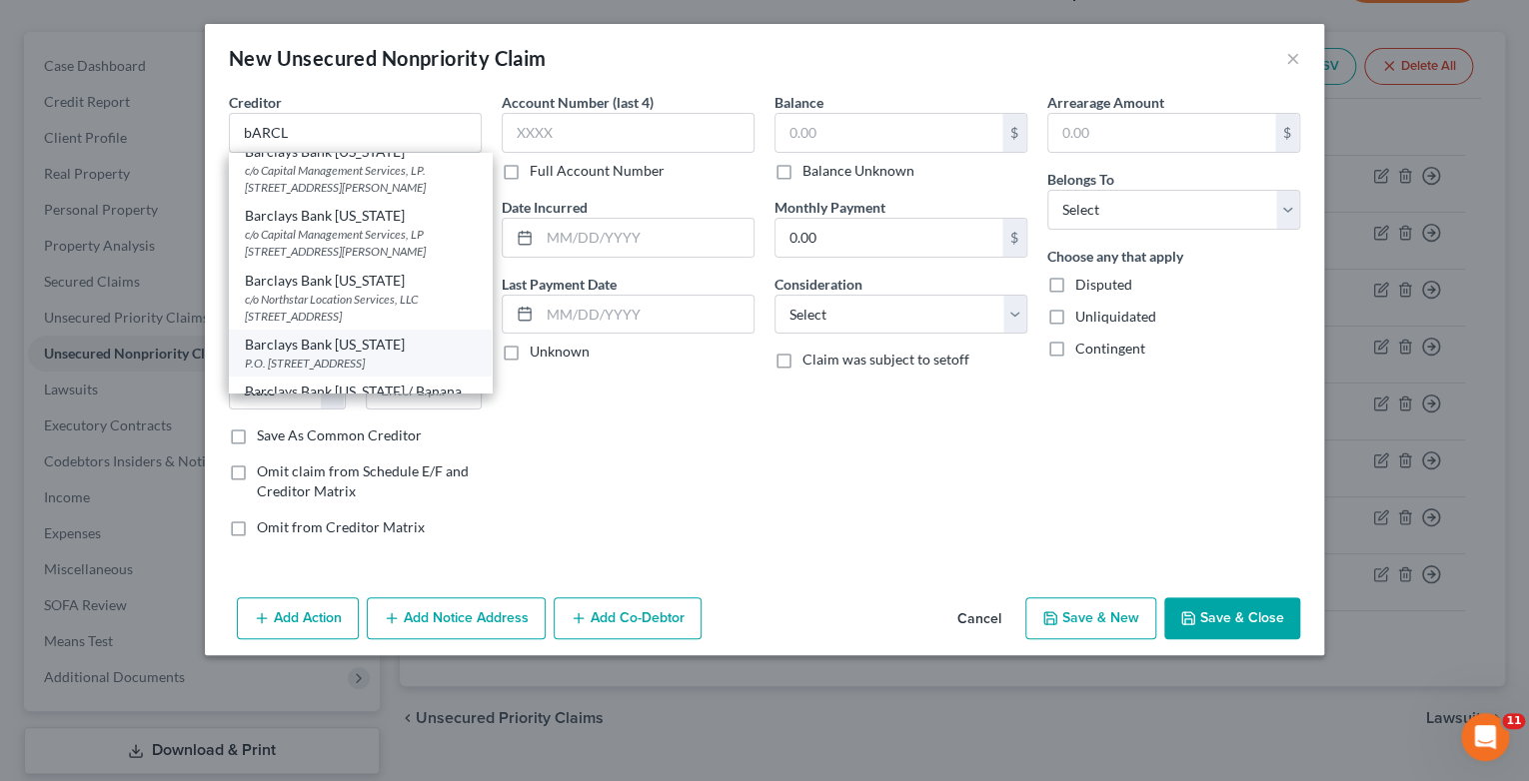
type input "19899"
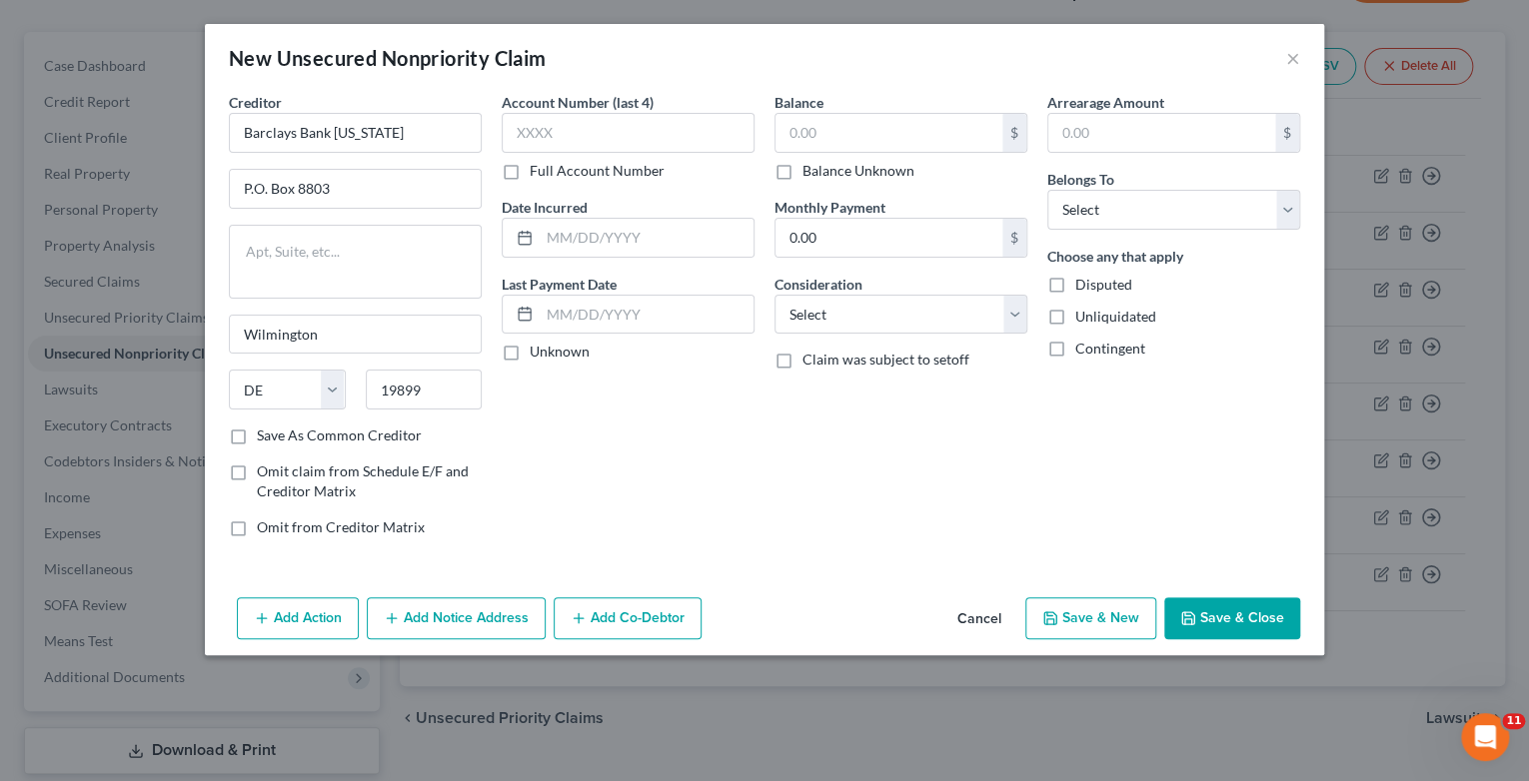
scroll to position [0, 0]
click at [604, 140] on input "text" at bounding box center [628, 133] width 253 height 40
type input "0663"
click at [602, 235] on input "text" at bounding box center [647, 238] width 214 height 38
type input "8/2023"
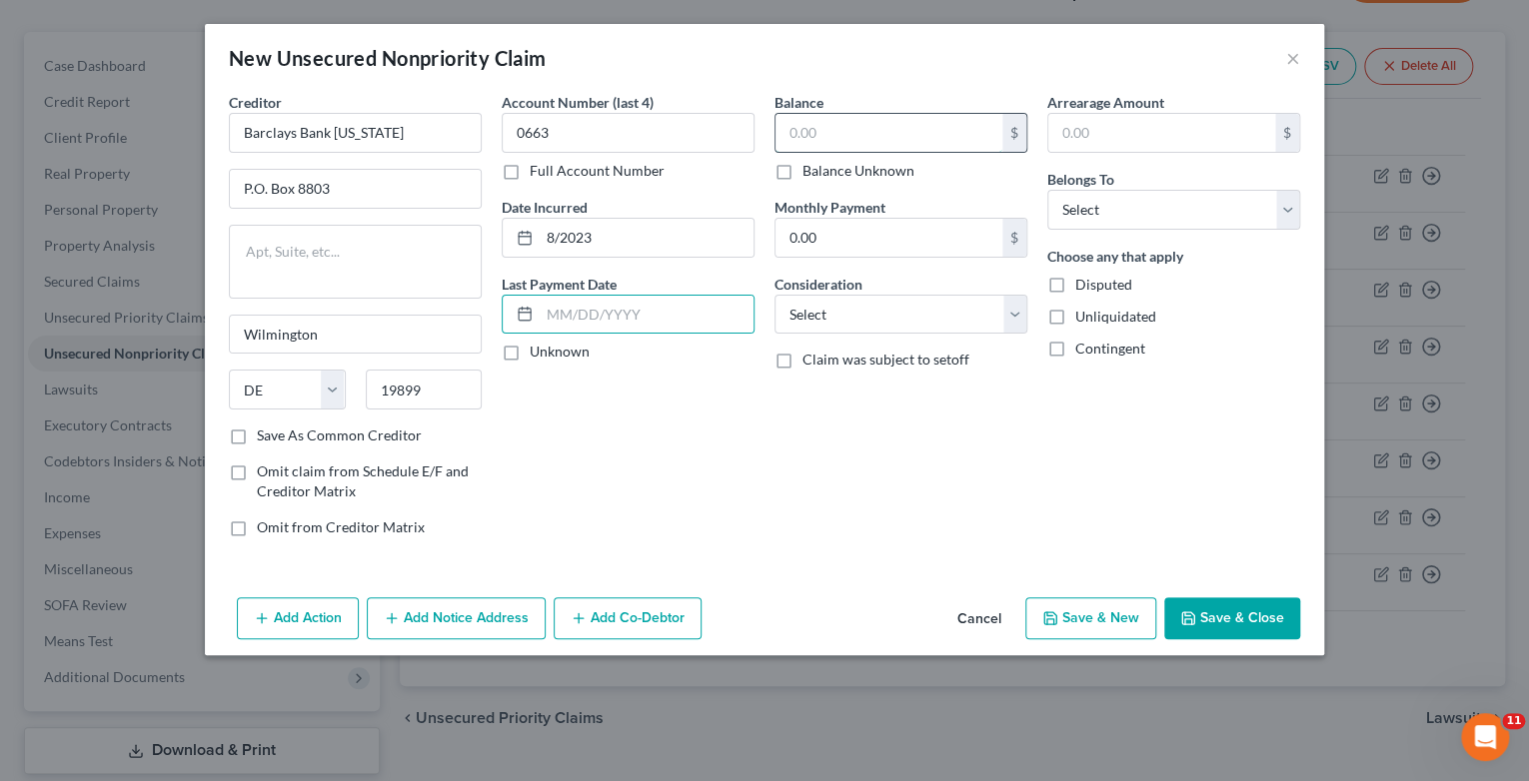
click at [813, 126] on input "text" at bounding box center [888, 133] width 227 height 38
type input "8,563"
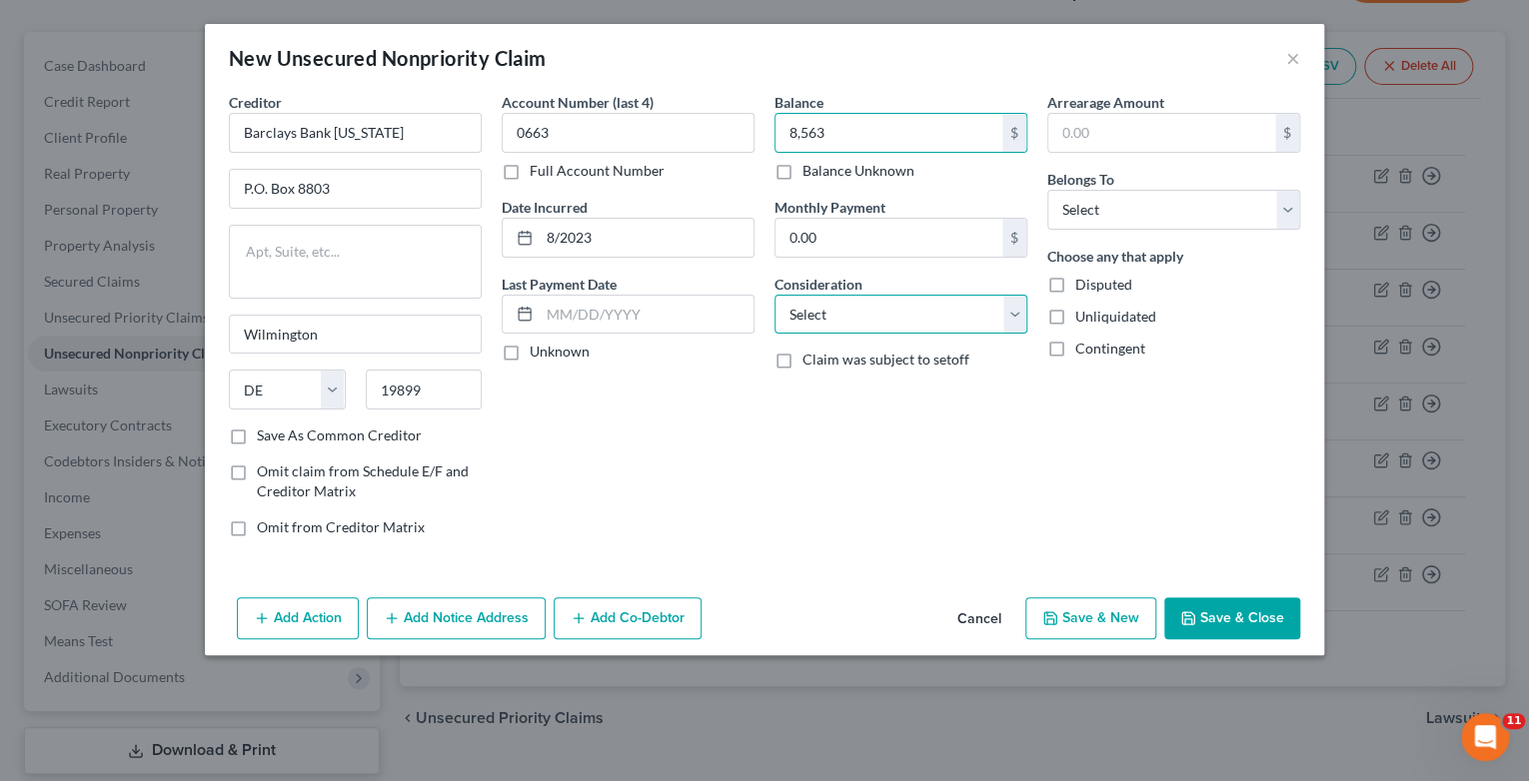
click at [1009, 322] on select "Select Cable / Satellite Services Collection Agency Credit Card Debt Debt Couns…" at bounding box center [900, 315] width 253 height 40
select select "2"
click at [774, 295] on select "Select Cable / Satellite Services Collection Agency Credit Card Debt Debt Couns…" at bounding box center [900, 315] width 253 height 40
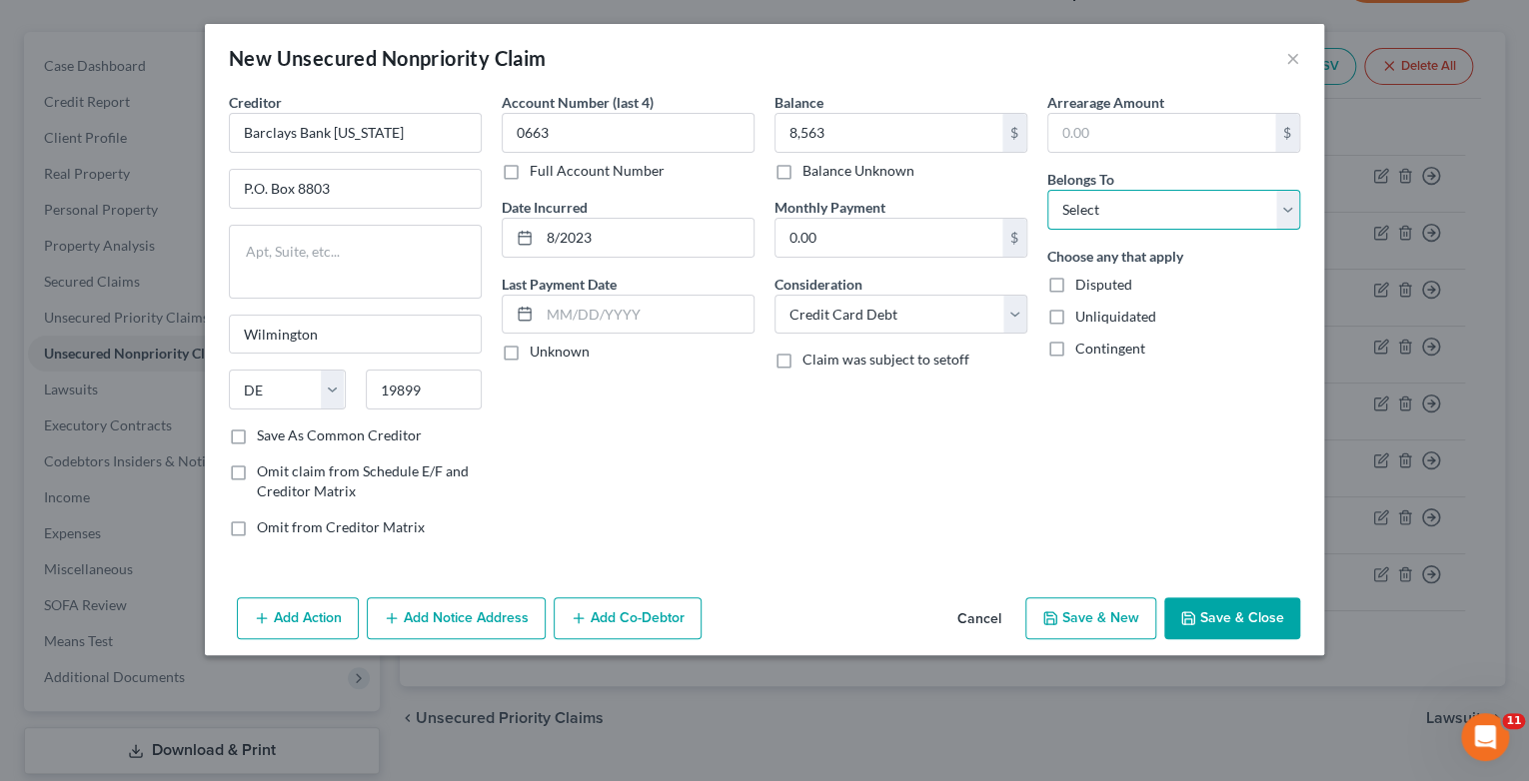
click at [1281, 214] on select "Select Debtor 1 Only Debtor 2 Only Debtor 1 And Debtor 2 Only At Least One Of T…" at bounding box center [1173, 210] width 253 height 40
select select "1"
click at [1047, 190] on select "Select Debtor 1 Only Debtor 2 Only Debtor 1 And Debtor 2 Only At Least One Of T…" at bounding box center [1173, 210] width 253 height 40
click at [1107, 624] on button "Save & New" at bounding box center [1090, 619] width 131 height 42
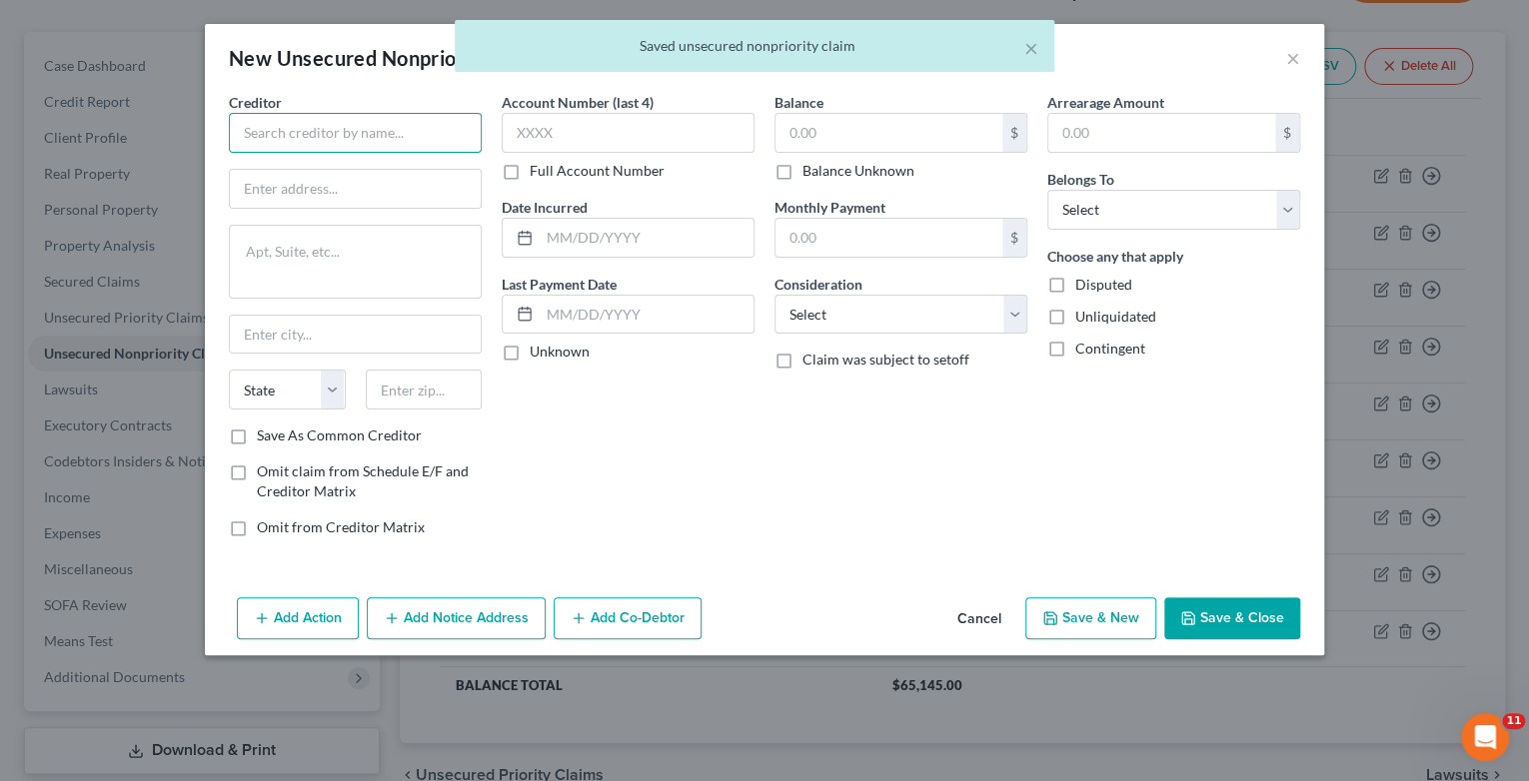
click at [341, 128] on input "text" at bounding box center [355, 133] width 253 height 40
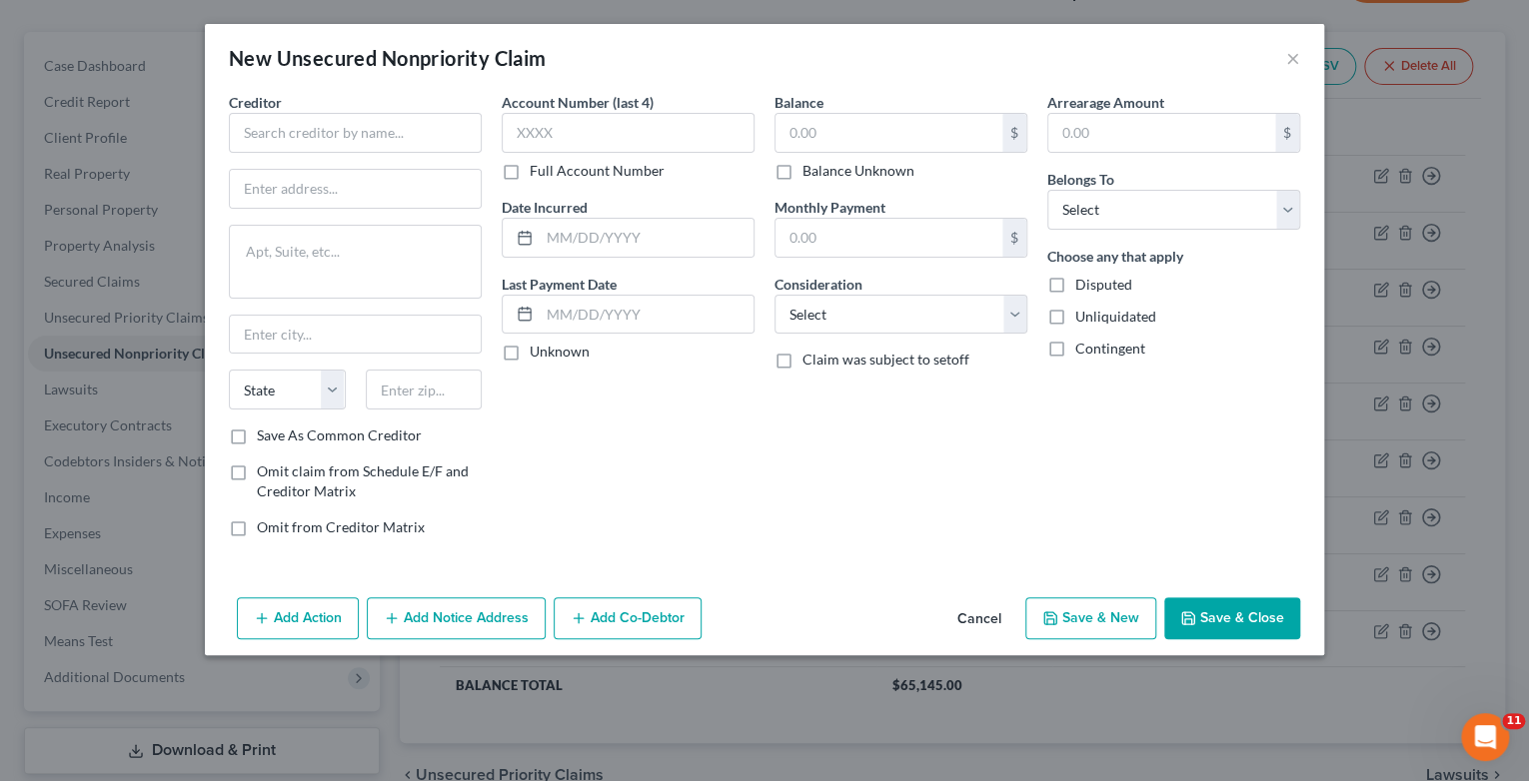
click at [977, 620] on button "Cancel" at bounding box center [979, 620] width 76 height 40
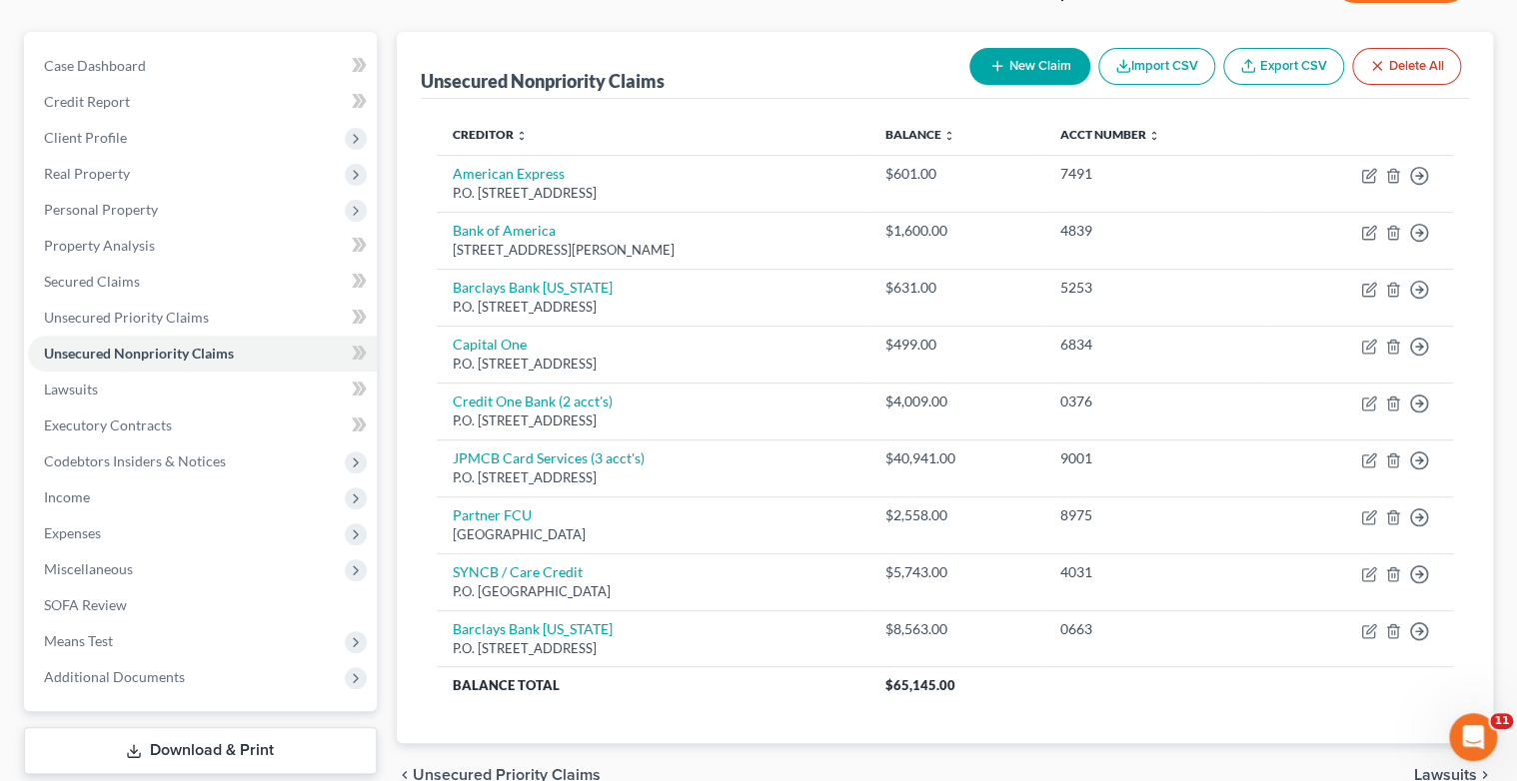
click at [1047, 67] on button "New Claim" at bounding box center [1029, 66] width 121 height 37
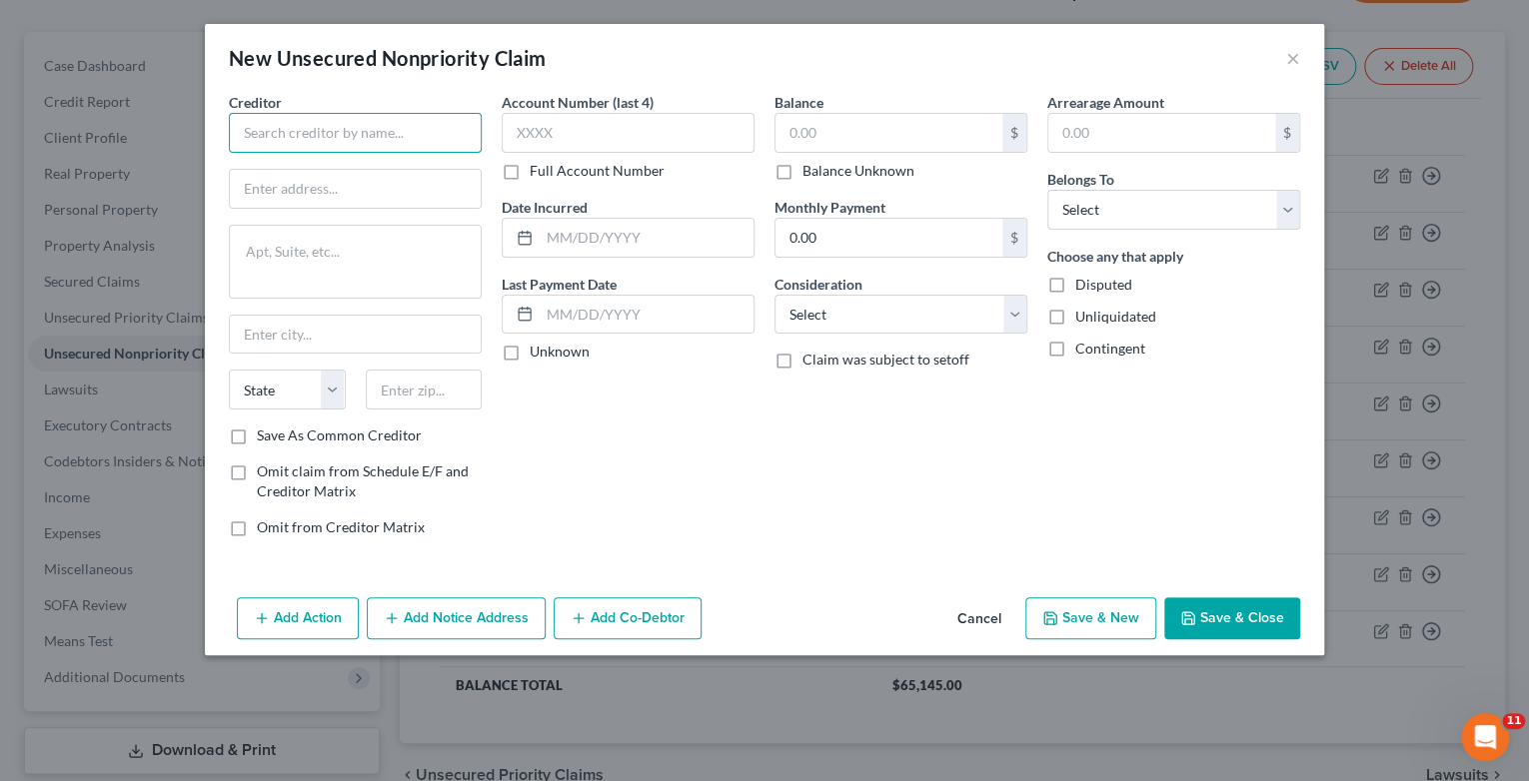
click at [328, 144] on input "text" at bounding box center [355, 133] width 253 height 40
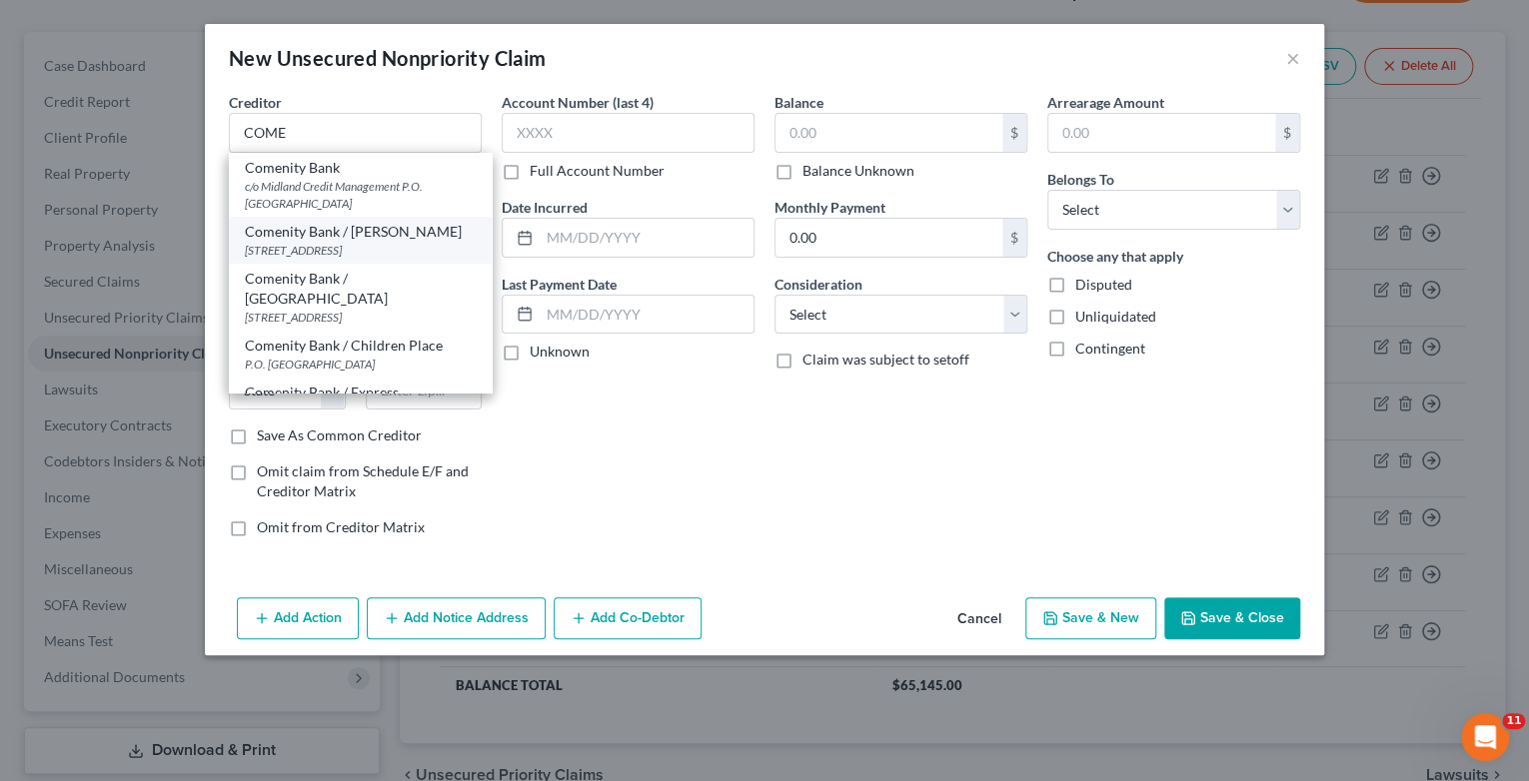
click at [342, 254] on div "[STREET_ADDRESS]" at bounding box center [360, 250] width 231 height 17
type input "Comenity Bank / [PERSON_NAME]"
type input "[STREET_ADDRESS]"
type input "Columbus"
select select "36"
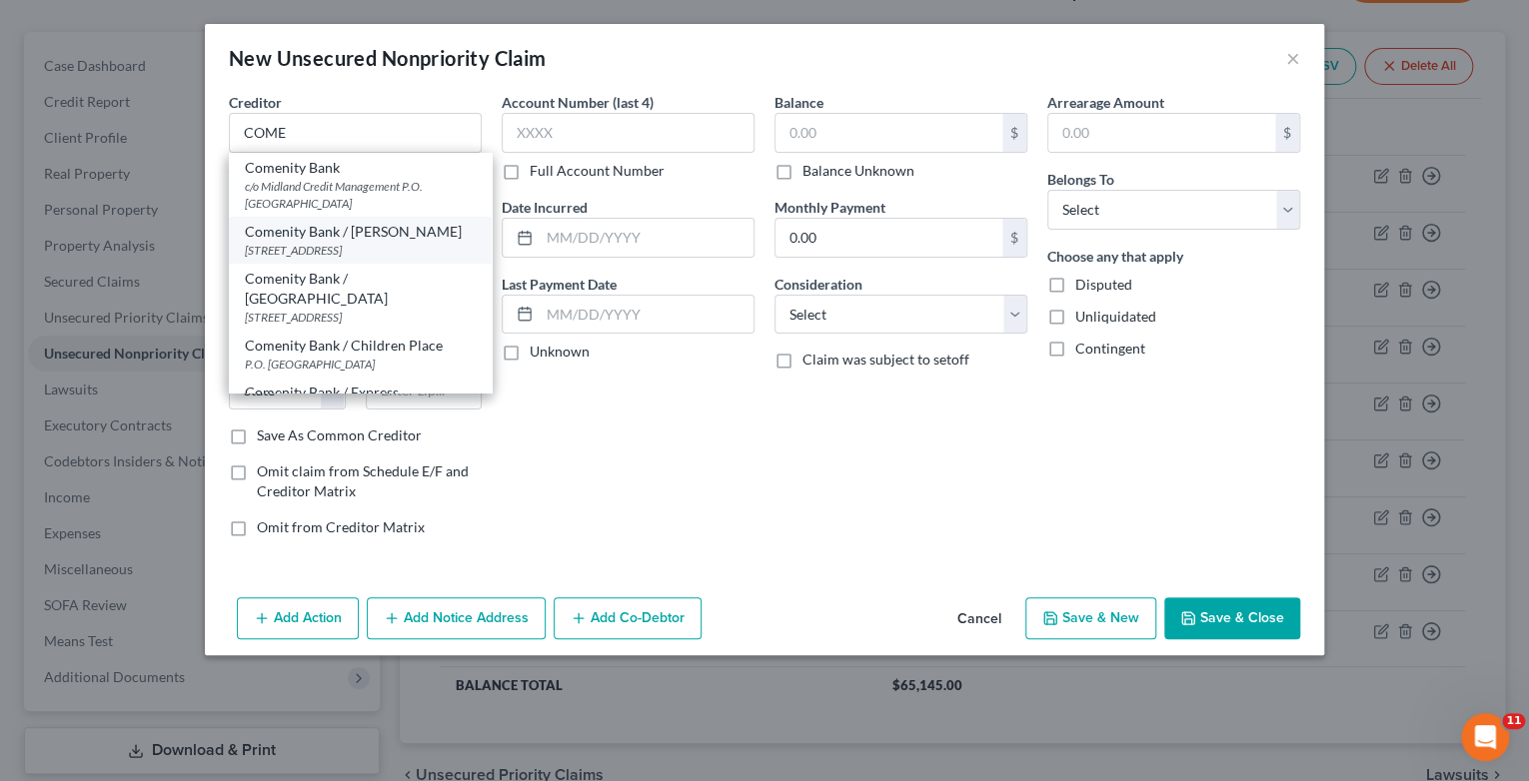
type input "43219"
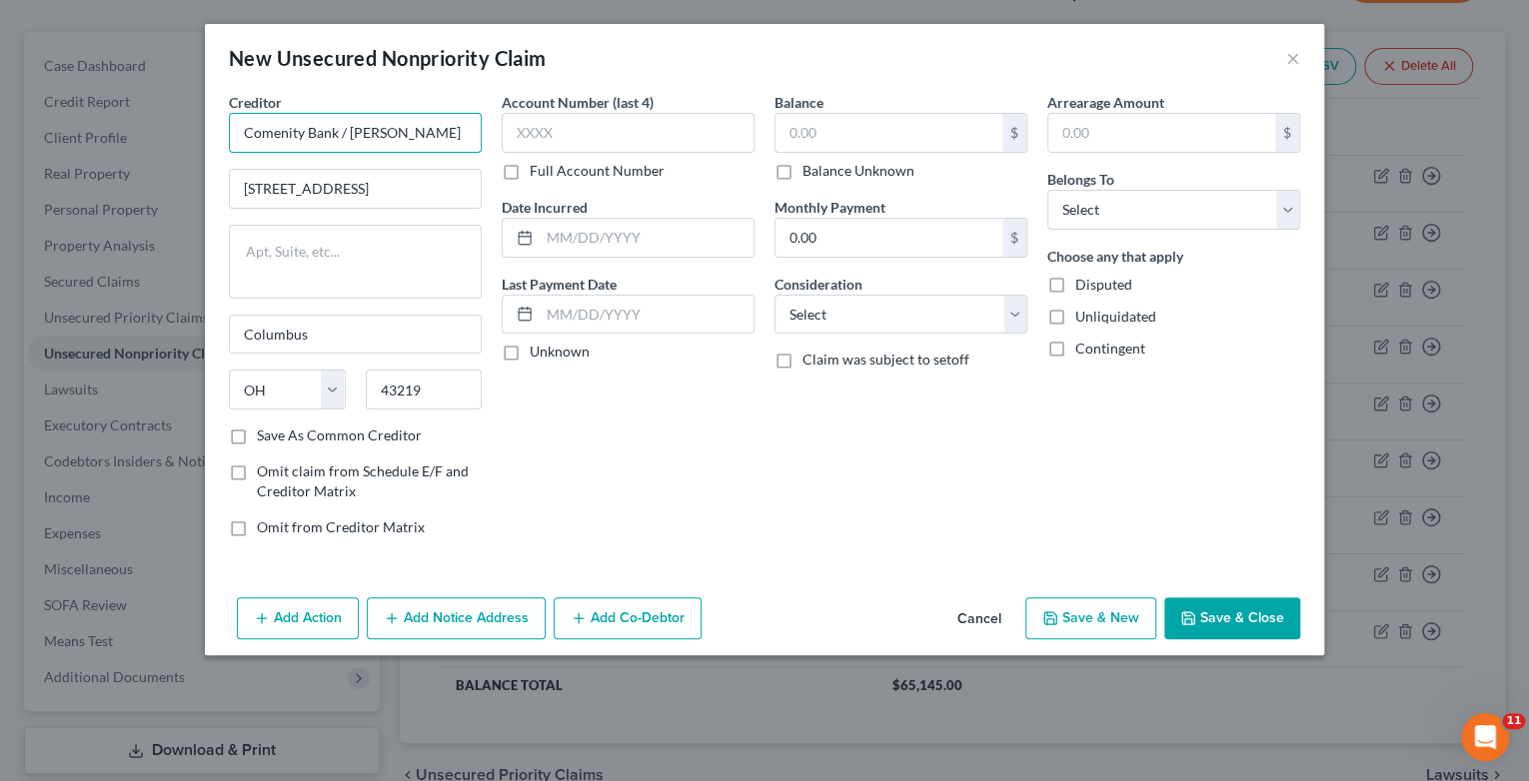
click at [304, 136] on input "Comenity Bank / [PERSON_NAME]" at bounding box center [355, 133] width 253 height 40
type input "Comenity Capital Bank / Cosmo Prof"
click at [257, 433] on label "Save As Common Creditor" at bounding box center [339, 436] width 165 height 20
click at [265, 433] on input "Save As Common Creditor" at bounding box center [271, 432] width 13 height 13
checkbox input "true"
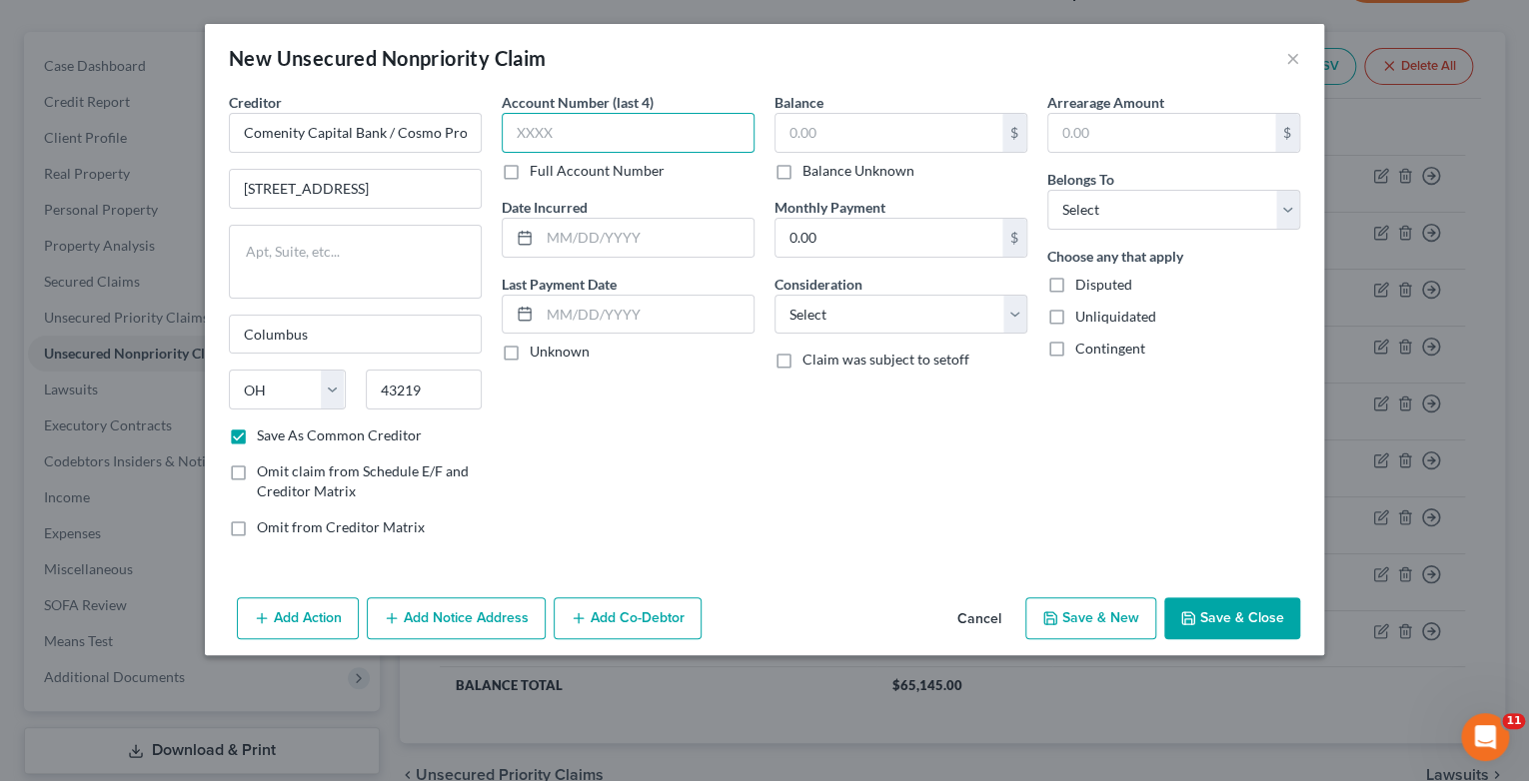
click at [540, 130] on input "text" at bounding box center [628, 133] width 253 height 40
drag, startPoint x: 236, startPoint y: 124, endPoint x: 588, endPoint y: 157, distance: 353.3
click at [588, 157] on div "Creditor * Comenity Capital Bank / Cosmo Prof [STREET_ADDRESS] A [GEOGRAPHIC_DA…" at bounding box center [764, 323] width 1091 height 462
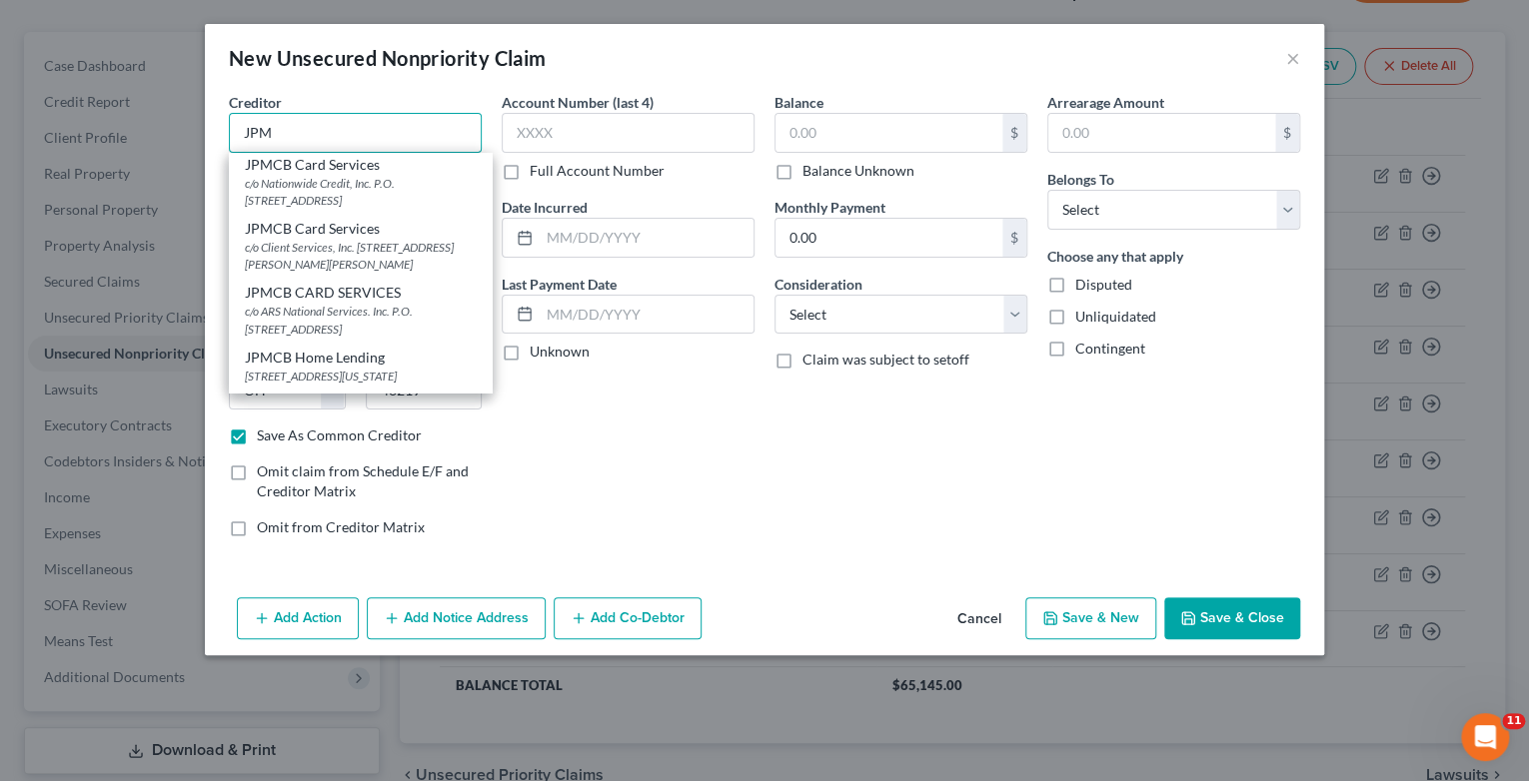
scroll to position [400, 0]
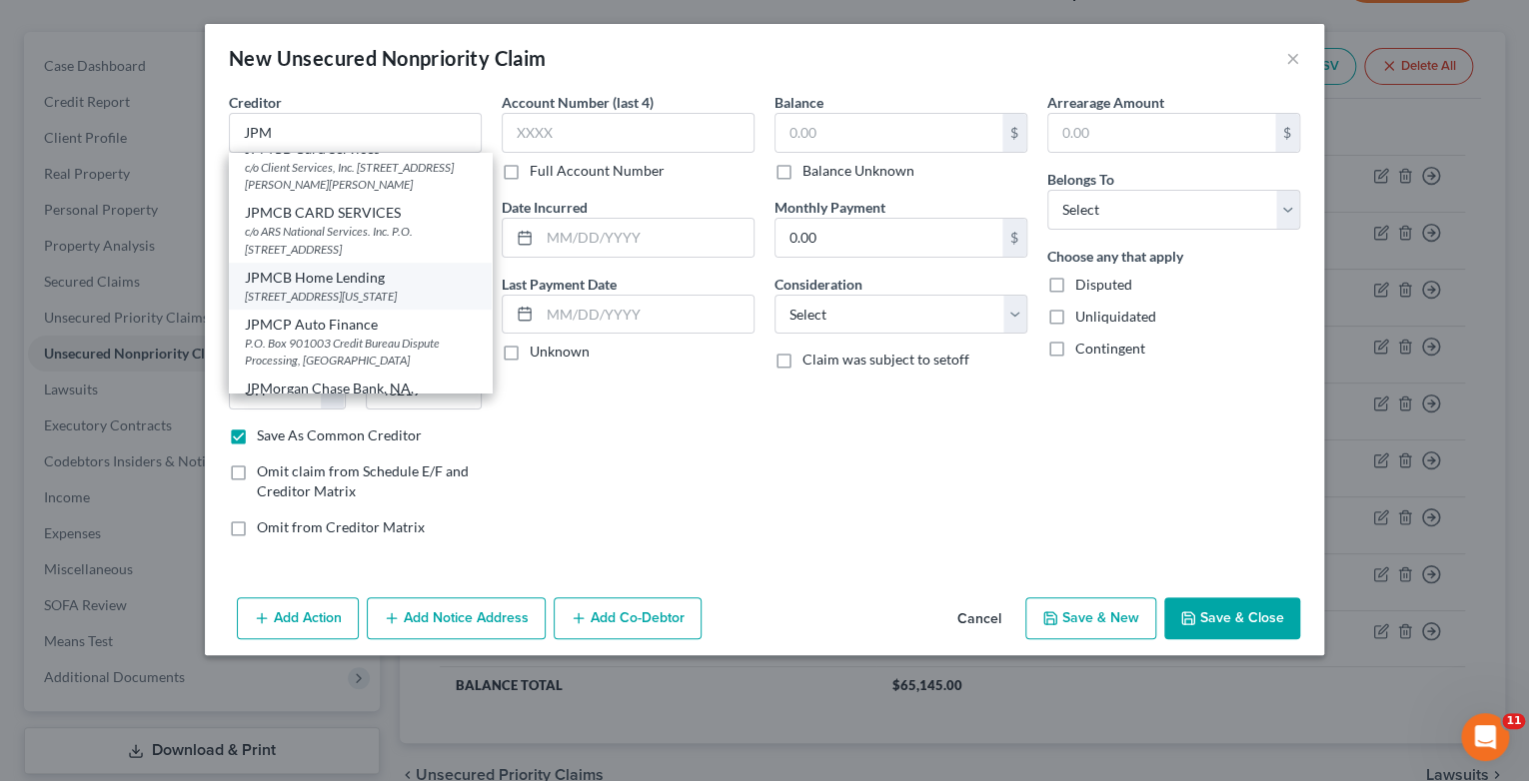
click at [362, 305] on div "[STREET_ADDRESS][US_STATE]" at bounding box center [360, 296] width 231 height 17
type input "JPMCB Home Lending"
type input "[STREET_ADDRESS][US_STATE]"
type textarea "Mail Code LA4-6945"
type input "Monroe"
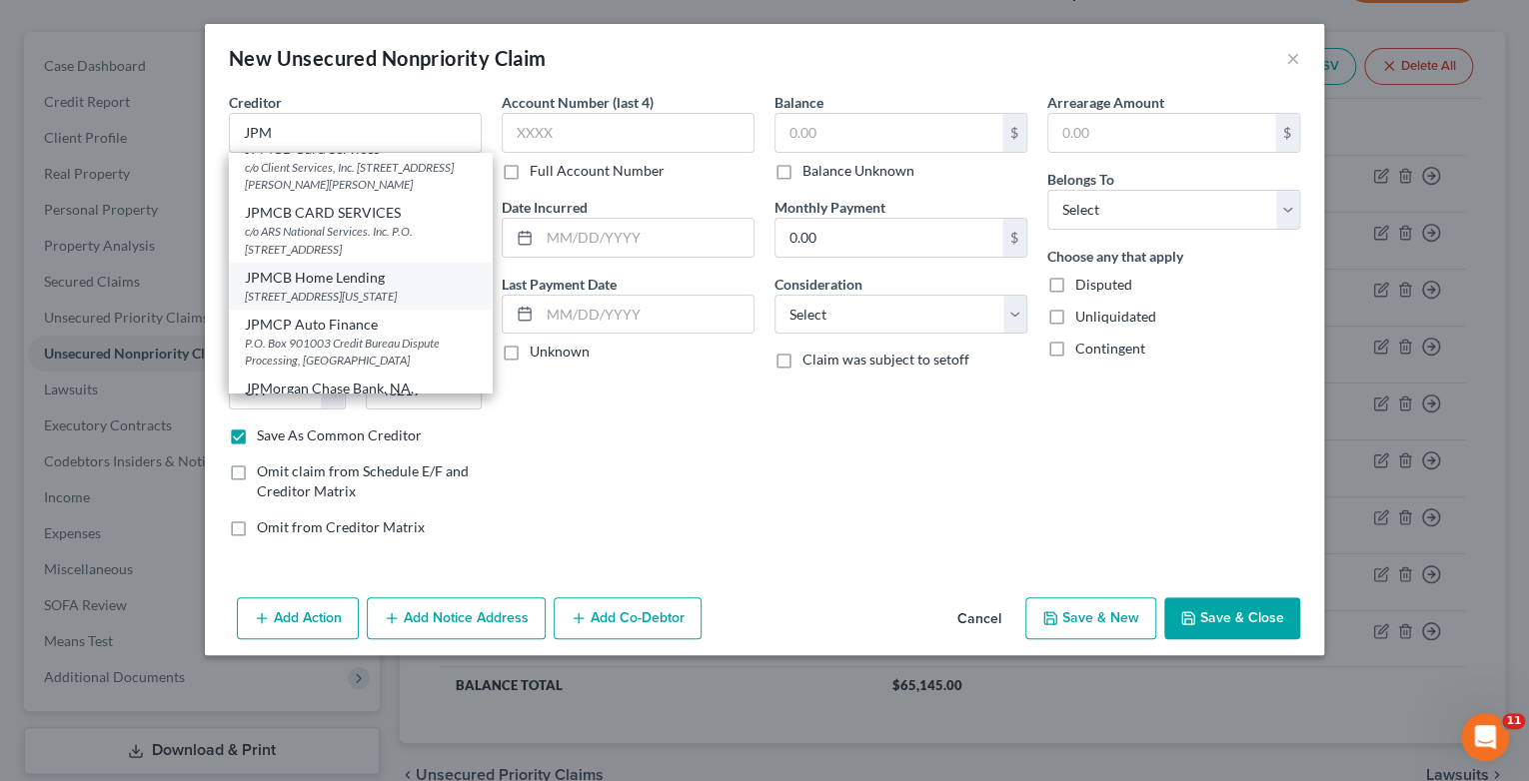
select select "19"
type input "71203"
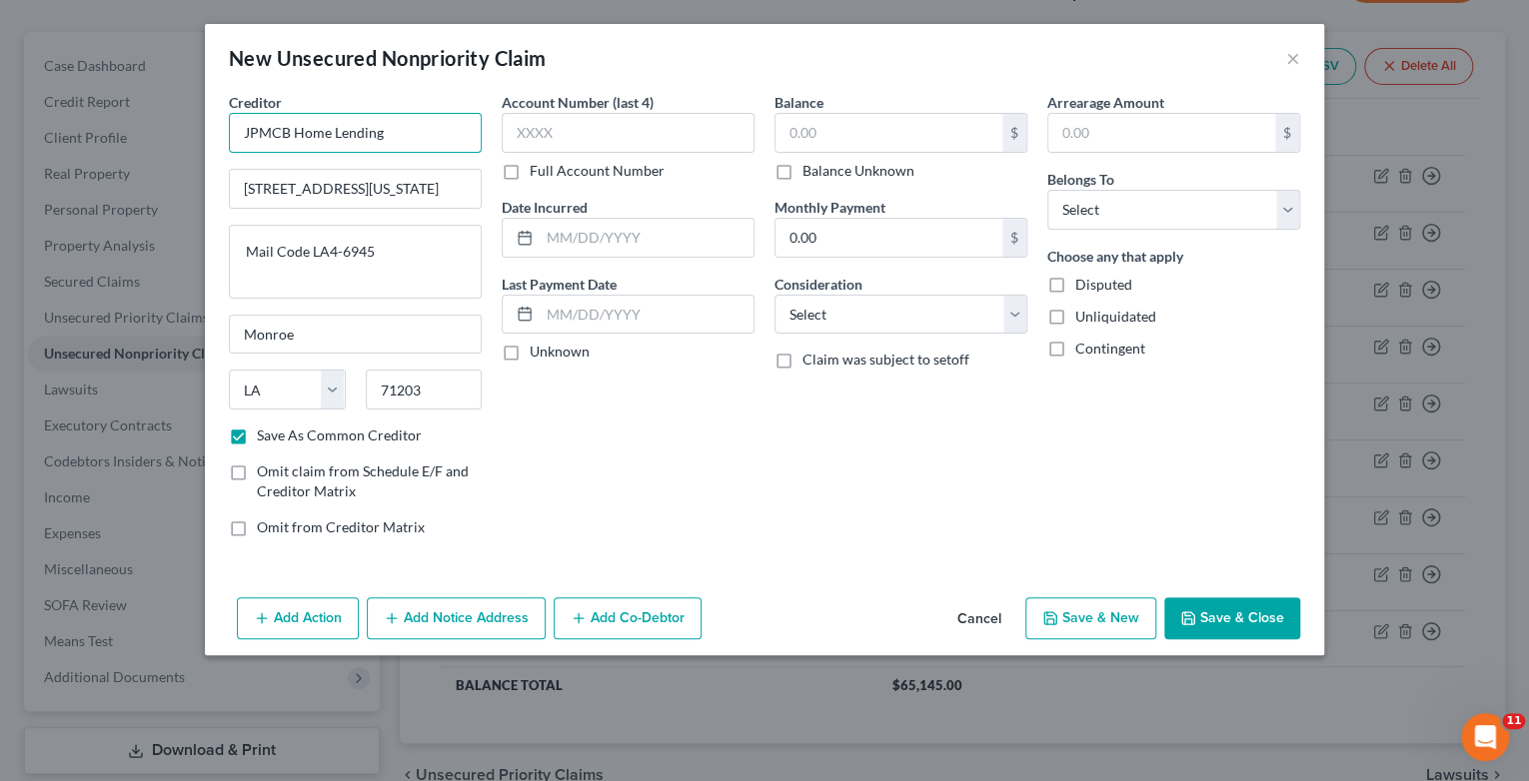
click at [378, 134] on input "JPMCB Home Lending" at bounding box center [355, 133] width 253 height 40
type input "JPMCB BNPL"
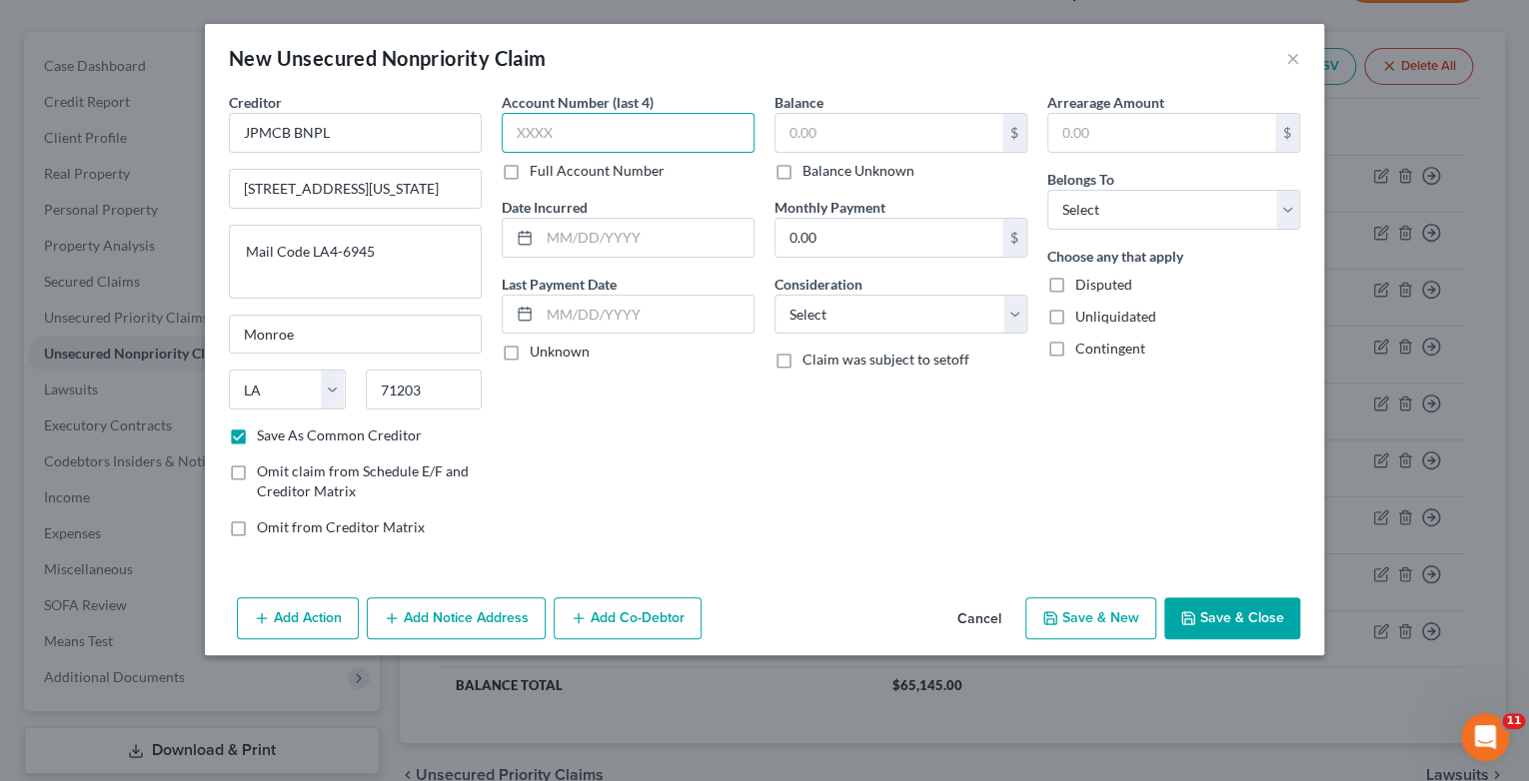
click at [526, 140] on input "text" at bounding box center [628, 133] width 253 height 40
type input "4710"
click at [809, 138] on input "text" at bounding box center [888, 133] width 227 height 38
type input "109"
click at [635, 248] on input "text" at bounding box center [647, 238] width 214 height 38
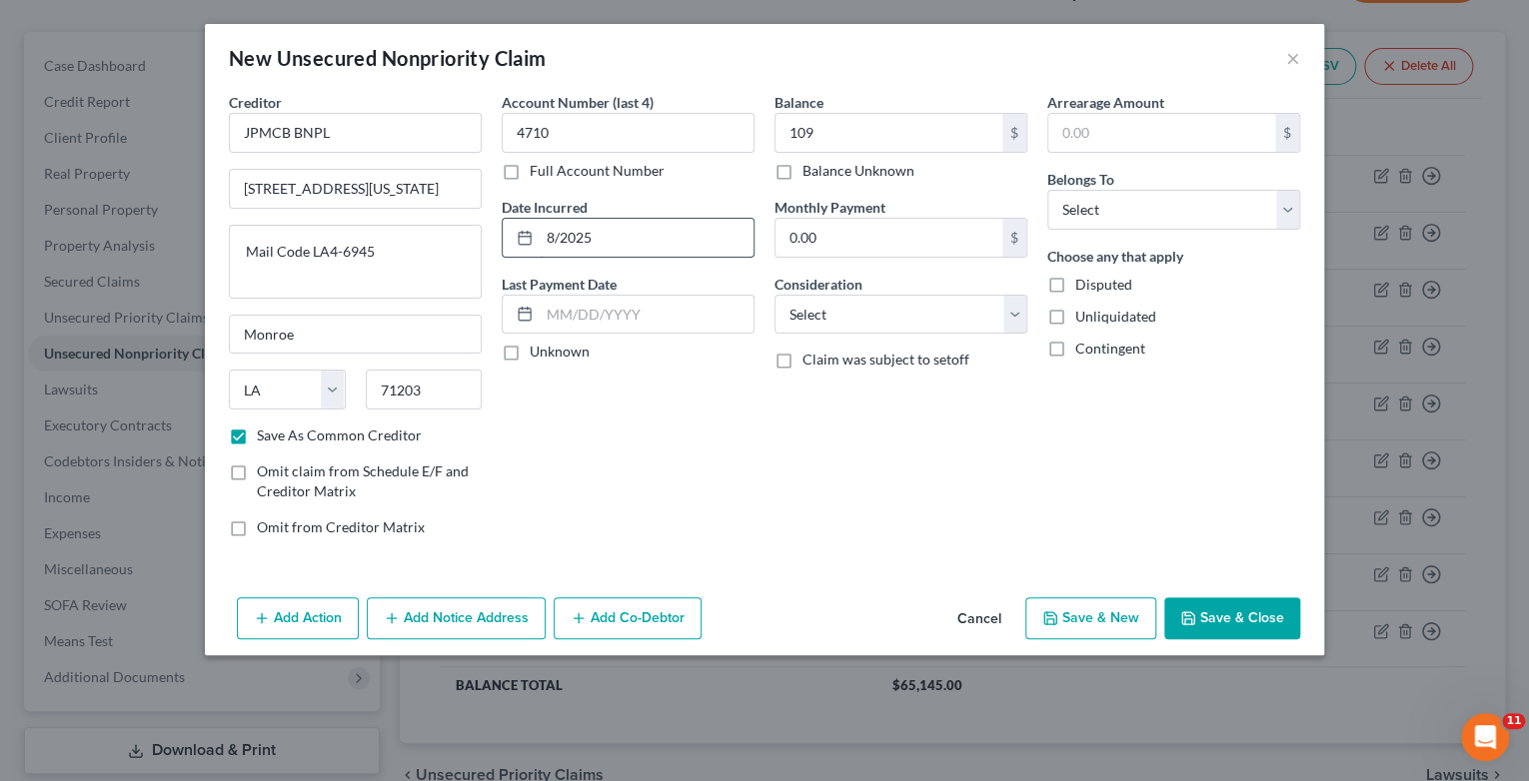
type input "8/2025"
click at [1110, 620] on button "Save & New" at bounding box center [1090, 619] width 131 height 42
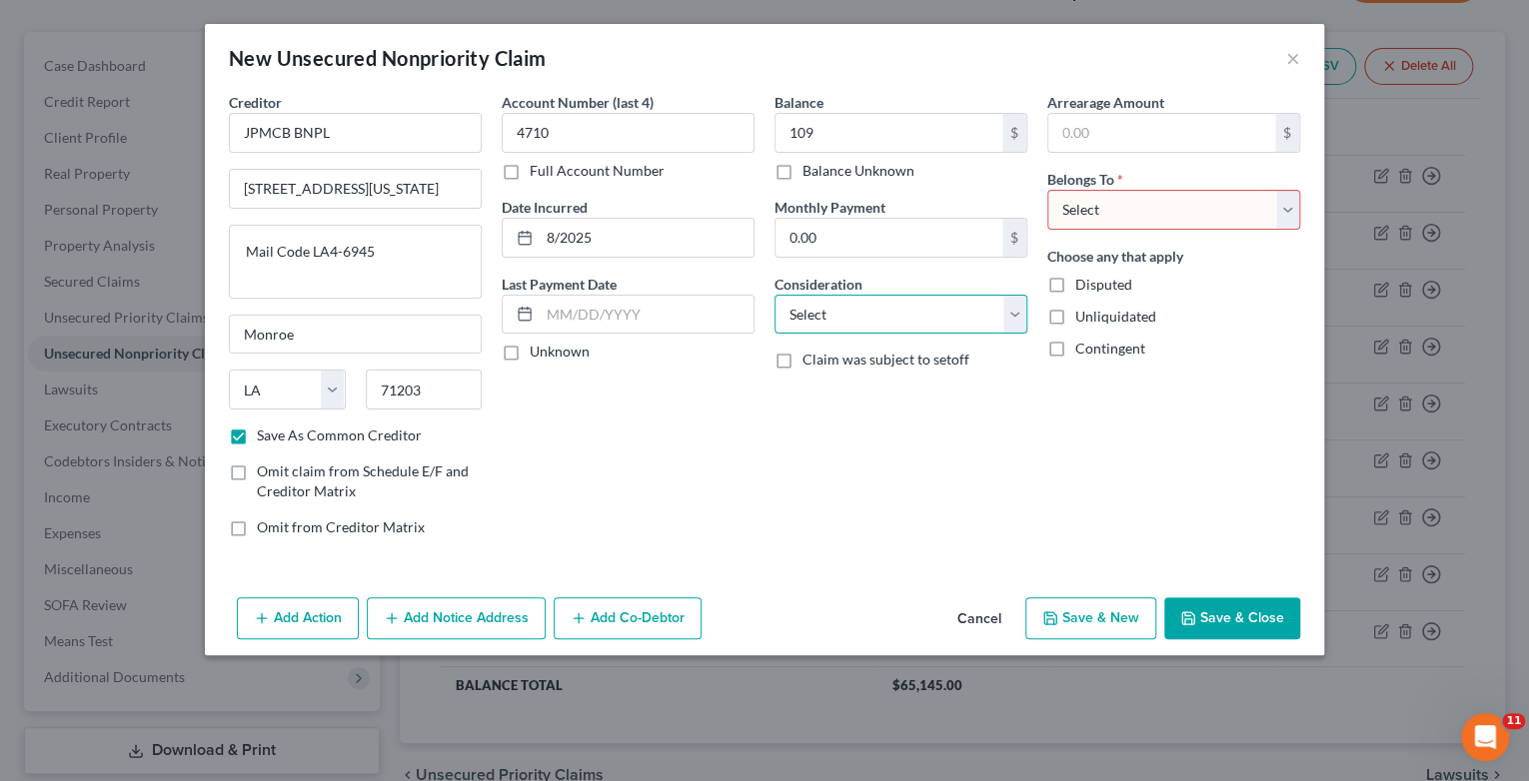
click at [1008, 308] on select "Select Cable / Satellite Services Collection Agency Credit Card Debt Debt Couns…" at bounding box center [900, 315] width 253 height 40
select select "2"
click at [774, 295] on select "Select Cable / Satellite Services Collection Agency Credit Card Debt Debt Couns…" at bounding box center [900, 315] width 253 height 40
click at [1292, 210] on select "Select Debtor 1 Only Debtor 2 Only Debtor 1 And Debtor 2 Only At Least One Of T…" at bounding box center [1173, 210] width 253 height 40
select select "1"
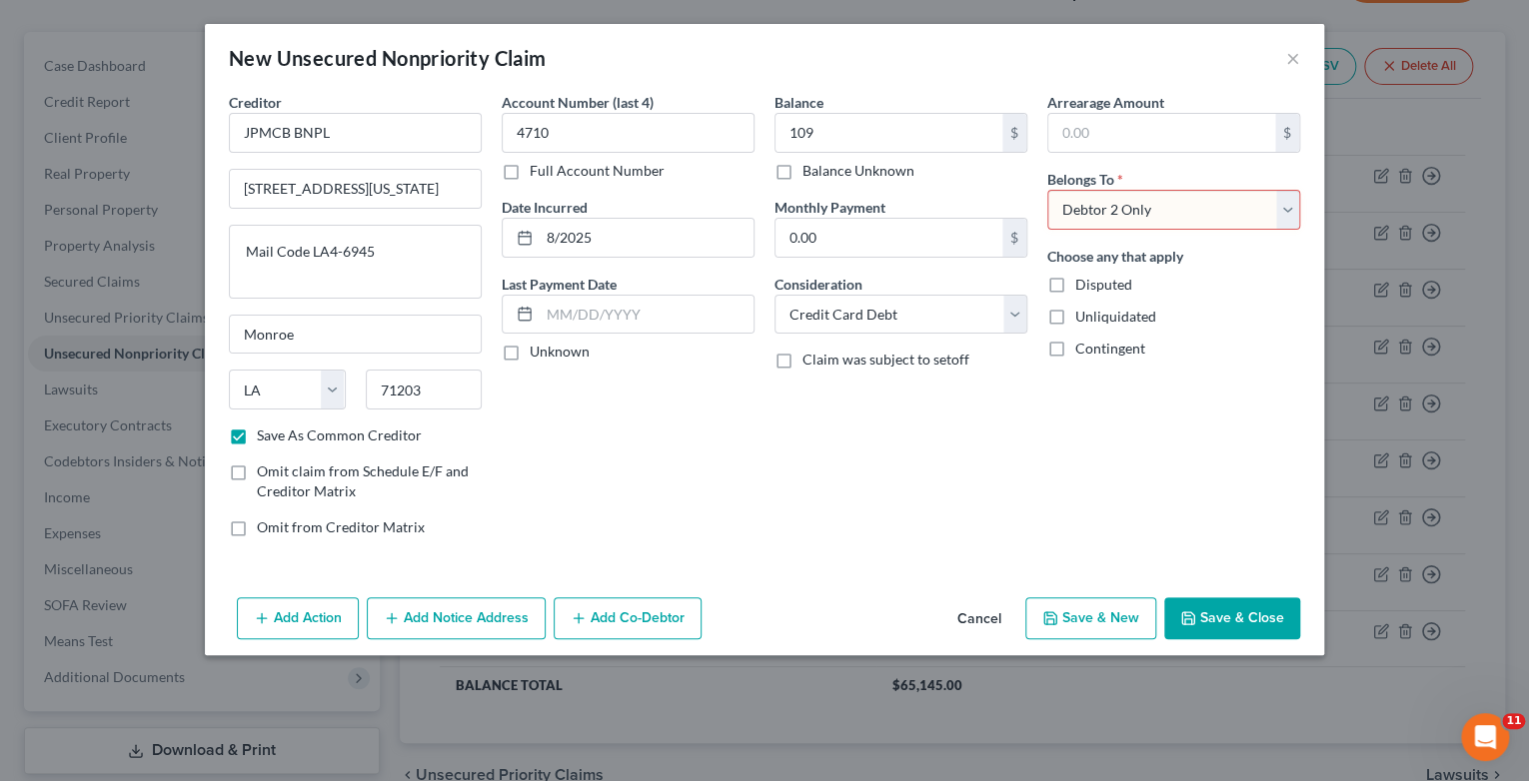
click at [1047, 190] on select "Select Debtor 1 Only Debtor 2 Only Debtor 1 And Debtor 2 Only At Least One Of T…" at bounding box center [1173, 210] width 253 height 40
click at [1089, 620] on button "Save & New" at bounding box center [1090, 619] width 131 height 42
checkbox input "false"
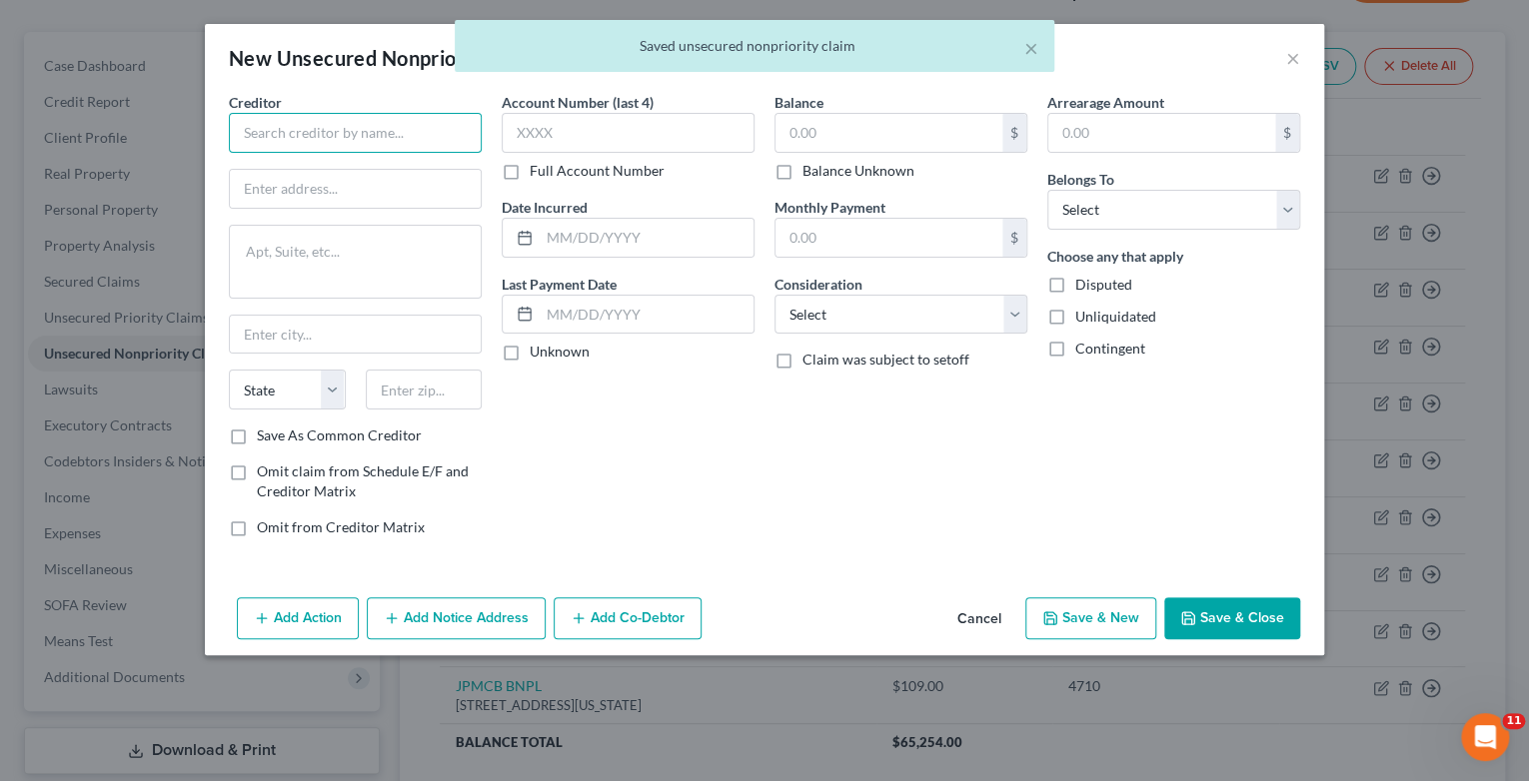
click at [258, 134] on input "text" at bounding box center [355, 133] width 253 height 40
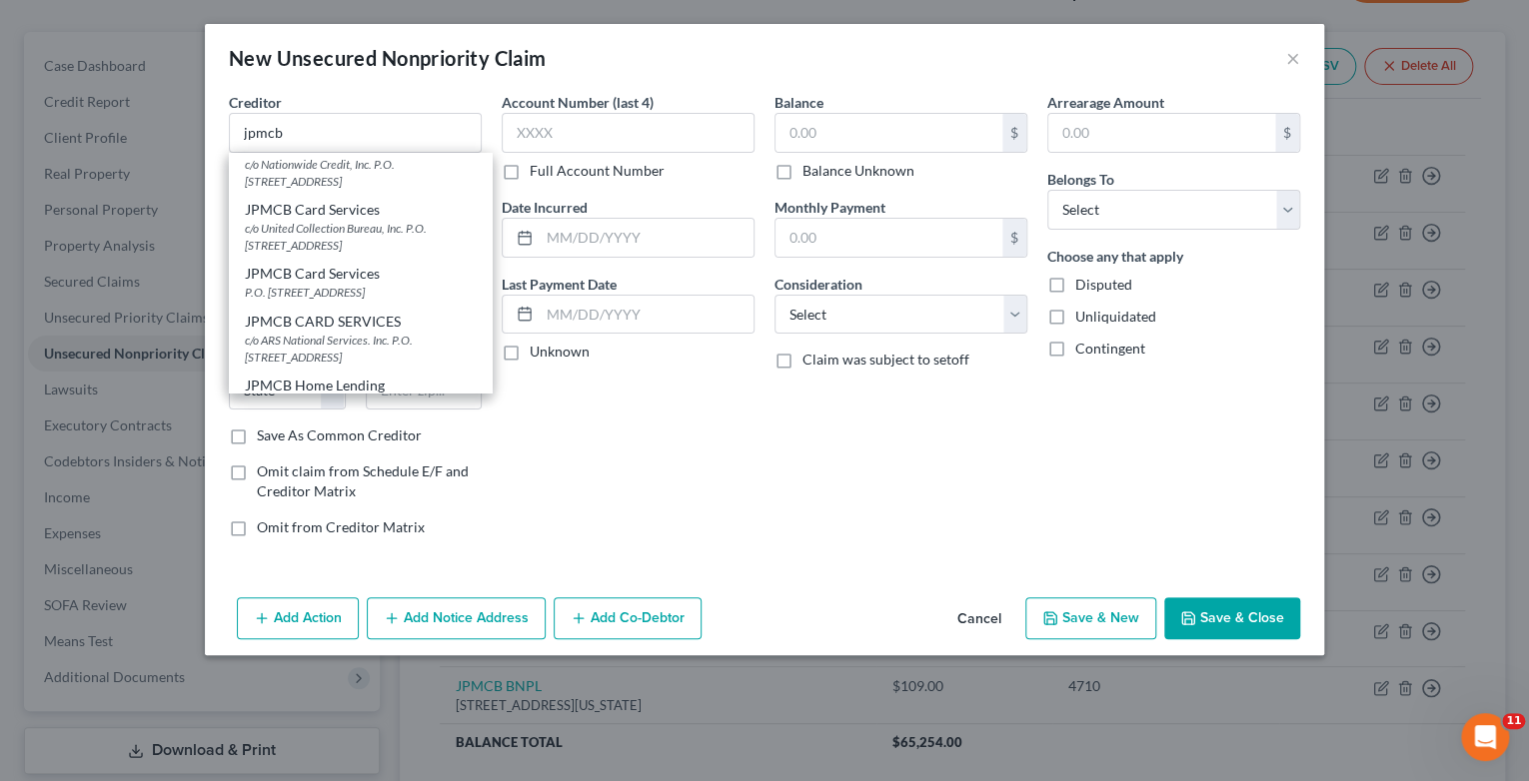
scroll to position [344, 0]
click at [317, 279] on div "JPMCB Card Services" at bounding box center [360, 269] width 231 height 20
type input "JPMCB Card Services"
type input "P.O. Box 15369"
type input "Wilmington"
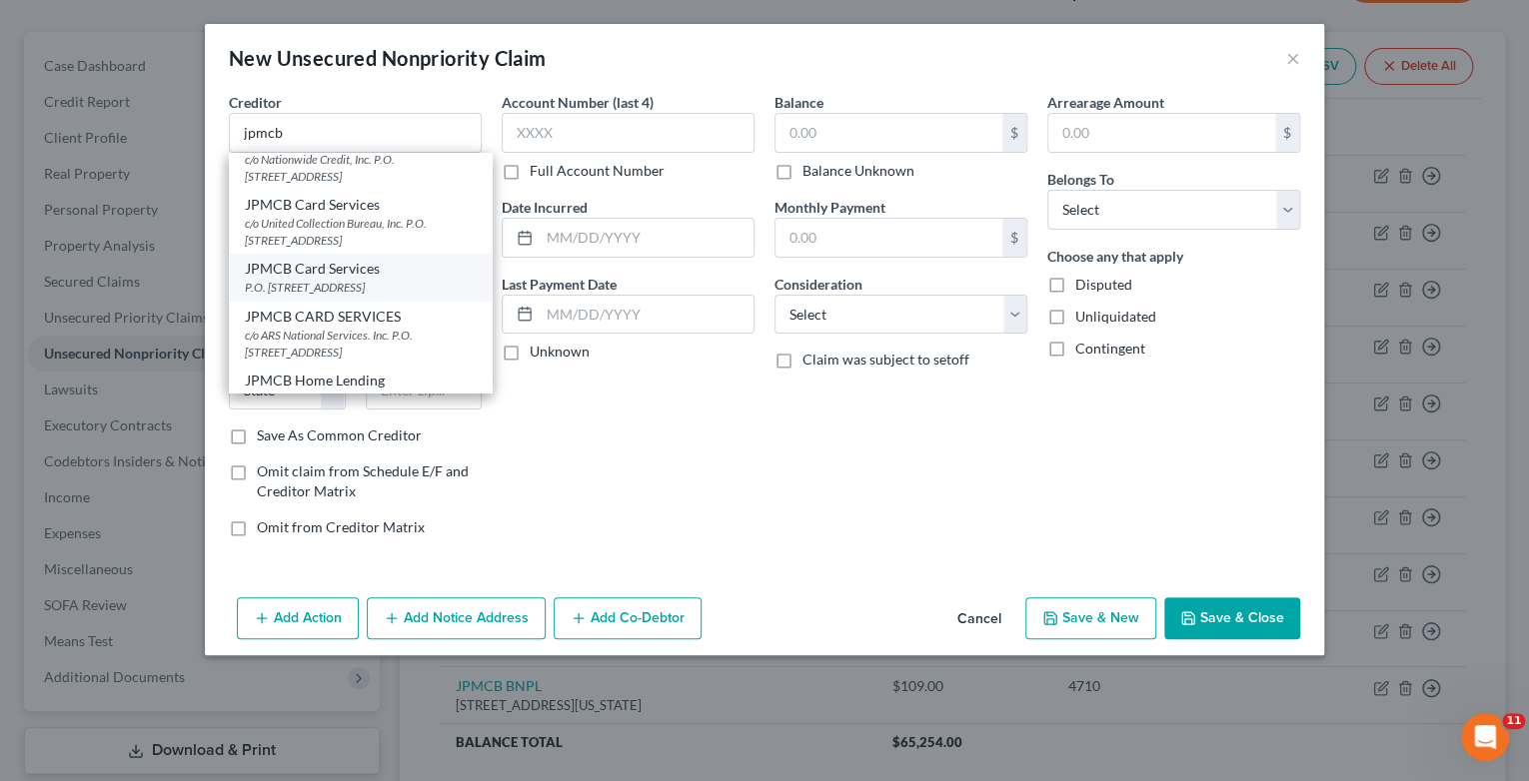
select select "7"
type input "19850"
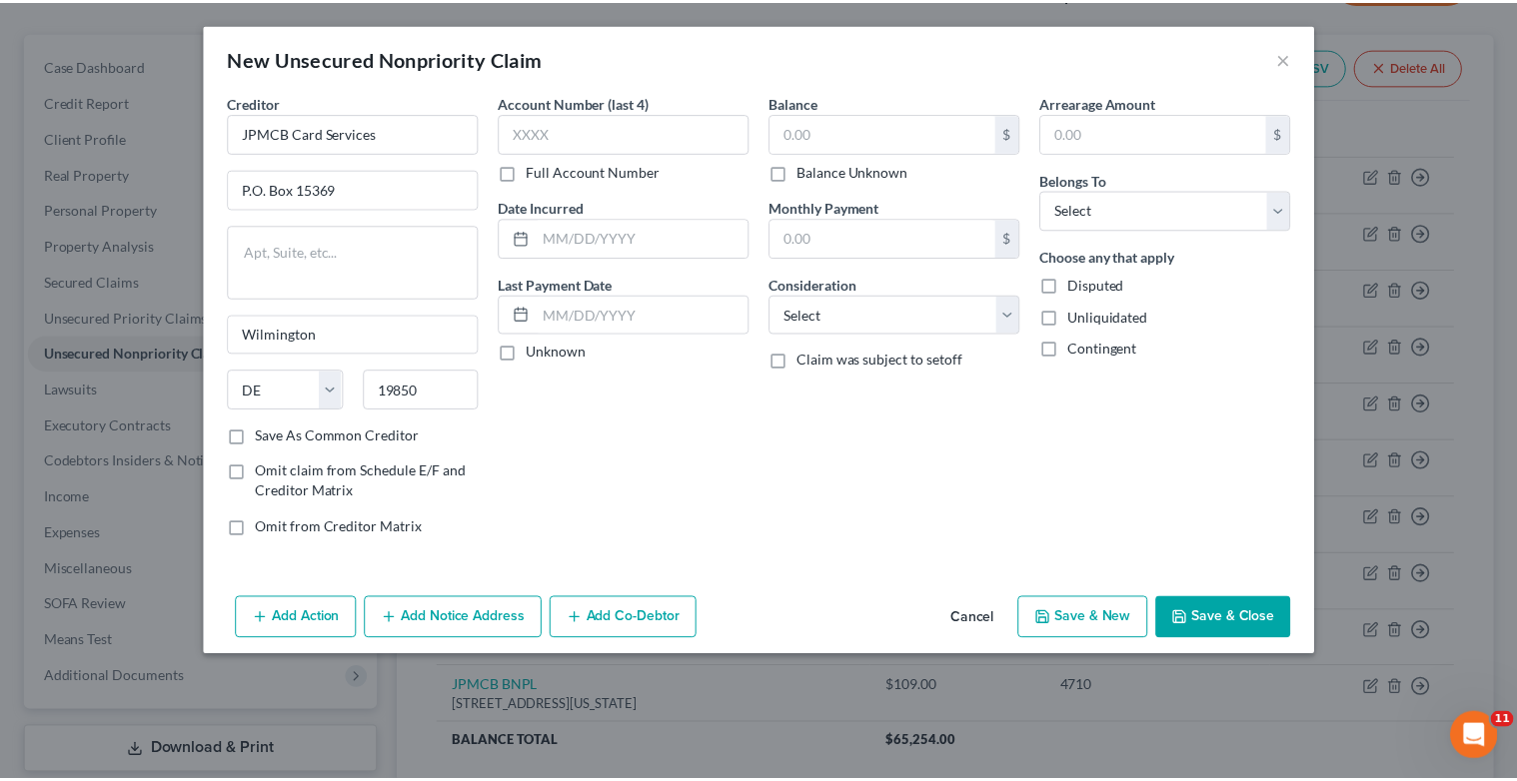
scroll to position [0, 0]
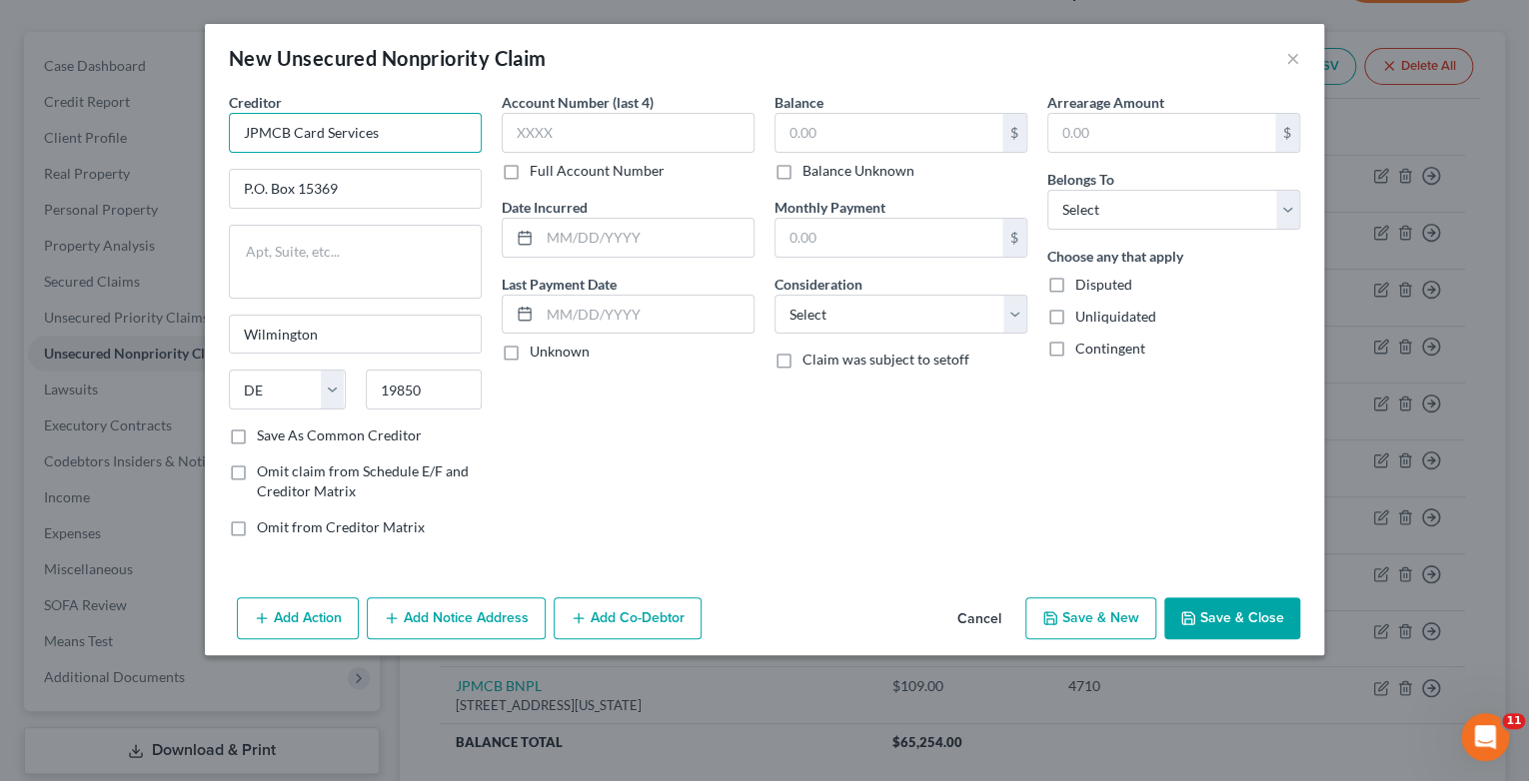
click at [440, 136] on input "JPMCB Card Services" at bounding box center [355, 133] width 253 height 40
type input "JPMCB Card Services (3 acct's)"
click at [598, 149] on input "text" at bounding box center [628, 133] width 253 height 40
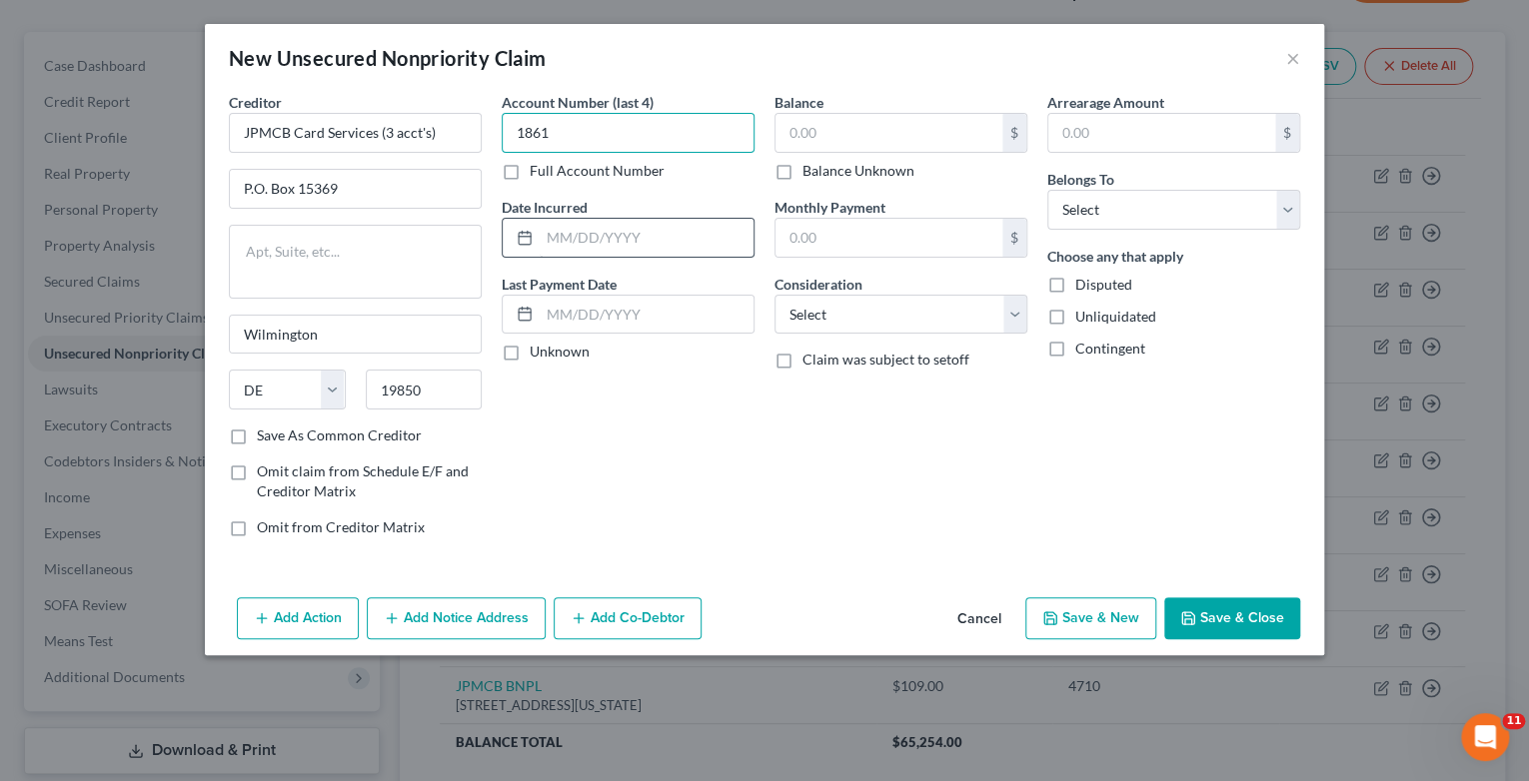
type input "1861"
click at [613, 249] on input "text" at bounding box center [647, 238] width 214 height 38
type input "7/2020"
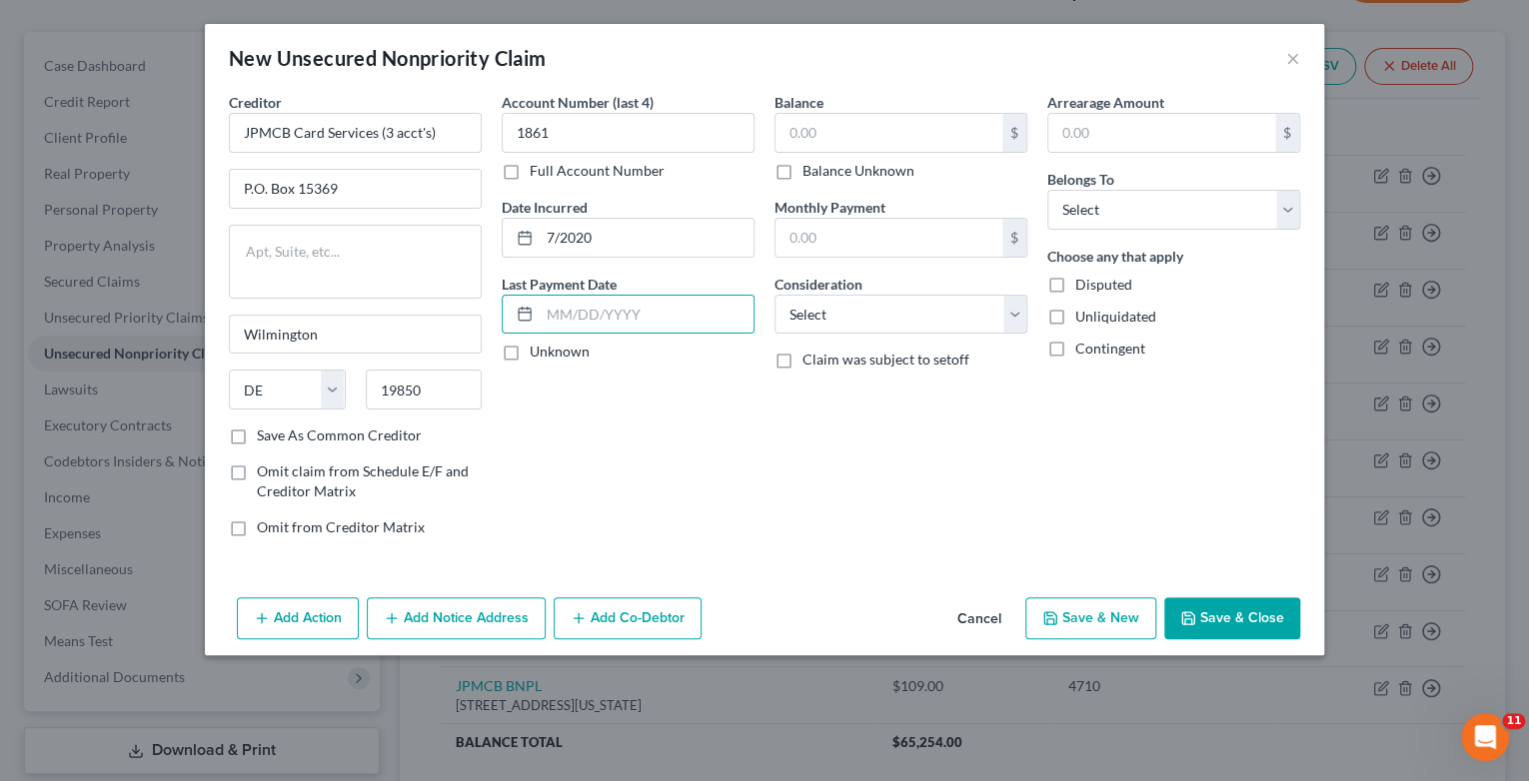
click at [868, 100] on div "Balance $ Balance Unknown Balance Undetermined $ Balance Unknown" at bounding box center [900, 136] width 253 height 89
click at [857, 144] on input "text" at bounding box center [888, 133] width 227 height 38
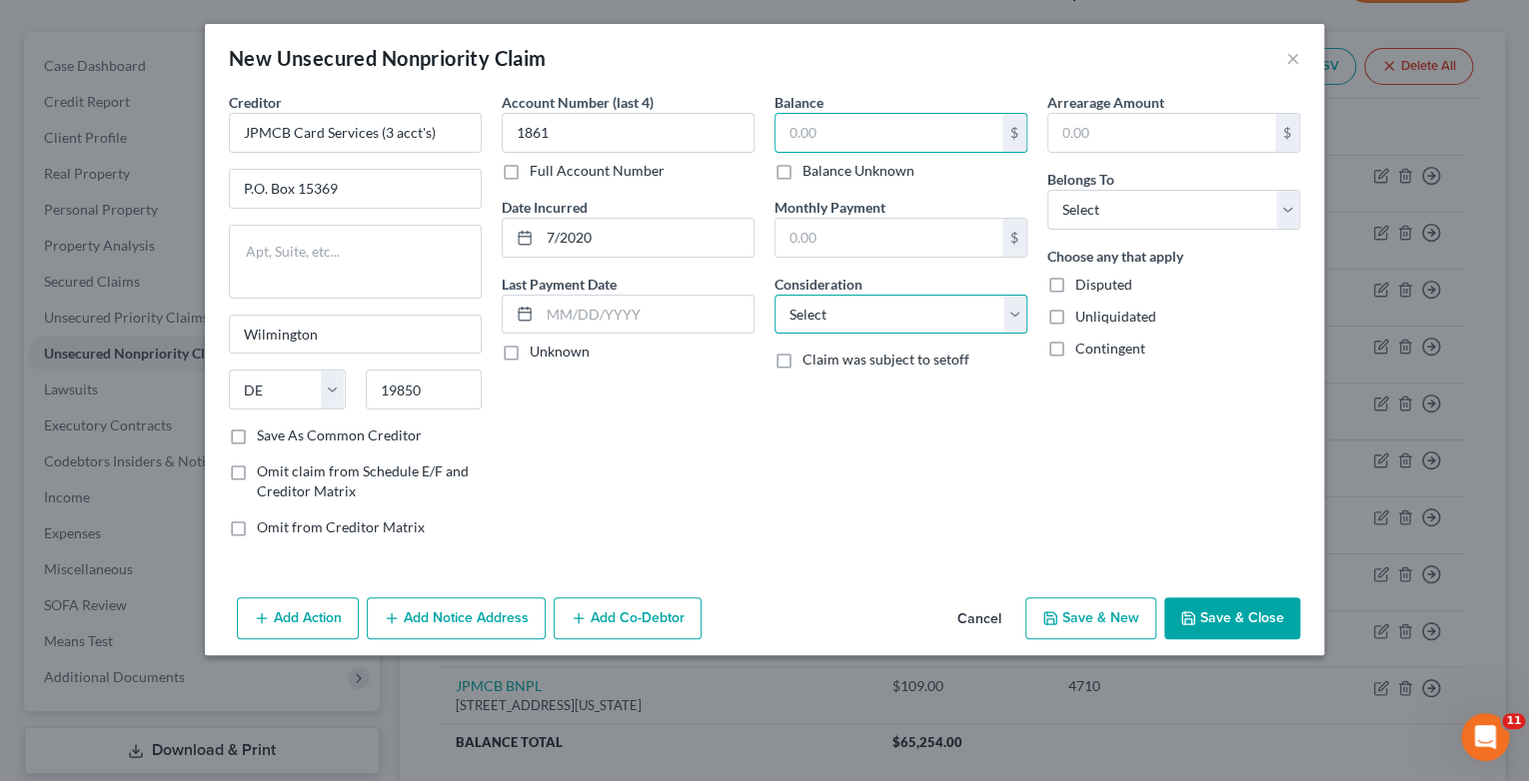
click at [1013, 318] on select "Select Cable / Satellite Services Collection Agency Credit Card Debt Debt Couns…" at bounding box center [900, 315] width 253 height 40
select select "2"
click at [774, 295] on select "Select Cable / Satellite Services Collection Agency Credit Card Debt Debt Couns…" at bounding box center [900, 315] width 253 height 40
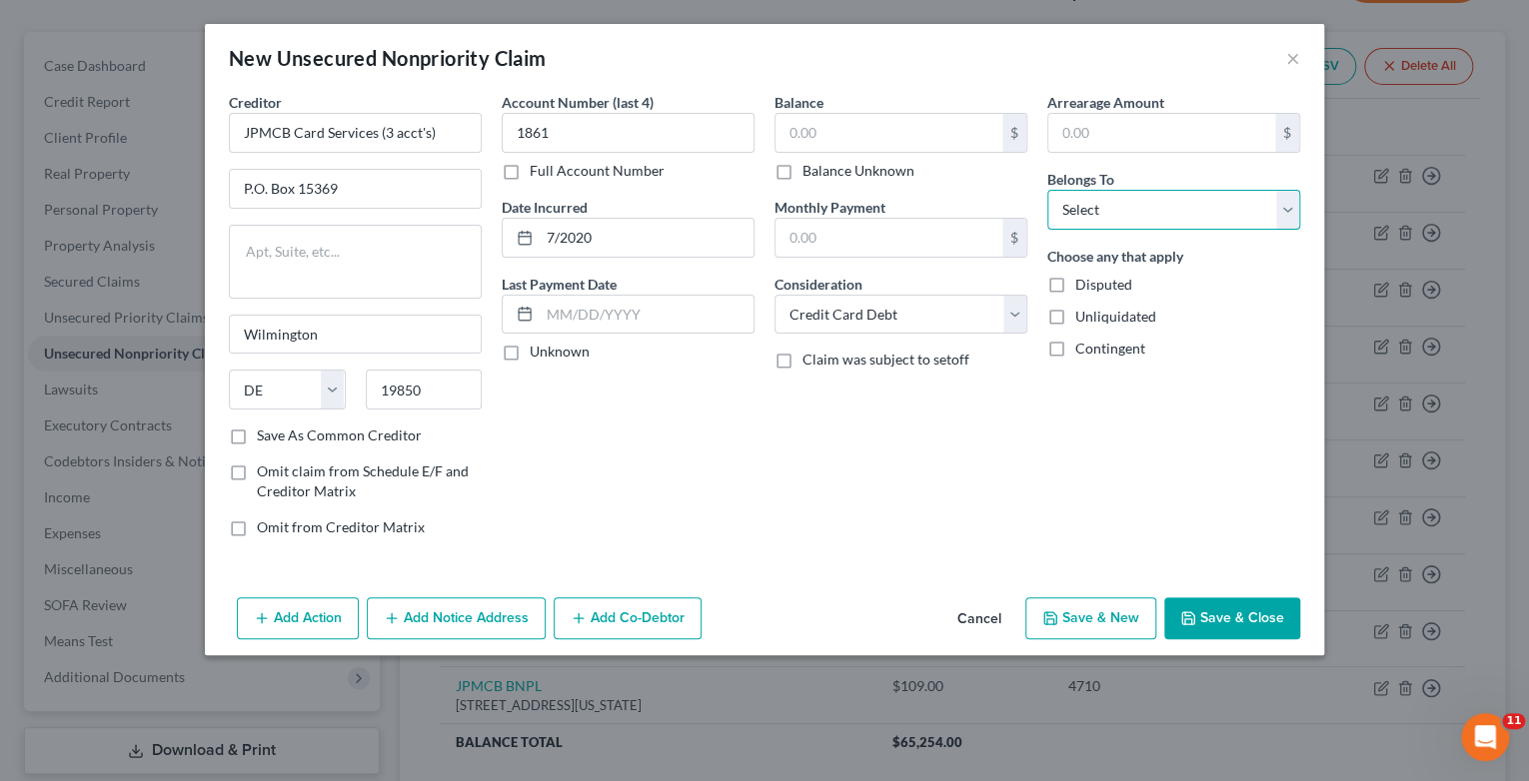
click at [1291, 208] on select "Select Debtor 1 Only Debtor 2 Only Debtor 1 And Debtor 2 Only At Least One Of T…" at bounding box center [1173, 210] width 253 height 40
select select "1"
click at [1047, 190] on select "Select Debtor 1 Only Debtor 2 Only Debtor 1 And Debtor 2 Only At Least One Of T…" at bounding box center [1173, 210] width 253 height 40
click at [835, 132] on input "text" at bounding box center [888, 133] width 227 height 38
type input "19,400"
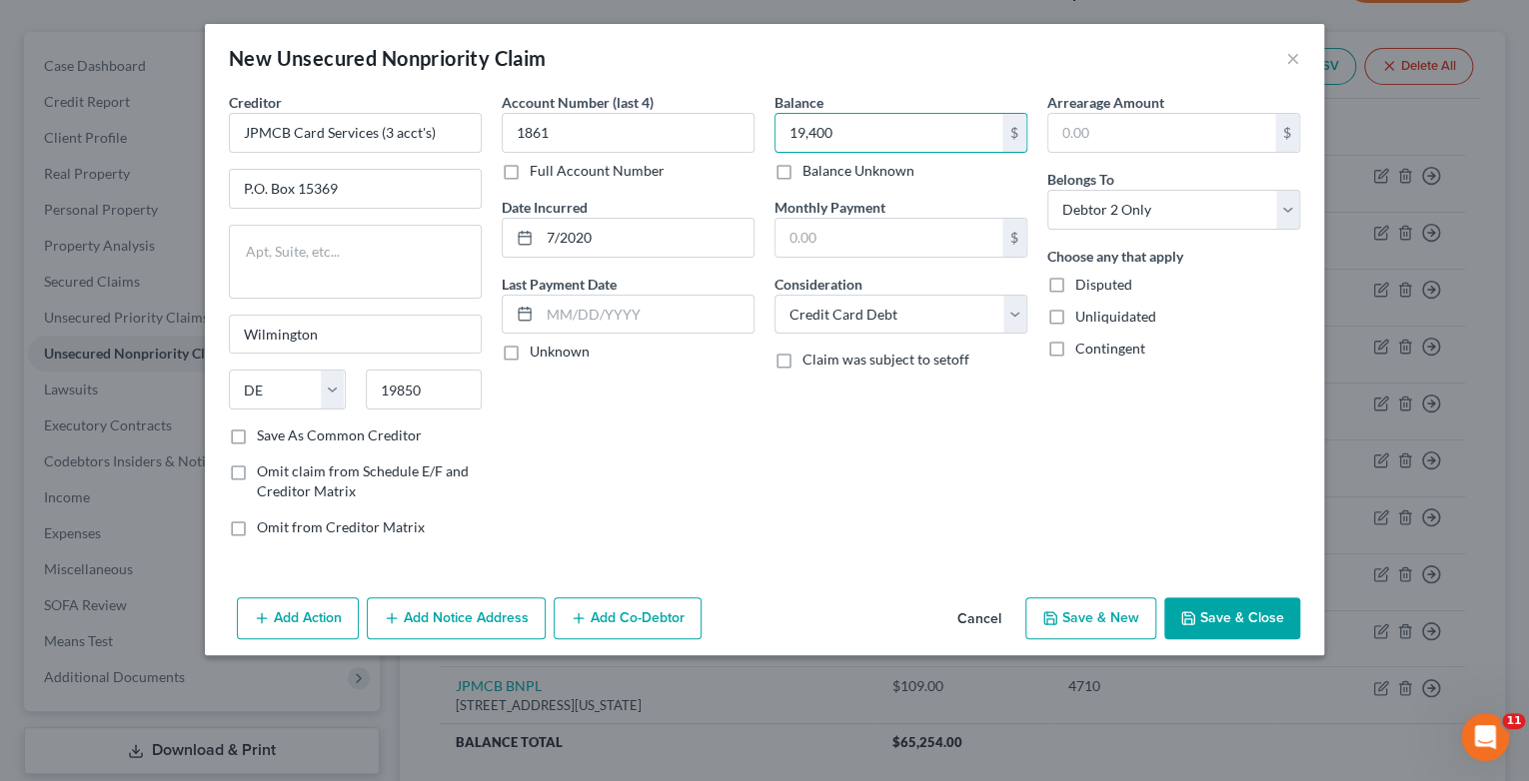
click at [1095, 624] on button "Save & New" at bounding box center [1090, 619] width 131 height 42
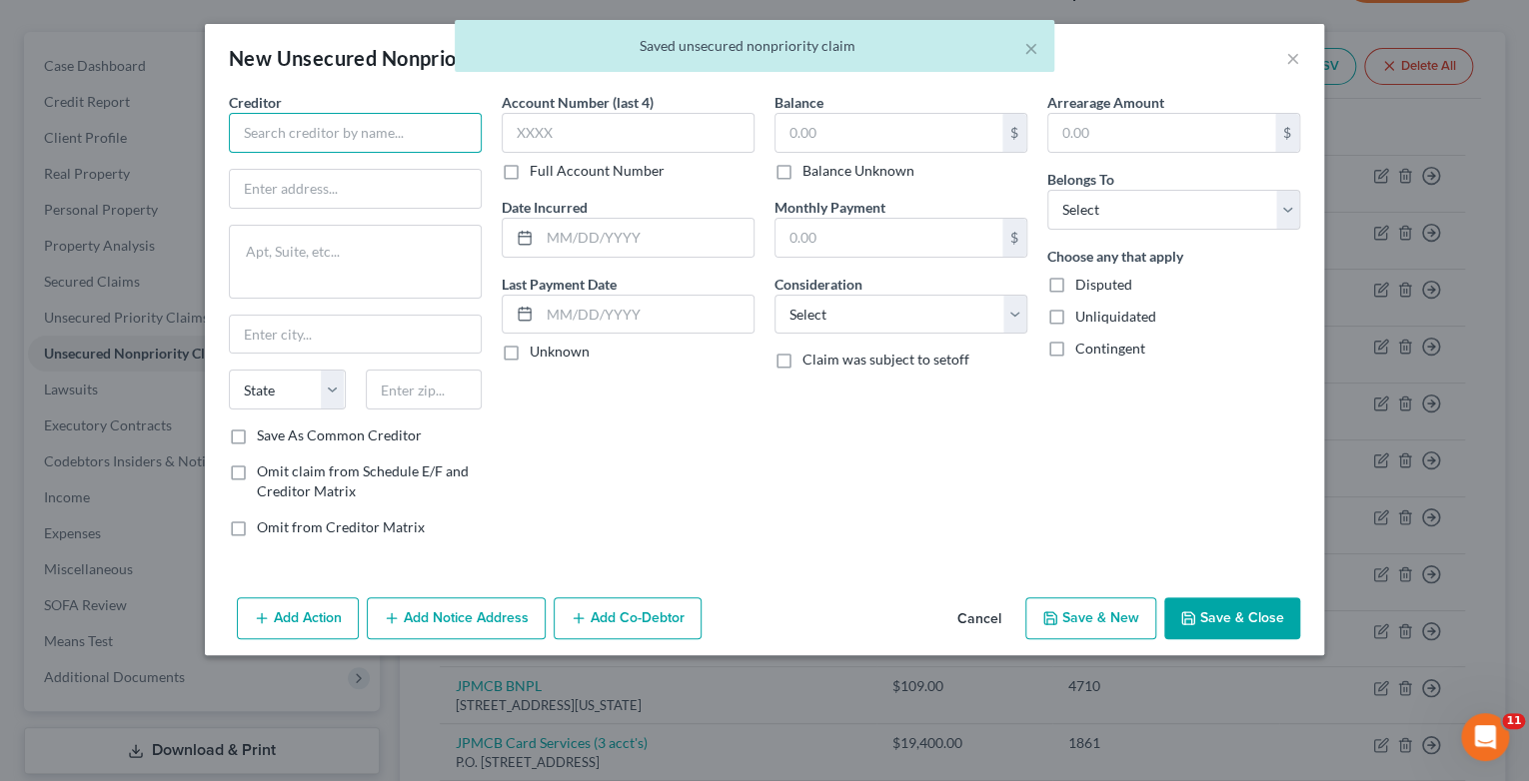
click at [340, 138] on input "text" at bounding box center [355, 133] width 253 height 40
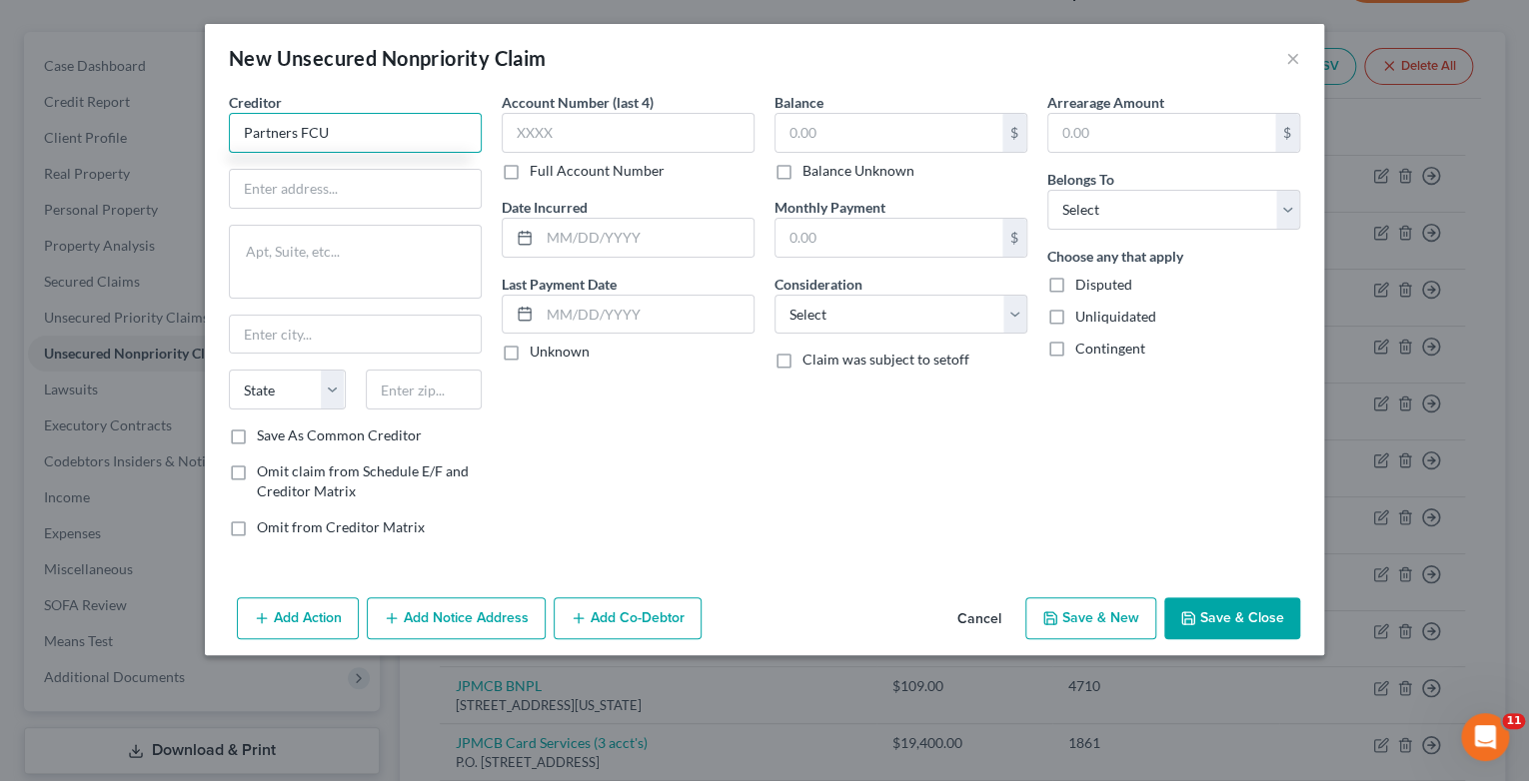
type input "Partners FCU"
type input "P.O. Box 10000"
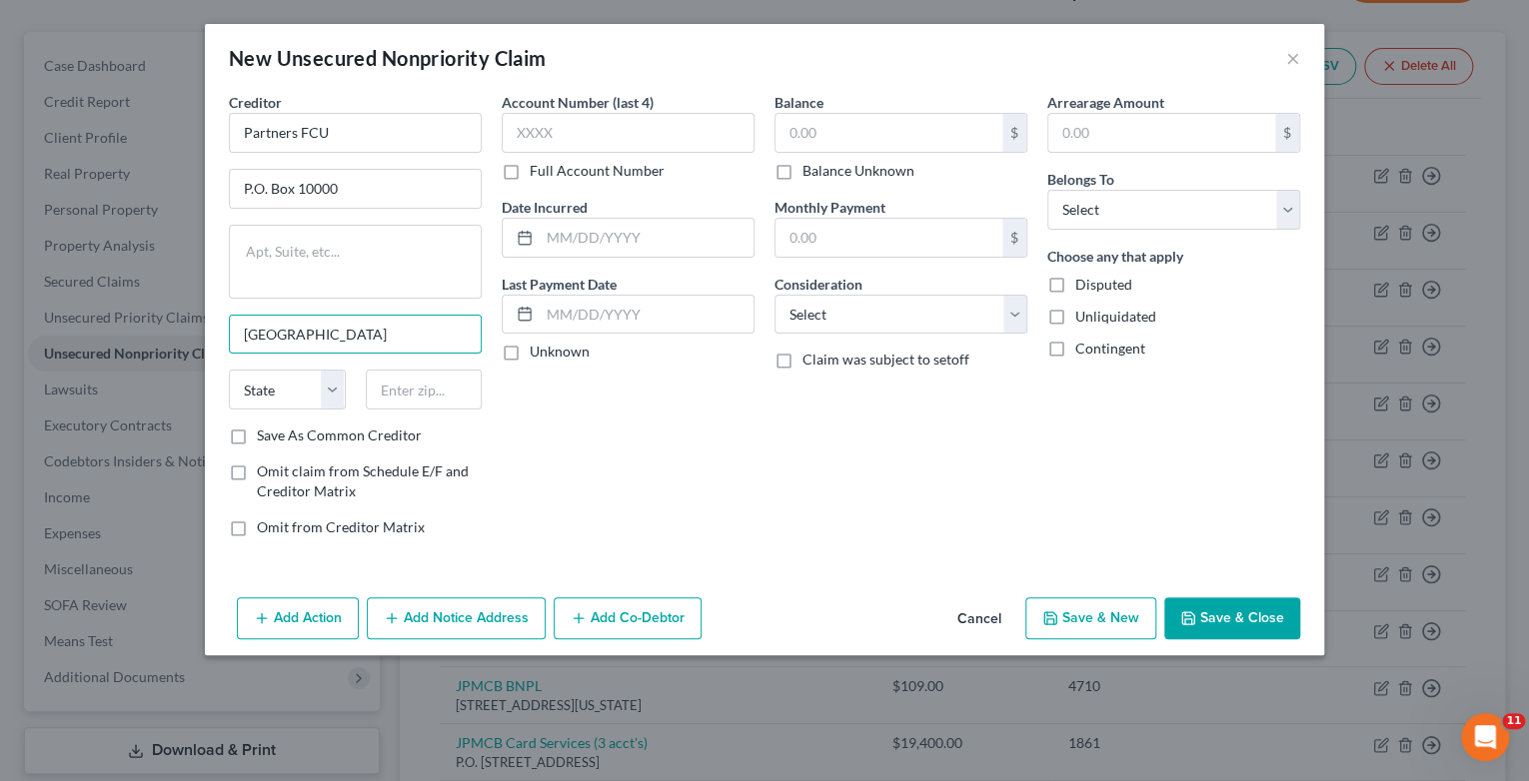
type input "[GEOGRAPHIC_DATA]"
select select "9"
type input "32830"
click at [257, 436] on label "Save As Common Creditor" at bounding box center [339, 436] width 165 height 20
click at [265, 436] on input "Save As Common Creditor" at bounding box center [271, 432] width 13 height 13
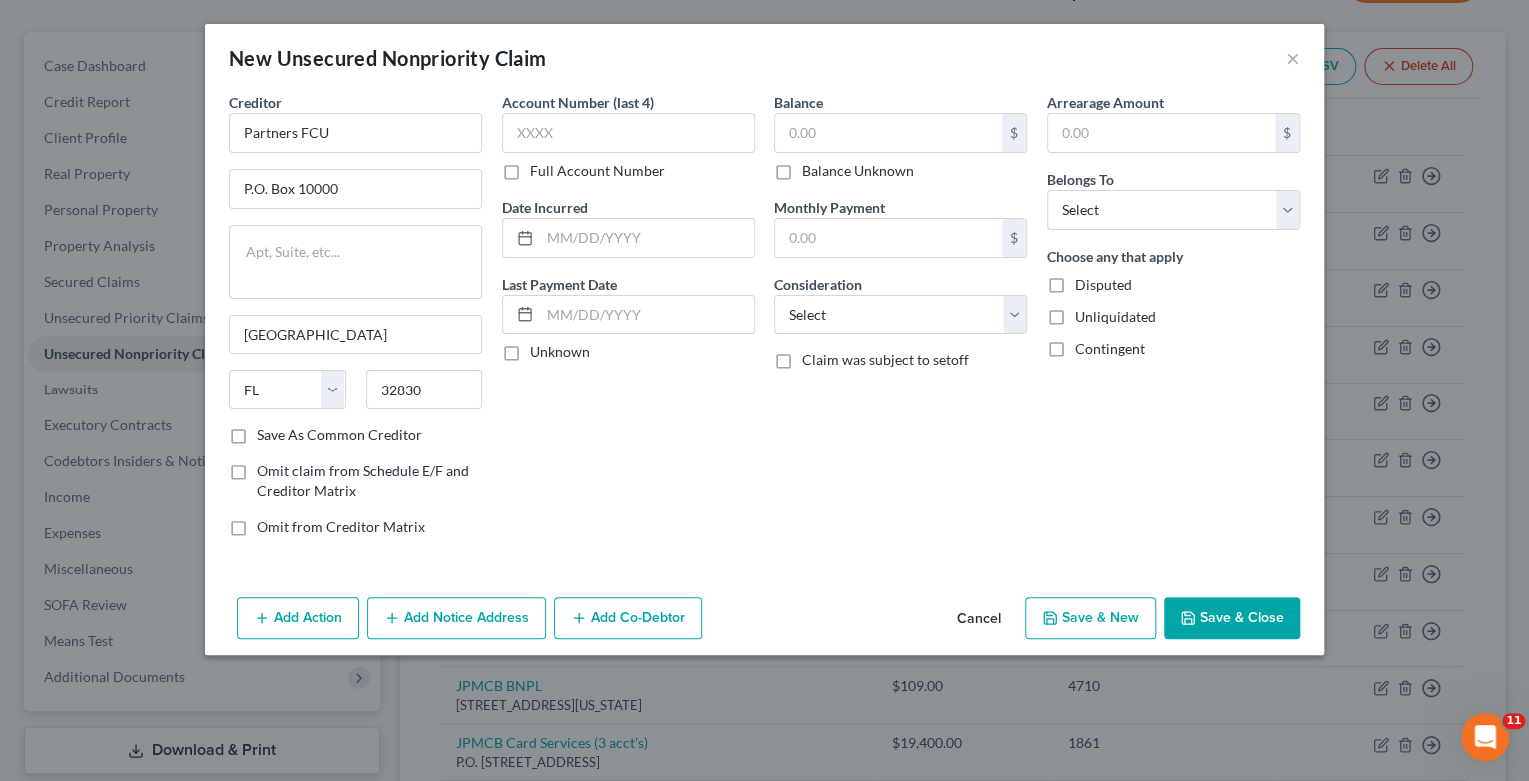
checkbox input "true"
type input "Orlando"
click at [590, 121] on input "text" at bounding box center [628, 133] width 253 height 40
type input "4962"
click at [671, 228] on input "text" at bounding box center [647, 238] width 214 height 38
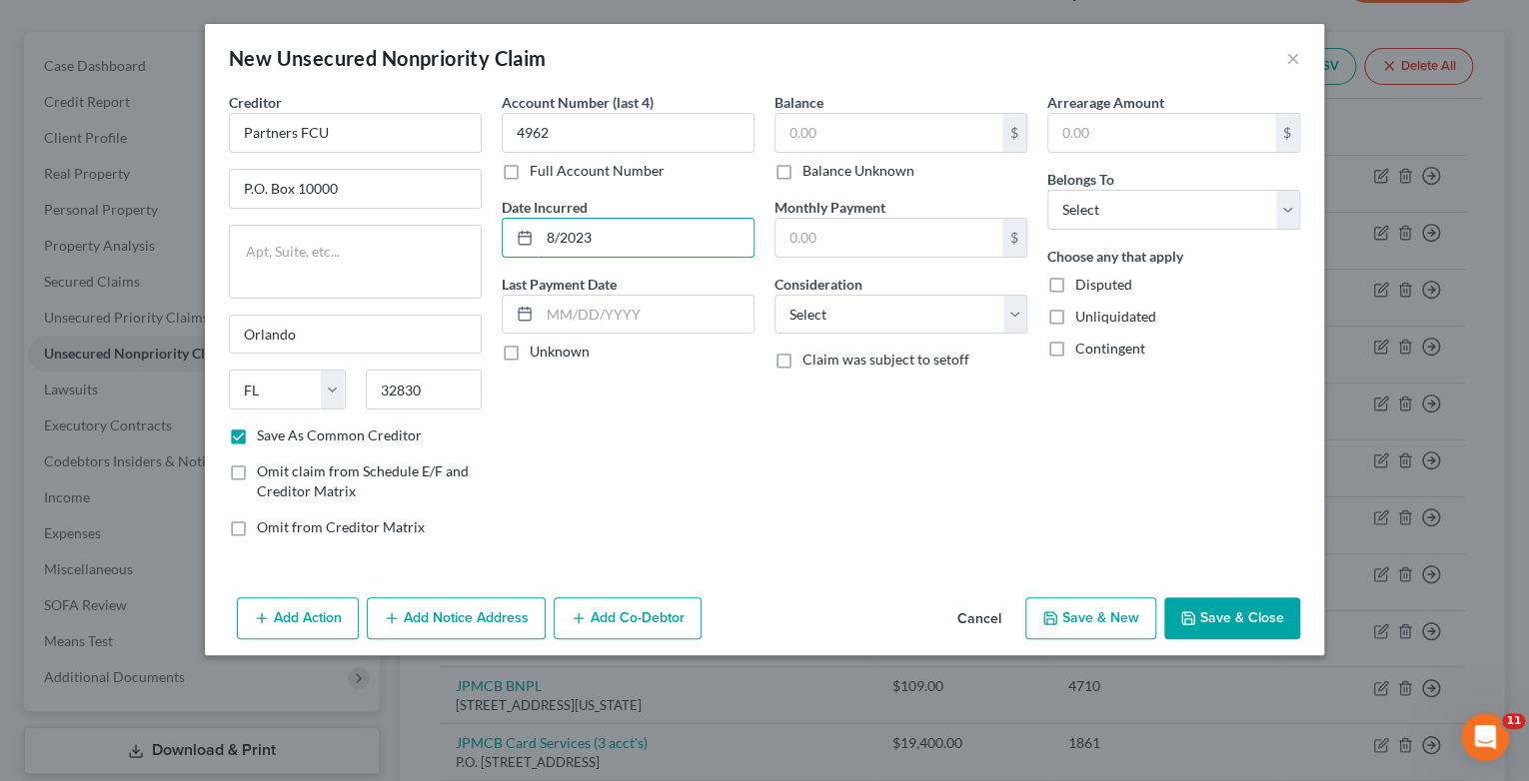
type input "8/2023"
click at [838, 141] on input "text" at bounding box center [888, 133] width 227 height 38
type input "2,713"
click at [1013, 314] on select "Select Cable / Satellite Services Collection Agency Credit Card Debt Debt Couns…" at bounding box center [900, 315] width 253 height 40
select select "2"
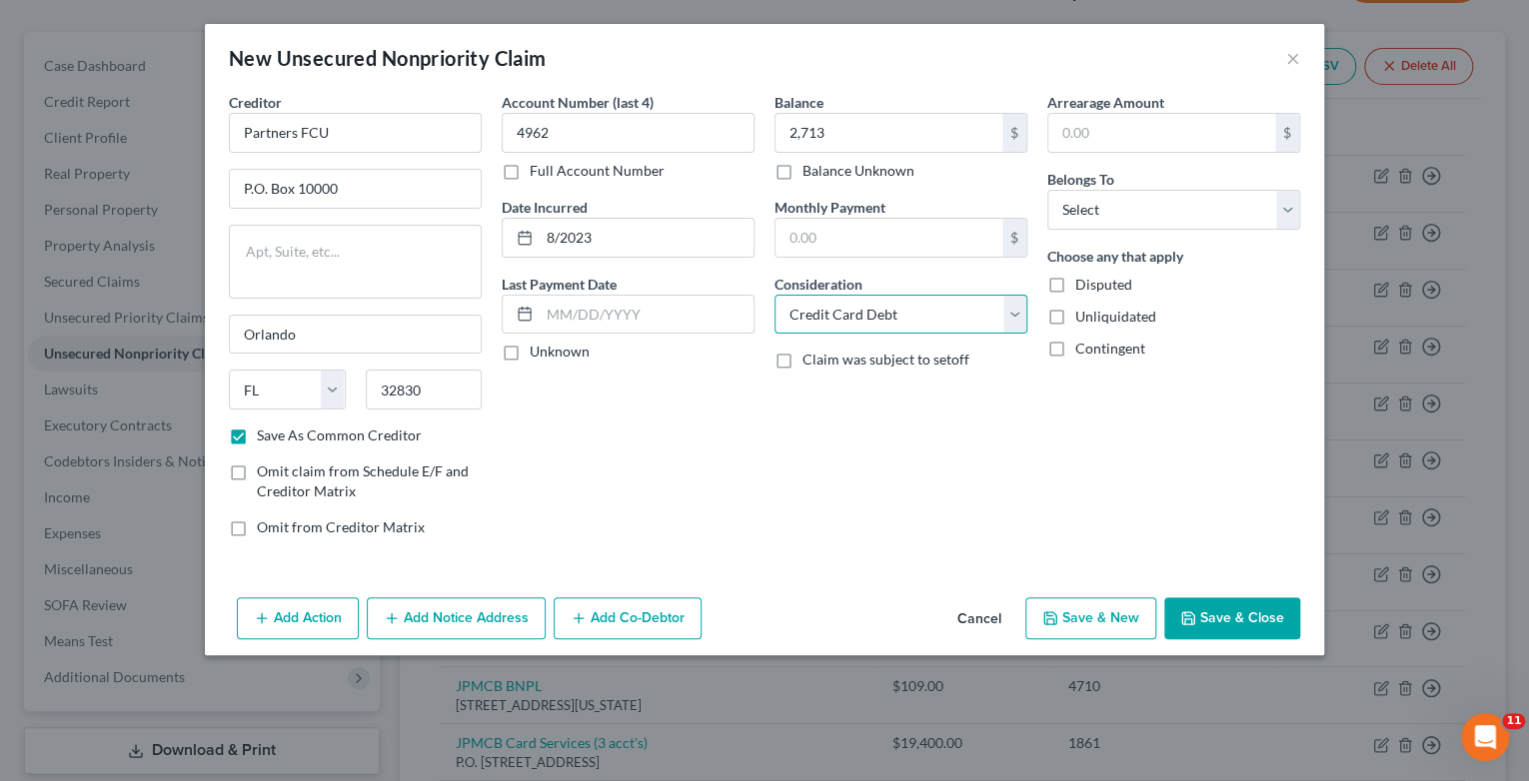
click at [774, 295] on select "Select Cable / Satellite Services Collection Agency Credit Card Debt Debt Couns…" at bounding box center [900, 315] width 253 height 40
click at [1293, 208] on select "Select Debtor 1 Only Debtor 2 Only Debtor 1 And Debtor 2 Only At Least One Of T…" at bounding box center [1173, 210] width 253 height 40
select select "2"
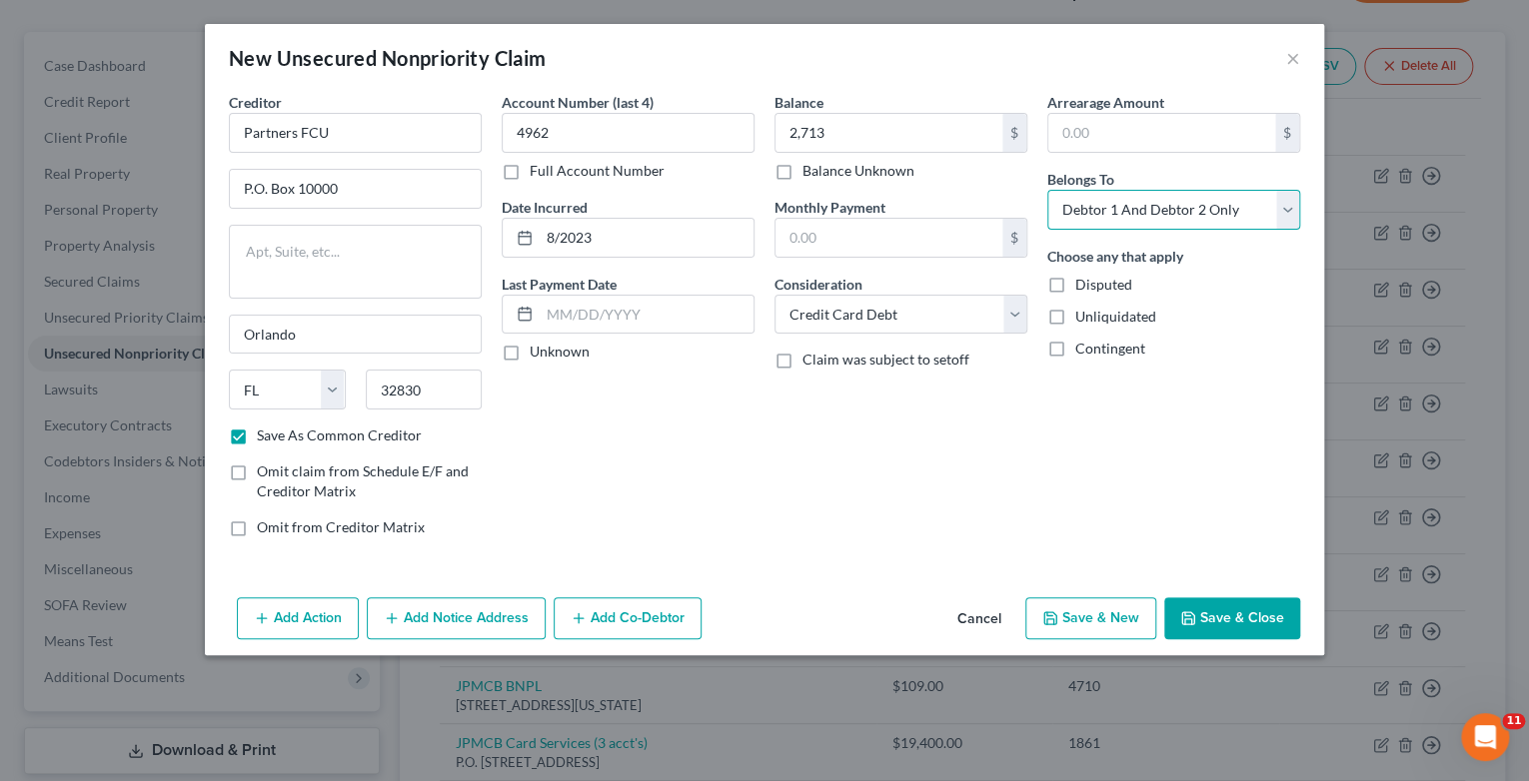
click at [1047, 190] on select "Select Debtor 1 Only Debtor 2 Only Debtor 1 And Debtor 2 Only At Least One Of T…" at bounding box center [1173, 210] width 253 height 40
click at [1075, 618] on button "Save & New" at bounding box center [1090, 619] width 131 height 42
checkbox input "false"
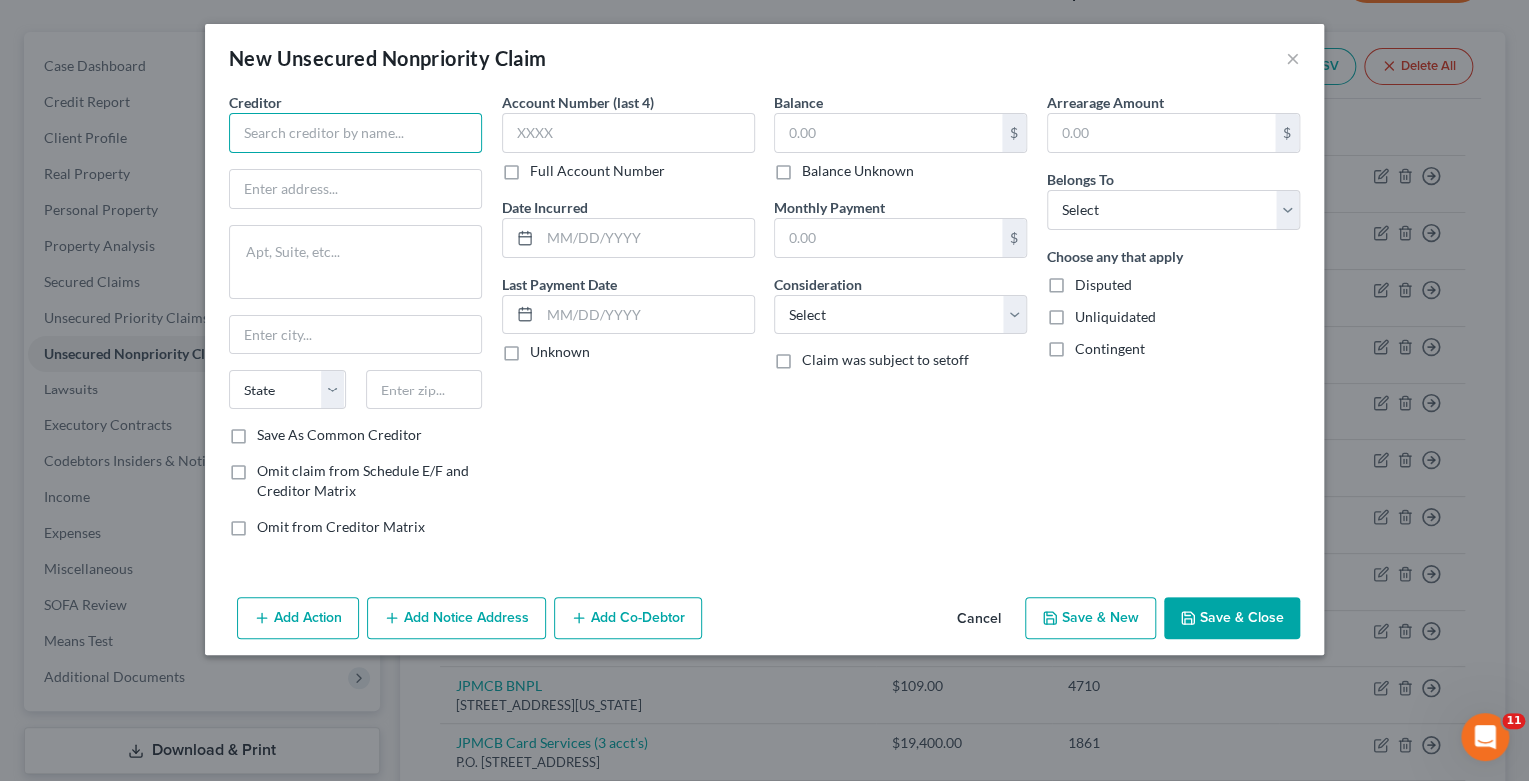
click at [328, 144] on input "text" at bounding box center [355, 133] width 253 height 40
type input "Partners FCU"
type input "P.O. Box 25020"
click at [308, 320] on input "text" at bounding box center [355, 335] width 251 height 38
type input "[GEOGRAPHIC_DATA]"
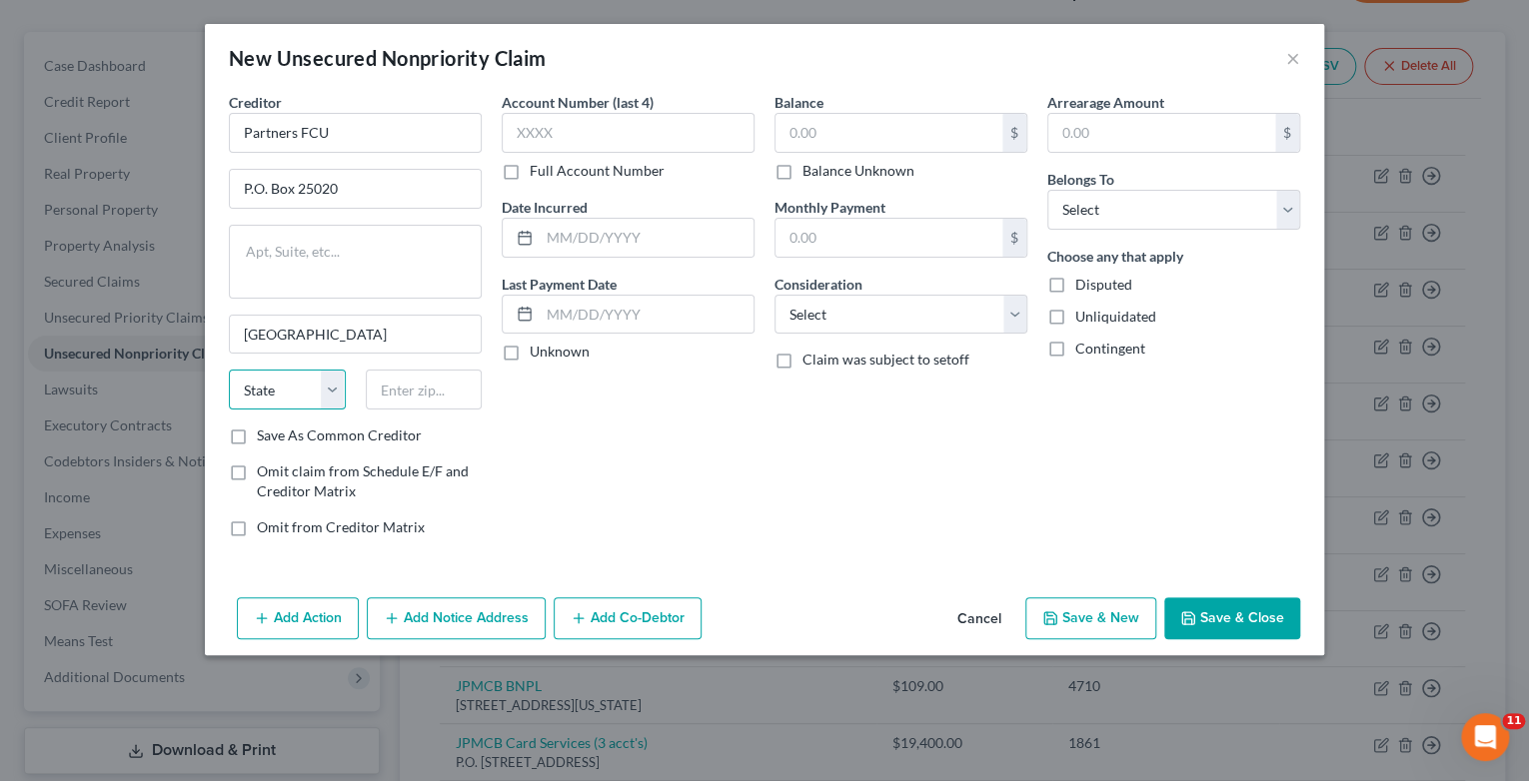
select select "4"
type input "92825"
click at [257, 431] on label "Save As Common Creditor" at bounding box center [339, 436] width 165 height 20
click at [265, 431] on input "Save As Common Creditor" at bounding box center [271, 432] width 13 height 13
checkbox input "true"
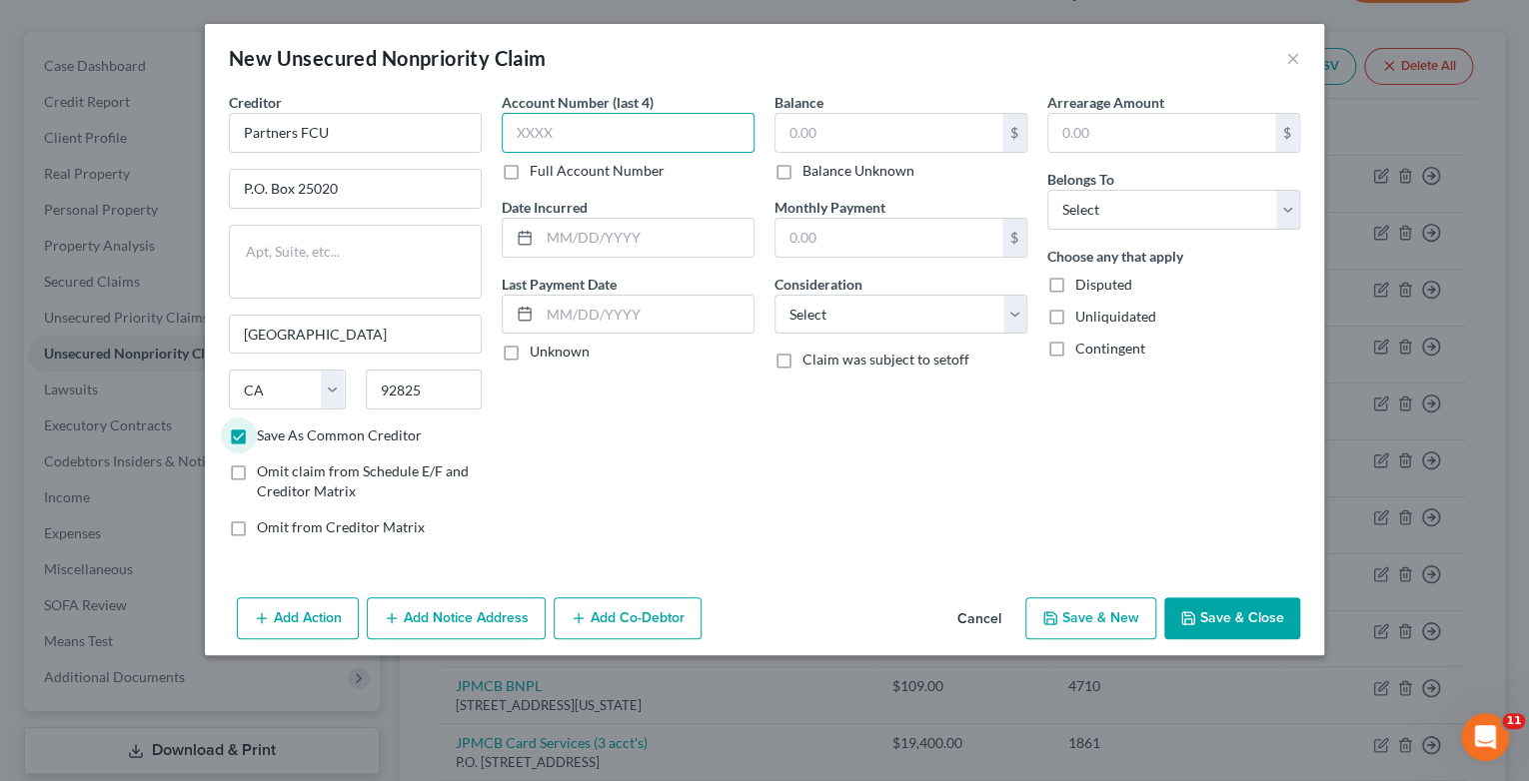
click at [530, 124] on input "text" at bounding box center [628, 133] width 253 height 40
type input "4962"
drag, startPoint x: 548, startPoint y: 239, endPoint x: 561, endPoint y: 244, distance: 13.9
click at [548, 239] on input "text" at bounding box center [647, 238] width 214 height 38
type input "8/2023"
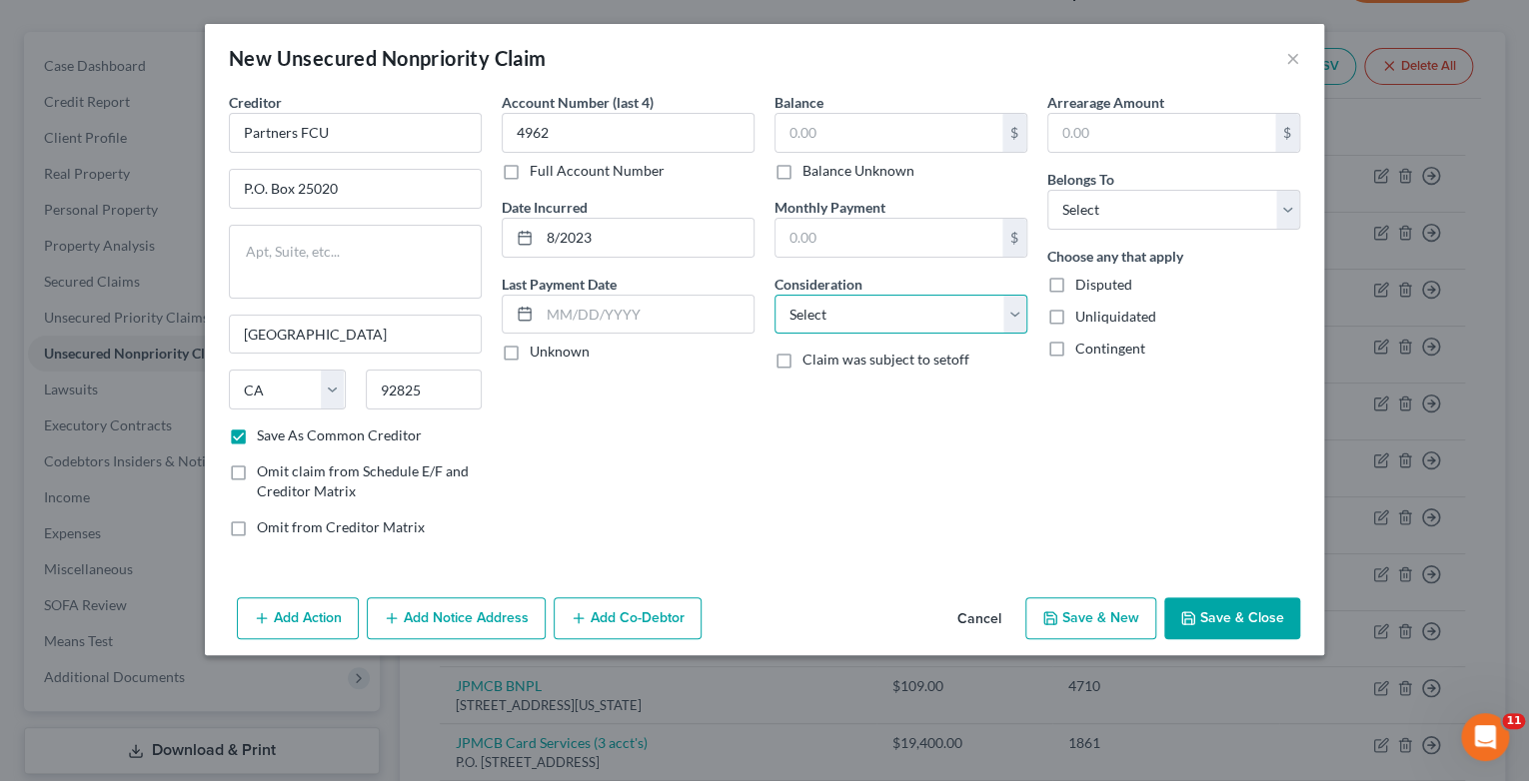
click at [1011, 311] on select "Select Cable / Satellite Services Collection Agency Credit Card Debt Debt Couns…" at bounding box center [900, 315] width 253 height 40
click at [774, 295] on select "Select Cable / Satellite Services Collection Agency Credit Card Debt Debt Couns…" at bounding box center [900, 315] width 253 height 40
click at [1283, 216] on select "Select Debtor 1 Only Debtor 2 Only Debtor 1 And Debtor 2 Only At Least One Of T…" at bounding box center [1173, 210] width 253 height 40
click at [1047, 190] on select "Select Debtor 1 Only Debtor 2 Only Debtor 1 And Debtor 2 Only At Least One Of T…" at bounding box center [1173, 210] width 253 height 40
click at [1083, 616] on button "Save & New" at bounding box center [1090, 619] width 131 height 42
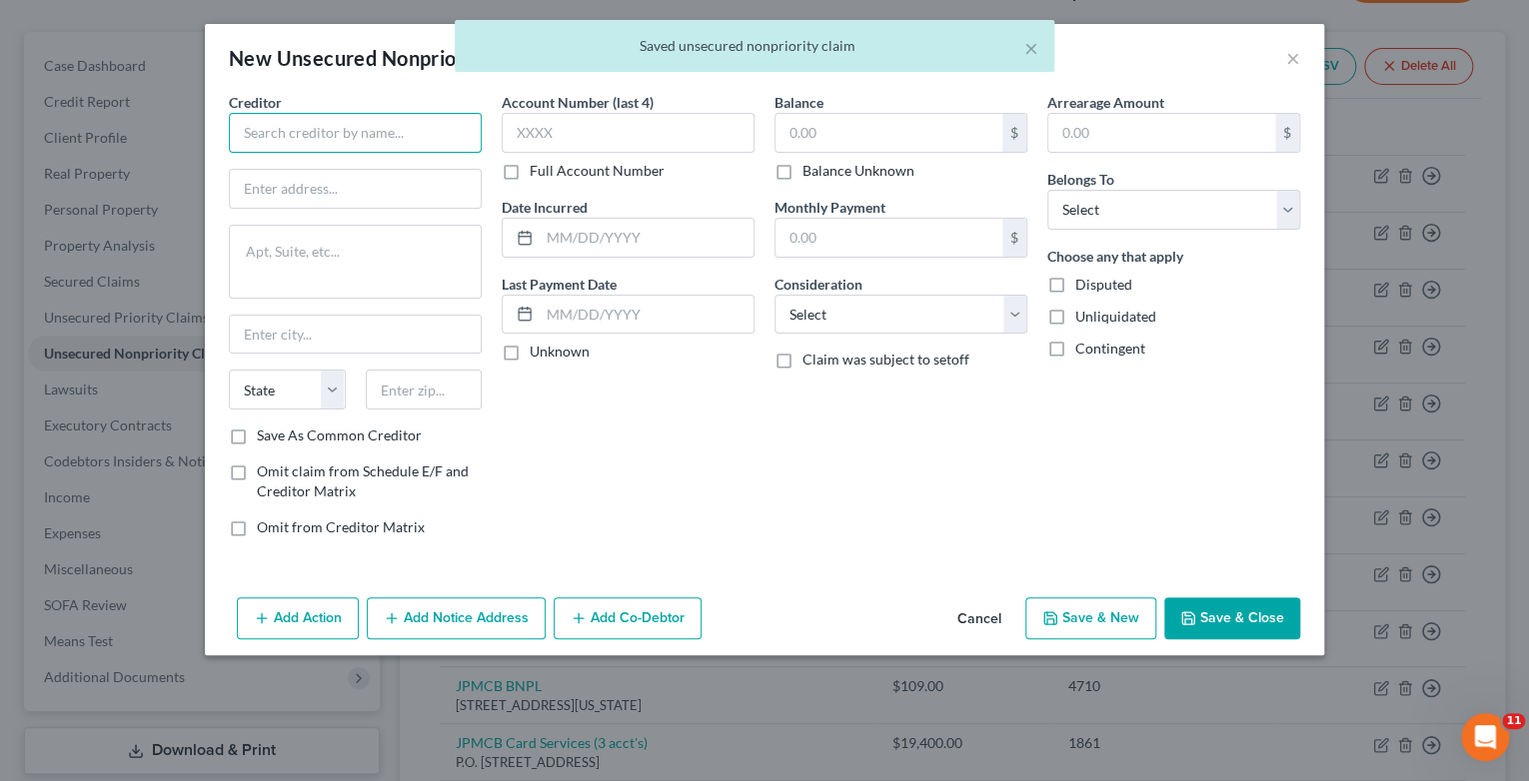
click at [319, 131] on input "text" at bounding box center [355, 133] width 253 height 40
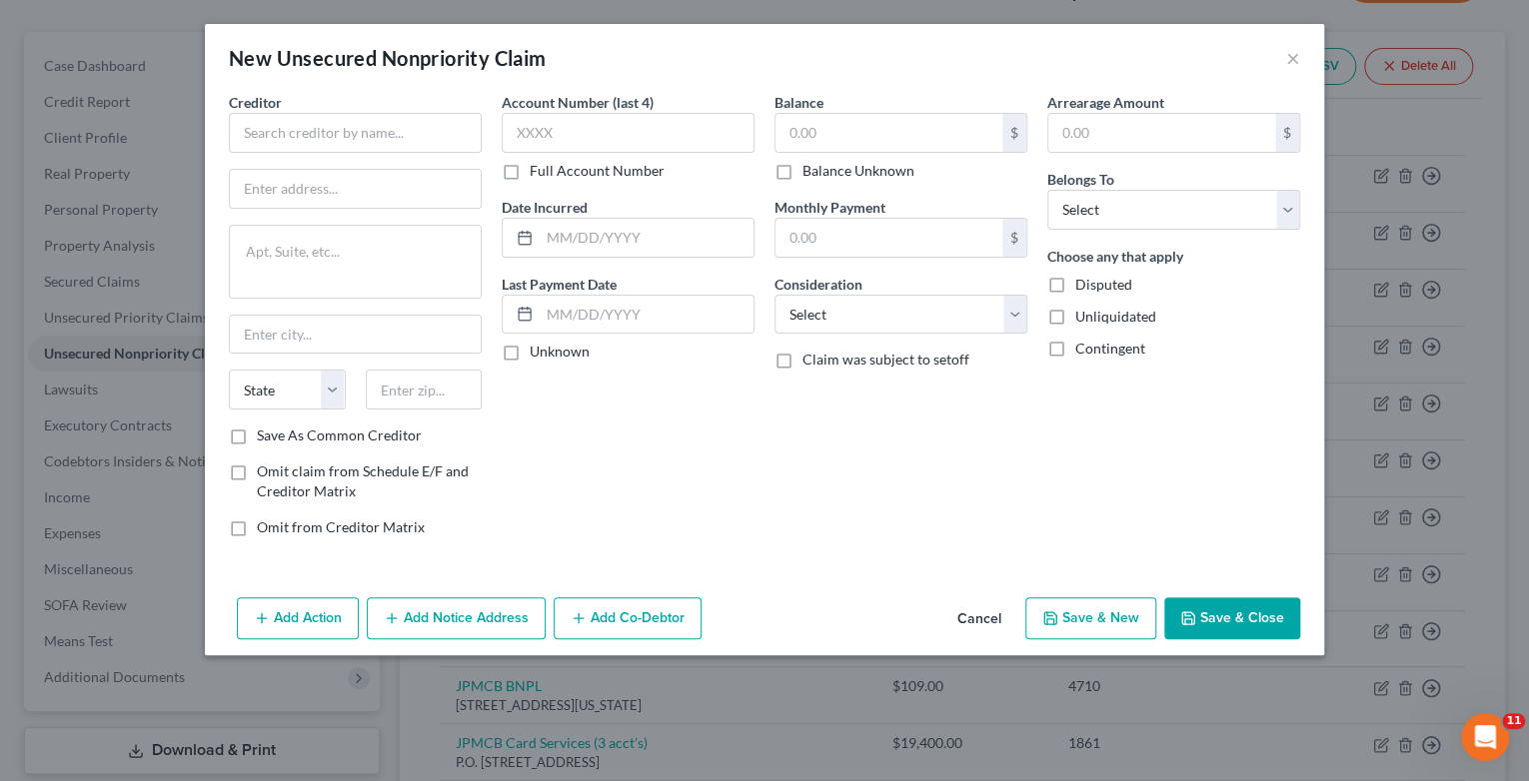
click at [981, 613] on button "Cancel" at bounding box center [979, 620] width 76 height 40
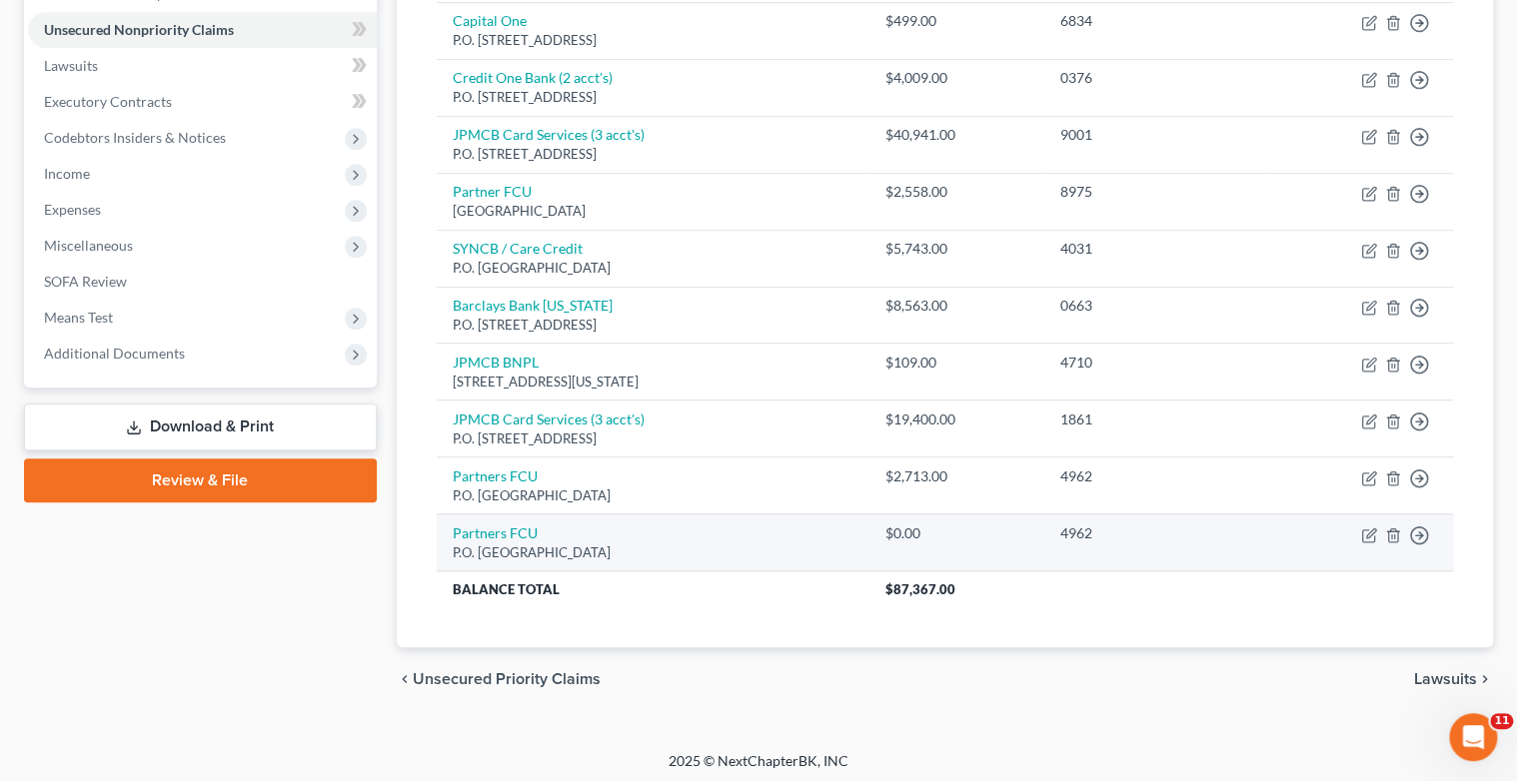
scroll to position [486, 0]
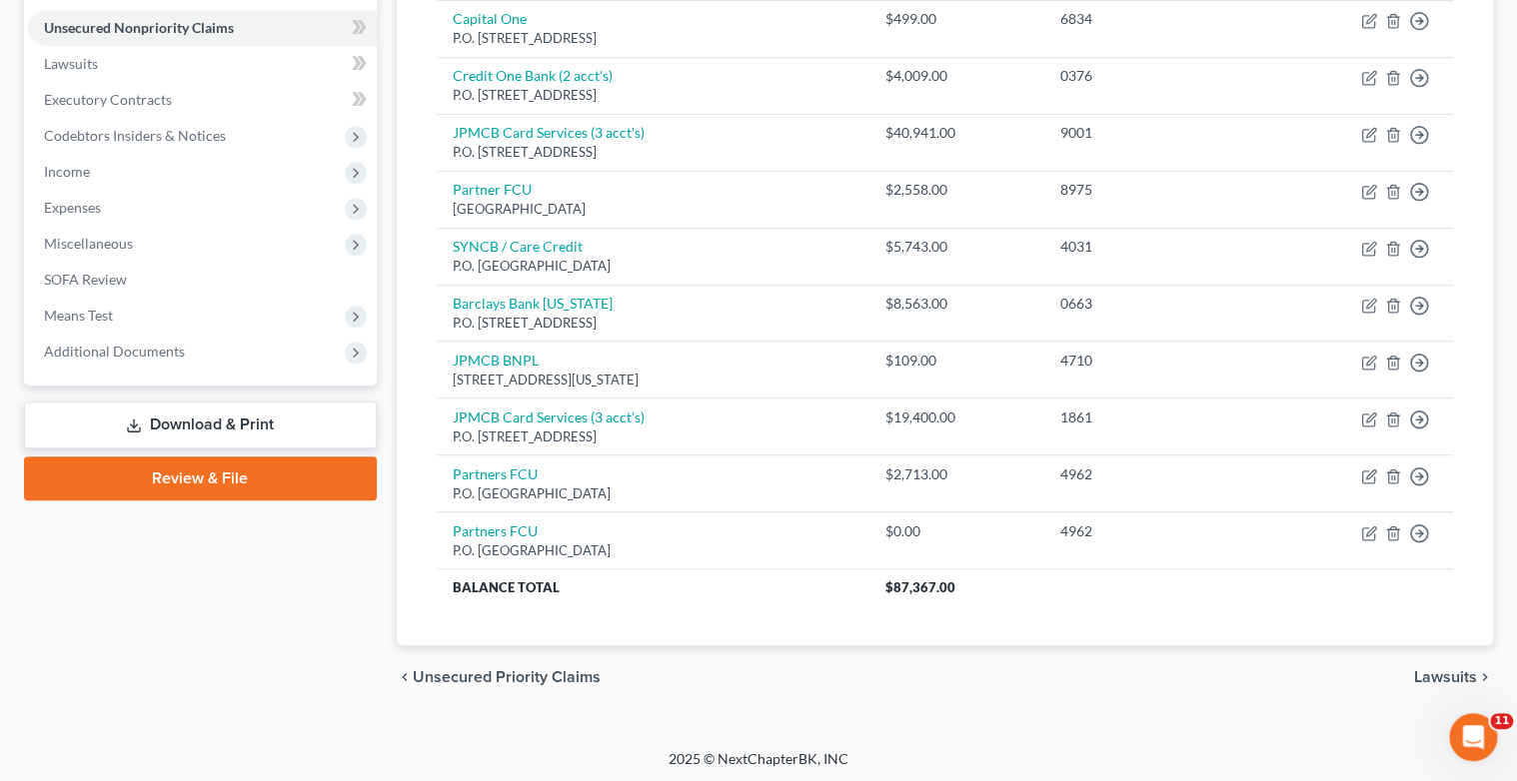
click at [185, 421] on link "Download & Print" at bounding box center [200, 425] width 353 height 47
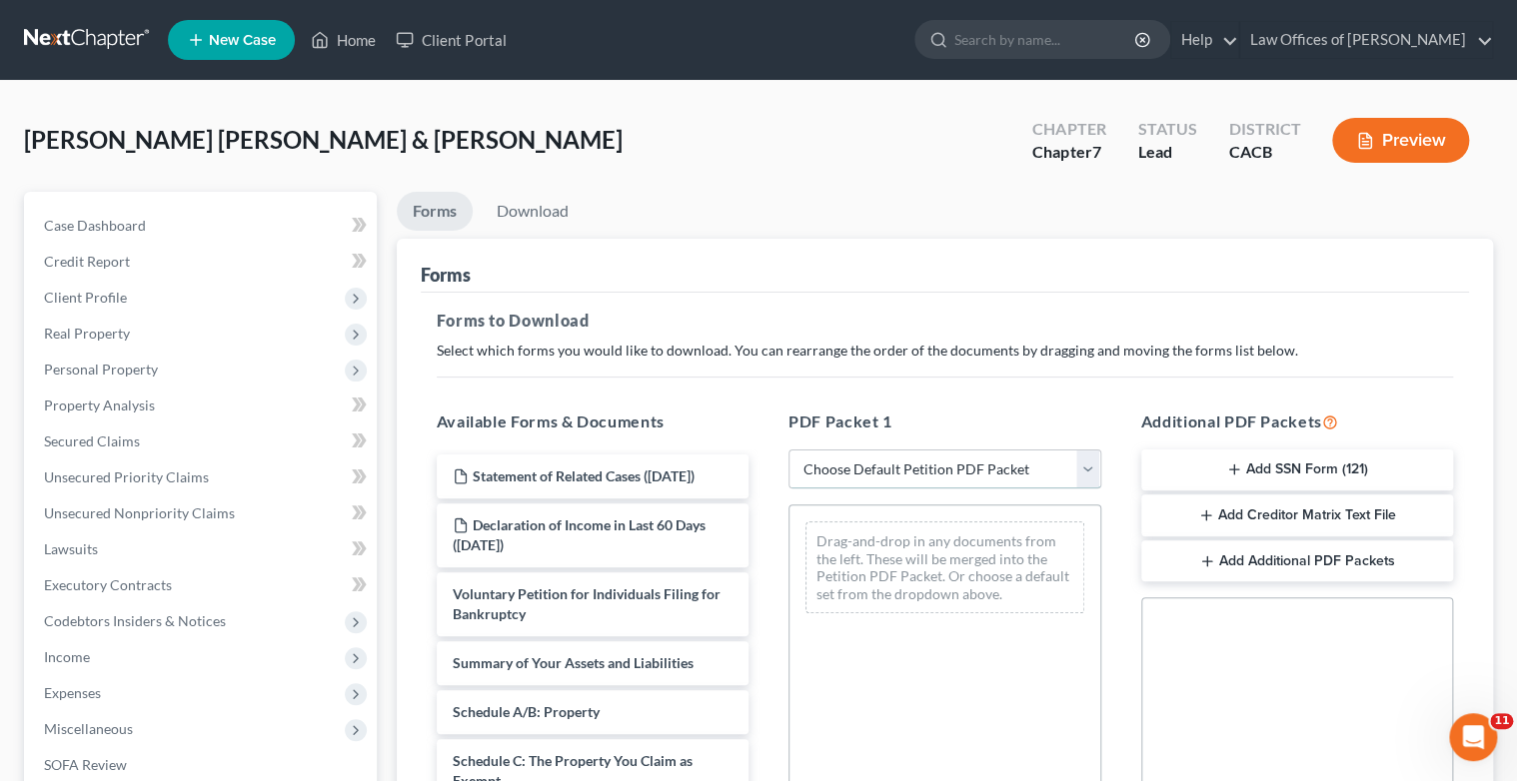
click at [1093, 466] on select "Choose Default Petition PDF Packet Complete Bankruptcy Petition (all forms and …" at bounding box center [944, 470] width 313 height 40
click at [788, 450] on select "Choose Default Petition PDF Packet Complete Bankruptcy Petition (all forms and …" at bounding box center [944, 470] width 313 height 40
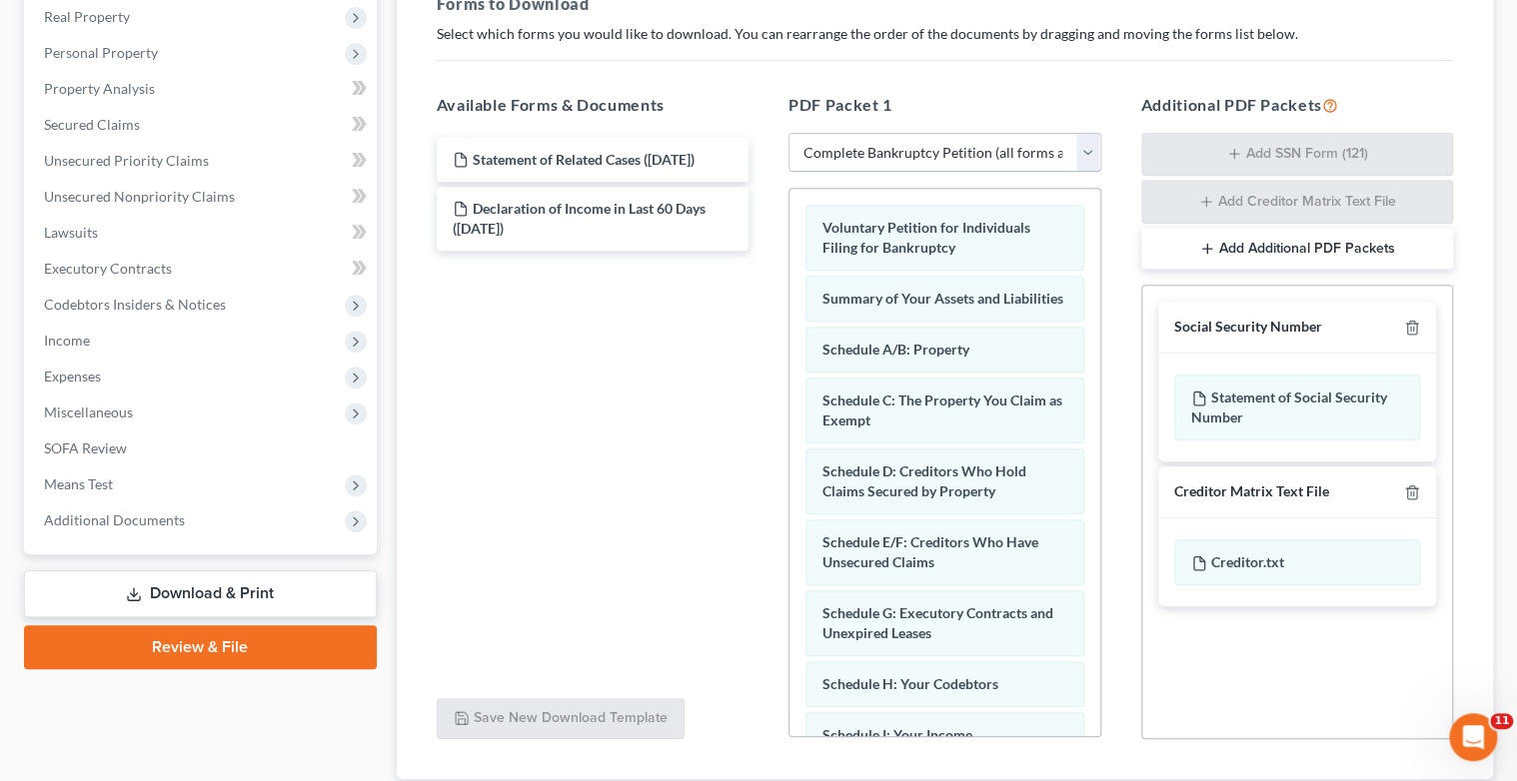
scroll to position [320, 0]
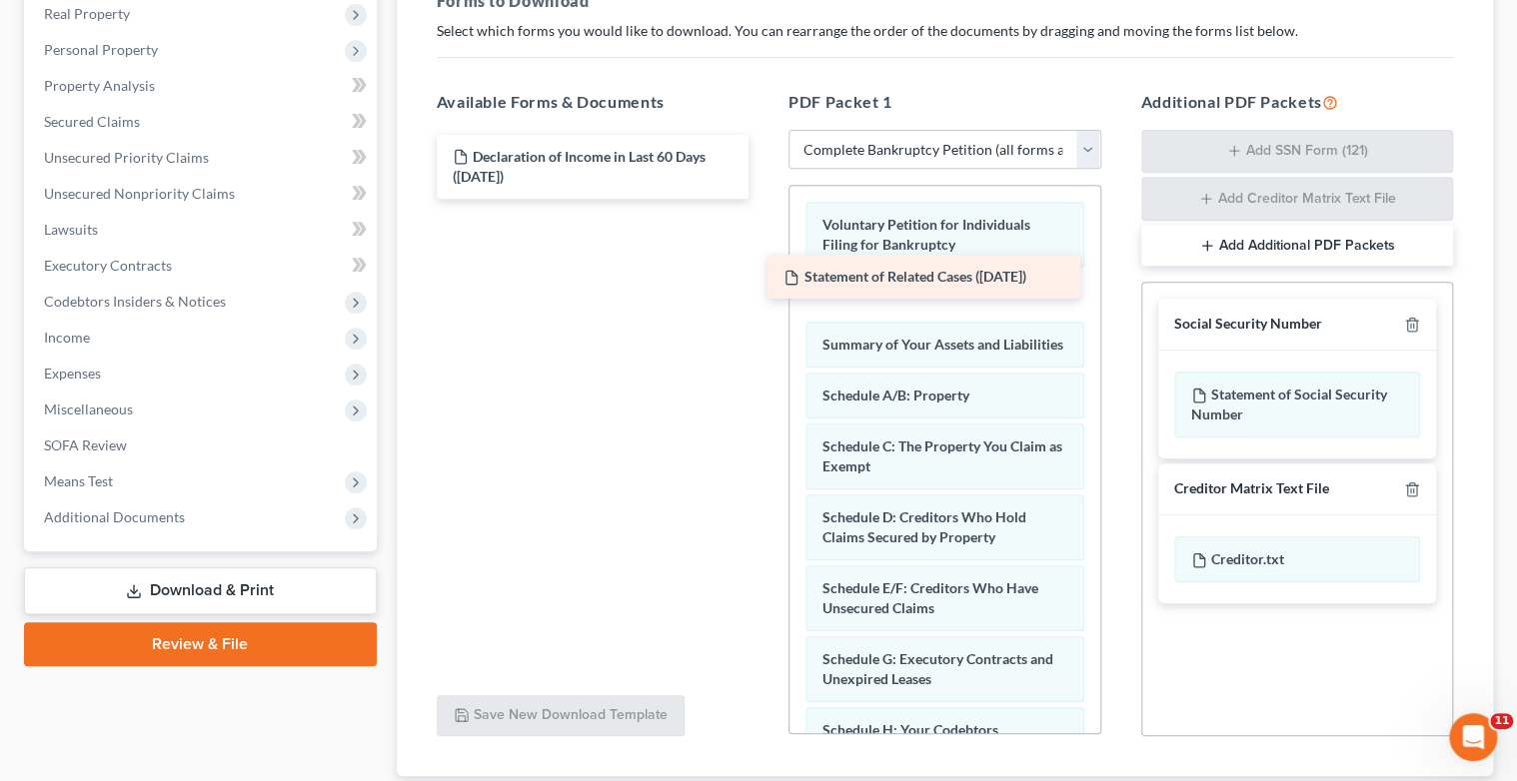
drag, startPoint x: 574, startPoint y: 154, endPoint x: 905, endPoint y: 276, distance: 353.5
click at [765, 199] on div "Statement of Related Cases ([DATE]) Statement of Related Cases ([DATE]) Declara…" at bounding box center [593, 167] width 345 height 64
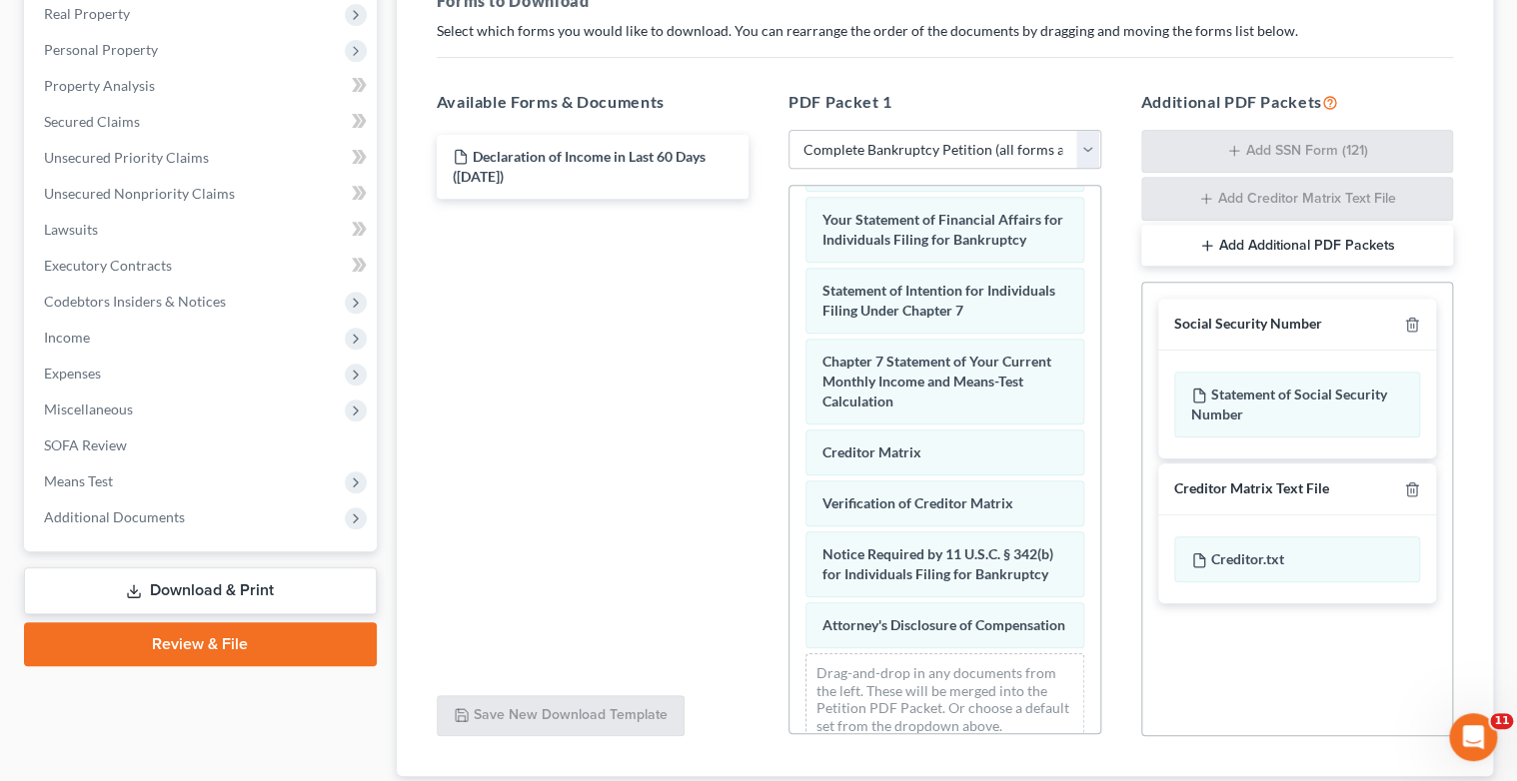
scroll to position [815, 0]
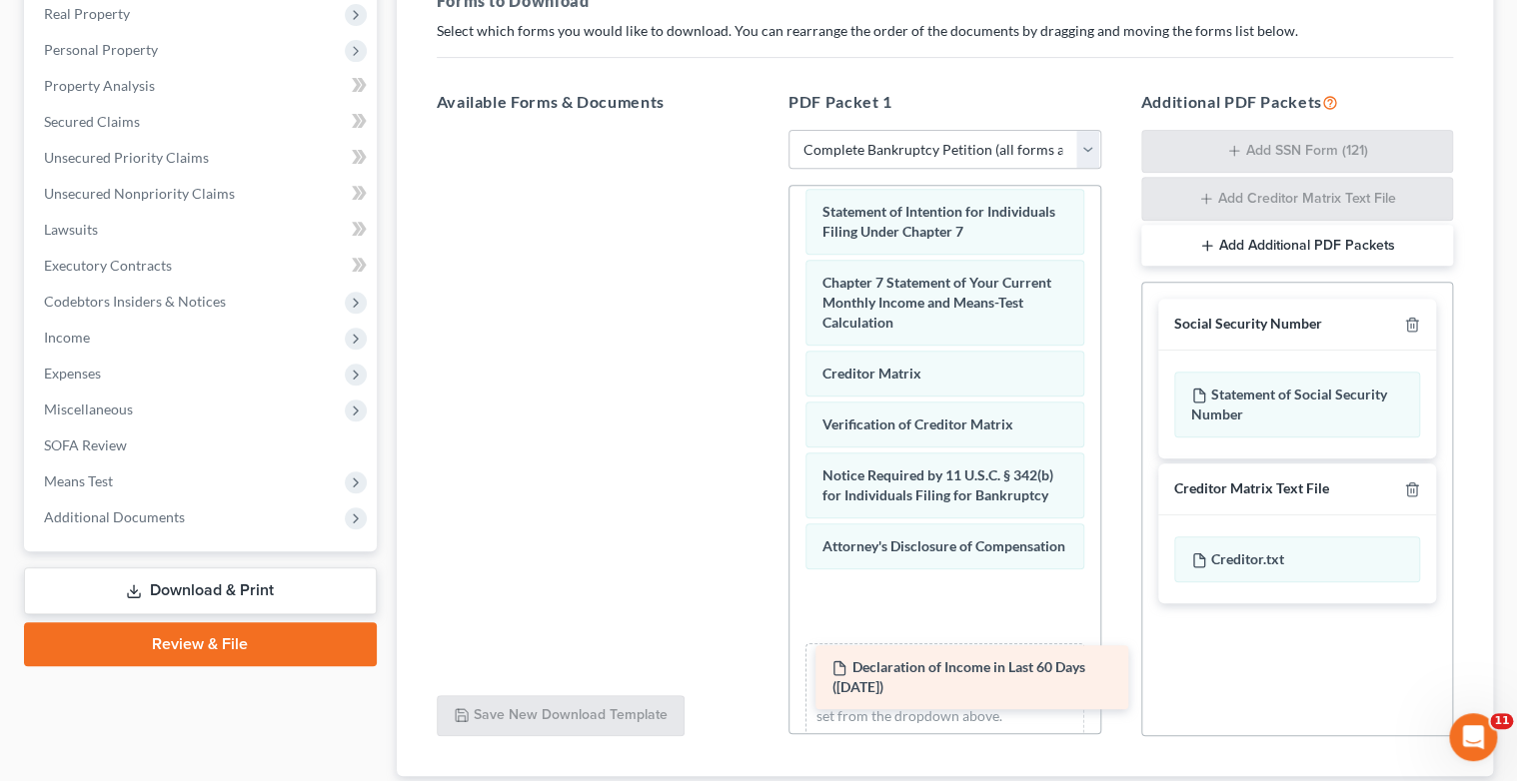
drag, startPoint x: 548, startPoint y: 160, endPoint x: 927, endPoint y: 673, distance: 638.0
click at [765, 130] on div "Declaration of Income in Last 60 Days ([DATE]) Declaration of Income in Last 60…" at bounding box center [593, 130] width 345 height 0
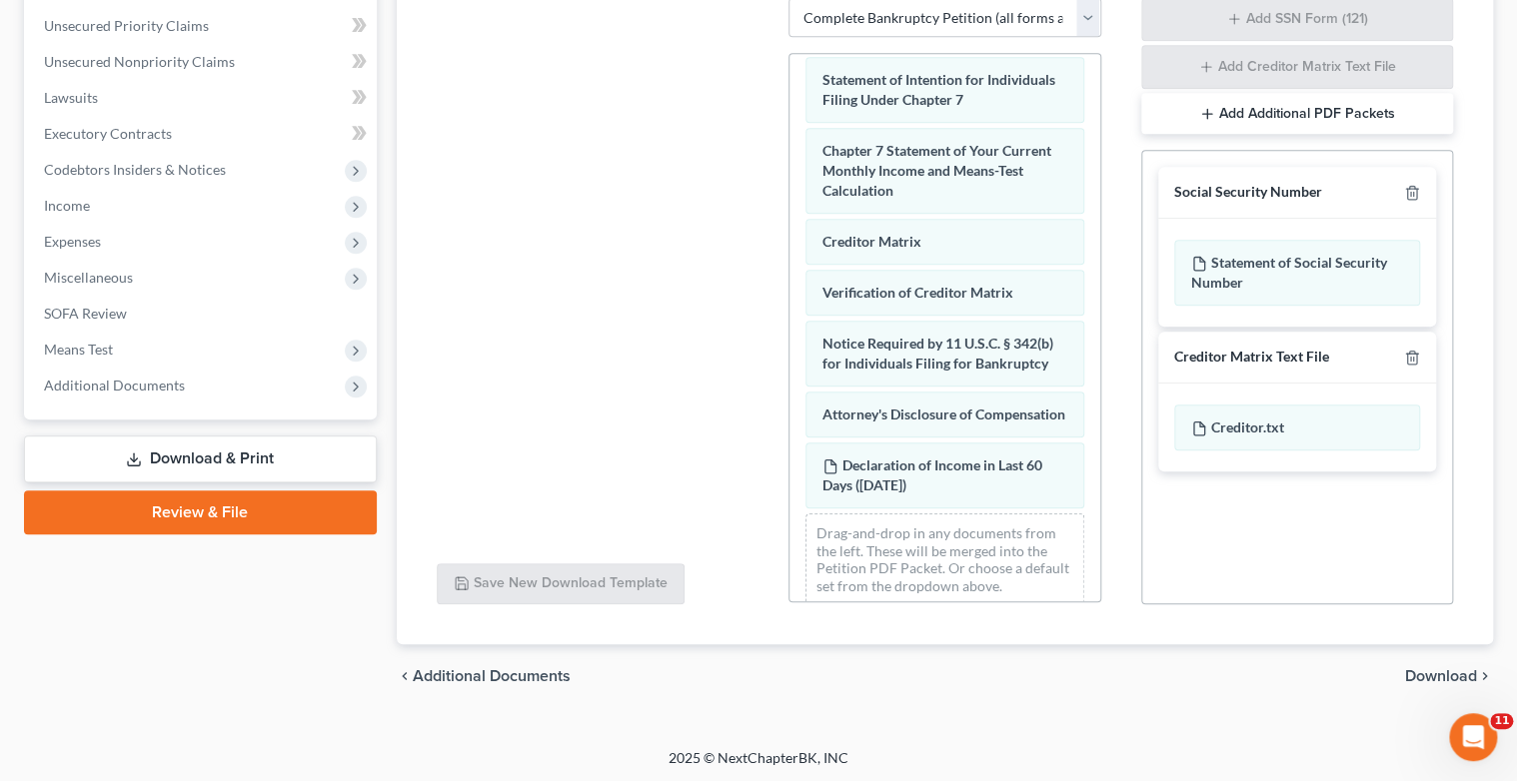
scroll to position [452, 0]
click at [1442, 676] on span "Download" at bounding box center [1441, 677] width 72 height 16
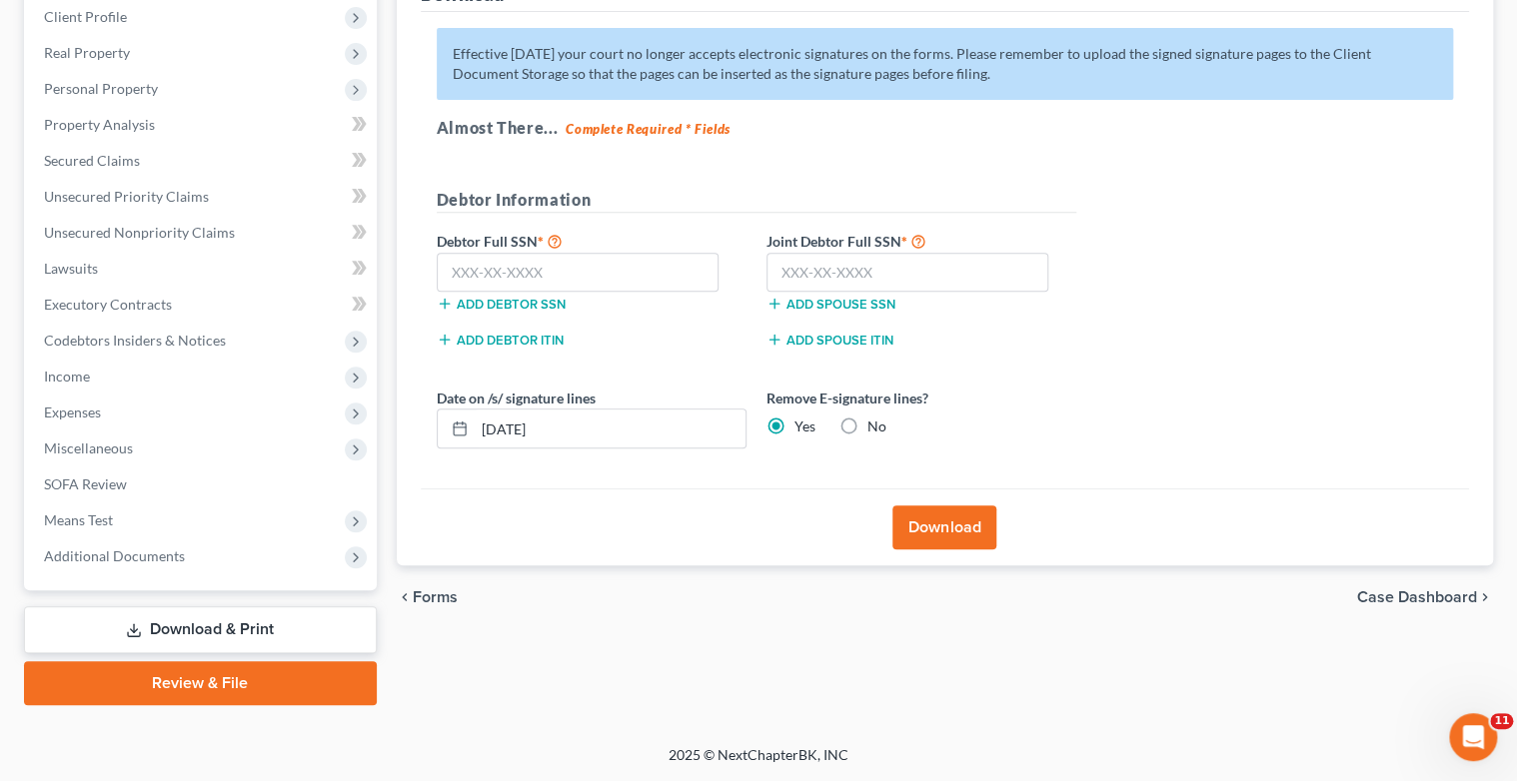
scroll to position [279, 0]
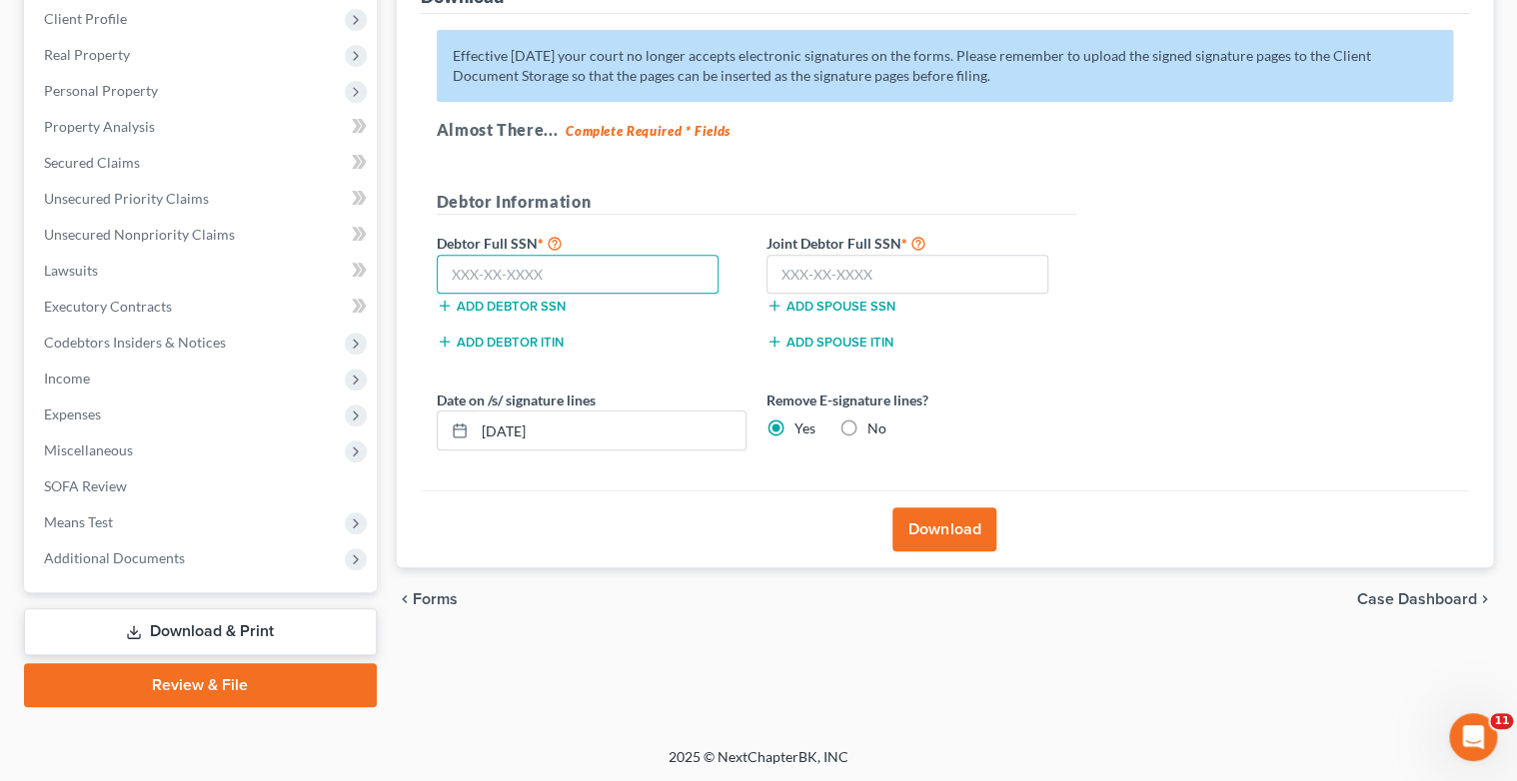
click at [460, 280] on input "text" at bounding box center [578, 275] width 283 height 40
click at [805, 275] on input "text" at bounding box center [907, 275] width 283 height 40
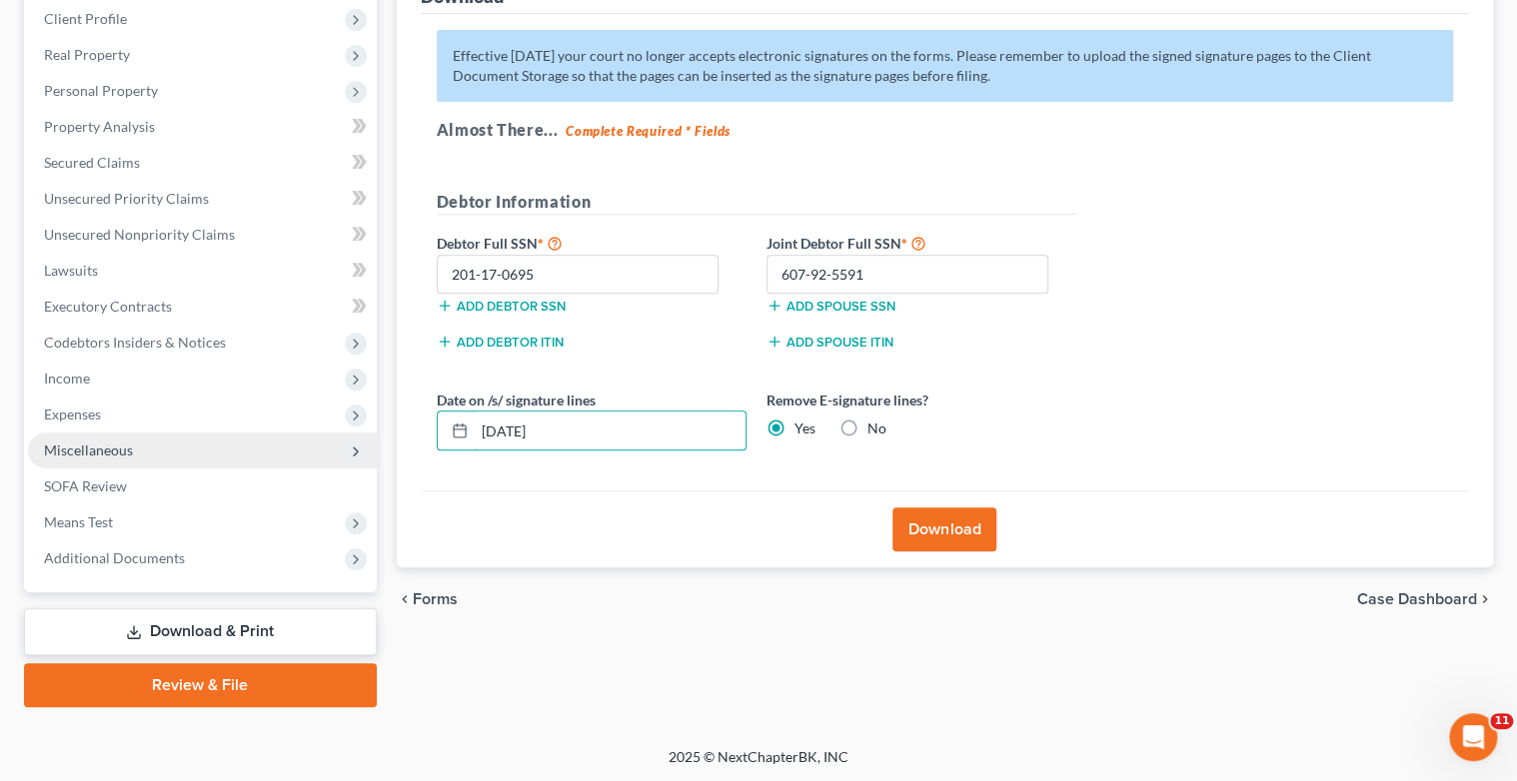
drag, startPoint x: 604, startPoint y: 434, endPoint x: 362, endPoint y: 439, distance: 241.9
click at [362, 439] on div "Petition Navigation Case Dashboard Payments Invoices Payments Payments Credit R…" at bounding box center [758, 310] width 1489 height 794
click at [972, 528] on button "Download" at bounding box center [944, 530] width 104 height 44
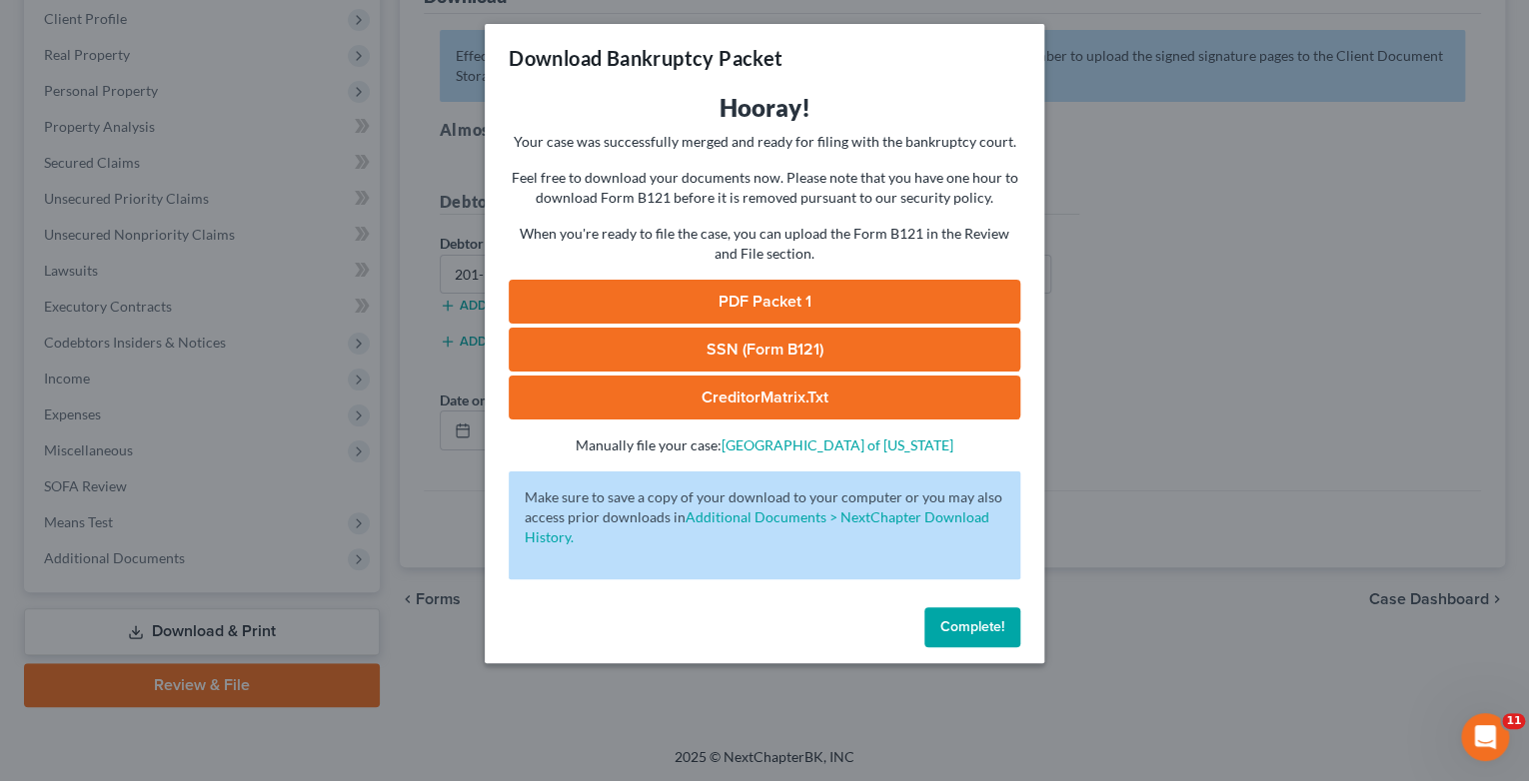
click at [707, 353] on link "SSN (Form B121)" at bounding box center [765, 350] width 512 height 44
click at [800, 398] on link "CreditorMatrix.txt" at bounding box center [765, 398] width 512 height 44
click at [771, 299] on link "PDF Packet 1" at bounding box center [765, 302] width 512 height 44
click at [963, 636] on button "Complete!" at bounding box center [972, 628] width 96 height 40
